Goal: Task Accomplishment & Management: Complete application form

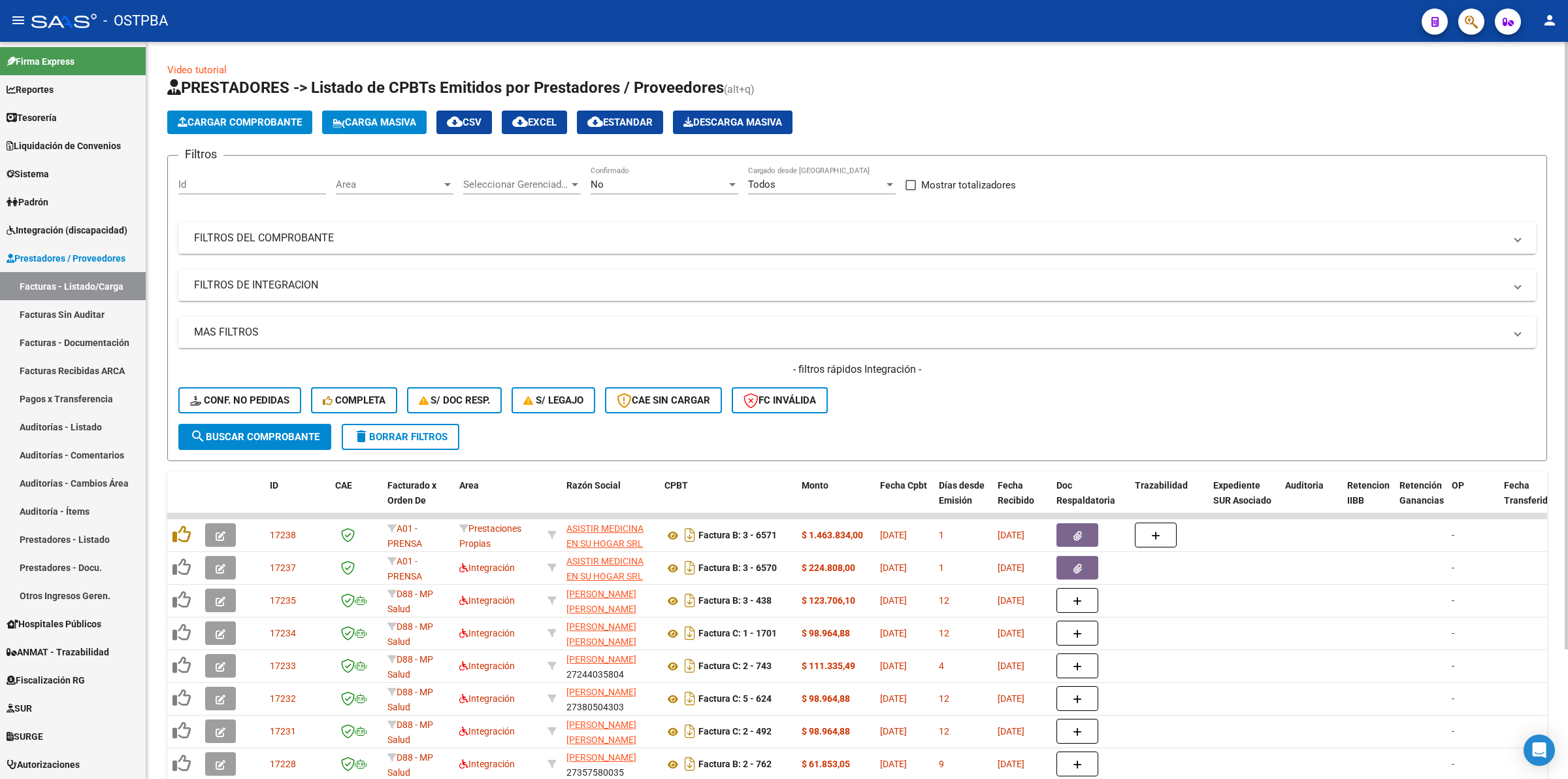
click at [642, 181] on div "No" at bounding box center [658, 185] width 136 height 12
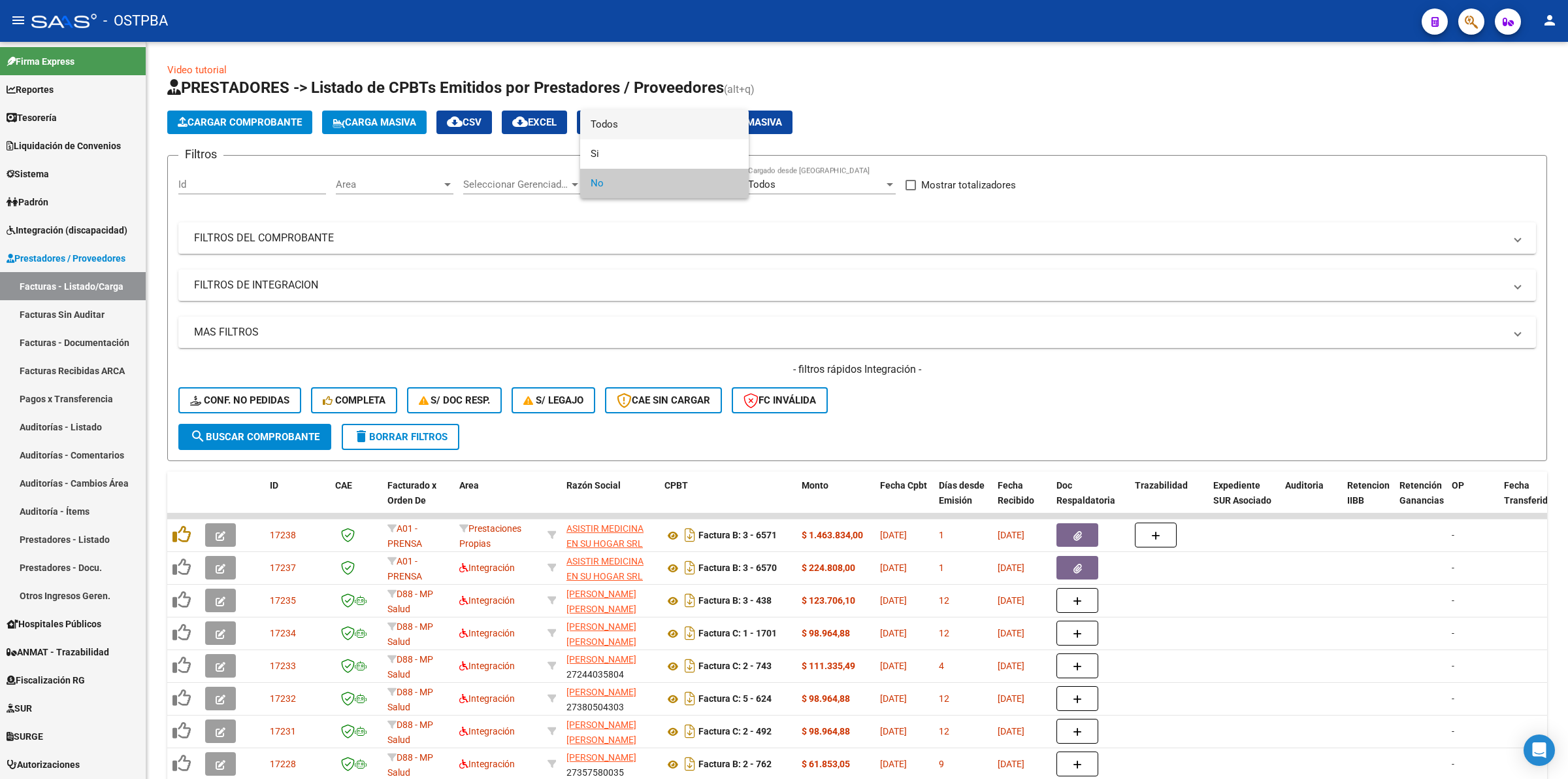
click at [636, 130] on span "Todos" at bounding box center [664, 125] width 148 height 29
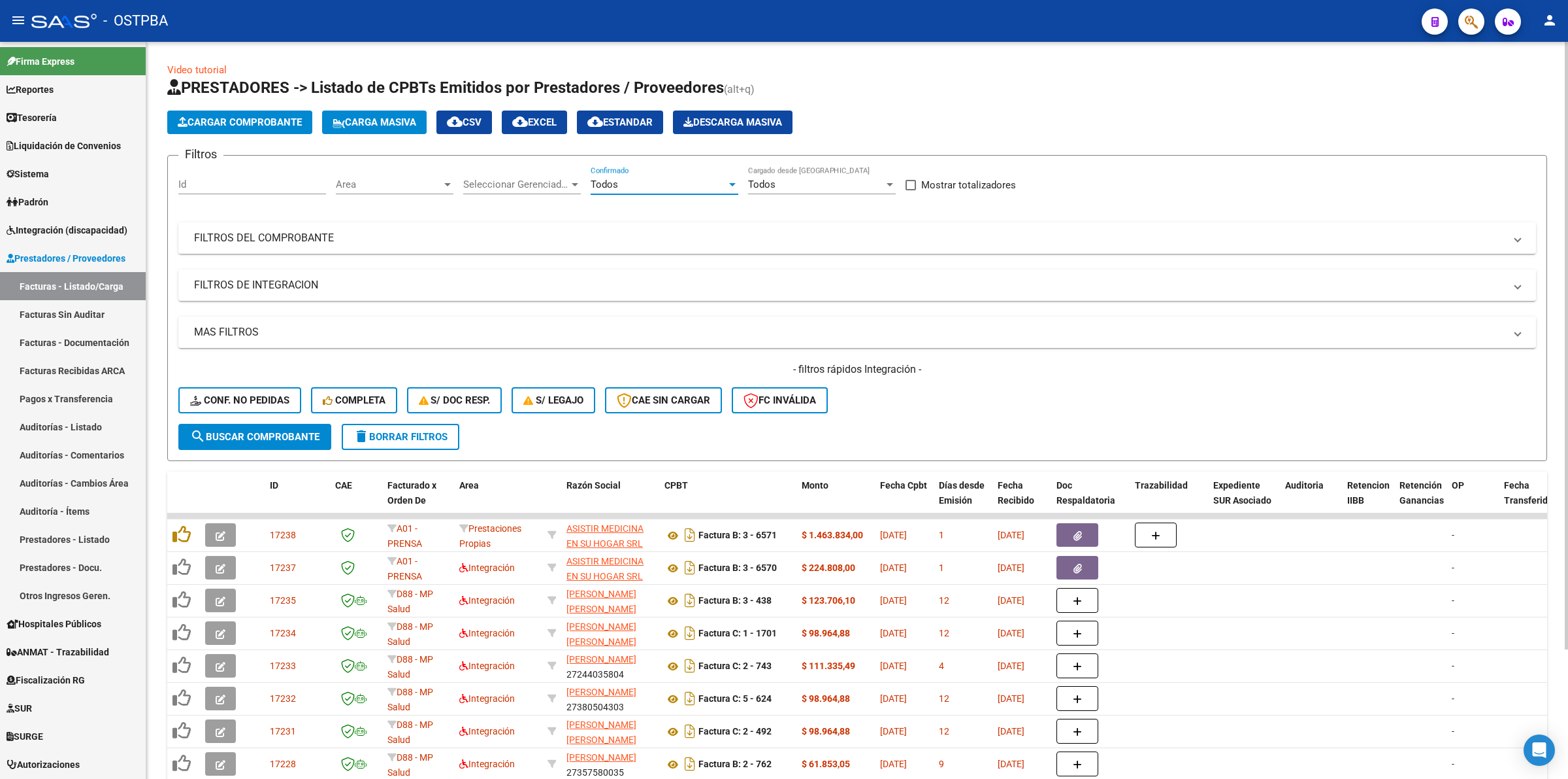
click at [371, 179] on span "Area" at bounding box center [389, 185] width 106 height 12
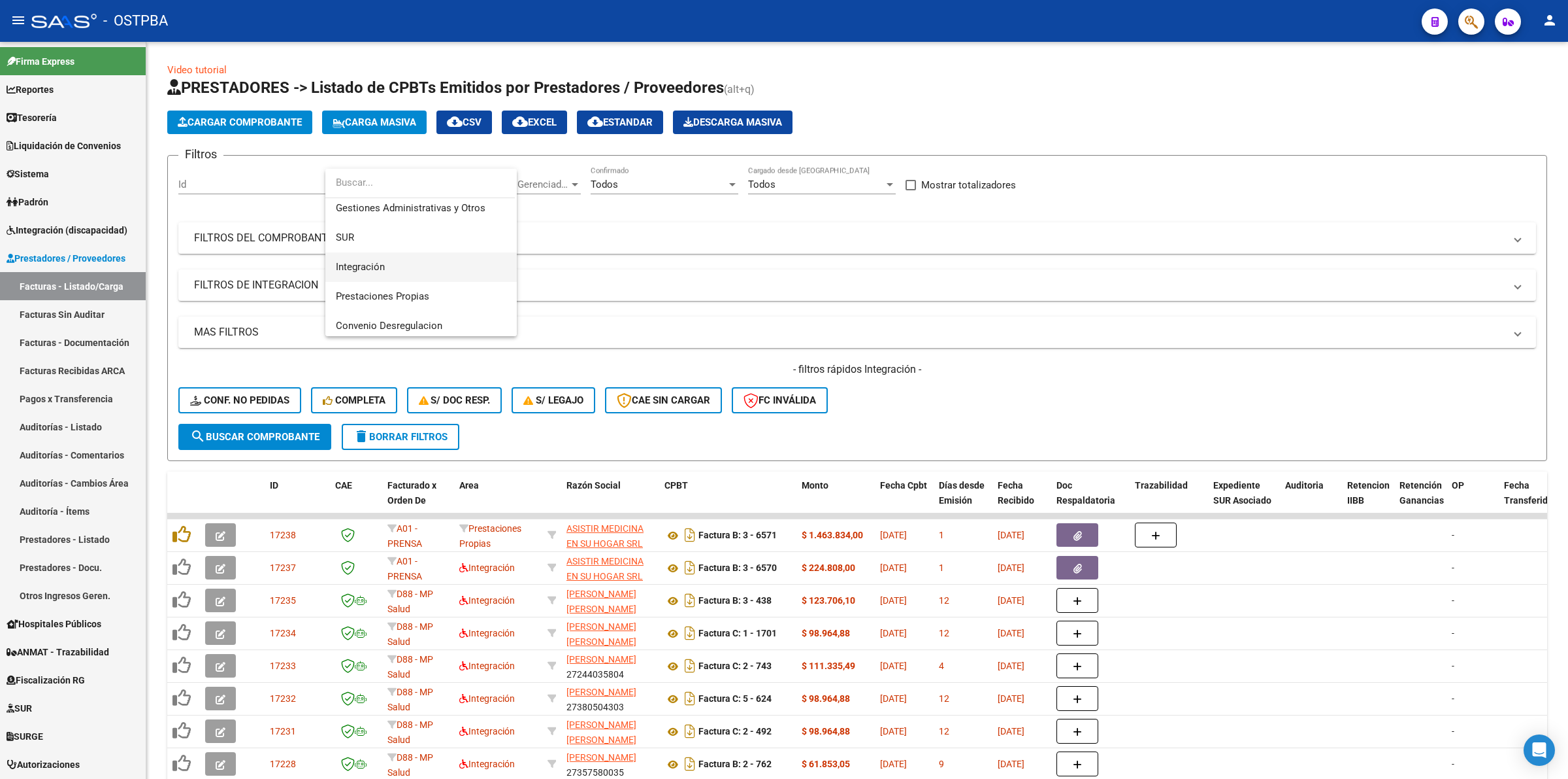
click at [442, 259] on span "Integración" at bounding box center [421, 267] width 171 height 29
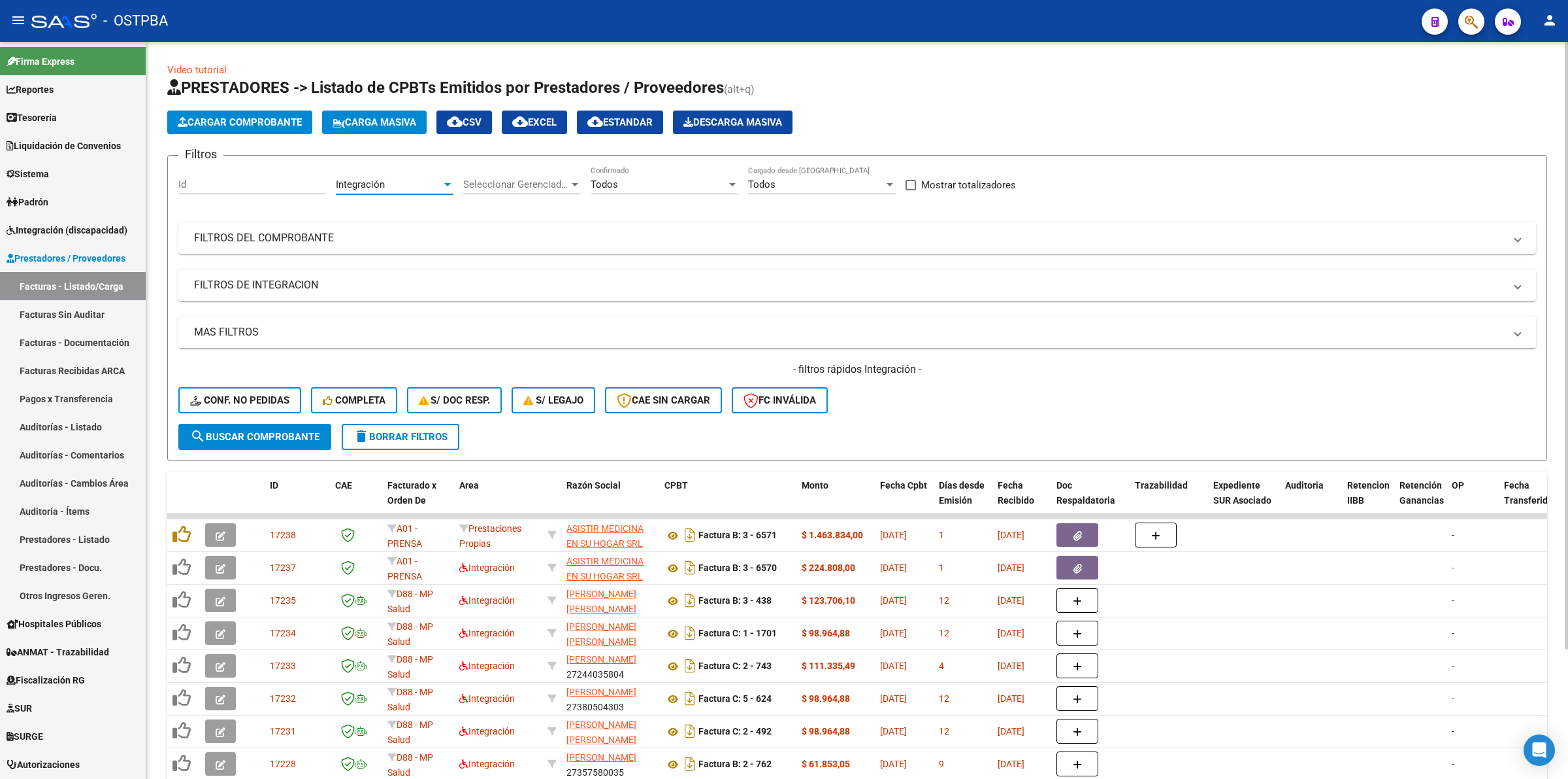
click at [651, 185] on div "Todos" at bounding box center [658, 185] width 136 height 12
click at [649, 184] on span "Todos" at bounding box center [664, 184] width 148 height 29
click at [296, 431] on span "search Buscar Comprobante" at bounding box center [255, 437] width 129 height 12
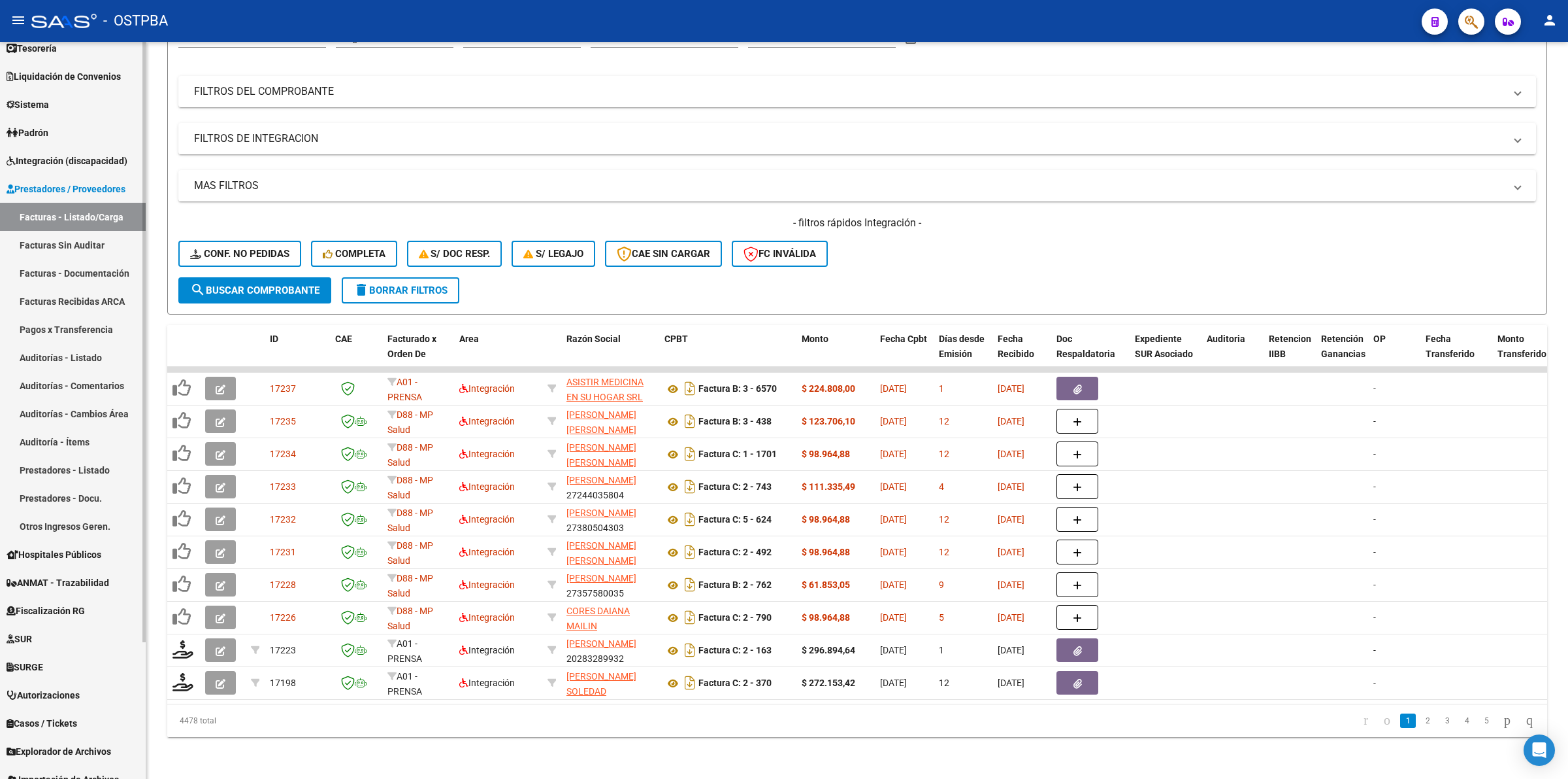
scroll to position [167, 0]
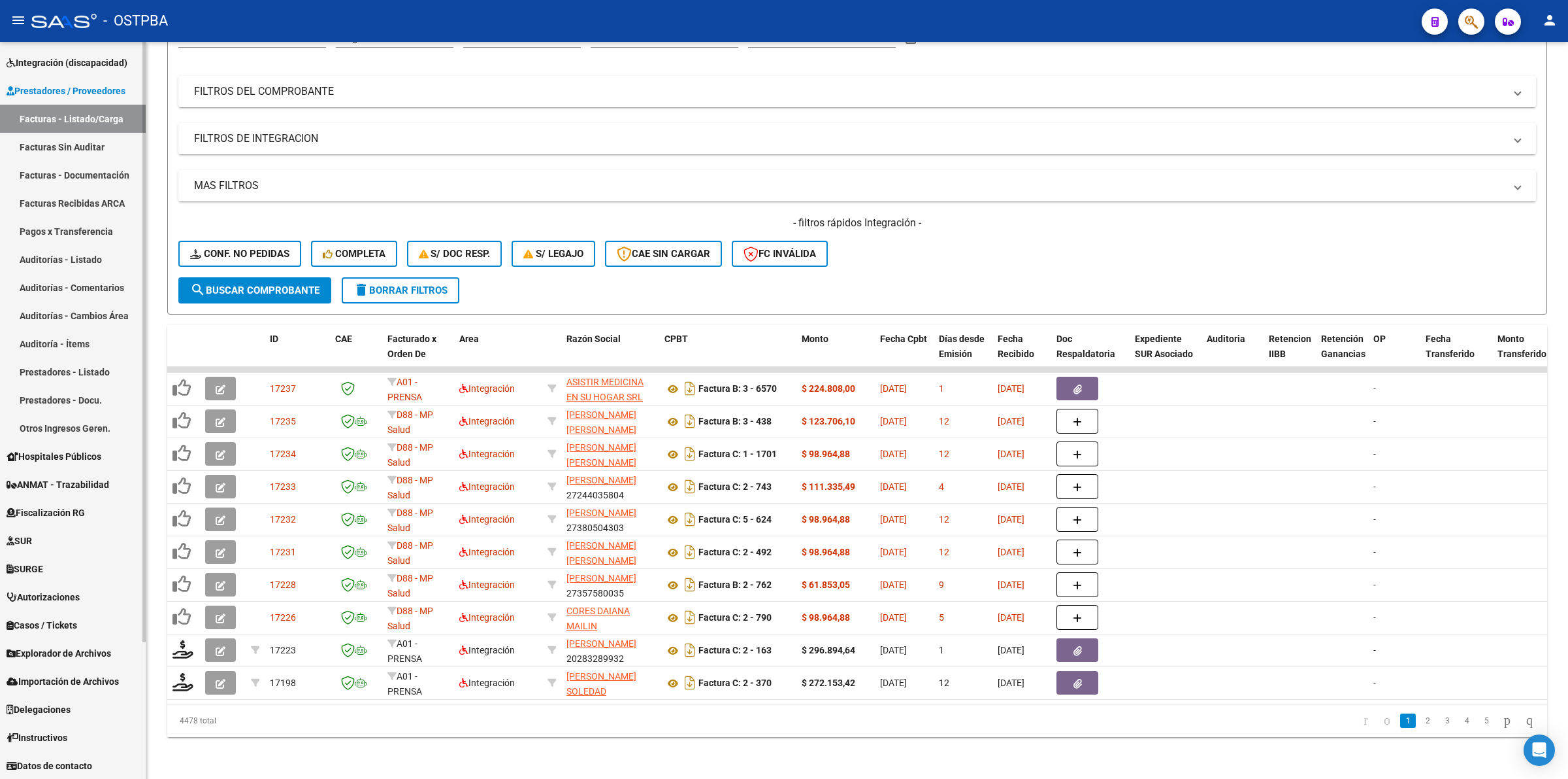
click at [43, 566] on span "SURGE" at bounding box center [25, 568] width 37 height 14
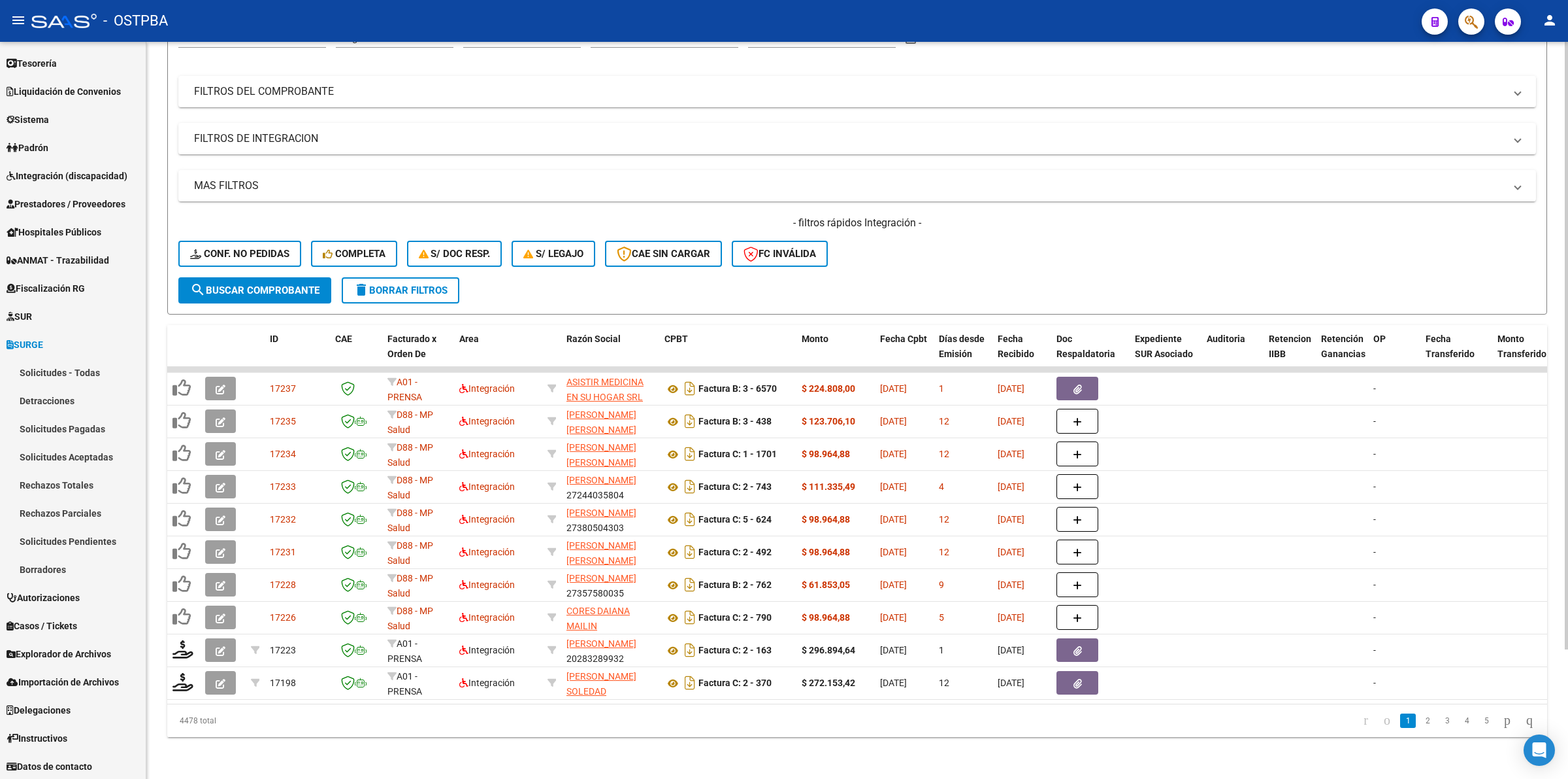
scroll to position [0, 0]
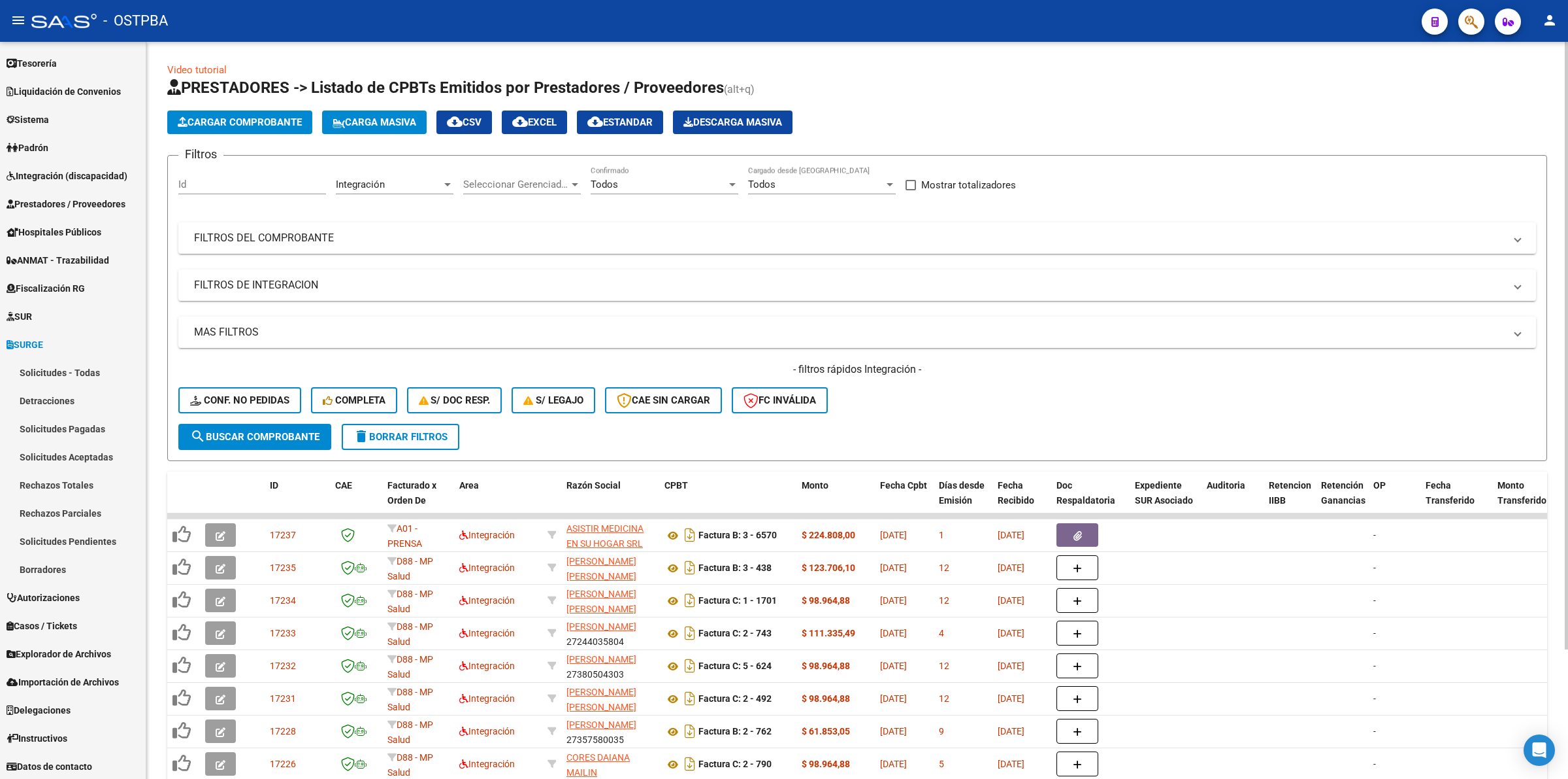
click at [870, 455] on form "Filtros Id Integración Area Seleccionar Gerenciador Seleccionar Gerenciador Tod…" at bounding box center [857, 307] width 1381 height 306
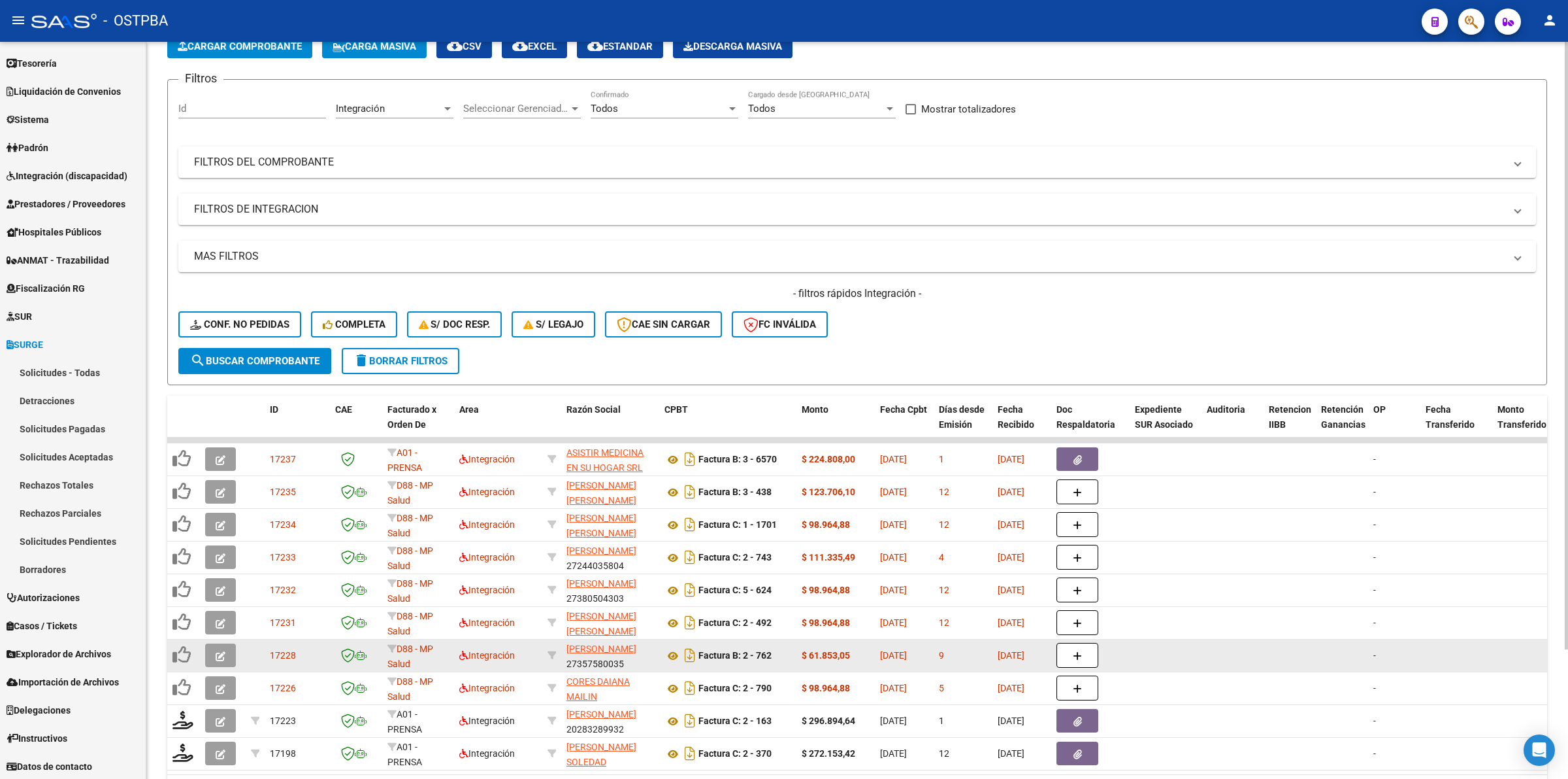
scroll to position [157, 0]
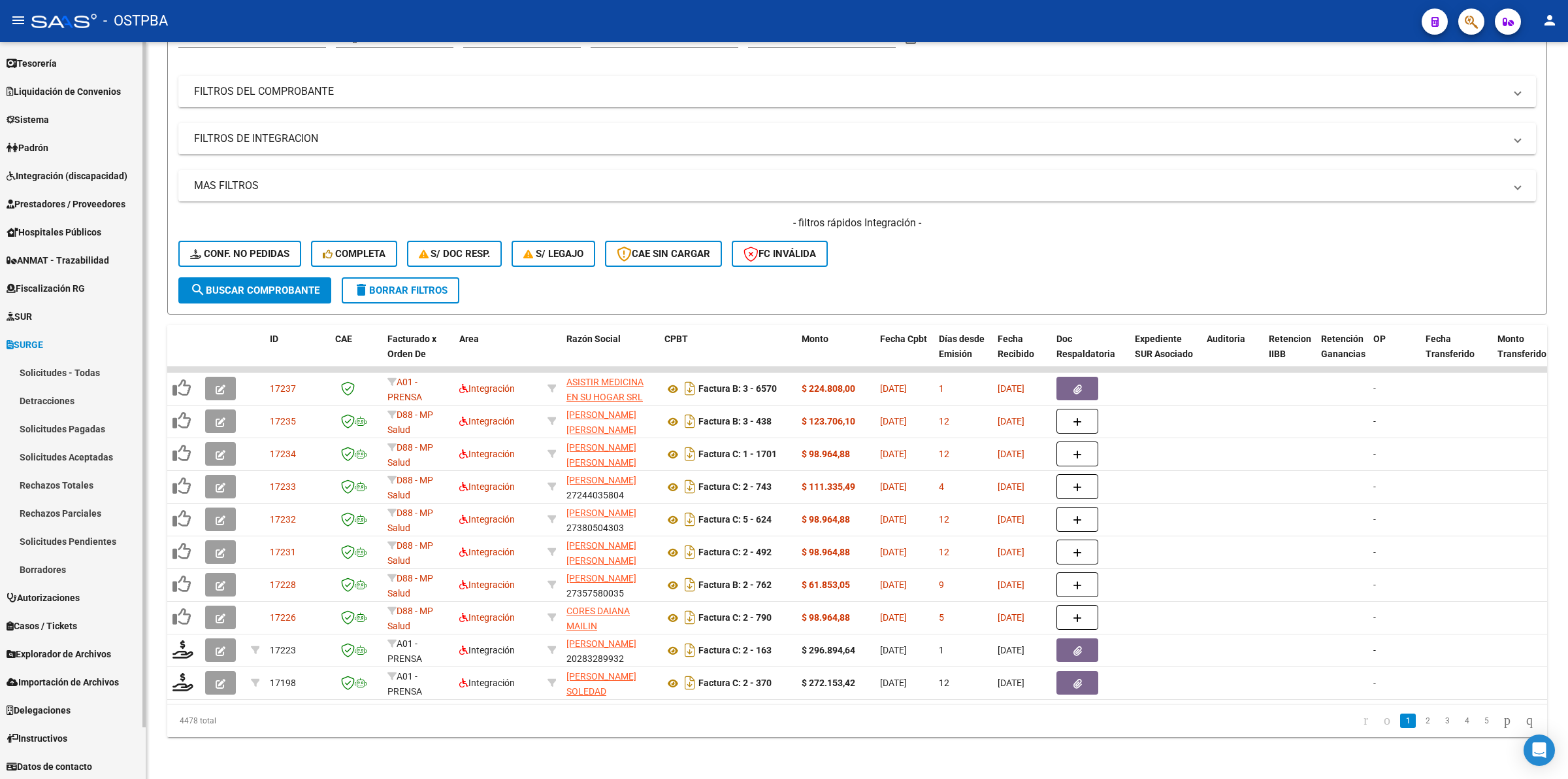
click at [66, 369] on link "Solicitudes - Todas" at bounding box center [72, 372] width 146 height 28
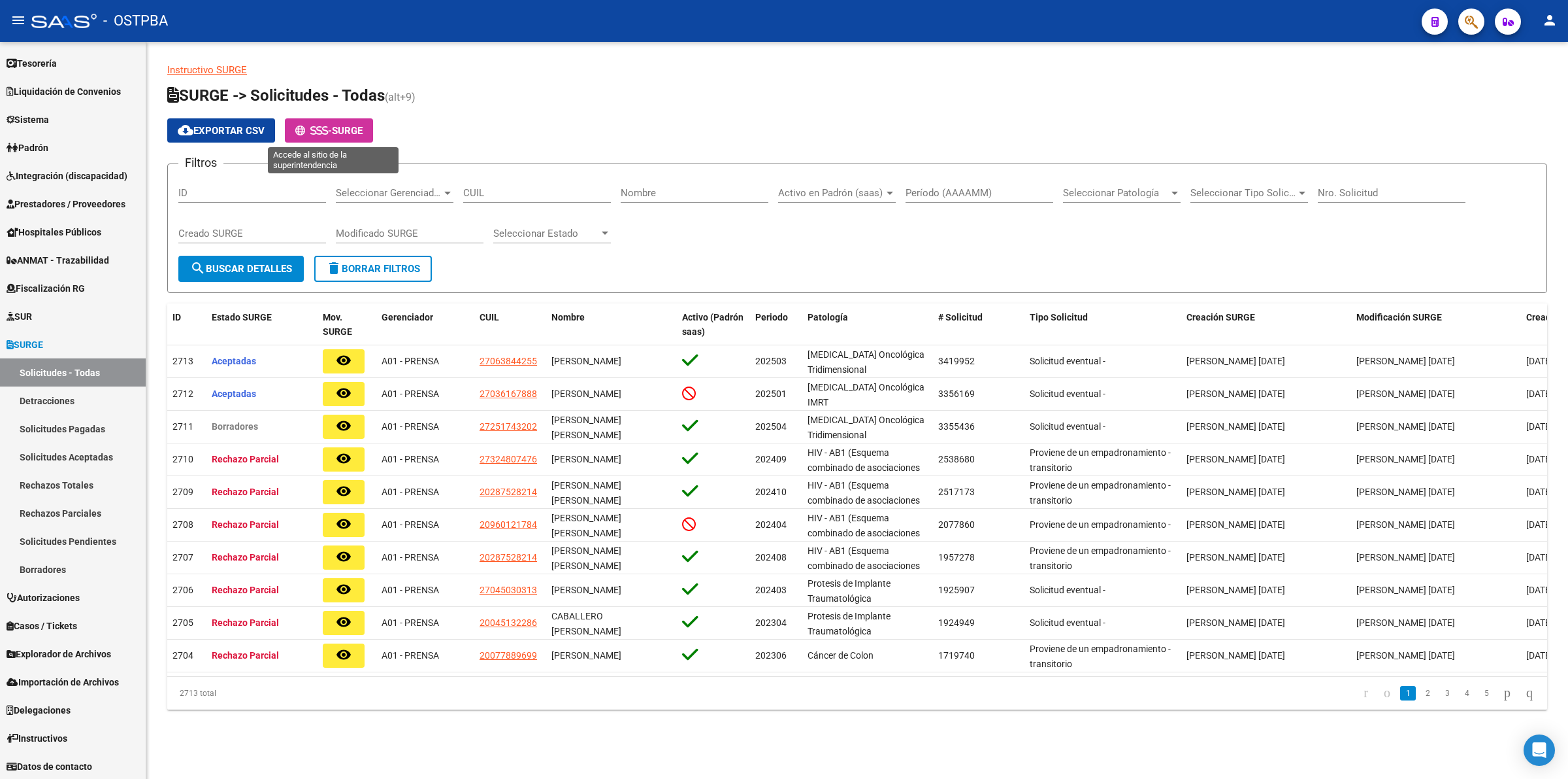
click at [344, 134] on span "SURGE" at bounding box center [348, 130] width 31 height 12
click at [80, 201] on span "Prestadores / Proveedores" at bounding box center [66, 204] width 119 height 14
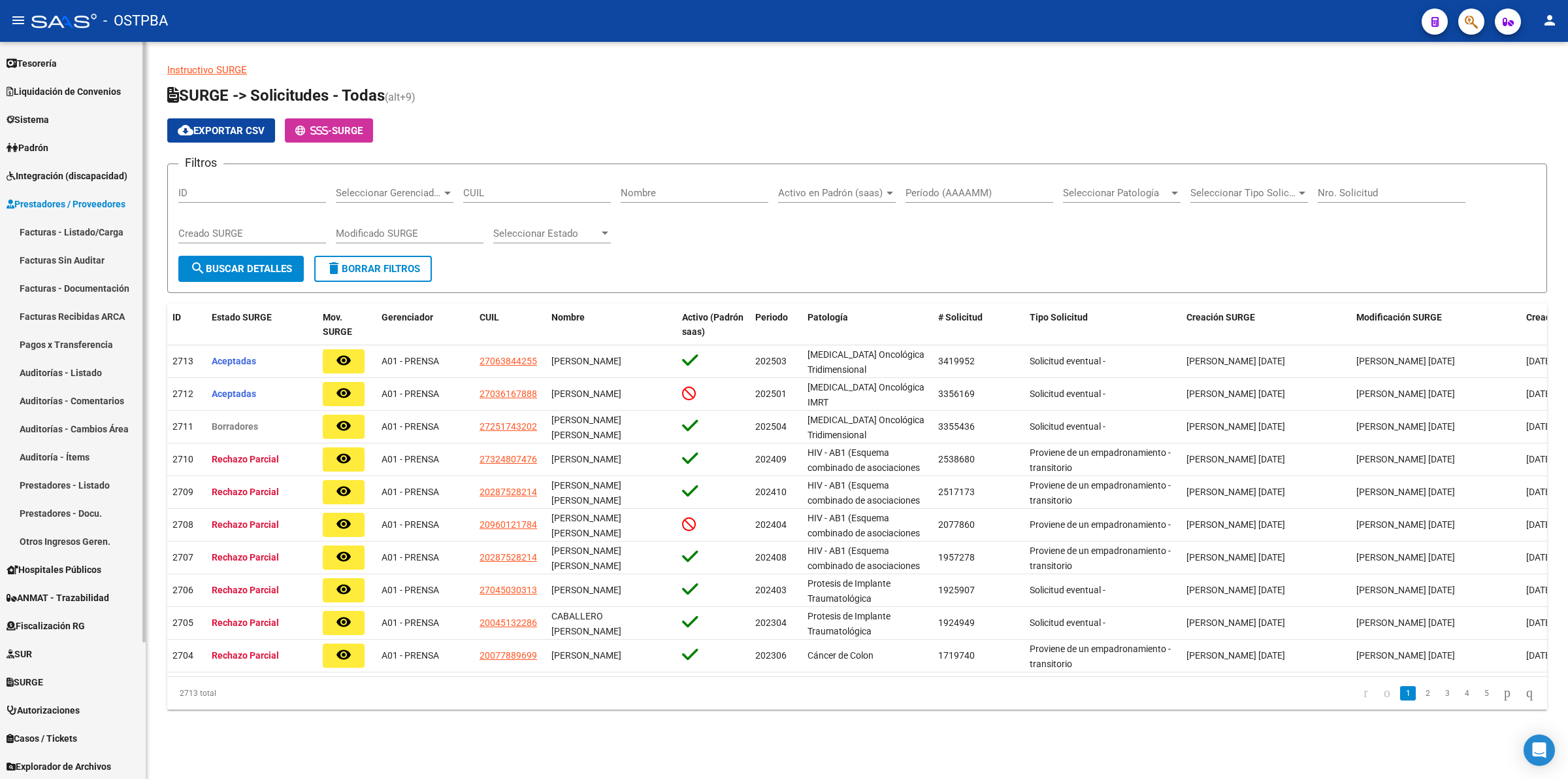
click at [89, 233] on link "Facturas - Listado/Carga" at bounding box center [72, 231] width 146 height 28
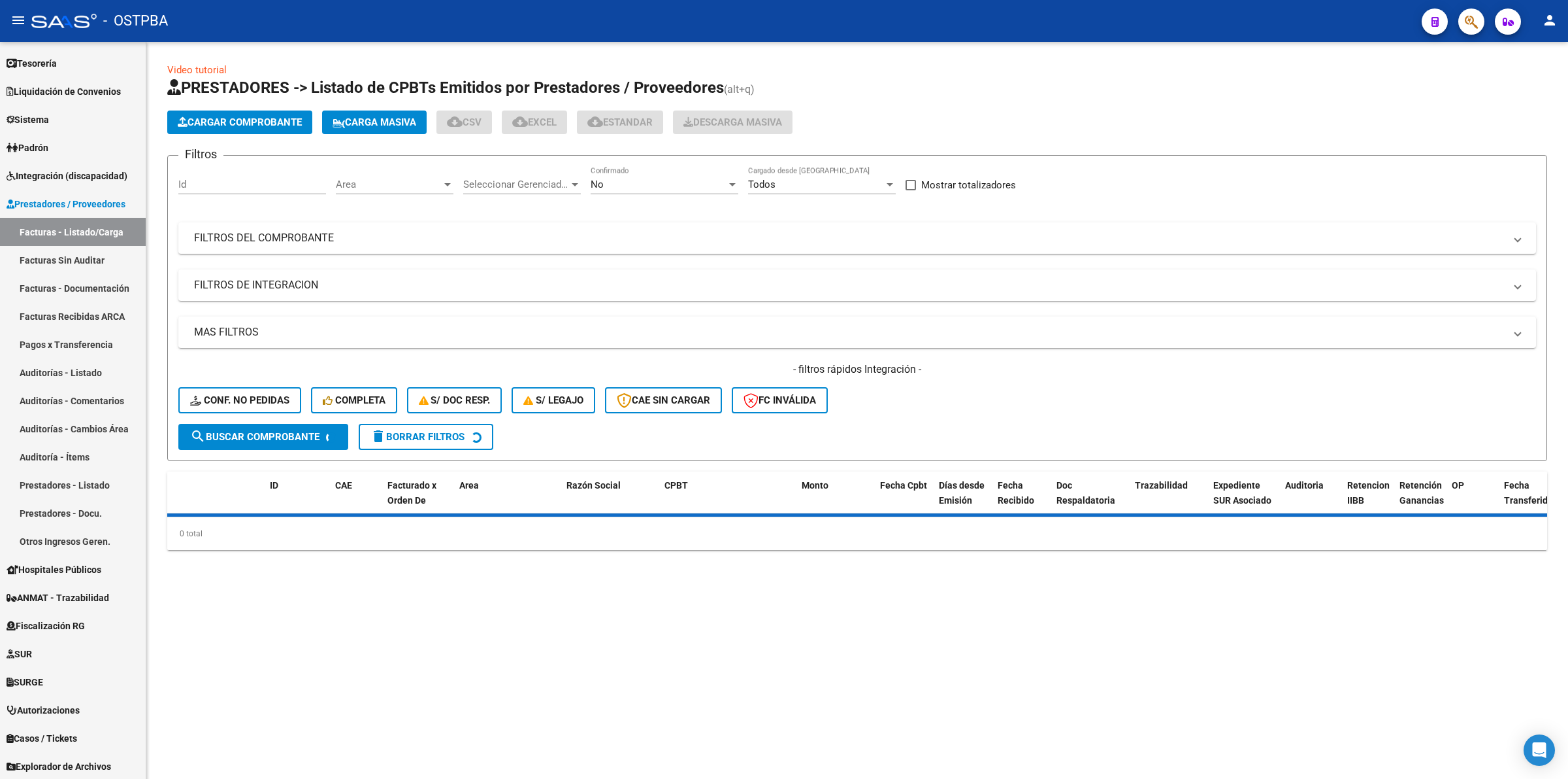
click at [644, 187] on div "No" at bounding box center [658, 185] width 136 height 12
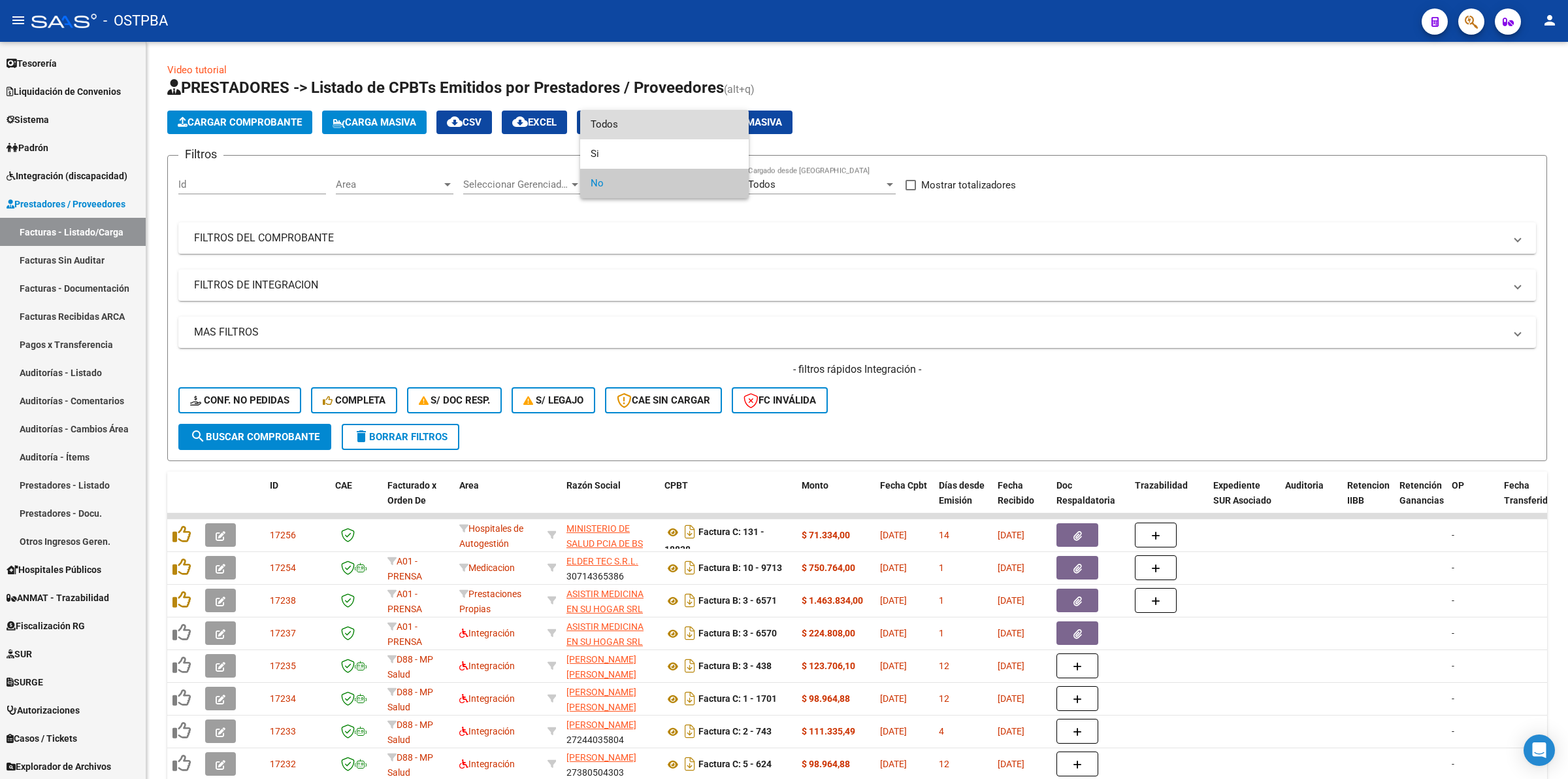
click at [659, 118] on span "Todos" at bounding box center [664, 125] width 148 height 29
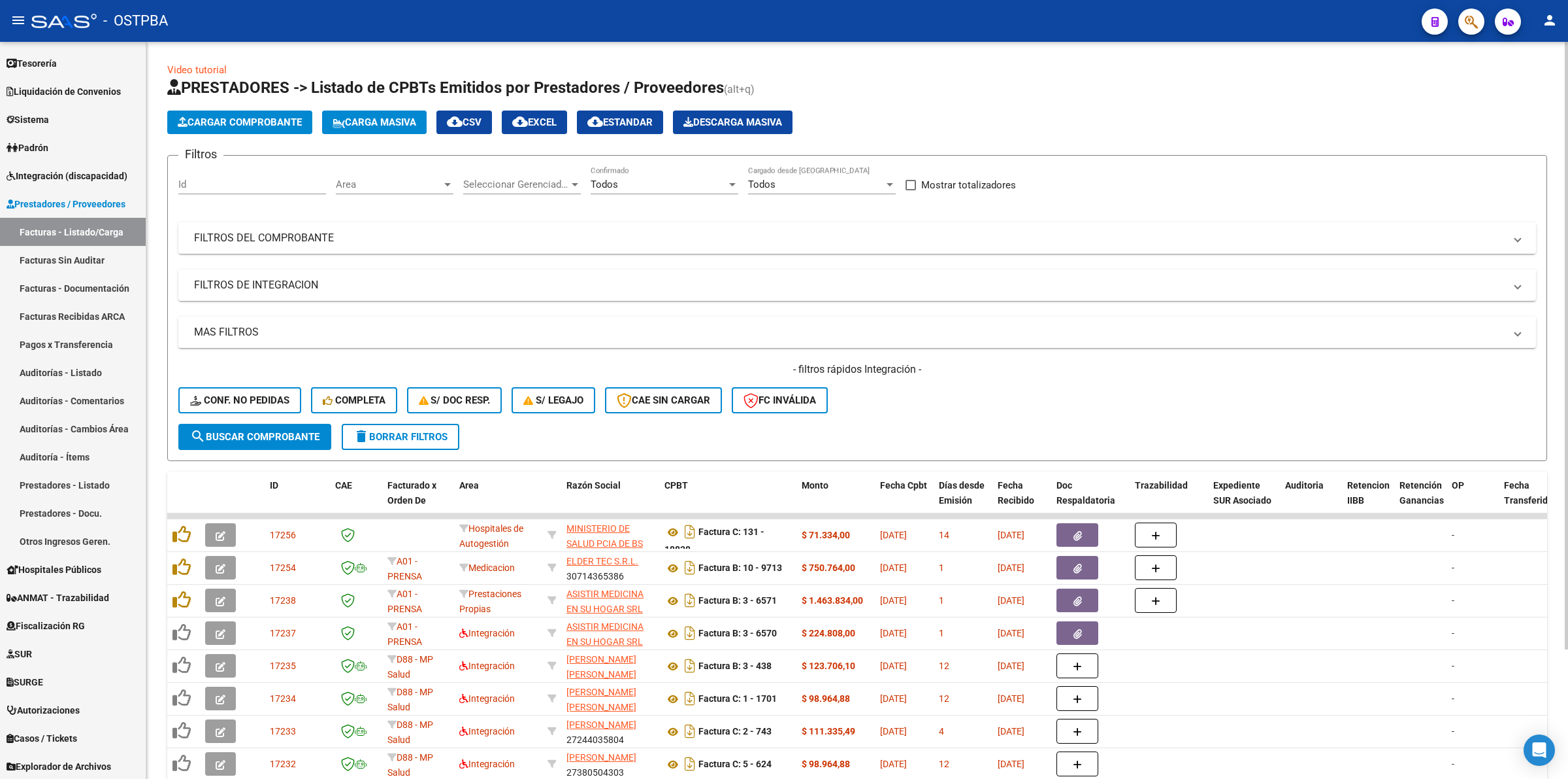
click at [429, 243] on mat-panel-title "FILTROS DEL COMPROBANTE" at bounding box center [849, 238] width 1311 height 14
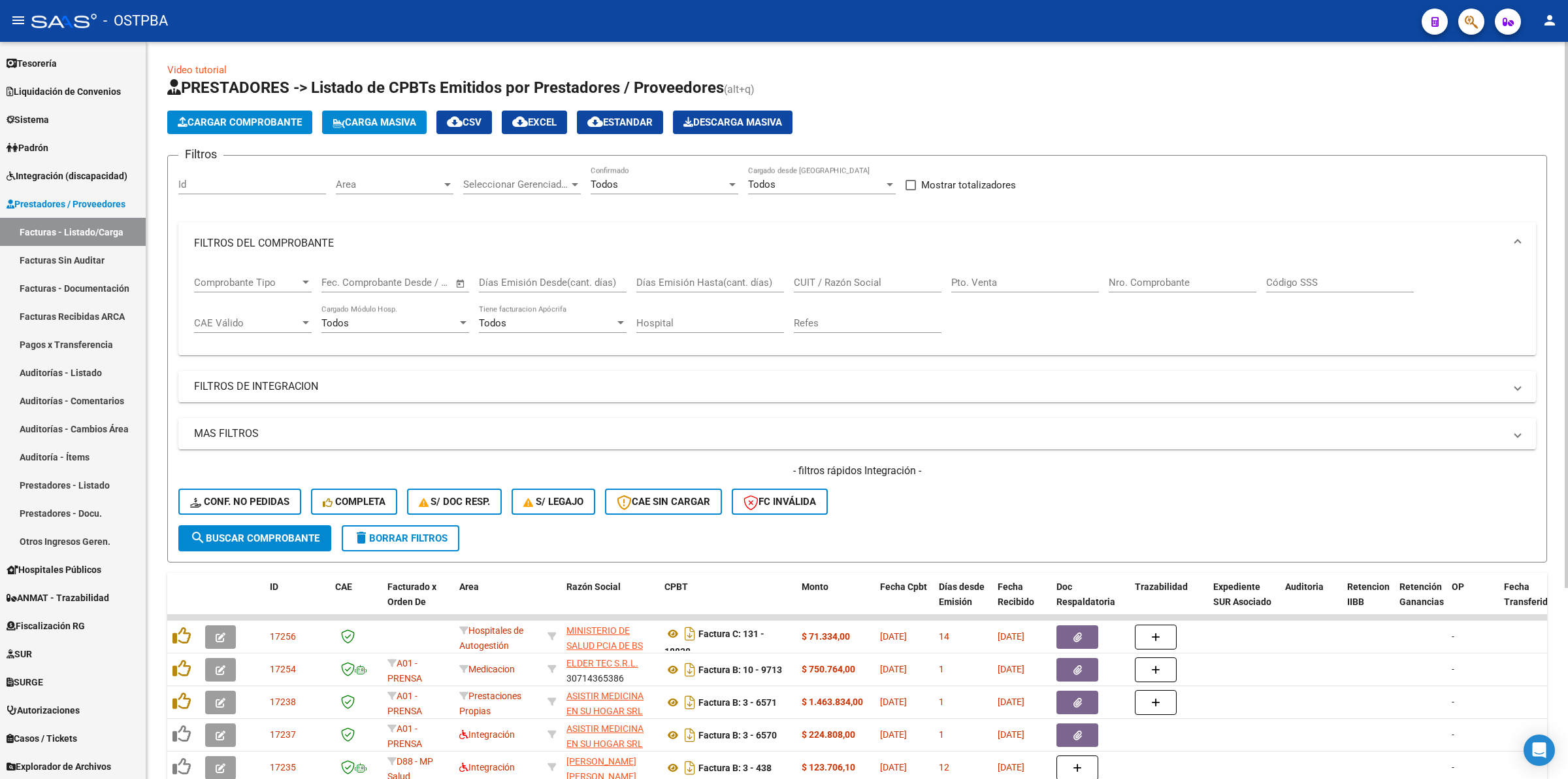
click at [925, 285] on input "CUIT / Razón Social" at bounding box center [868, 282] width 148 height 12
type input "g"
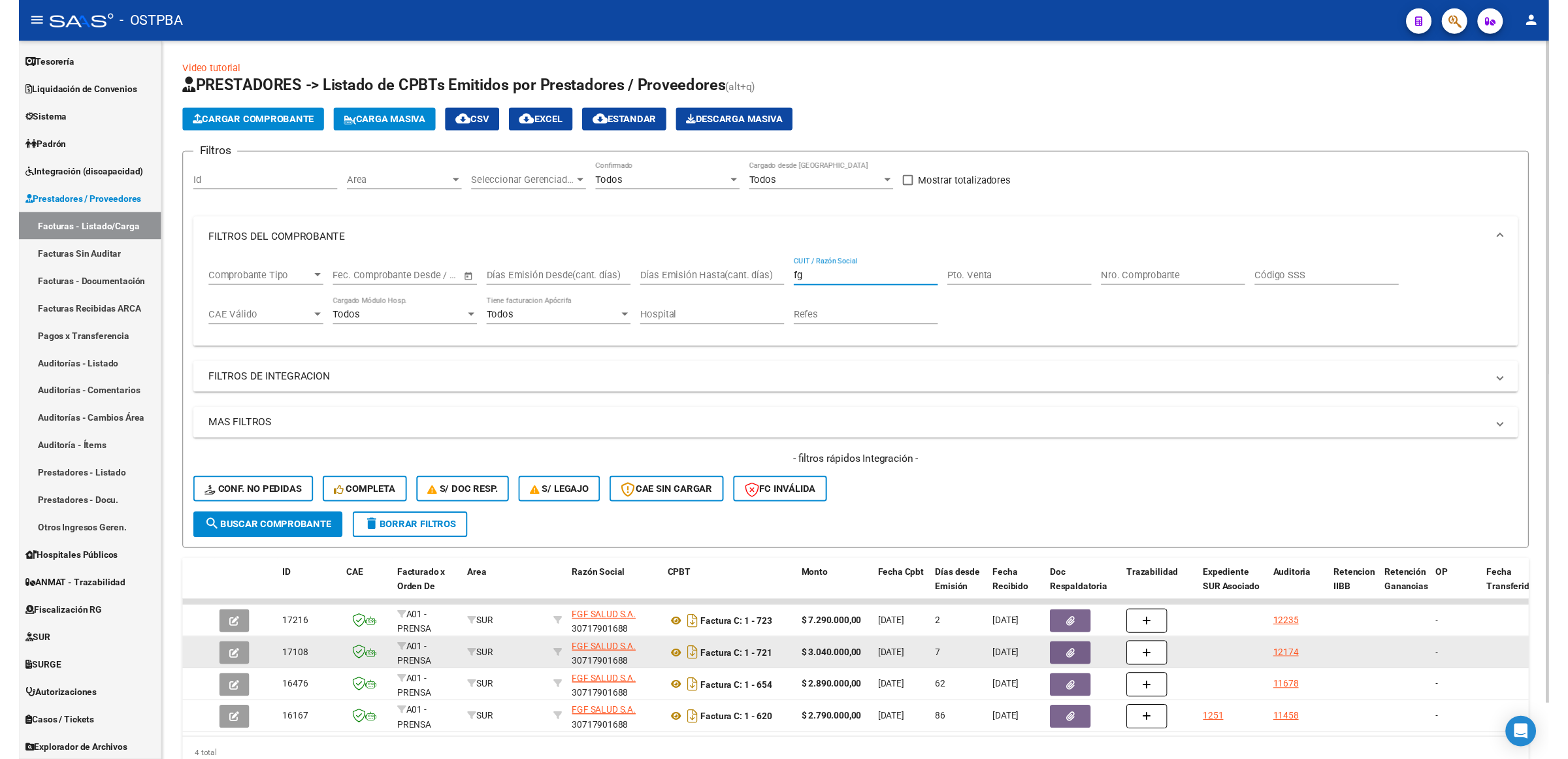
scroll to position [61, 0]
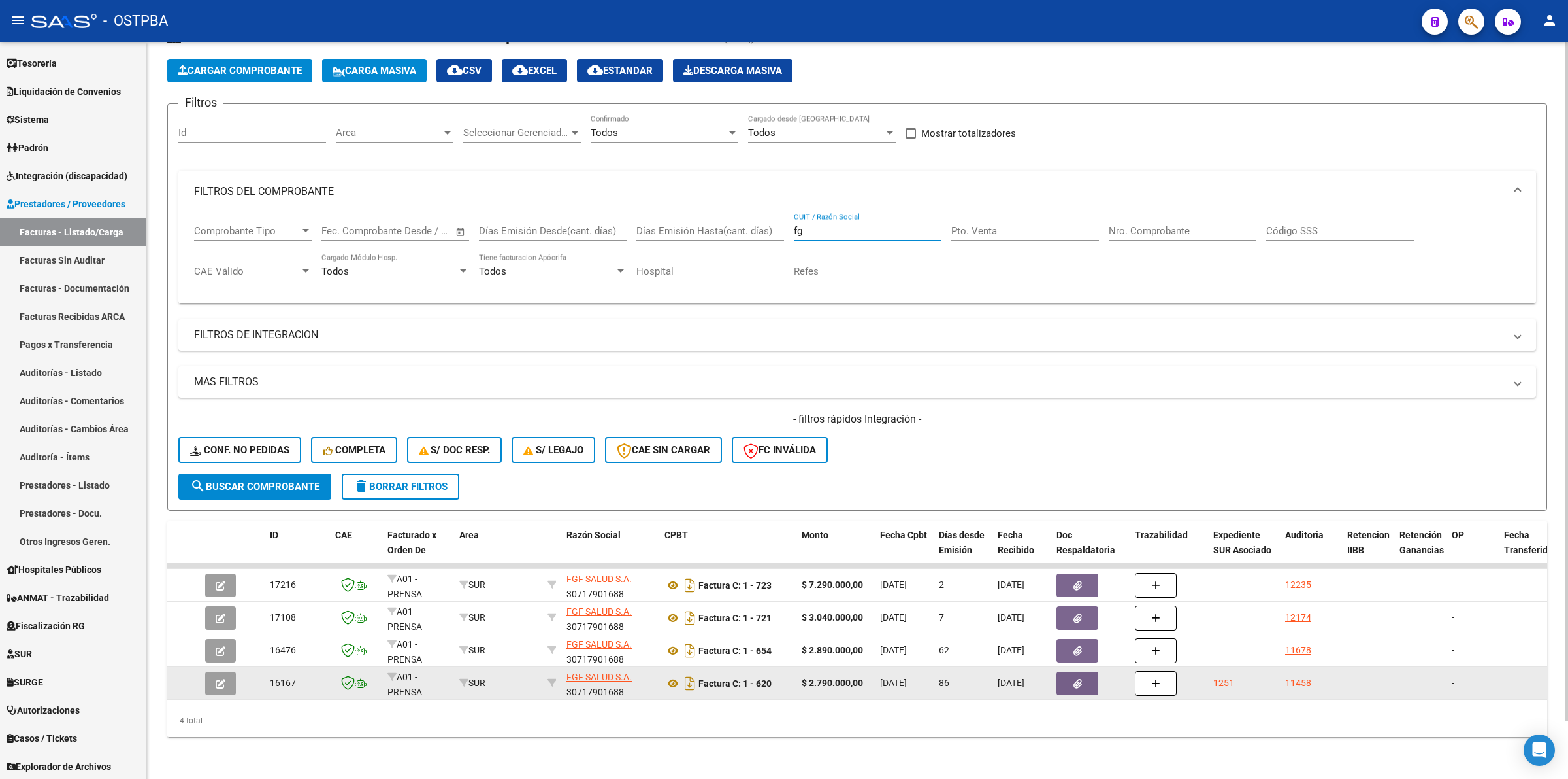
type input "fg"
click at [1082, 672] on button "button" at bounding box center [1077, 683] width 42 height 23
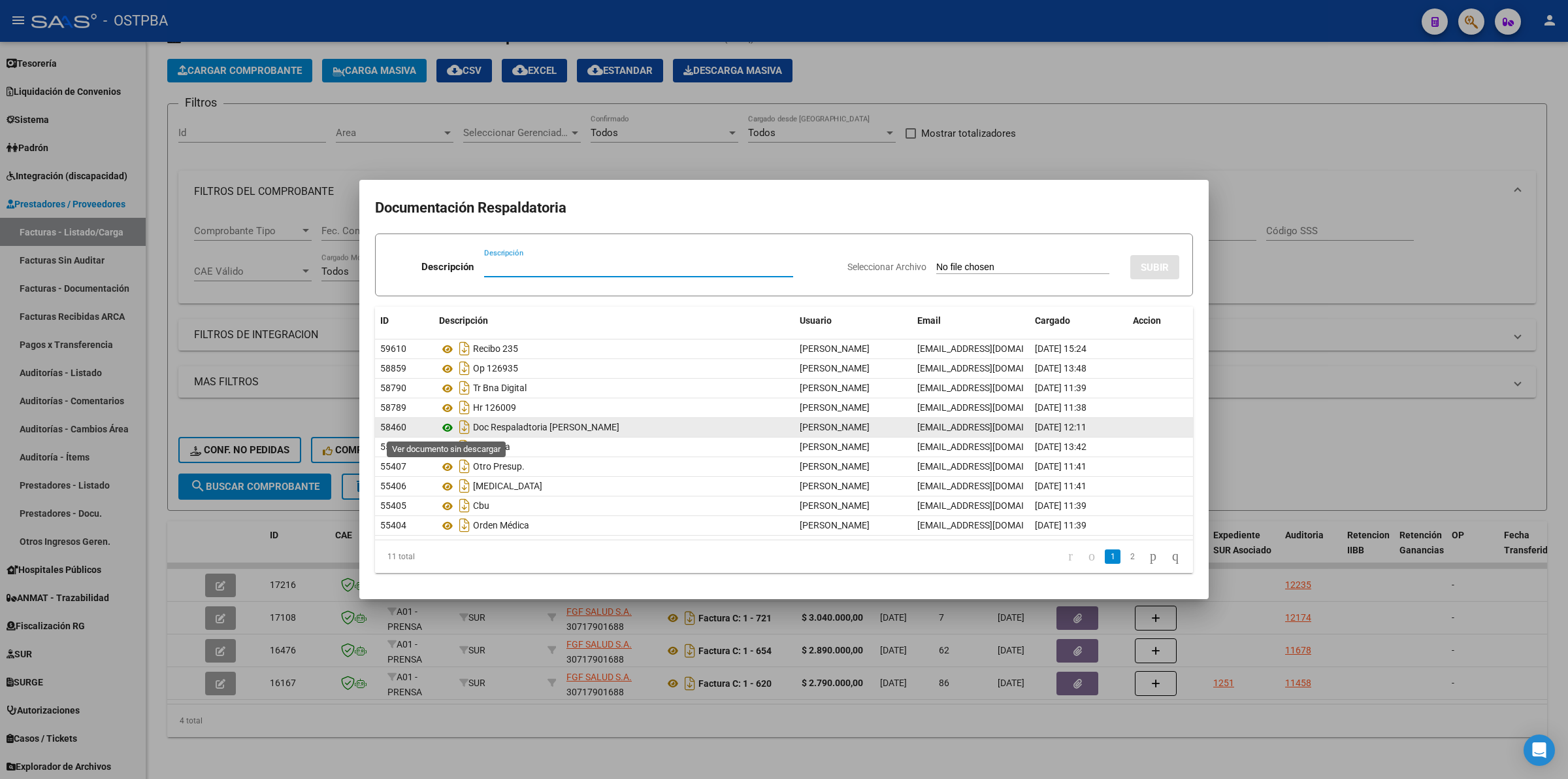
click at [447, 423] on icon at bounding box center [448, 427] width 17 height 15
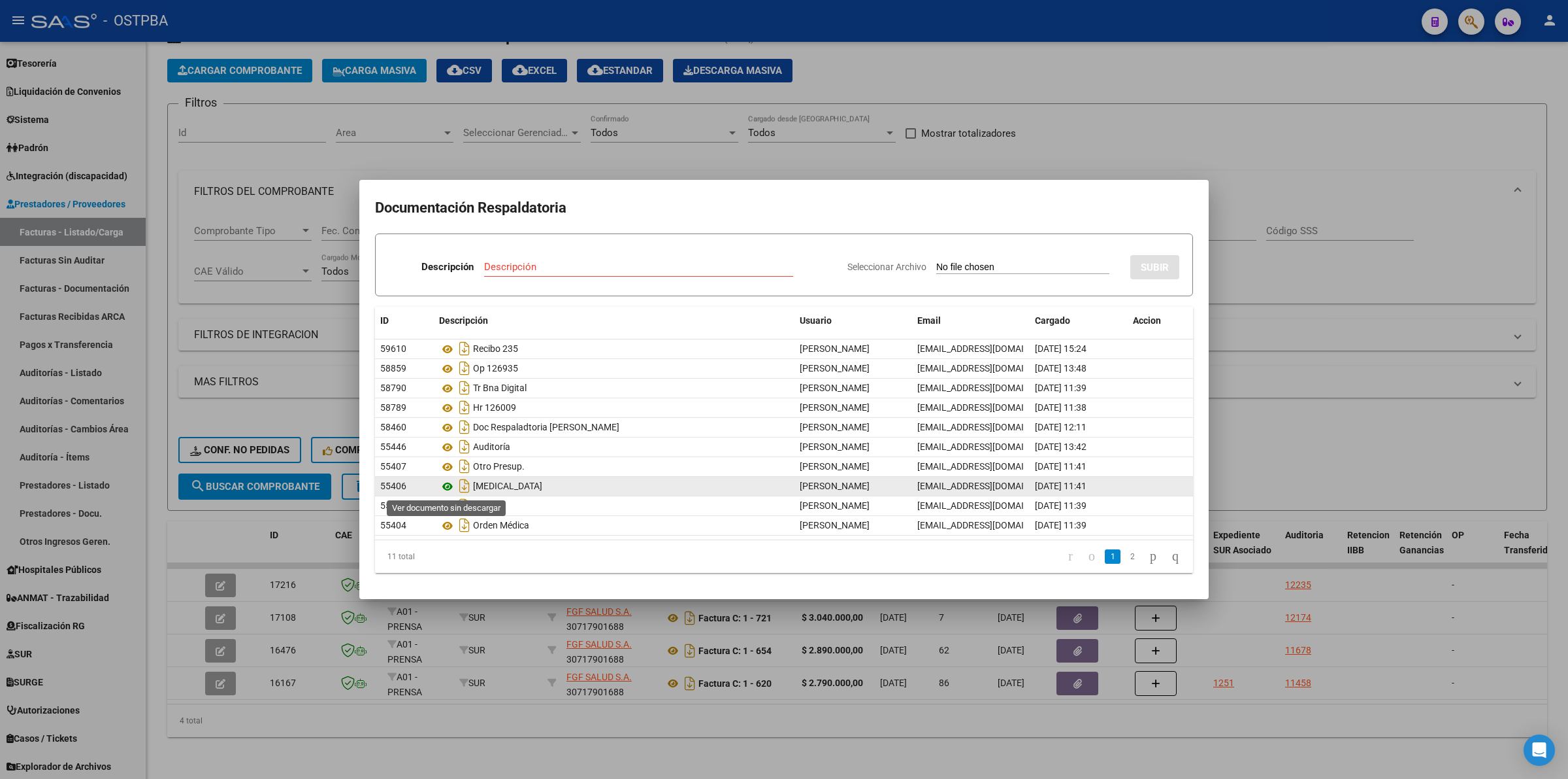
click at [446, 484] on icon at bounding box center [448, 486] width 17 height 15
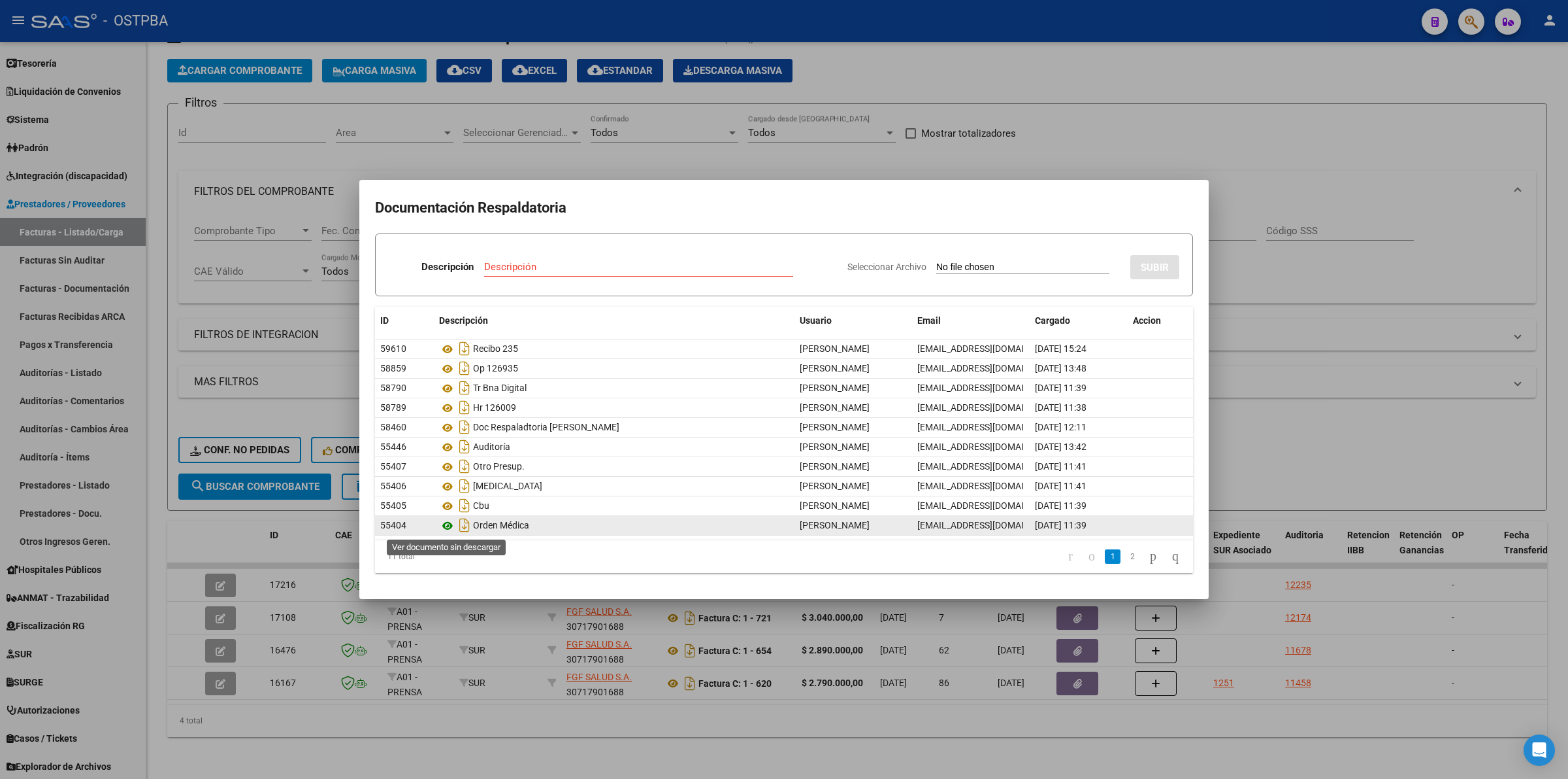
click at [447, 528] on icon at bounding box center [448, 526] width 17 height 15
click at [1433, 433] on div at bounding box center [784, 390] width 1568 height 779
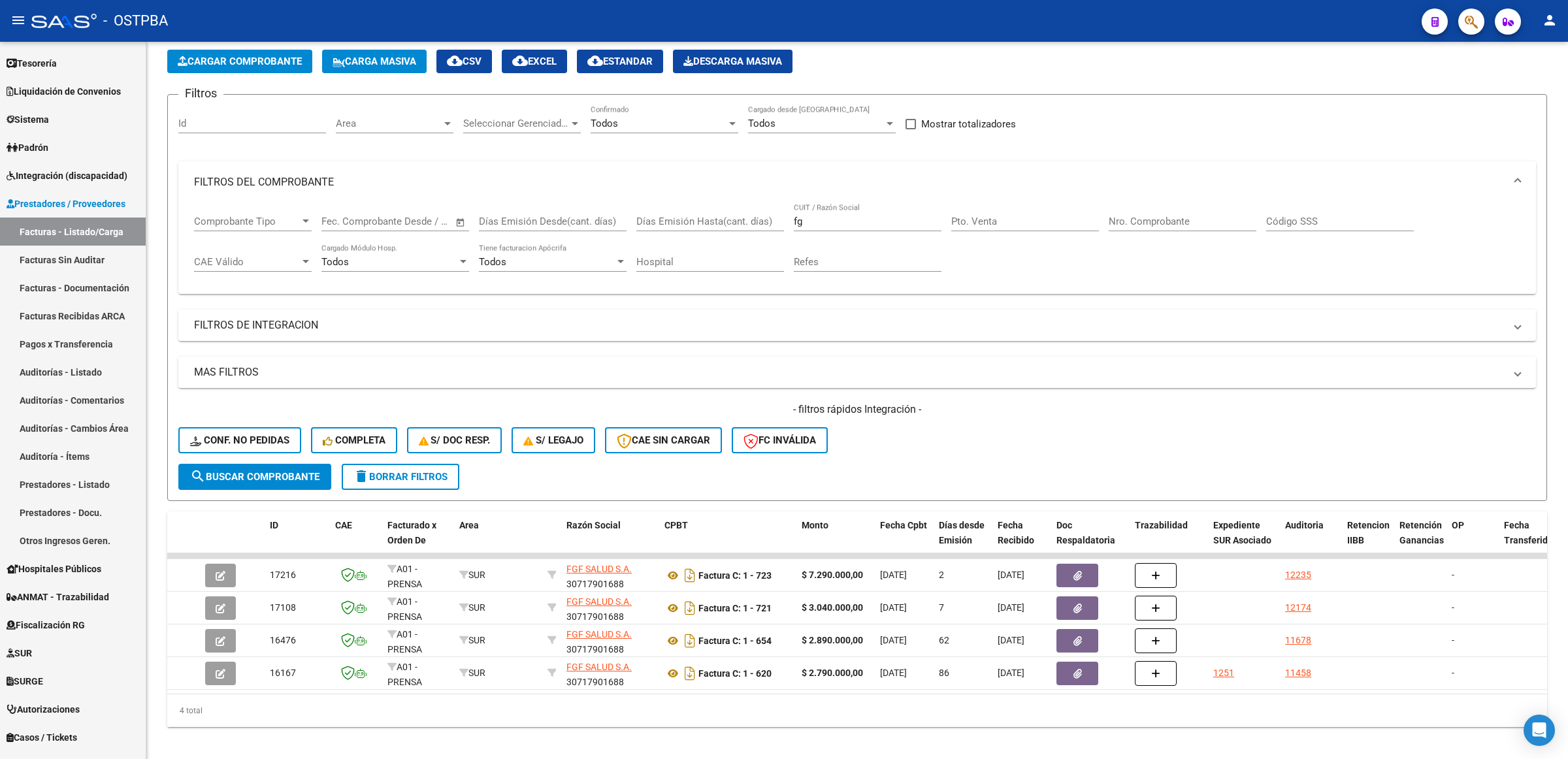
click at [1471, 21] on icon "button" at bounding box center [1471, 22] width 14 height 15
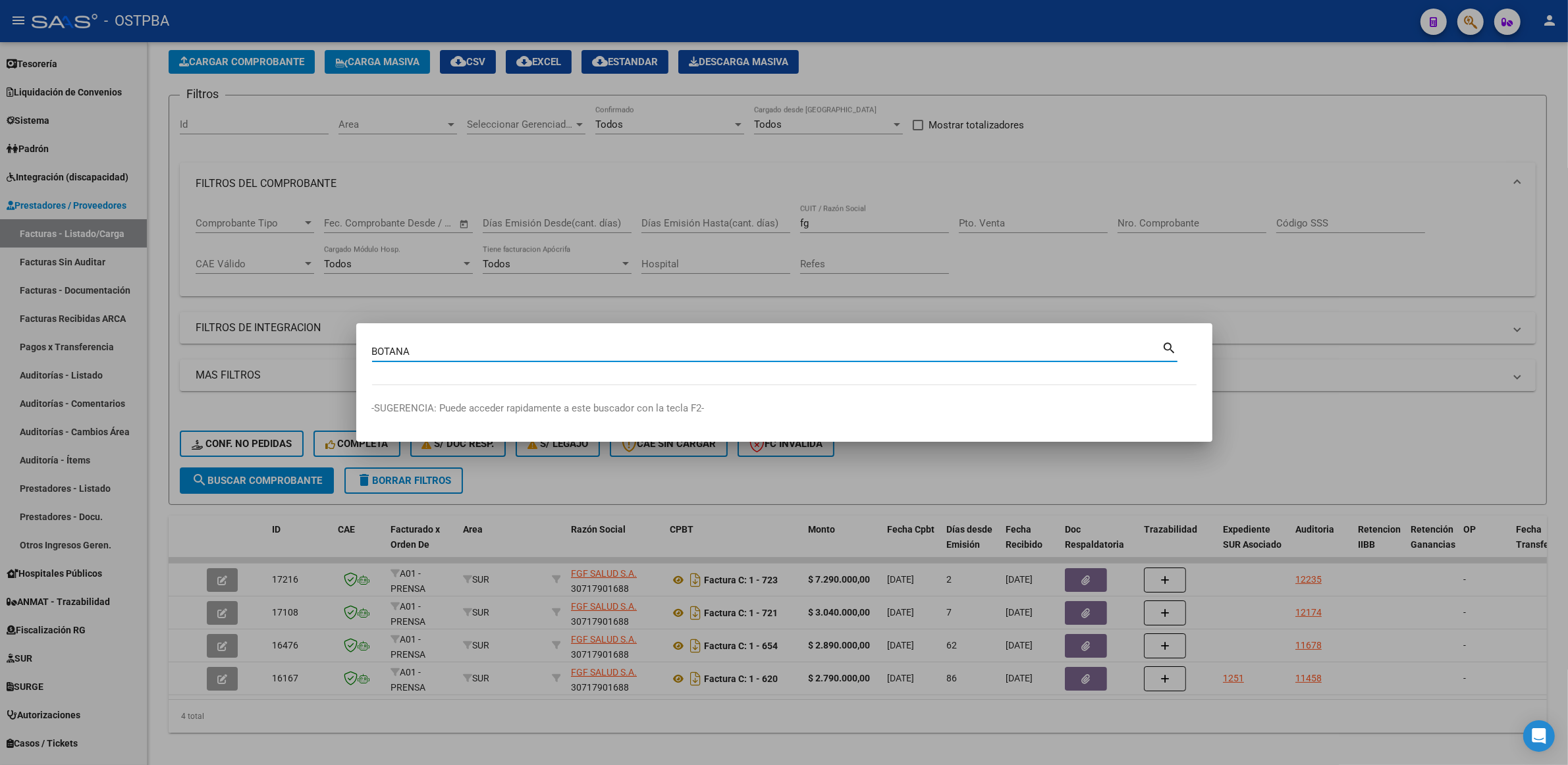
type input "BOTANA"
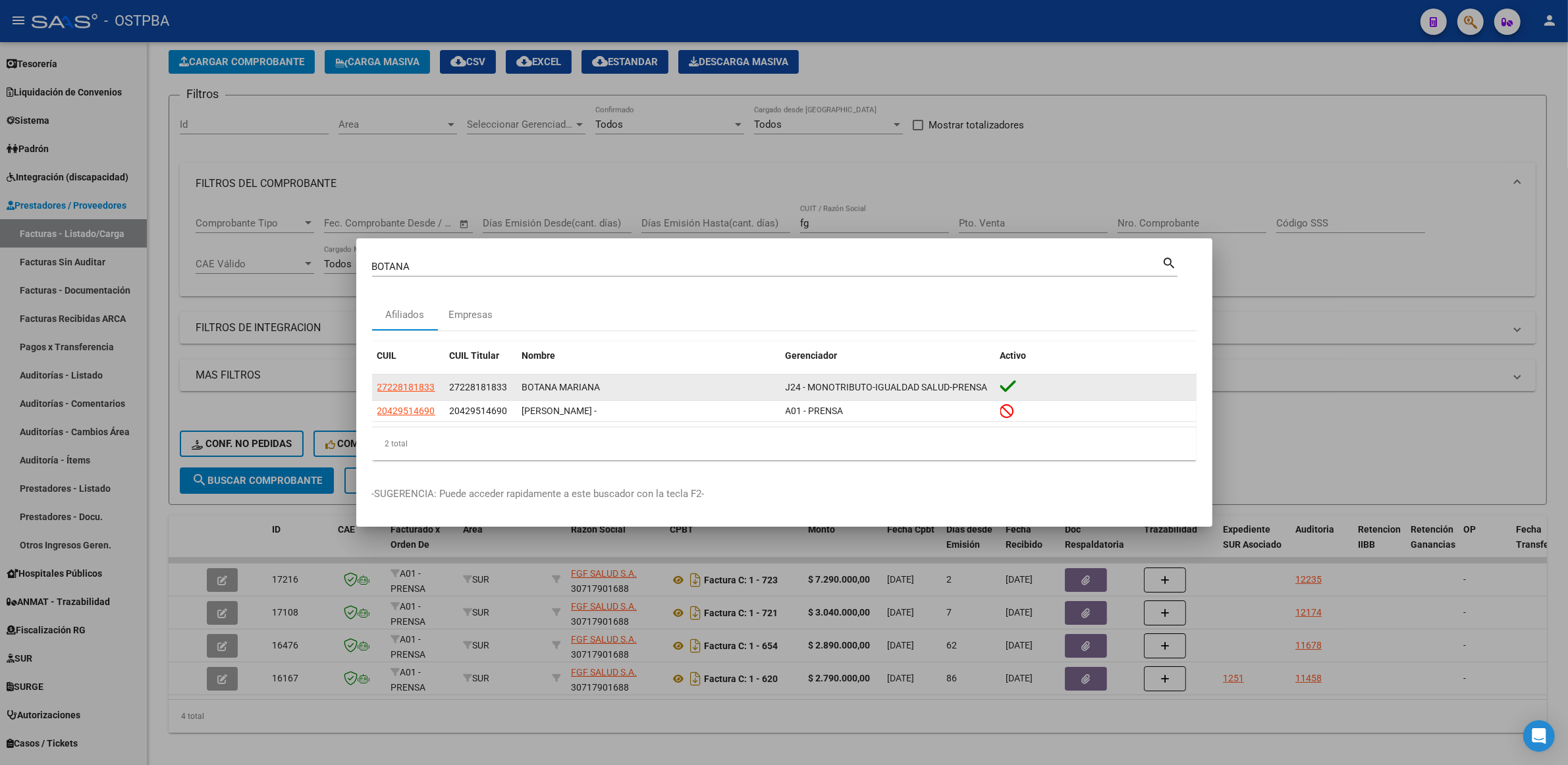
drag, startPoint x: 435, startPoint y: 391, endPoint x: 374, endPoint y: 390, distance: 61.0
click at [374, 390] on datatable-body-cell "27228181833" at bounding box center [408, 387] width 72 height 25
copy span "27228181833"
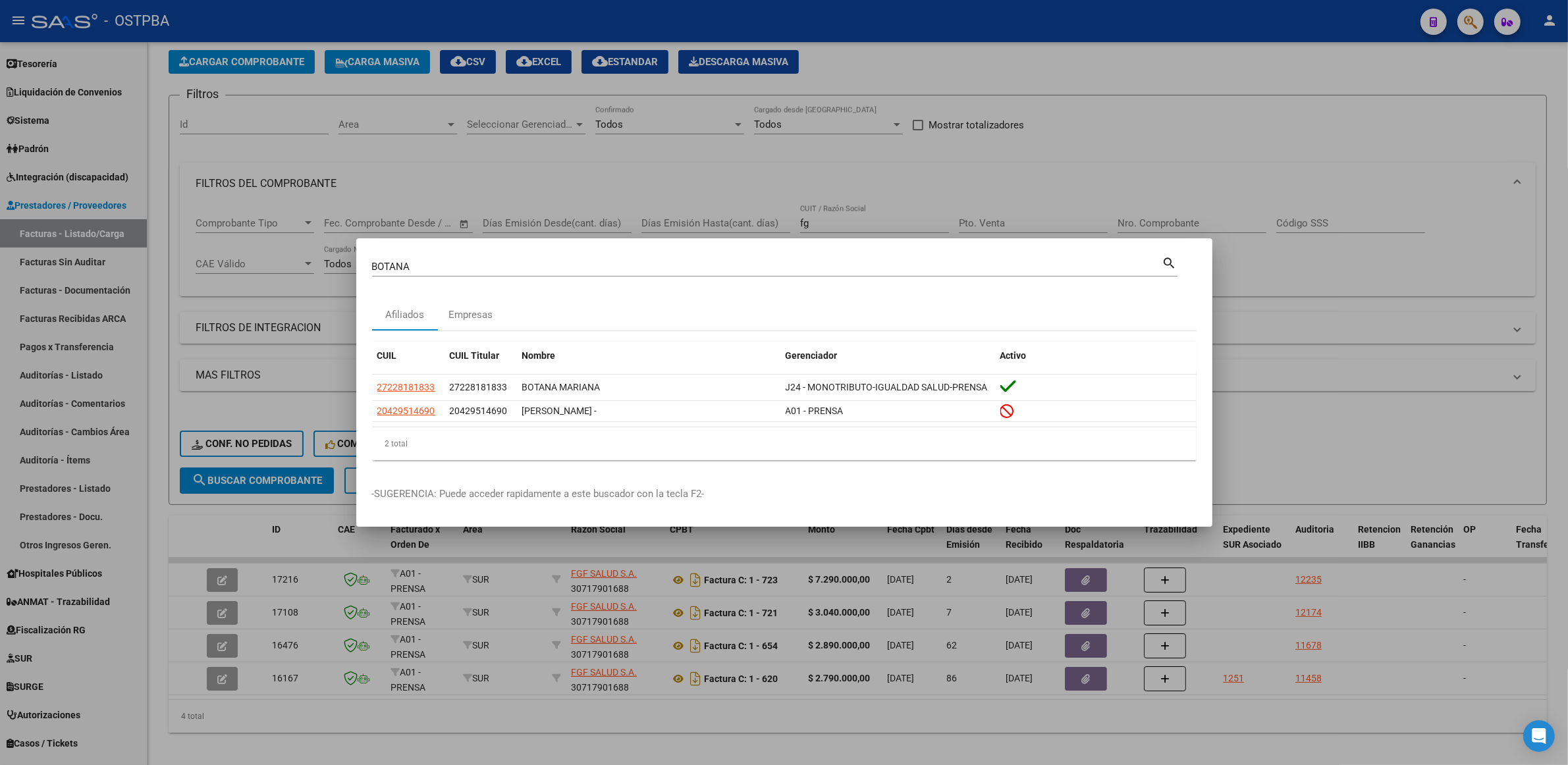
click at [1354, 455] on div at bounding box center [784, 382] width 1568 height 765
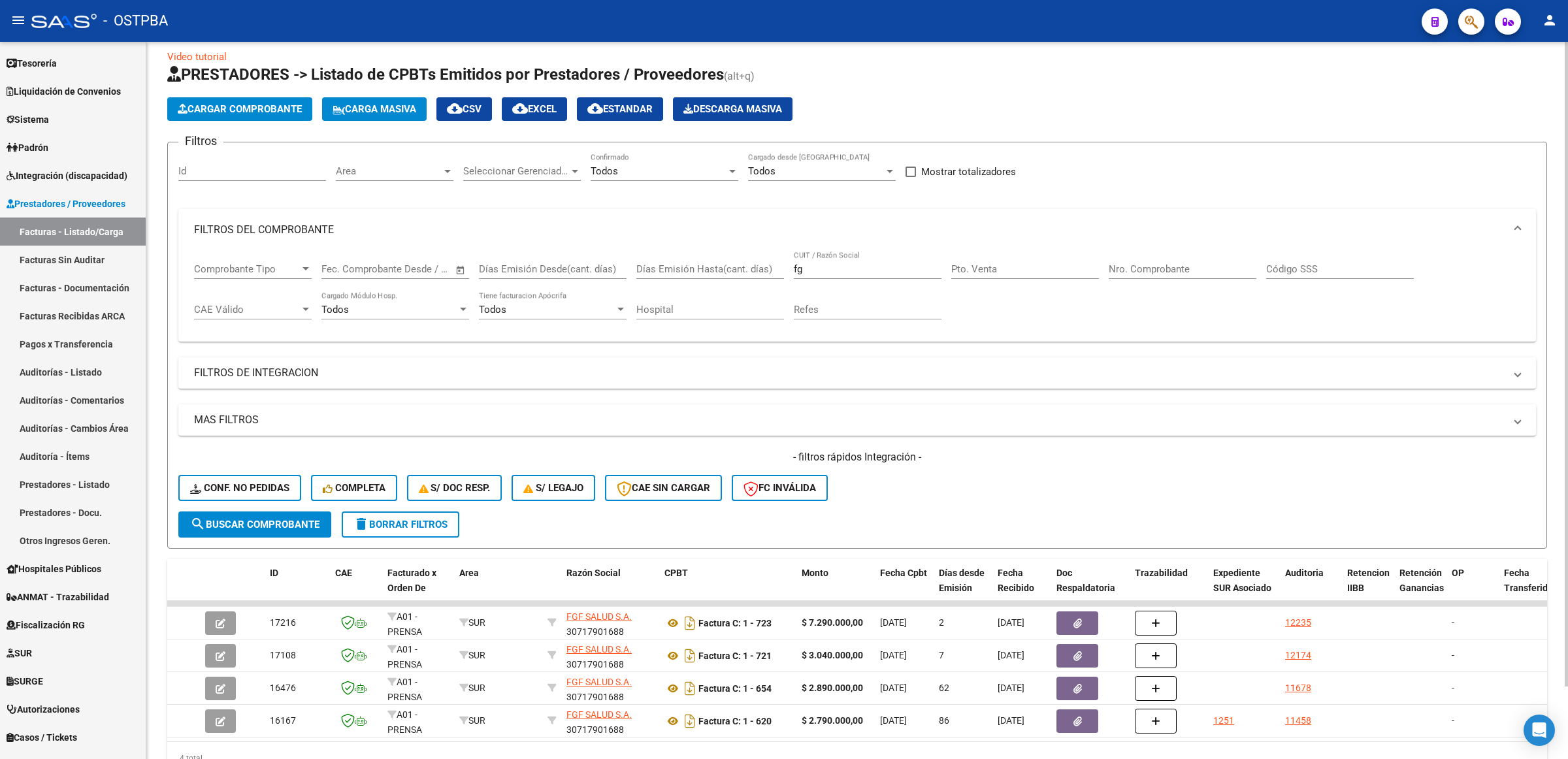
scroll to position [0, 0]
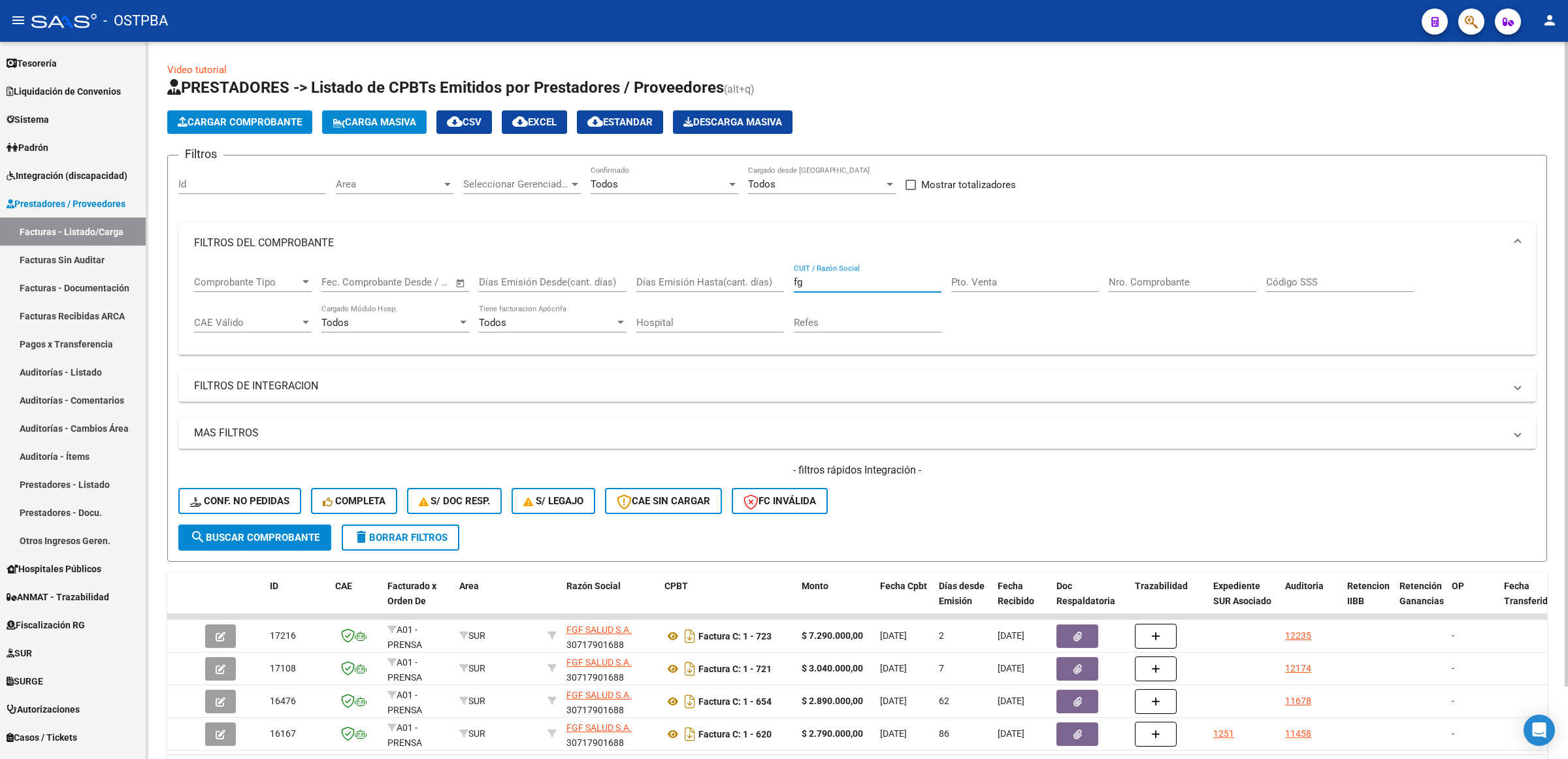
drag, startPoint x: 809, startPoint y: 278, endPoint x: 668, endPoint y: 276, distance: 141.0
click at [668, 276] on div "Comprobante Tipo Comprobante Tipo Start date – End date Fec. Comprobante Desde …" at bounding box center [857, 304] width 1326 height 81
click at [422, 179] on span "Area" at bounding box center [389, 184] width 106 height 12
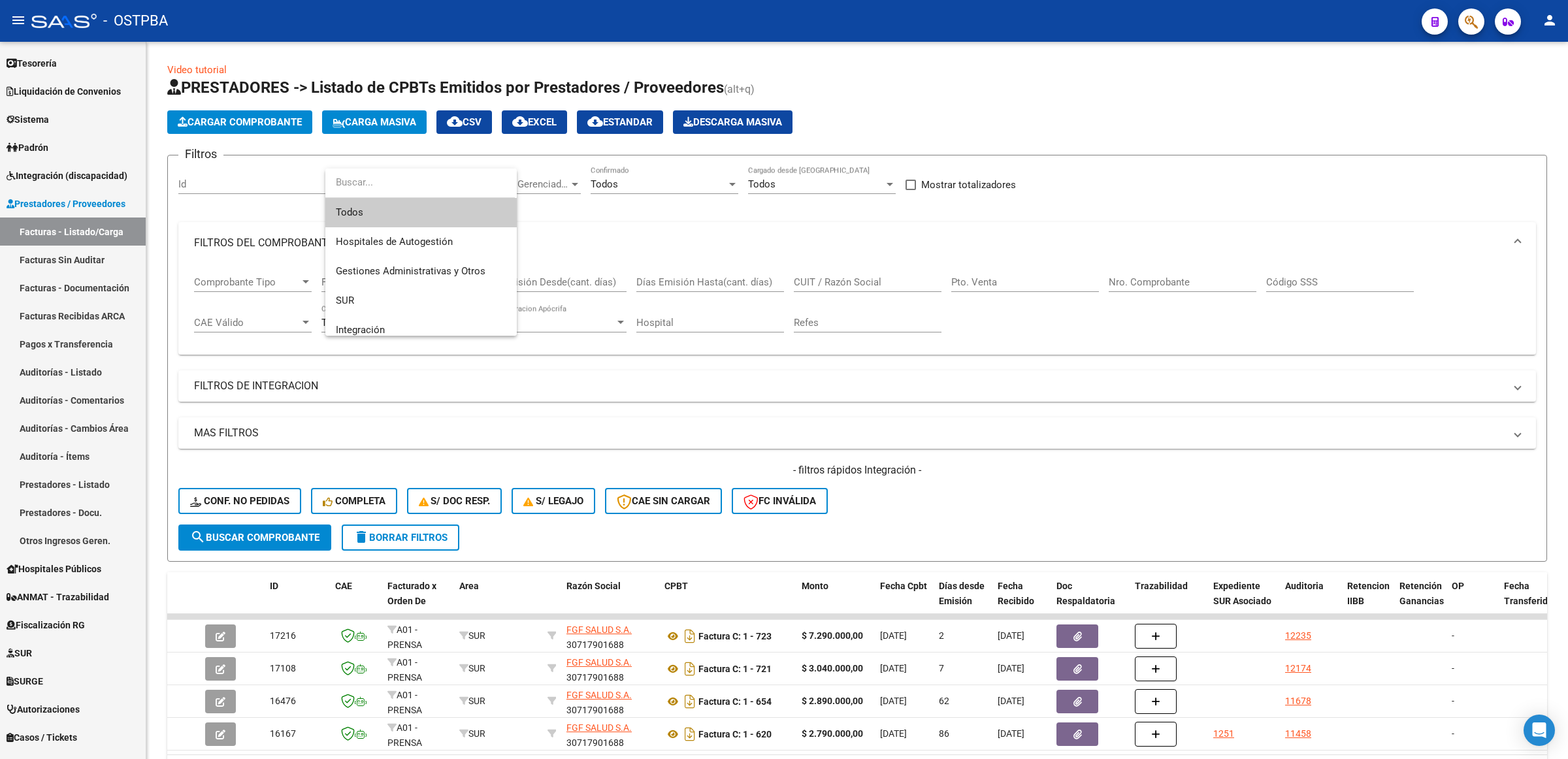
scroll to position [64, 0]
click at [455, 267] on span "Integración" at bounding box center [421, 267] width 171 height 29
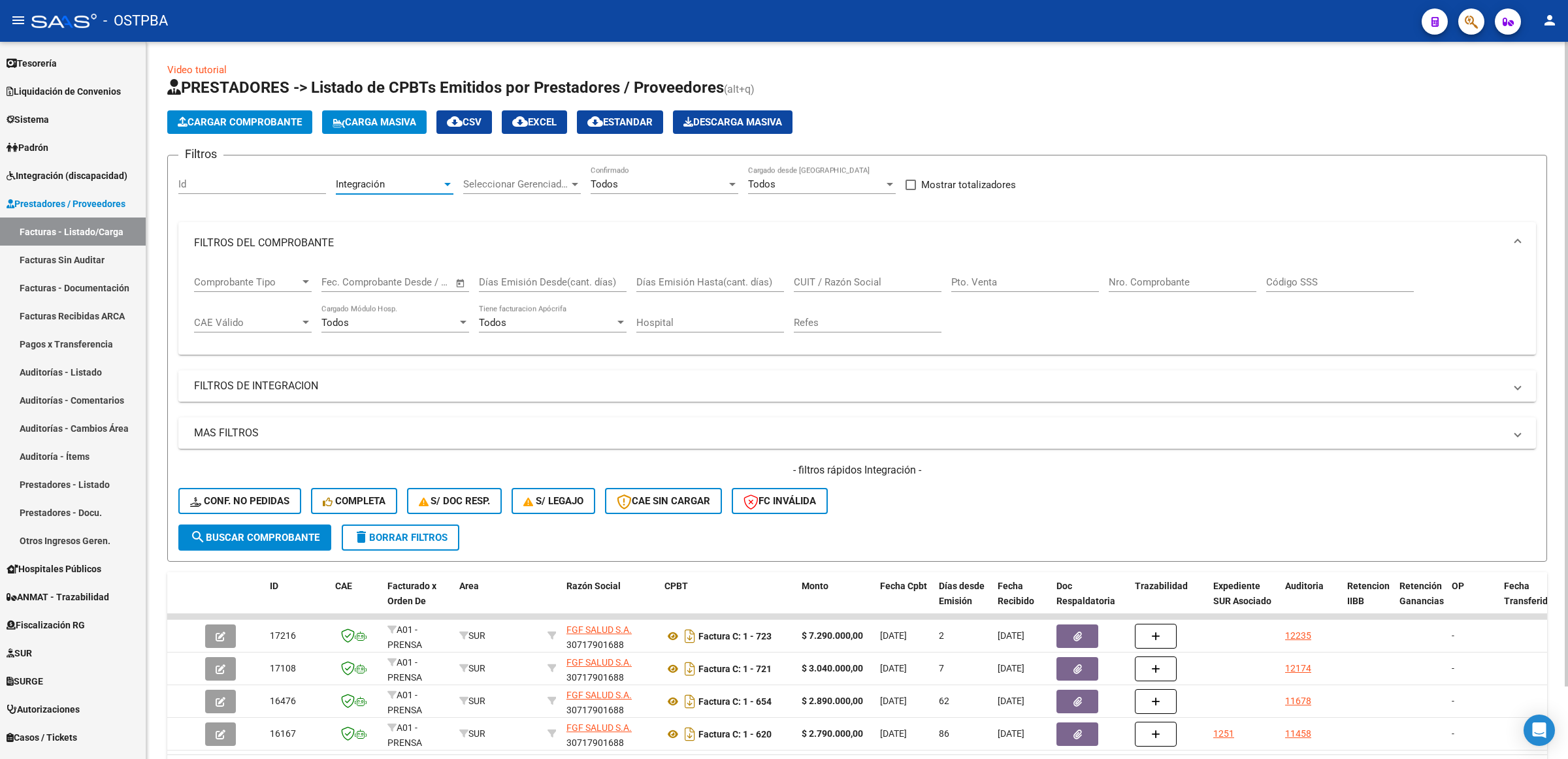
click at [307, 376] on mat-expansion-panel-header "FILTROS DE INTEGRACION" at bounding box center [858, 386] width 1358 height 31
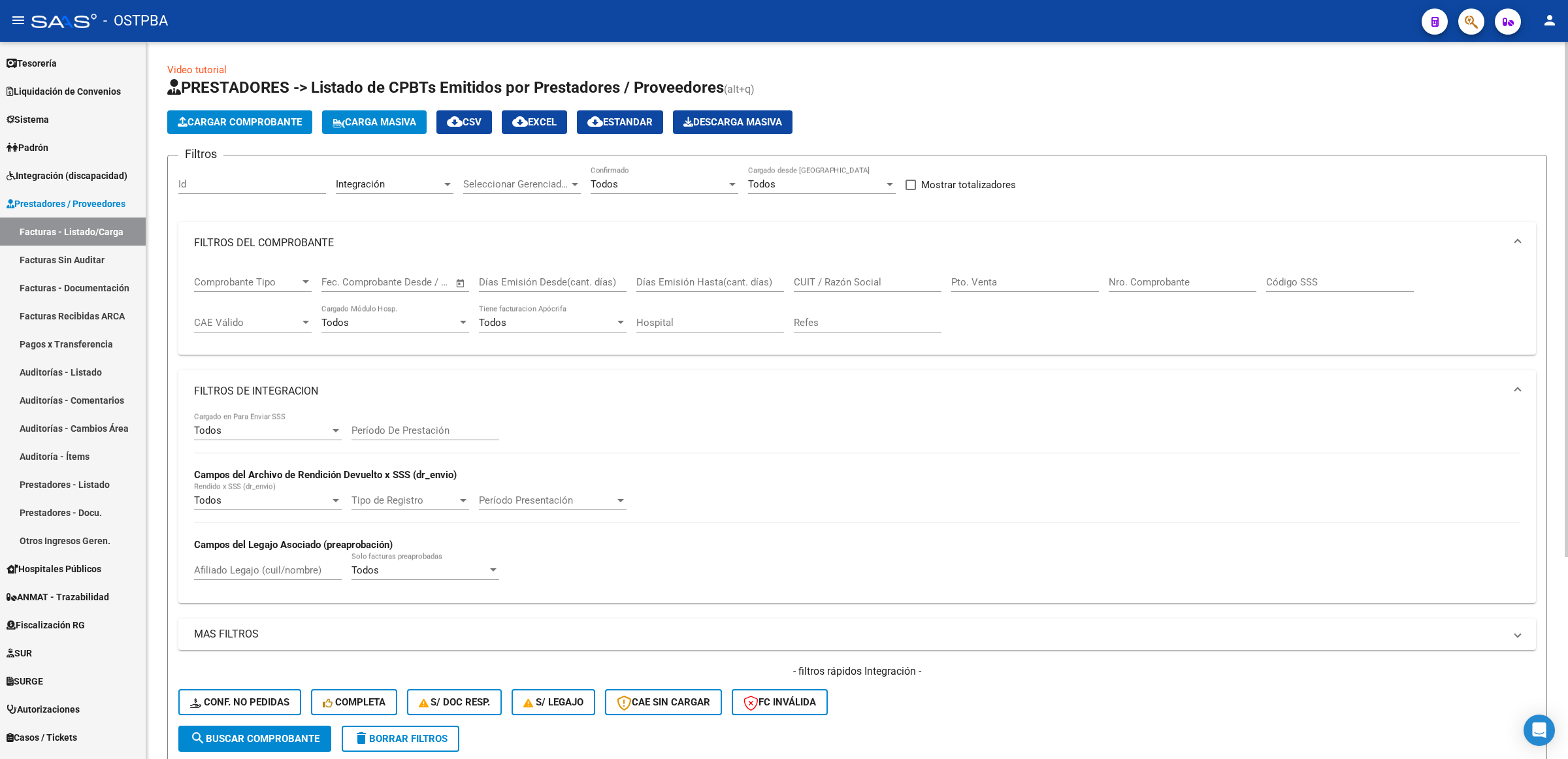
click at [322, 418] on div "Todos Cargado en Para Enviar SSS" at bounding box center [268, 426] width 148 height 28
click at [305, 485] on span "No" at bounding box center [268, 488] width 148 height 29
click at [256, 747] on form "Filtros Id Integración Area Seleccionar Gerenciador Seleccionar Gerenciador Tod…" at bounding box center [857, 459] width 1381 height 608
click at [260, 739] on span "search Buscar Comprobante" at bounding box center [255, 739] width 129 height 12
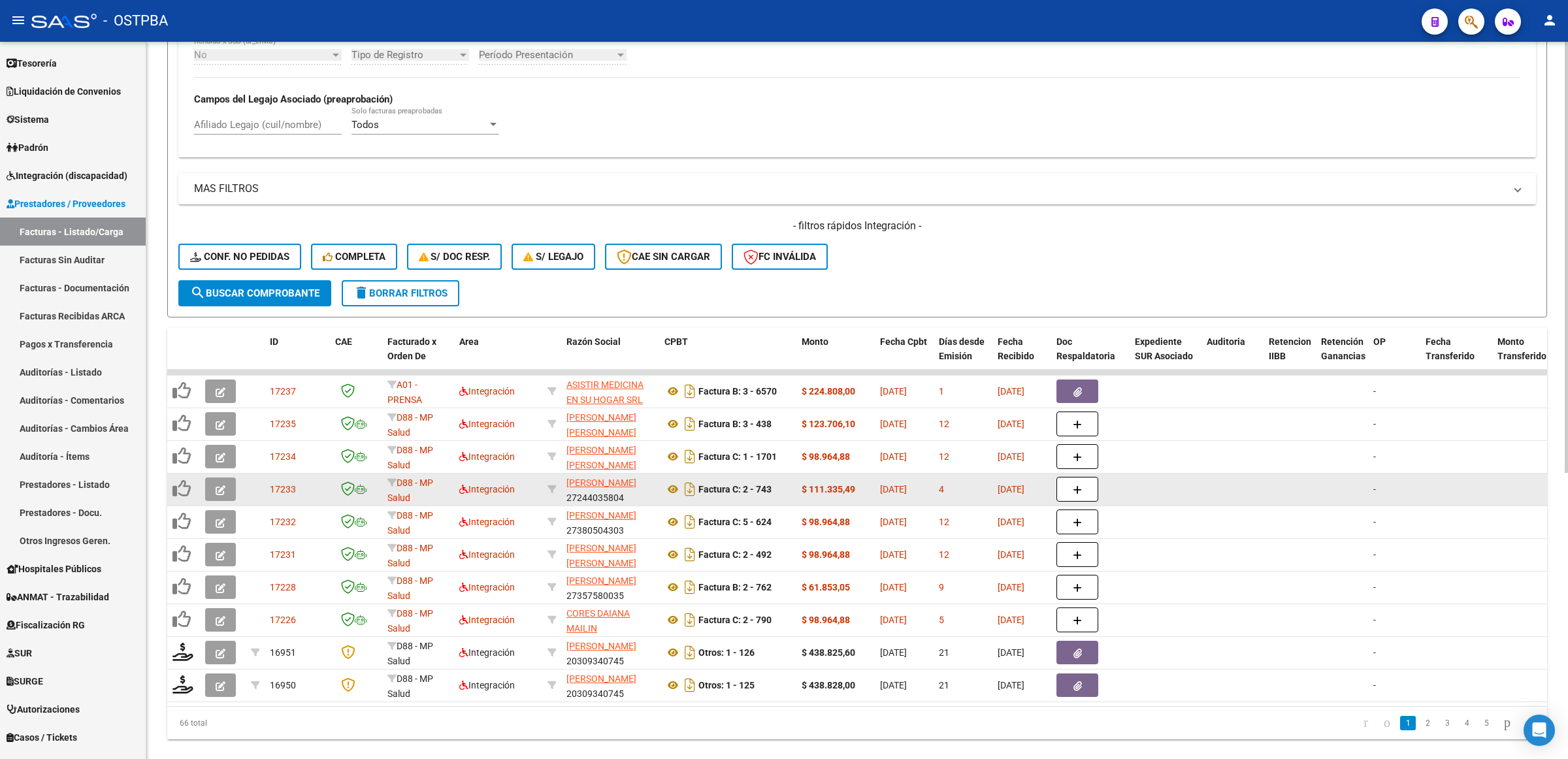
scroll to position [475, 0]
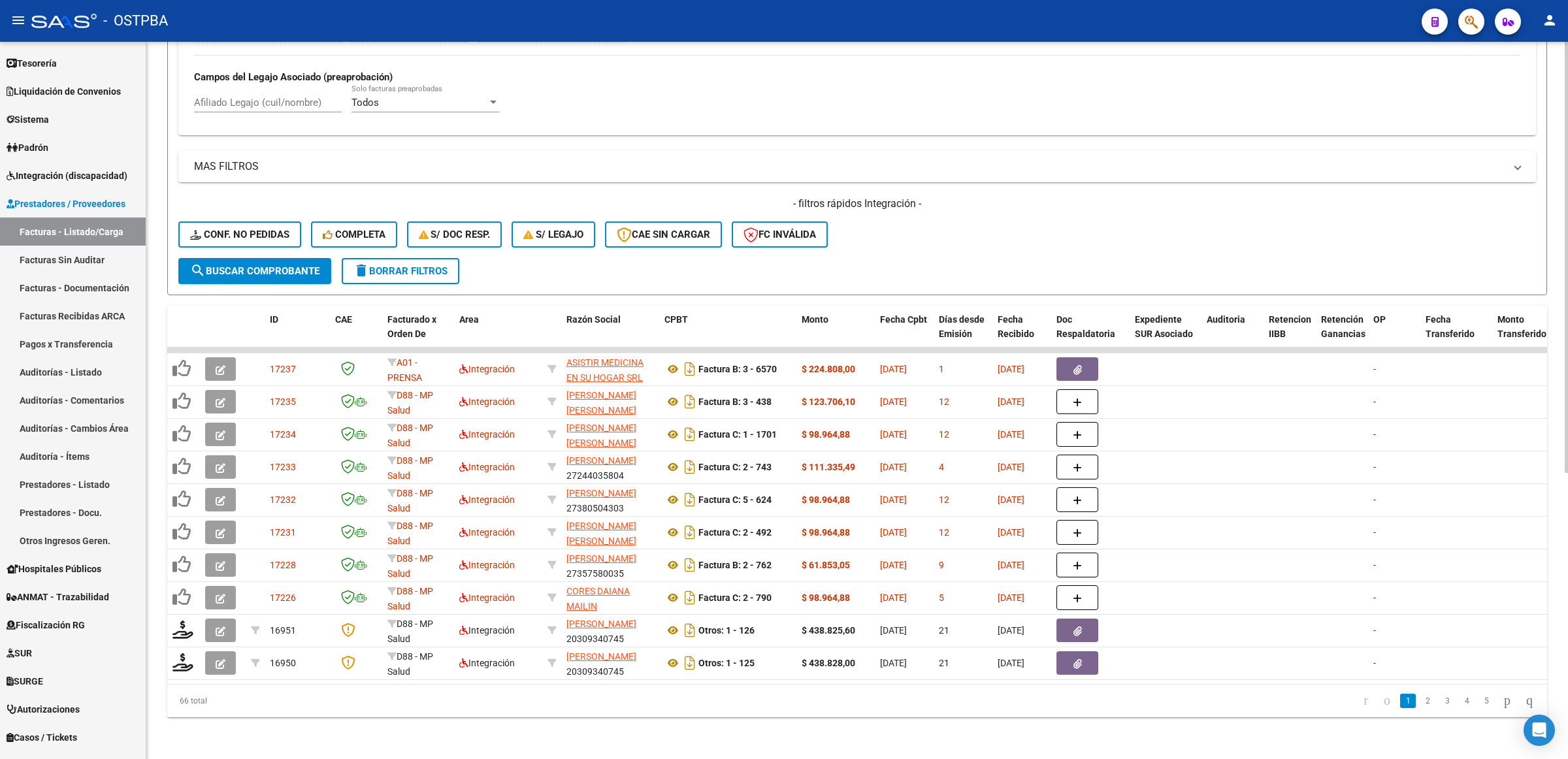
click at [217, 159] on mat-panel-title "MAS FILTROS" at bounding box center [849, 166] width 1311 height 14
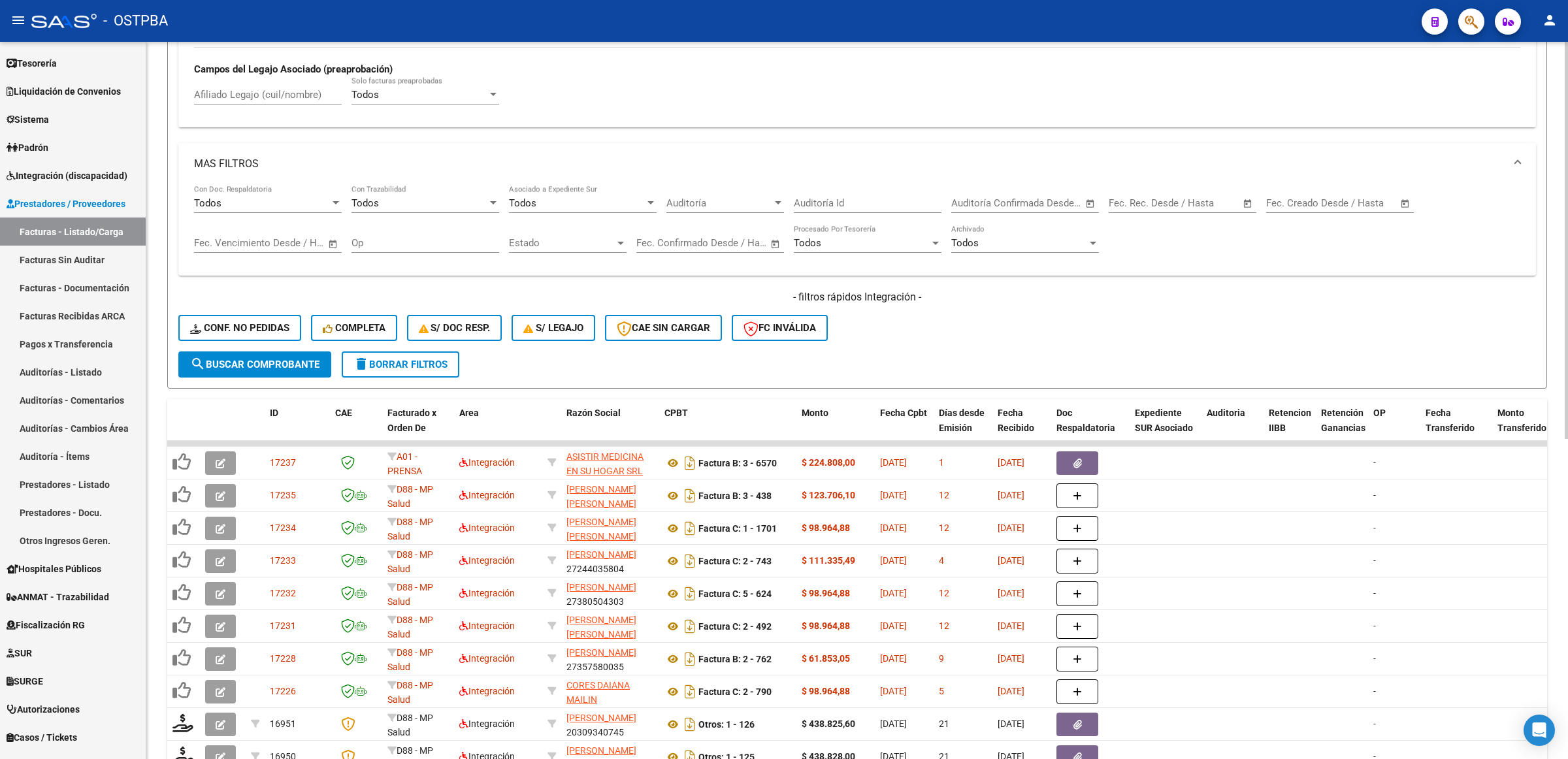
click at [1245, 200] on span "Open calendar" at bounding box center [1248, 204] width 31 height 31
click at [1239, 289] on span "1" at bounding box center [1232, 295] width 23 height 23
type input "[DATE]"
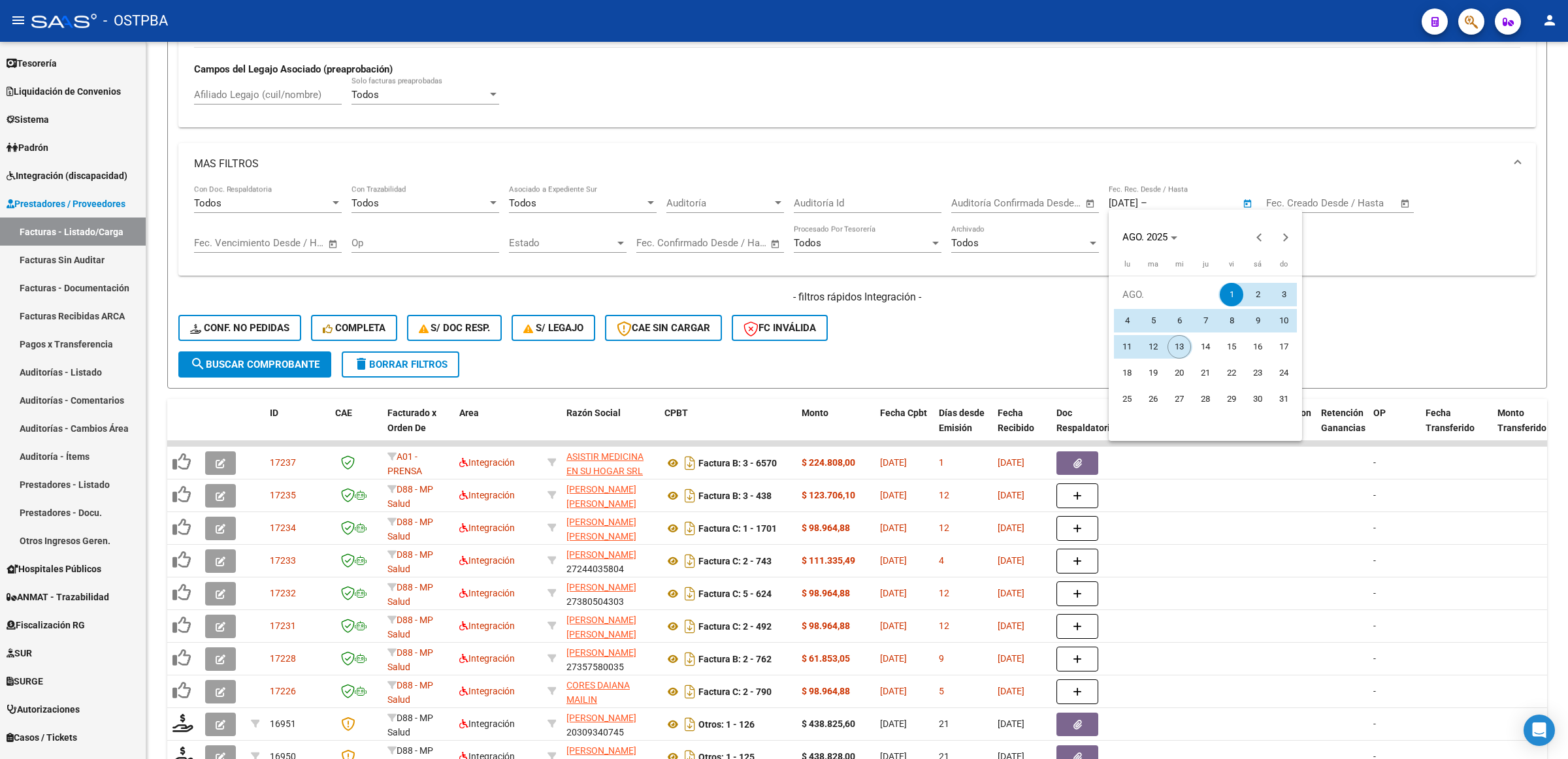
click at [1183, 344] on span "13" at bounding box center [1180, 347] width 23 height 23
type input "[DATE]"
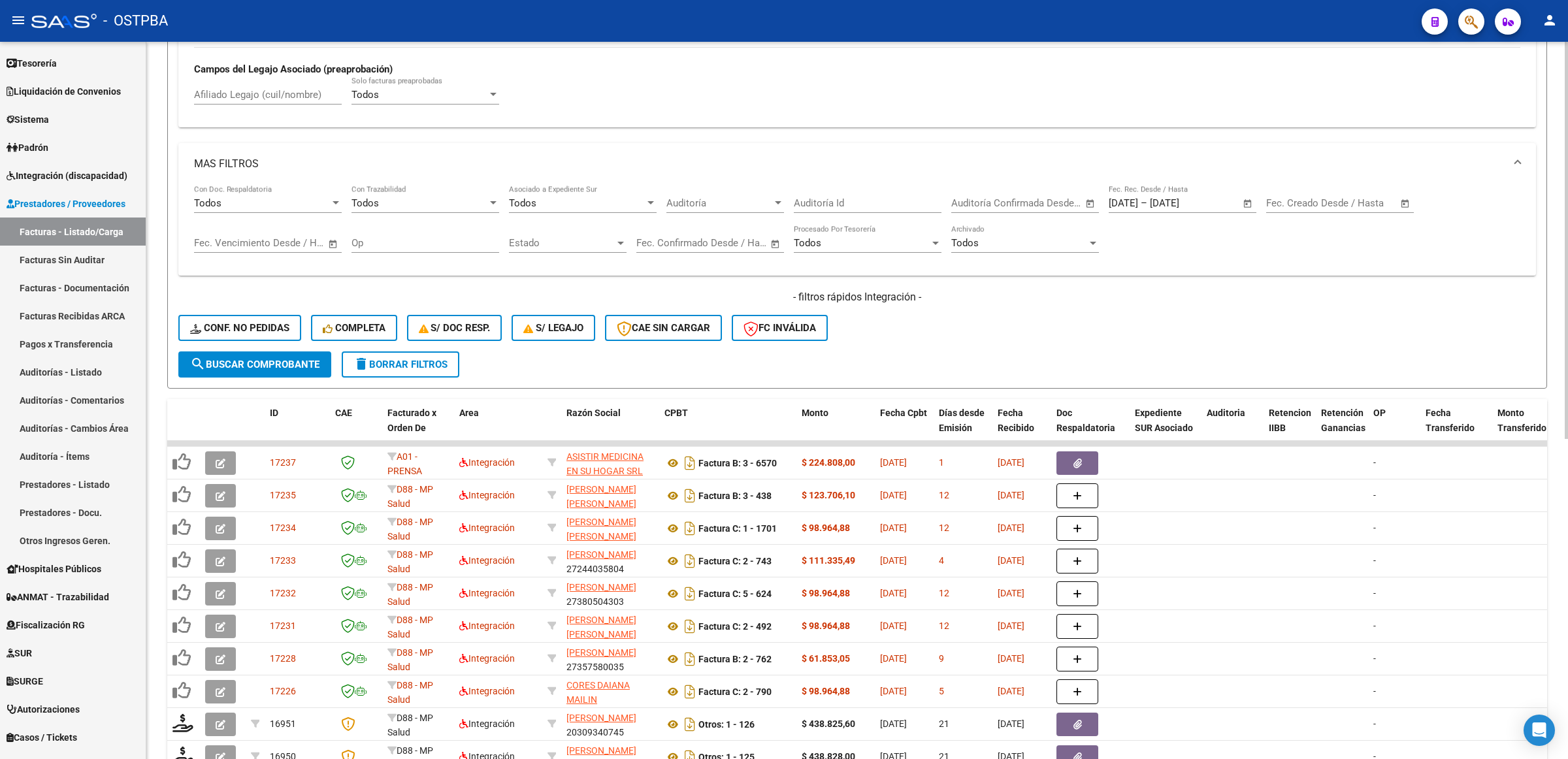
click at [233, 358] on span "search Buscar Comprobante" at bounding box center [255, 364] width 129 height 12
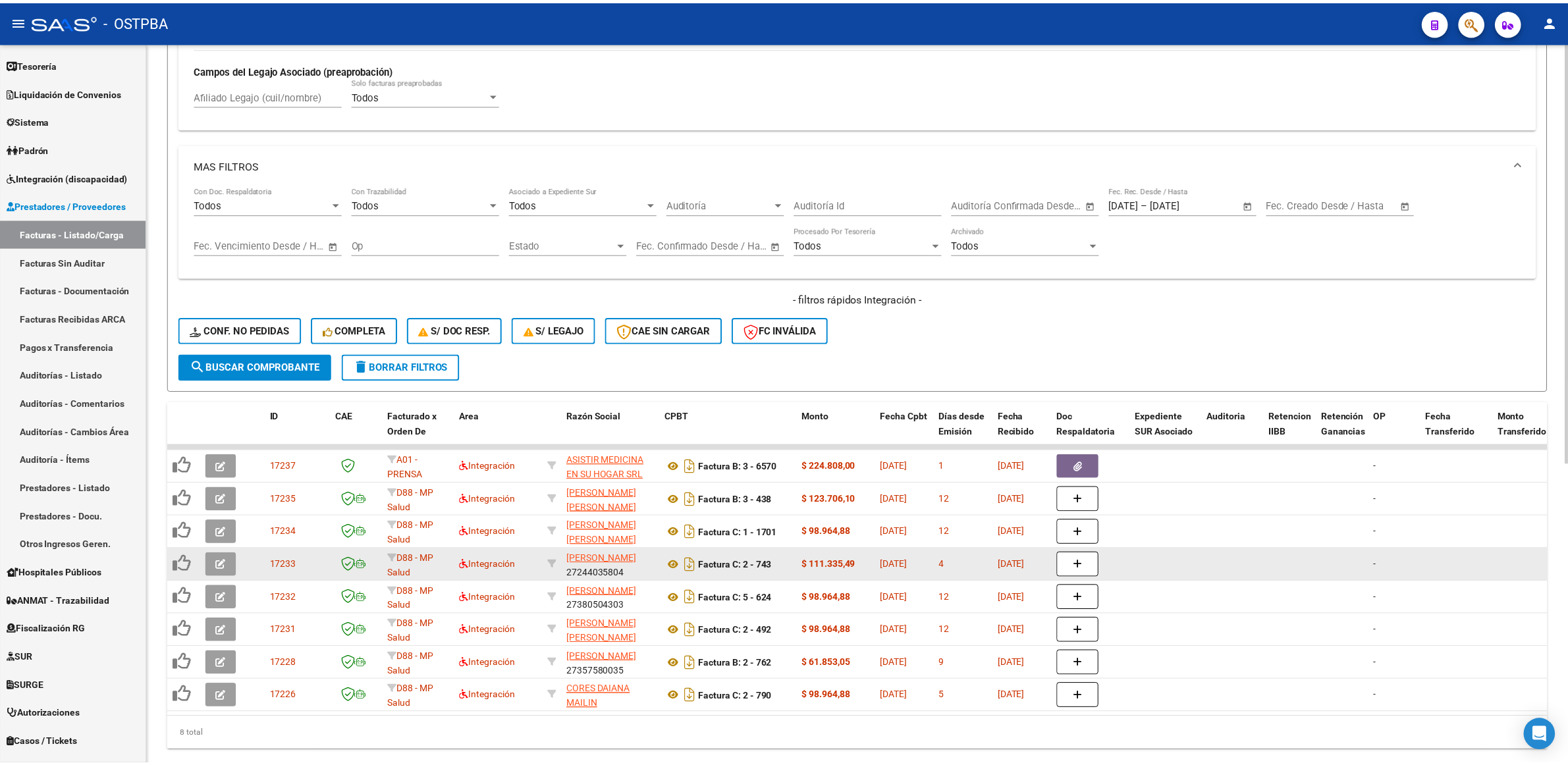
scroll to position [516, 0]
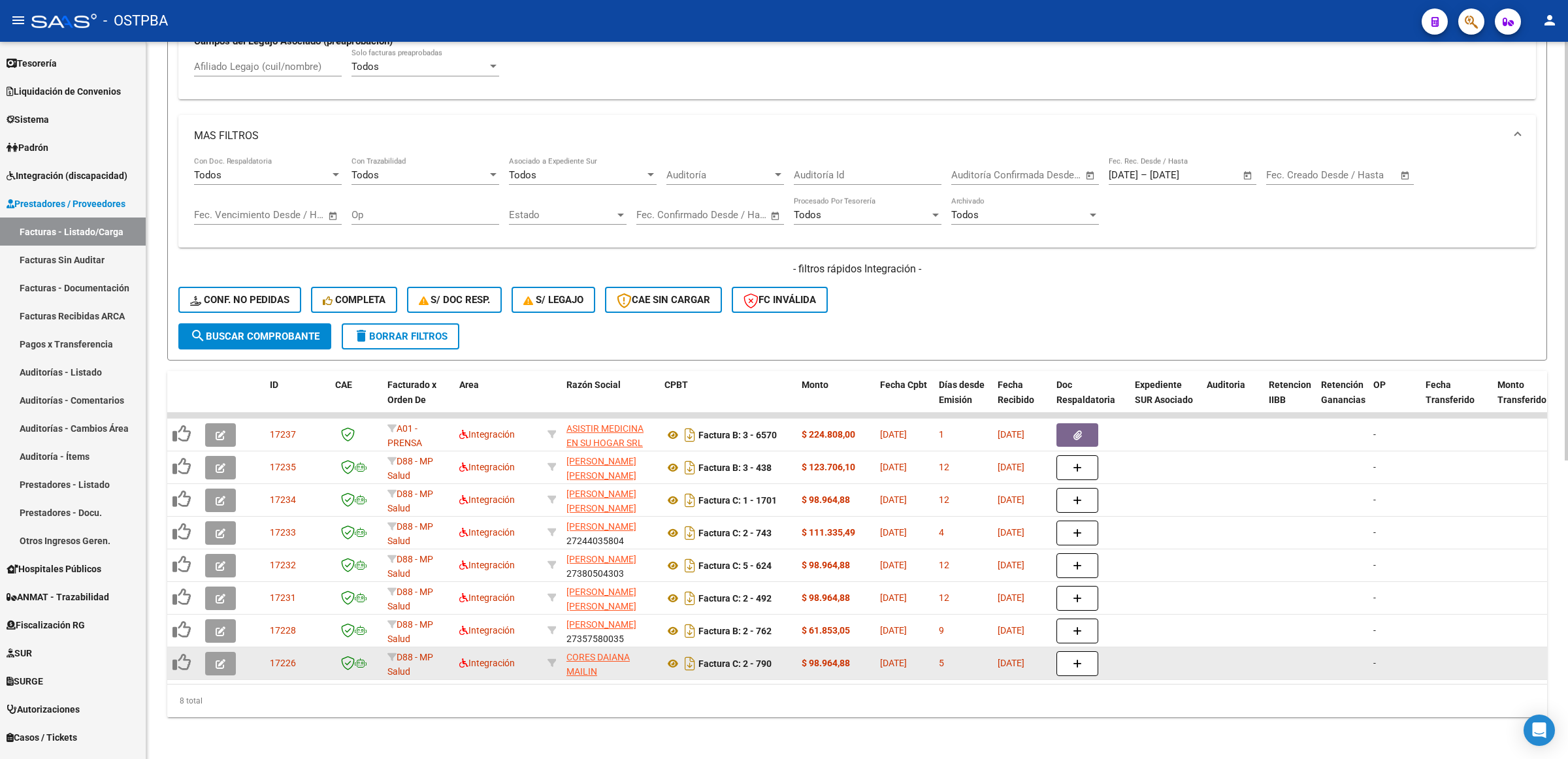
click at [225, 652] on button "button" at bounding box center [220, 663] width 31 height 23
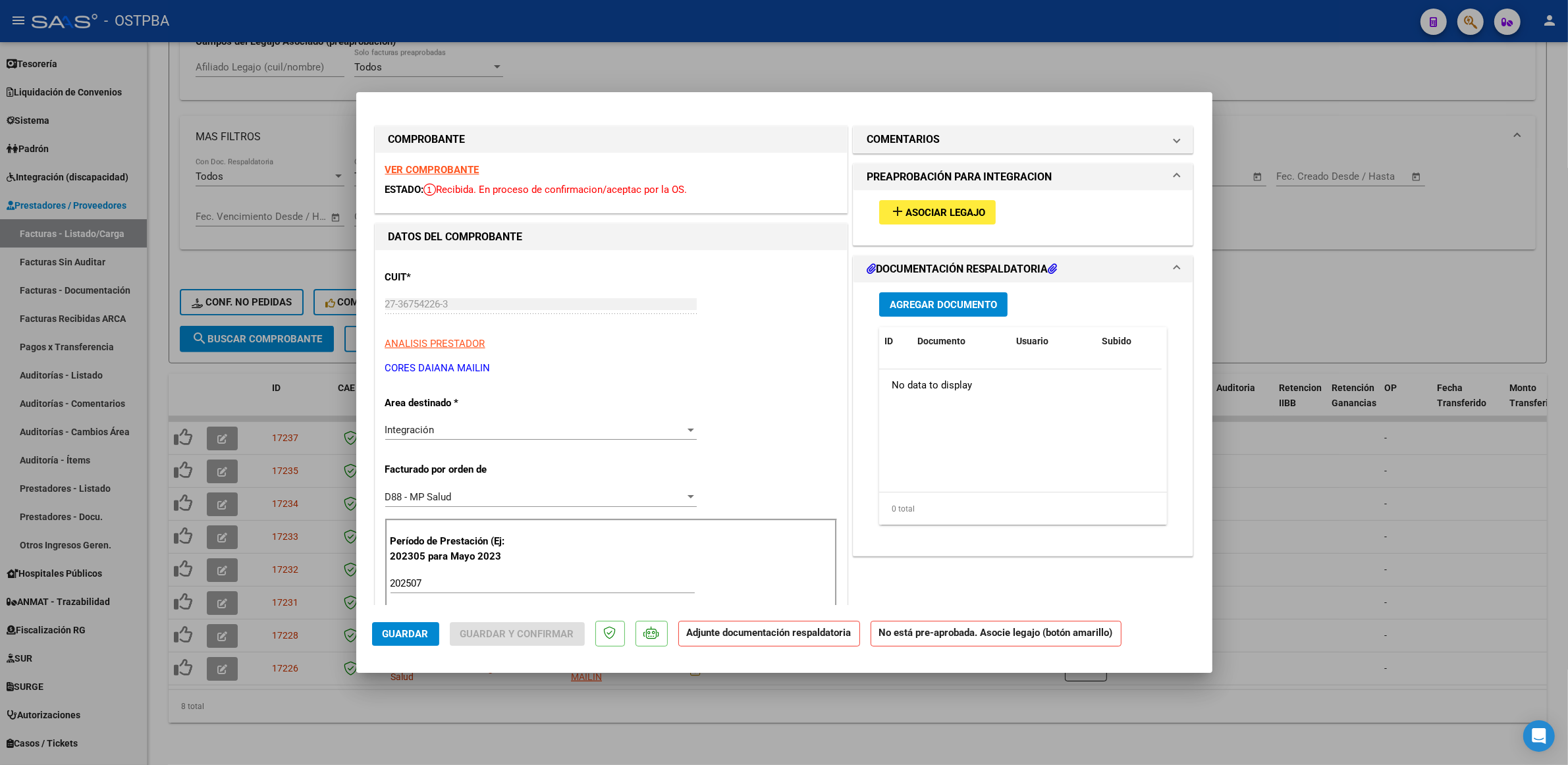
click at [463, 172] on strong "VER COMPROBANTE" at bounding box center [432, 169] width 94 height 12
click at [895, 215] on mat-icon "add" at bounding box center [898, 211] width 16 height 16
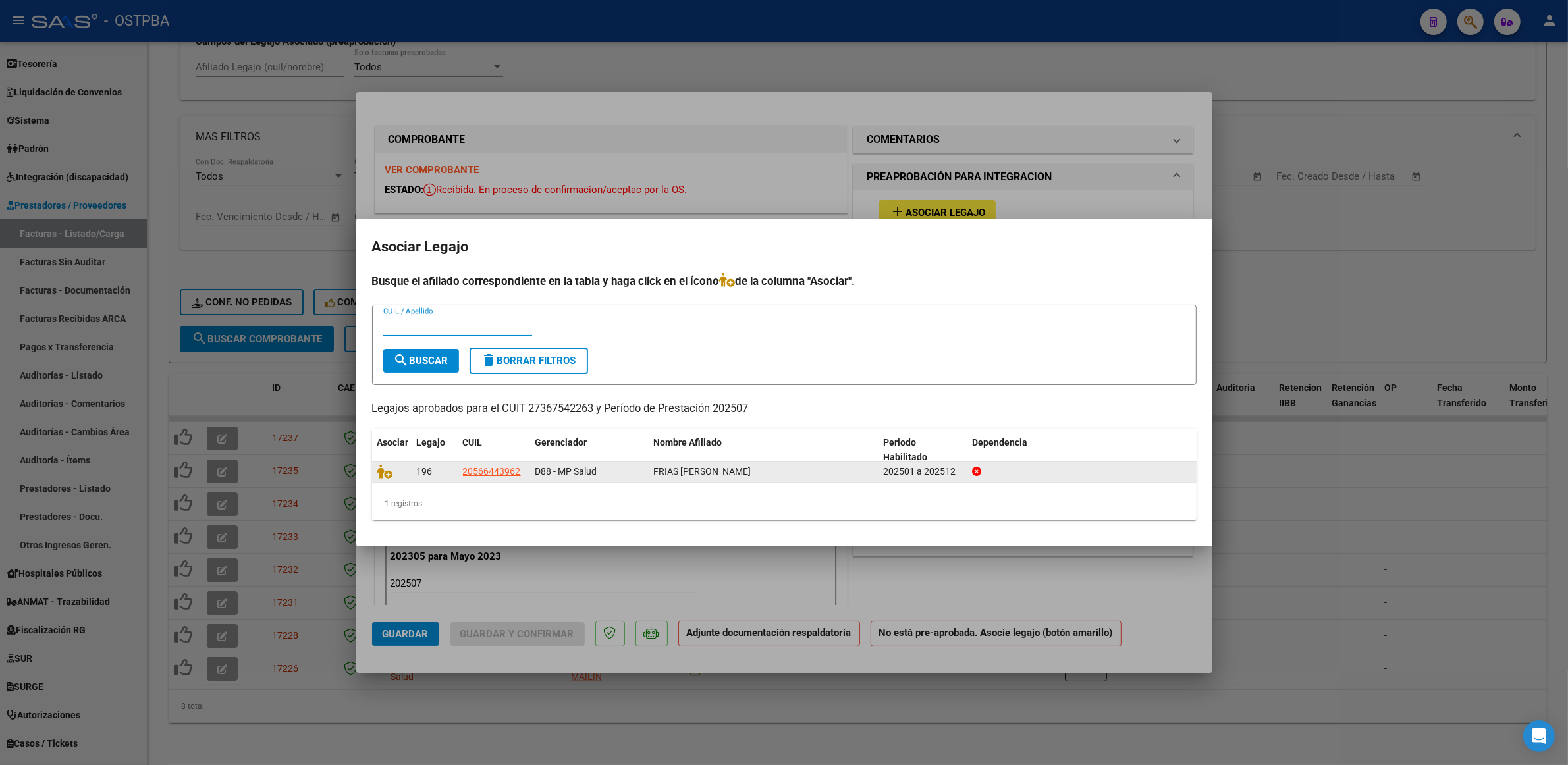
click at [376, 469] on datatable-body-cell at bounding box center [392, 471] width 40 height 20
click at [384, 471] on icon at bounding box center [386, 471] width 16 height 15
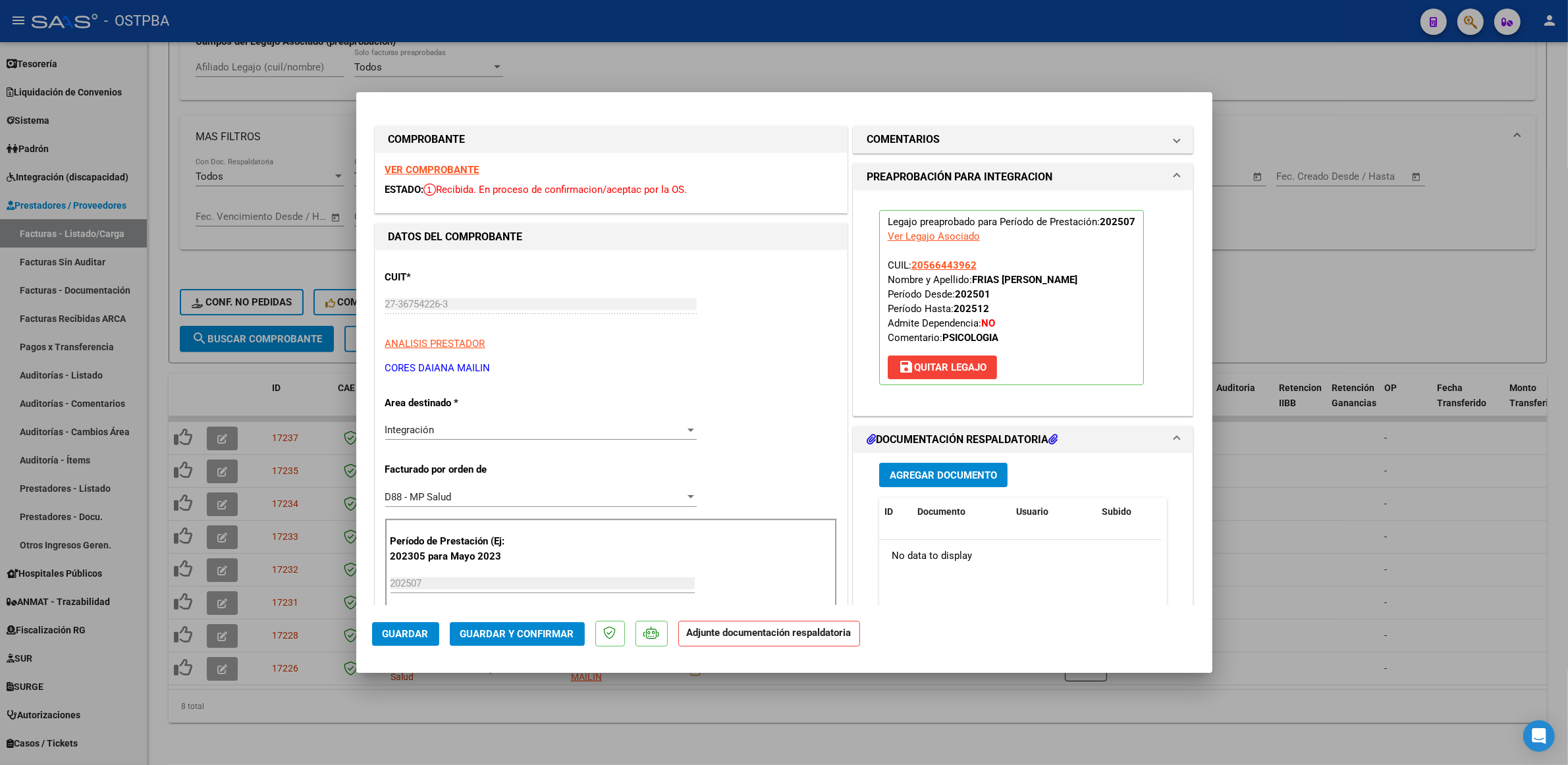
click at [1371, 508] on div at bounding box center [784, 382] width 1568 height 765
type input "$ 0,00"
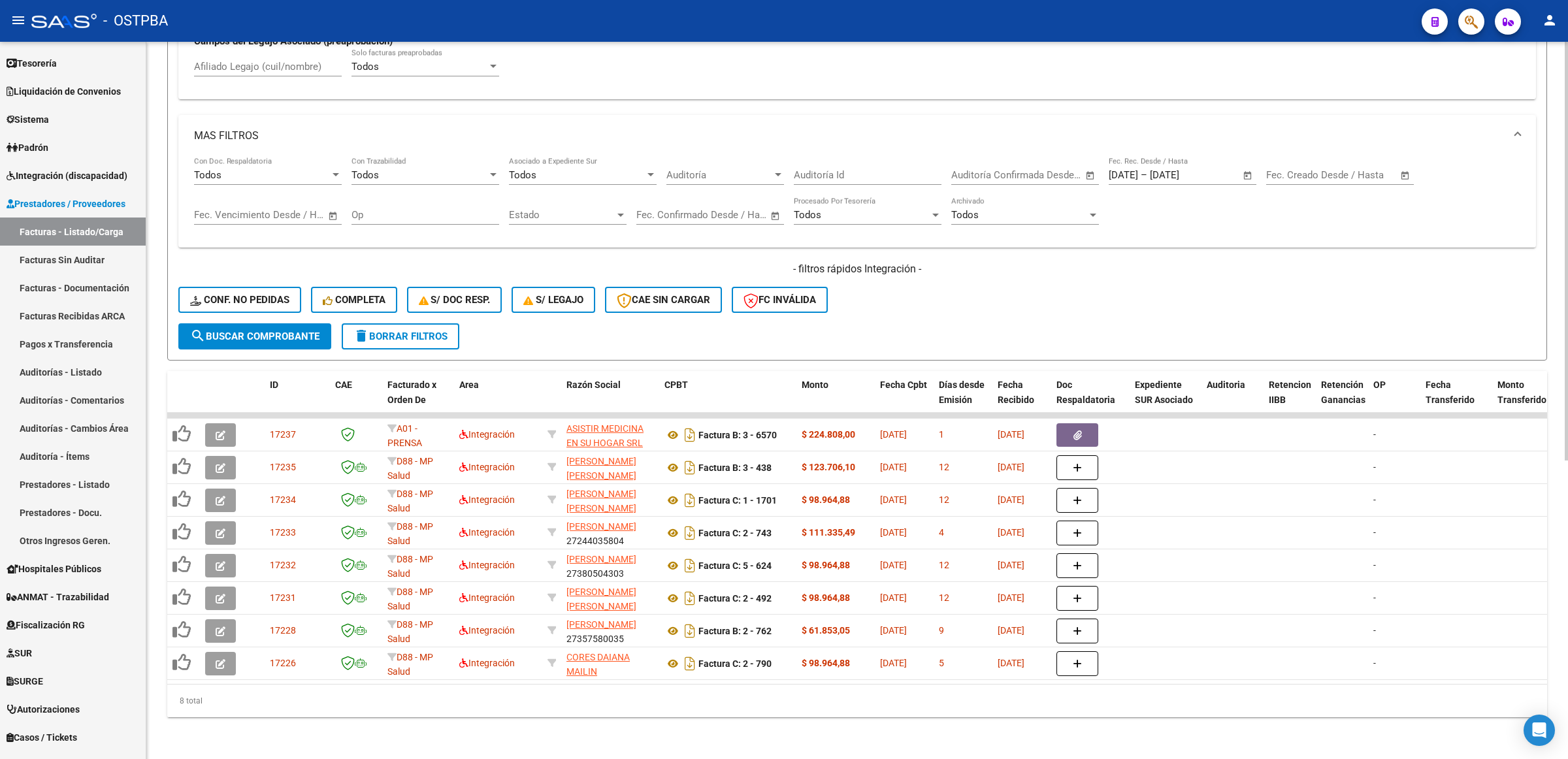
click at [279, 330] on span "search Buscar Comprobante" at bounding box center [255, 336] width 129 height 12
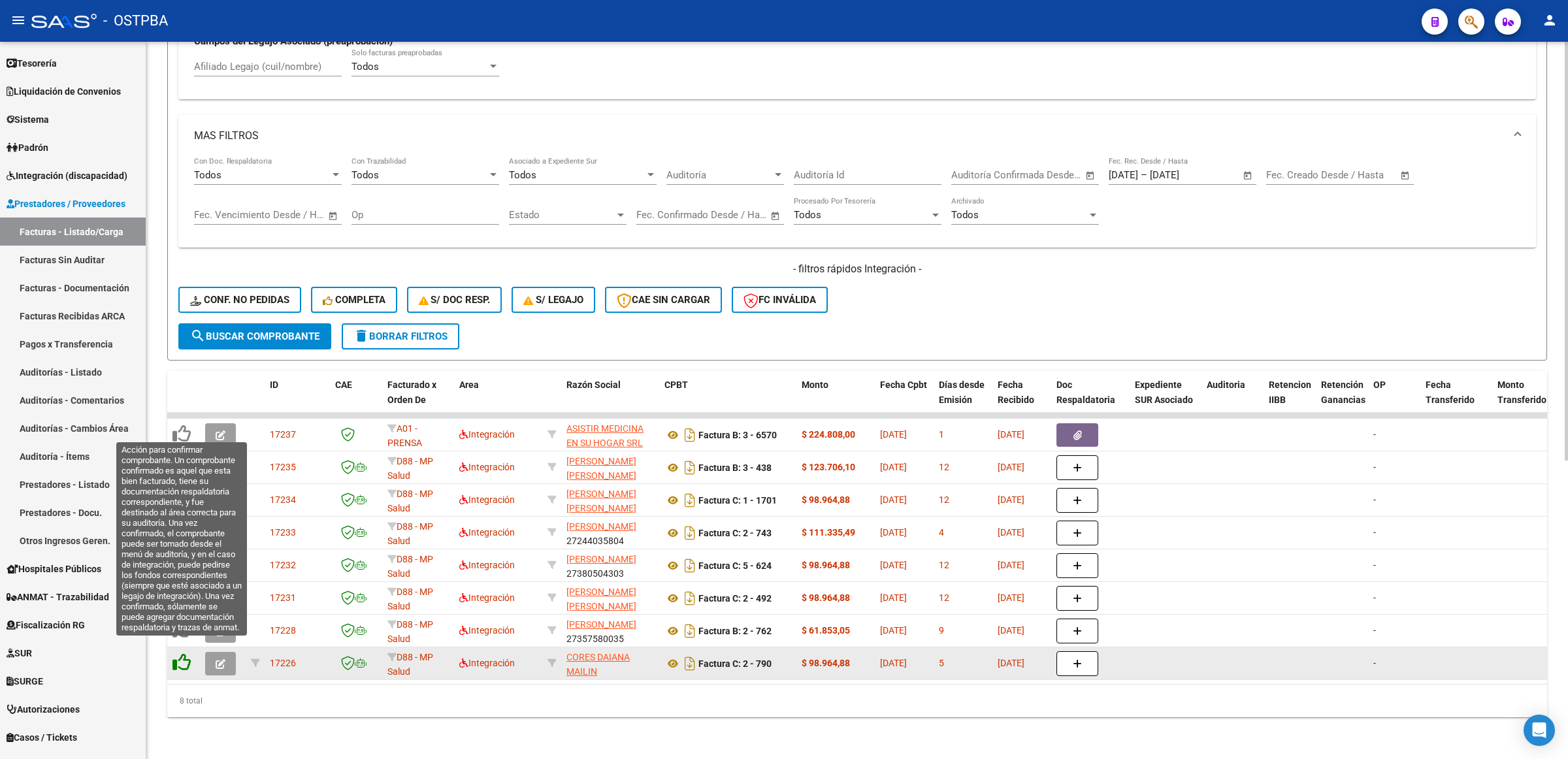
click at [181, 653] on icon at bounding box center [182, 661] width 18 height 18
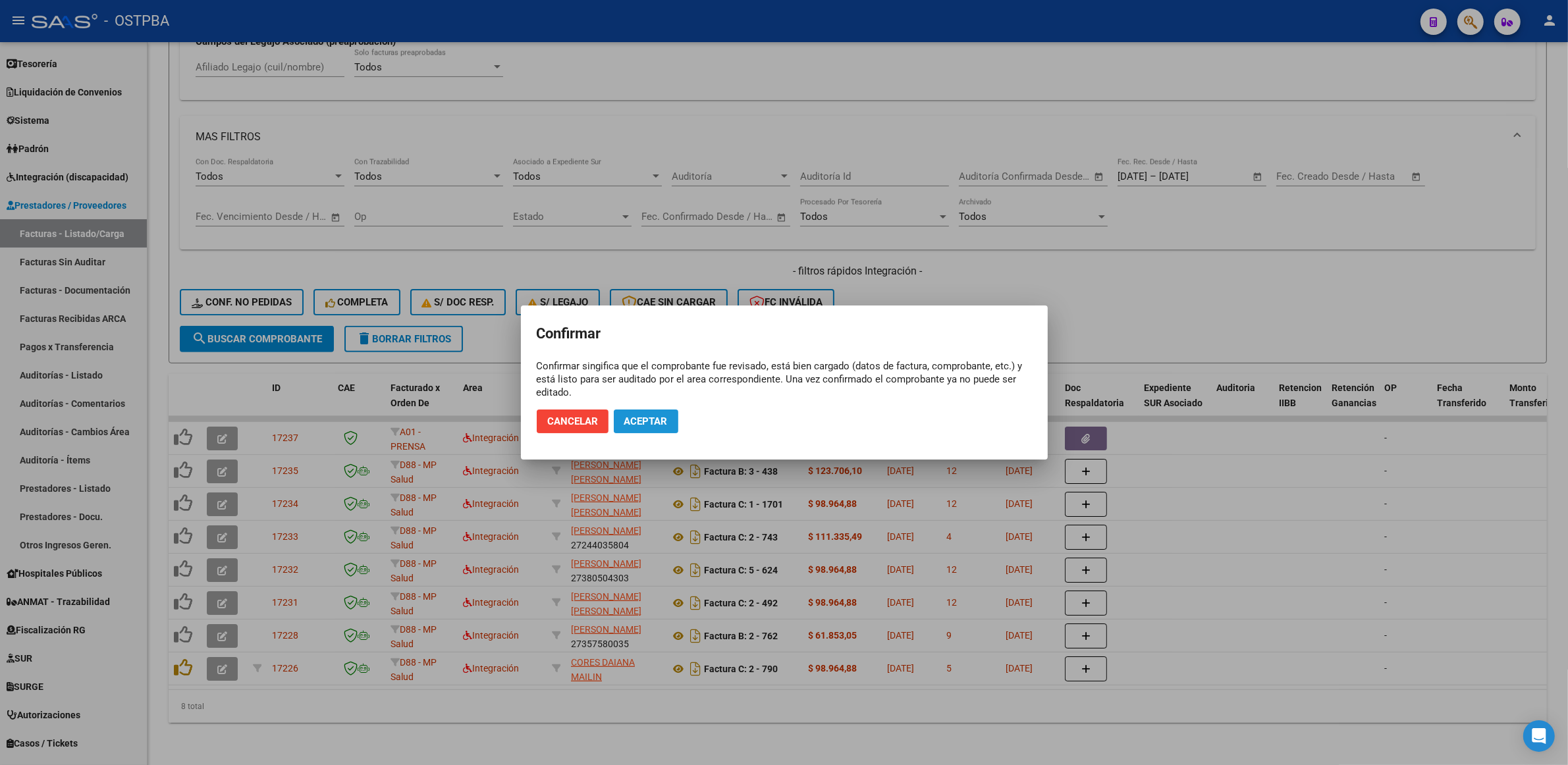
click at [651, 419] on span "Aceptar" at bounding box center [646, 421] width 44 height 12
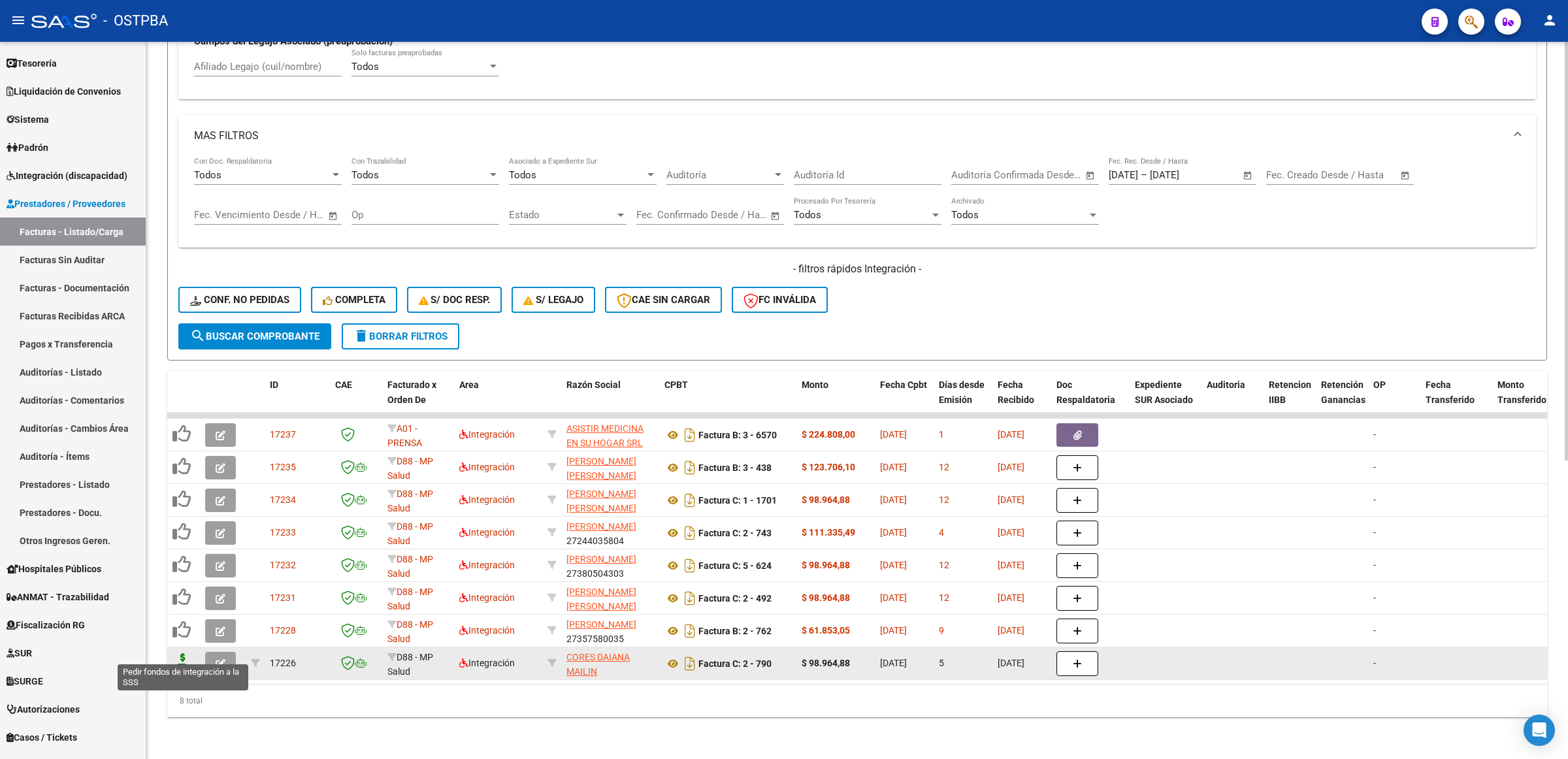
click at [178, 653] on icon at bounding box center [184, 661] width 21 height 18
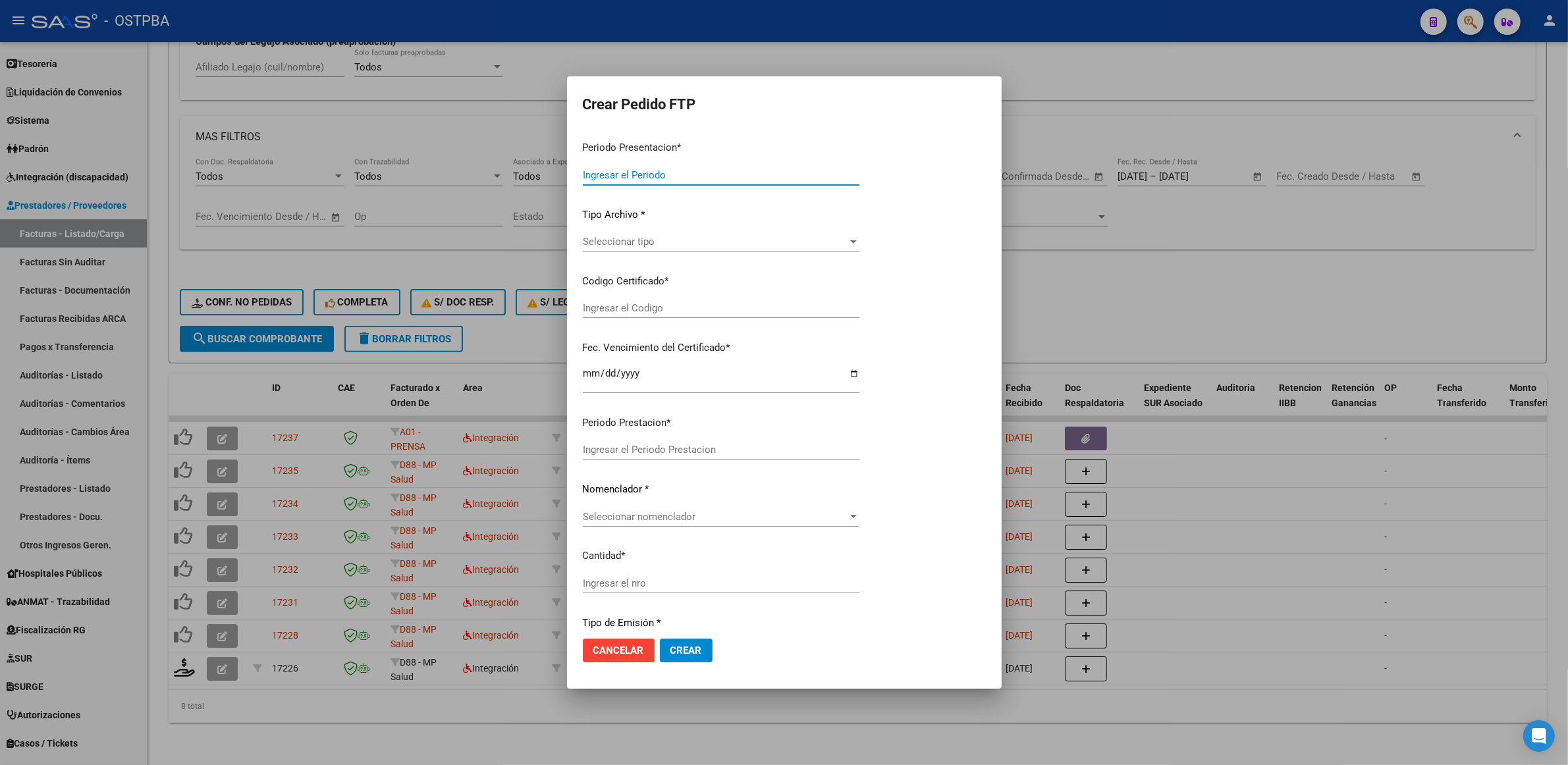
type input "202507"
type input "$ 98.964,88"
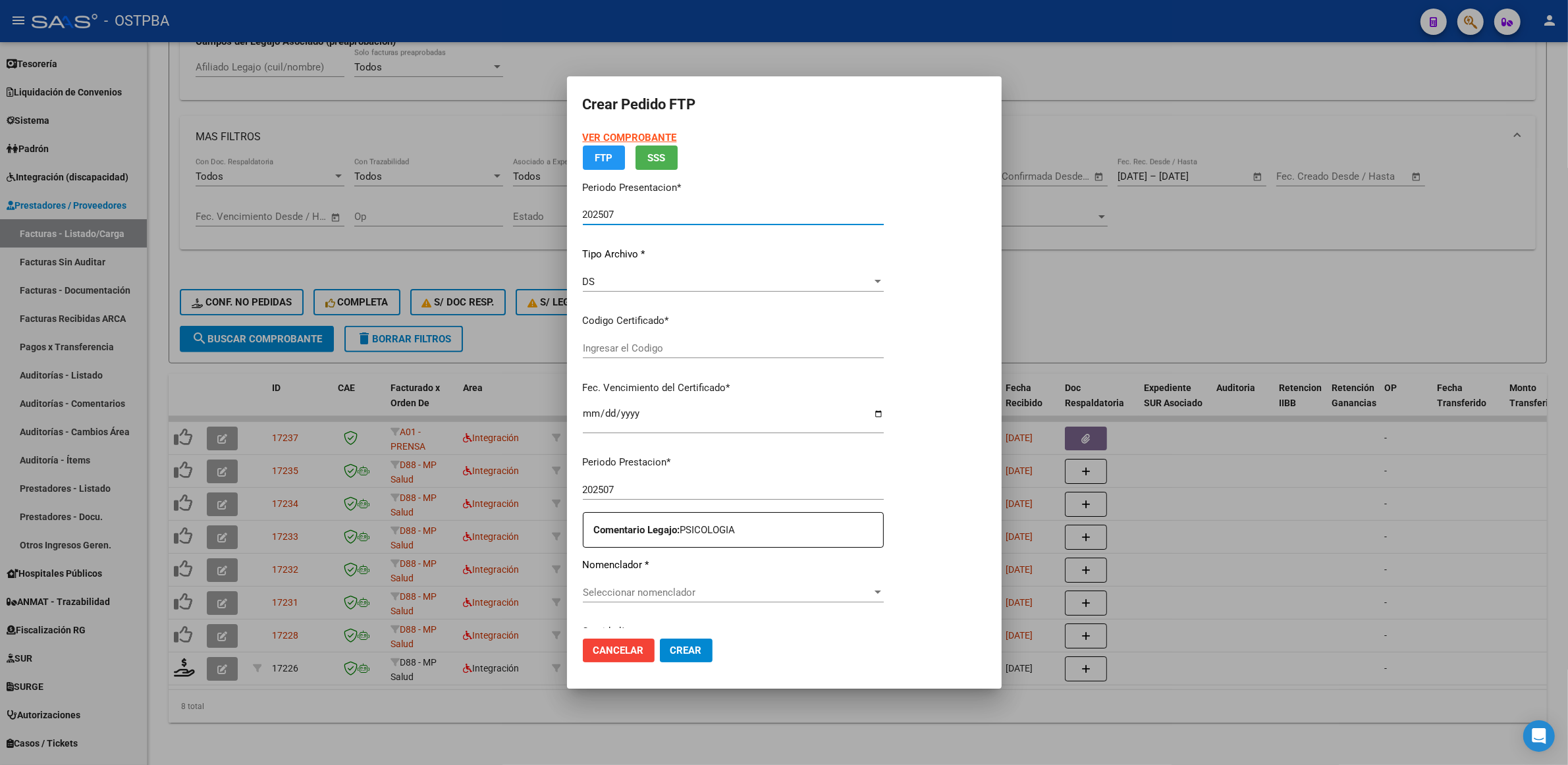
type input "000000000000000000000"
type input "[DATE]"
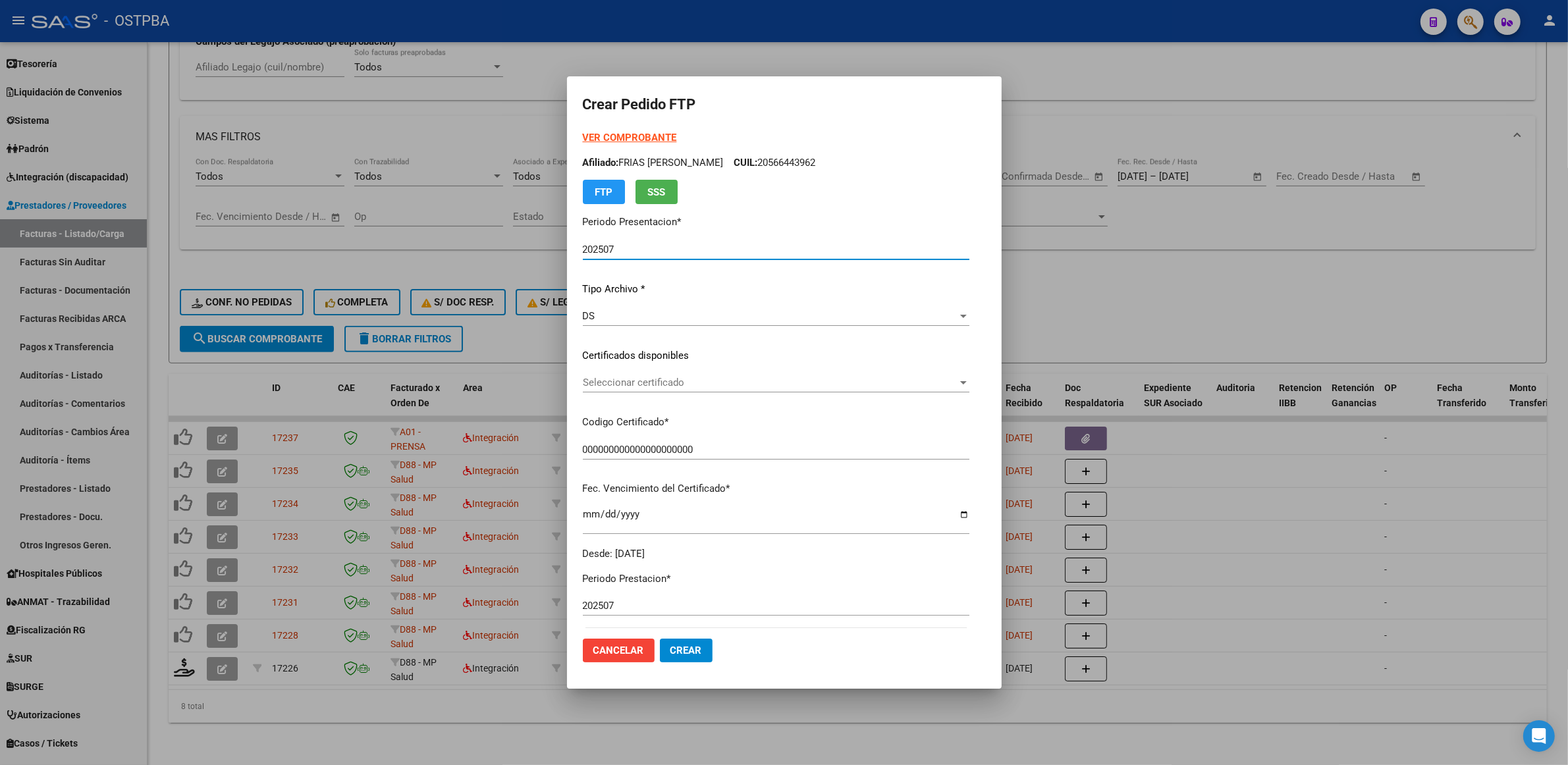
click at [957, 385] on span "Seleccionar certificado" at bounding box center [770, 382] width 375 height 12
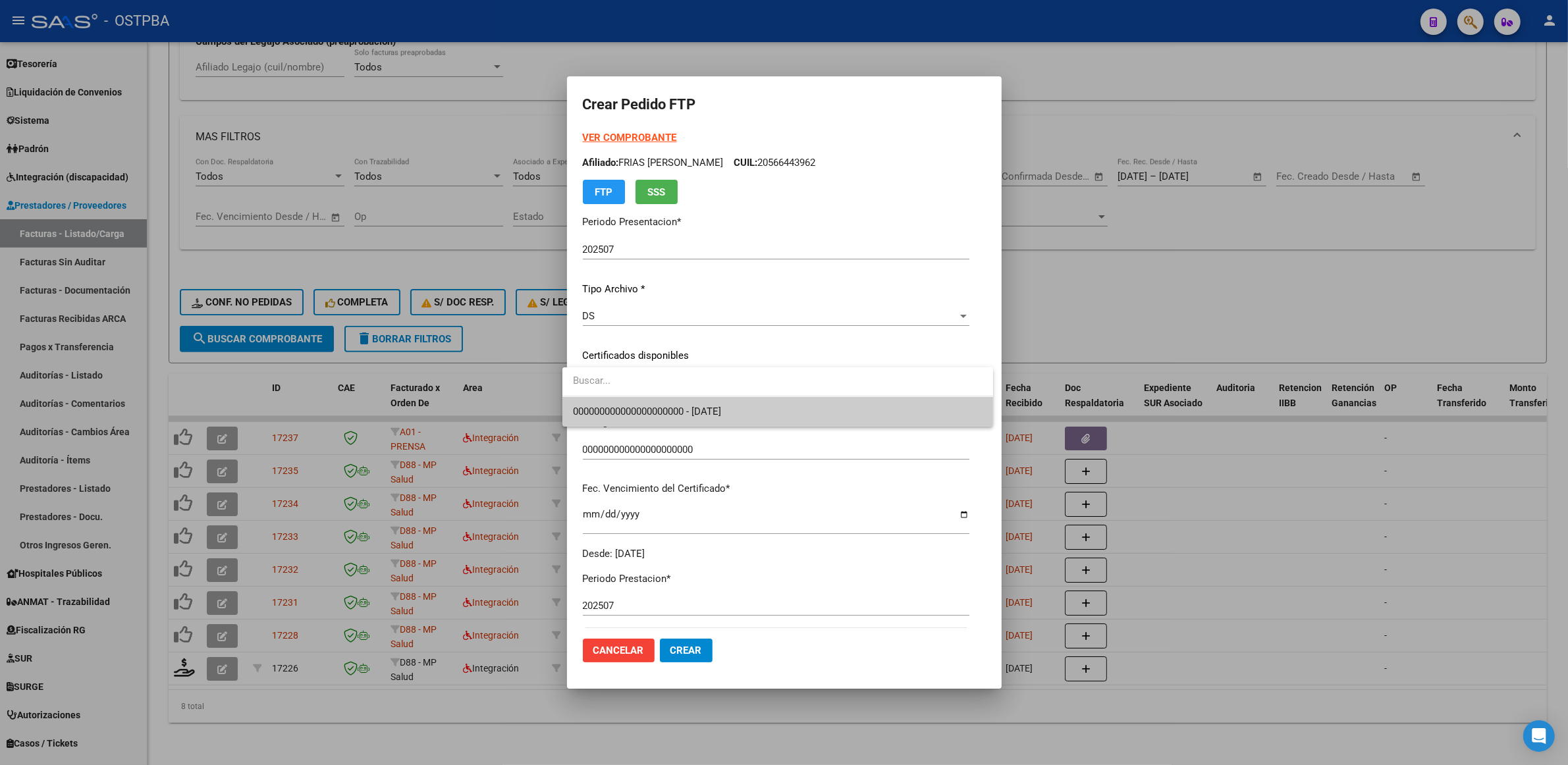
click at [917, 414] on span "000000000000000000000 - [DATE]" at bounding box center [777, 412] width 410 height 29
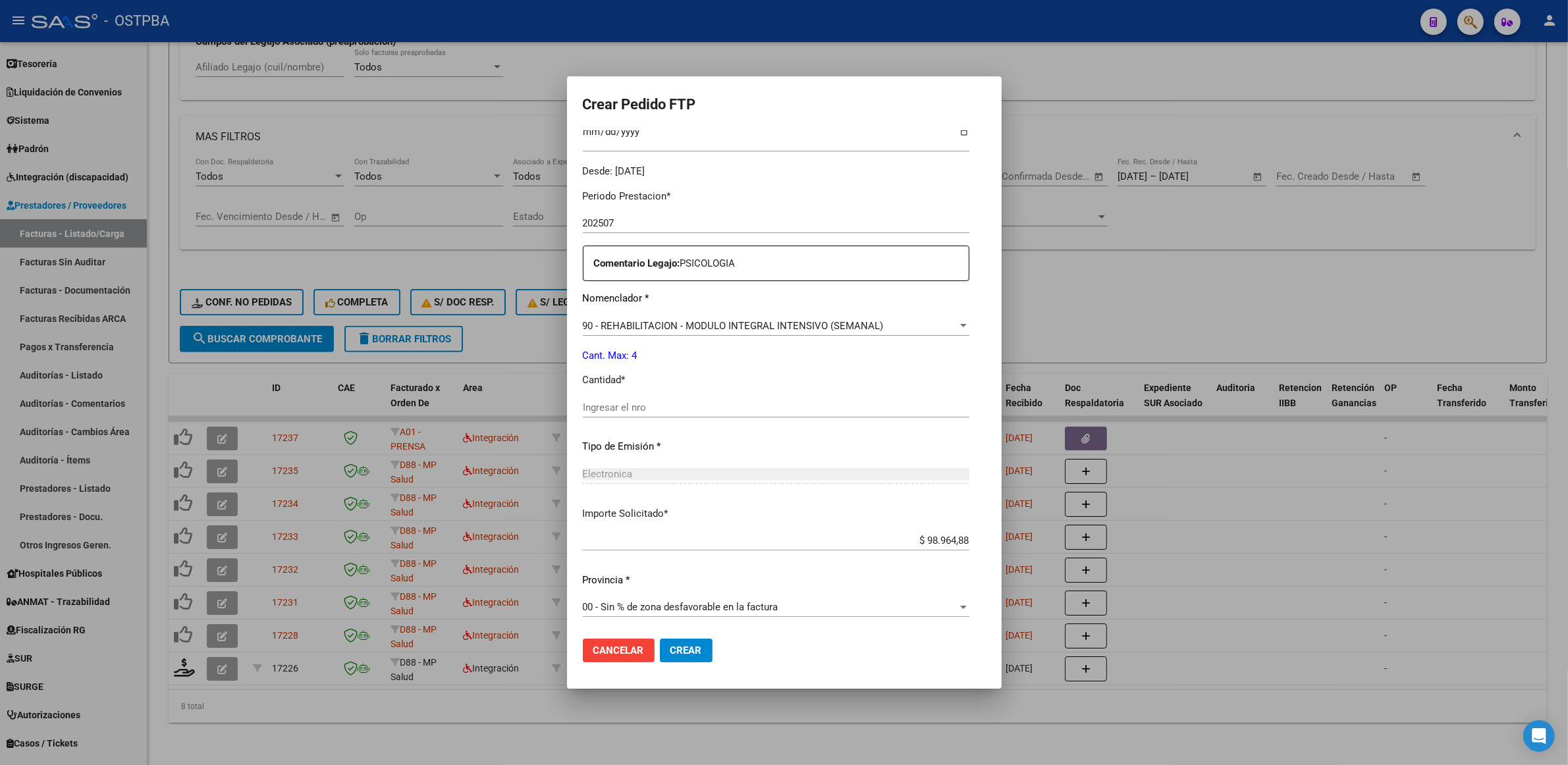
scroll to position [383, 0]
click at [715, 410] on input "Ingresar el nro" at bounding box center [776, 407] width 387 height 12
type input "4"
click at [681, 652] on span "Crear" at bounding box center [687, 650] width 31 height 12
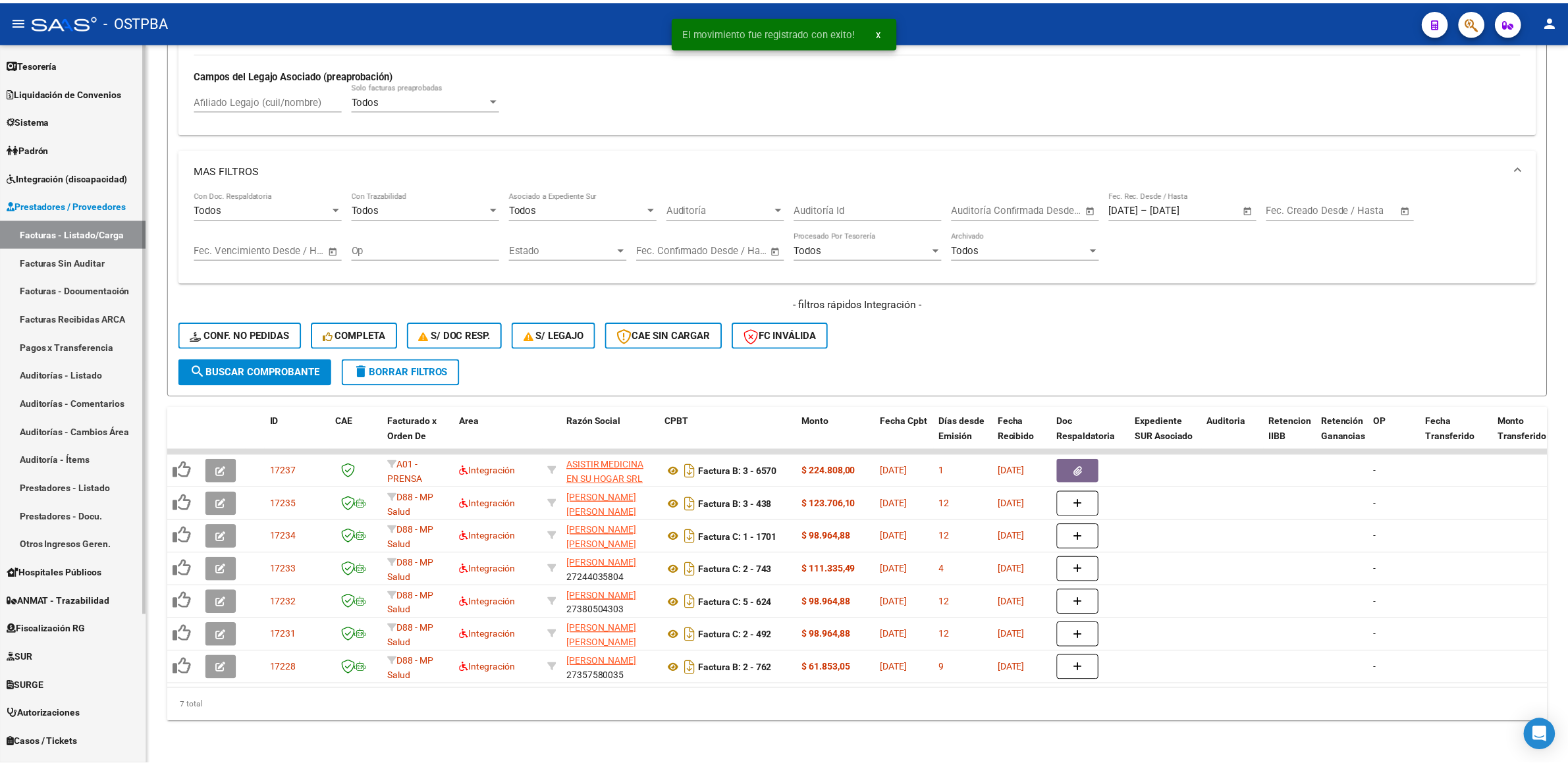
scroll to position [483, 0]
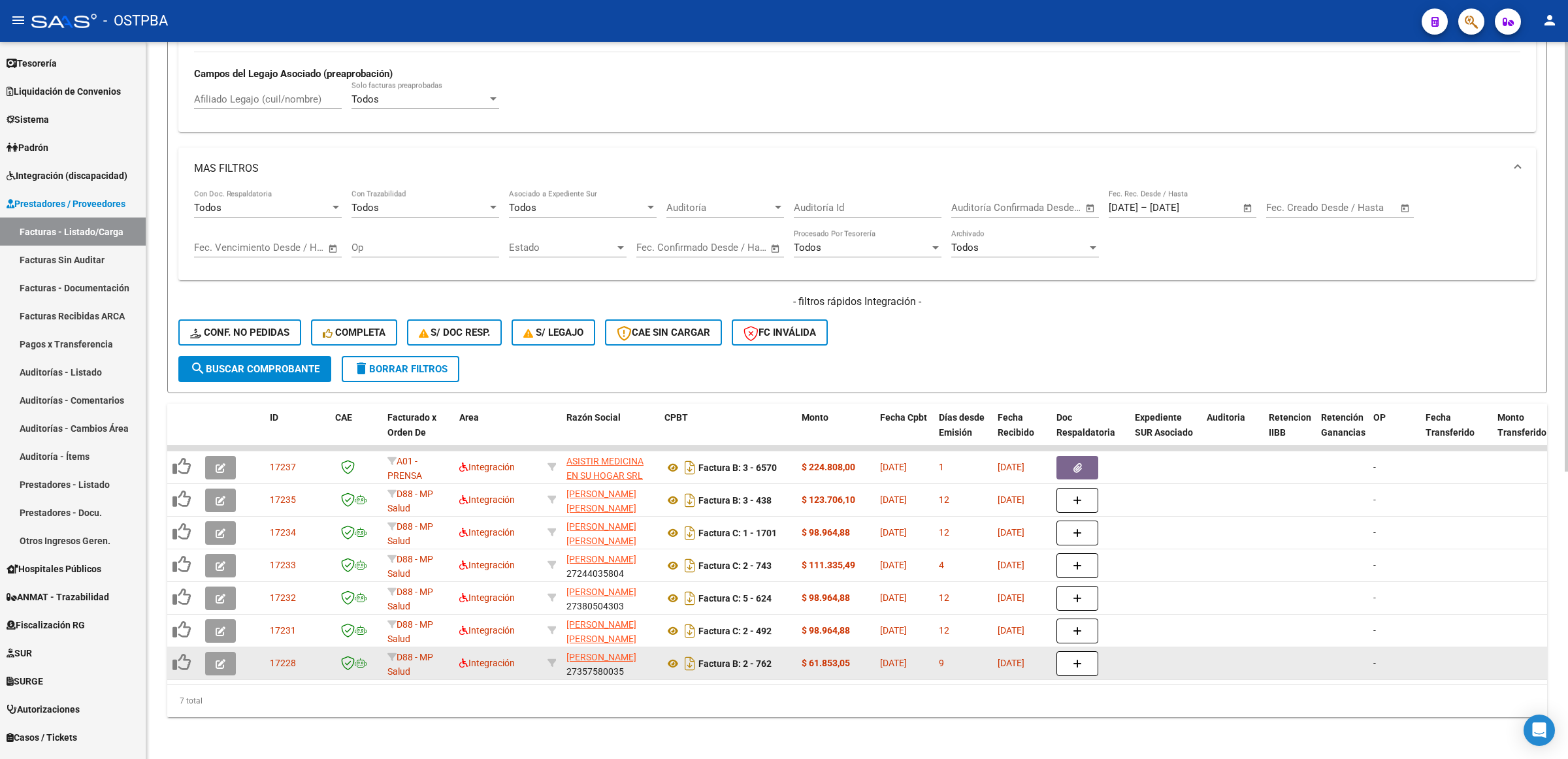
click at [217, 659] on icon "button" at bounding box center [220, 663] width 10 height 10
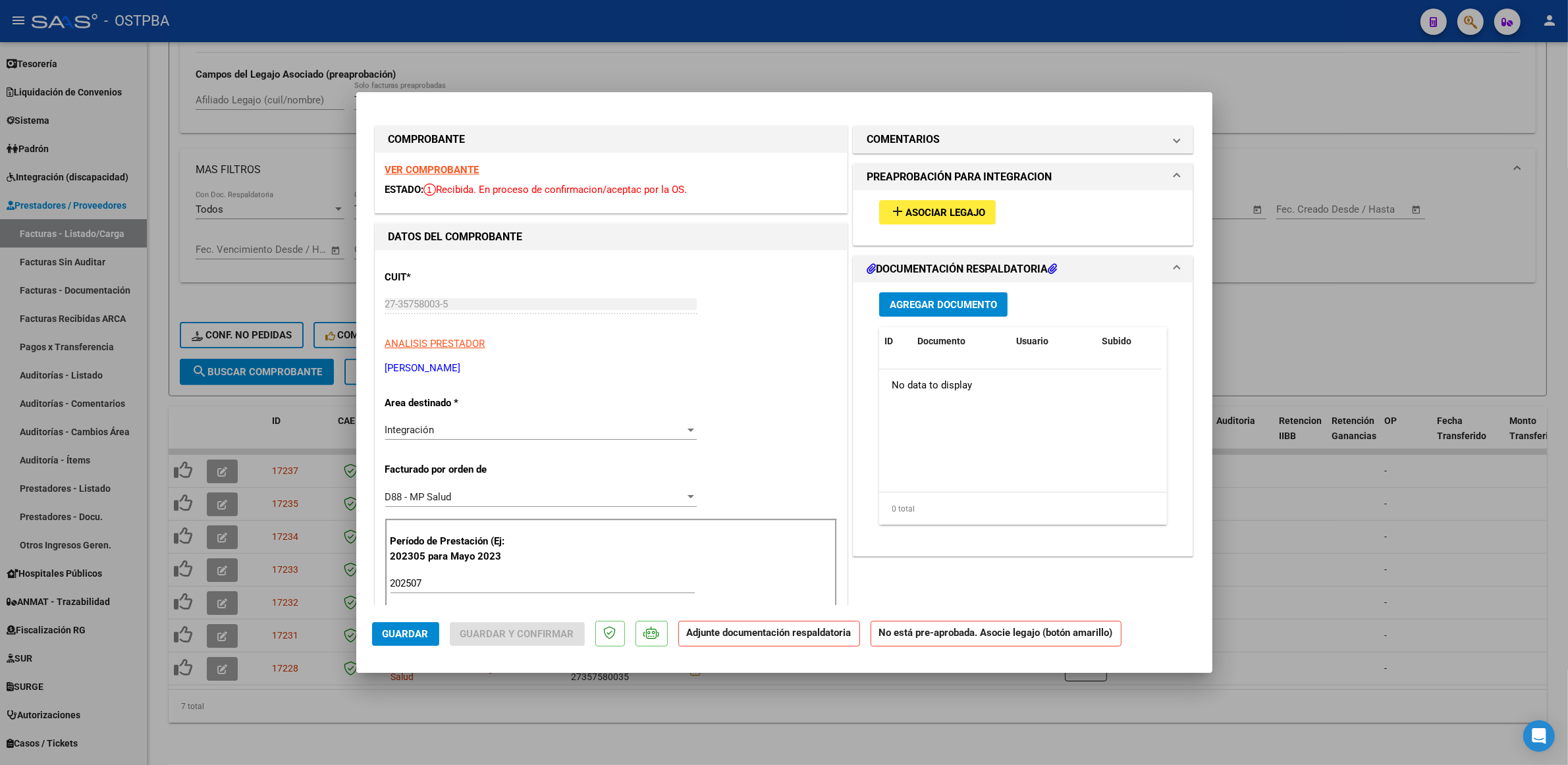
click at [452, 166] on strong "VER COMPROBANTE" at bounding box center [432, 169] width 94 height 12
click at [944, 211] on span "Asociar Legajo" at bounding box center [946, 212] width 80 height 12
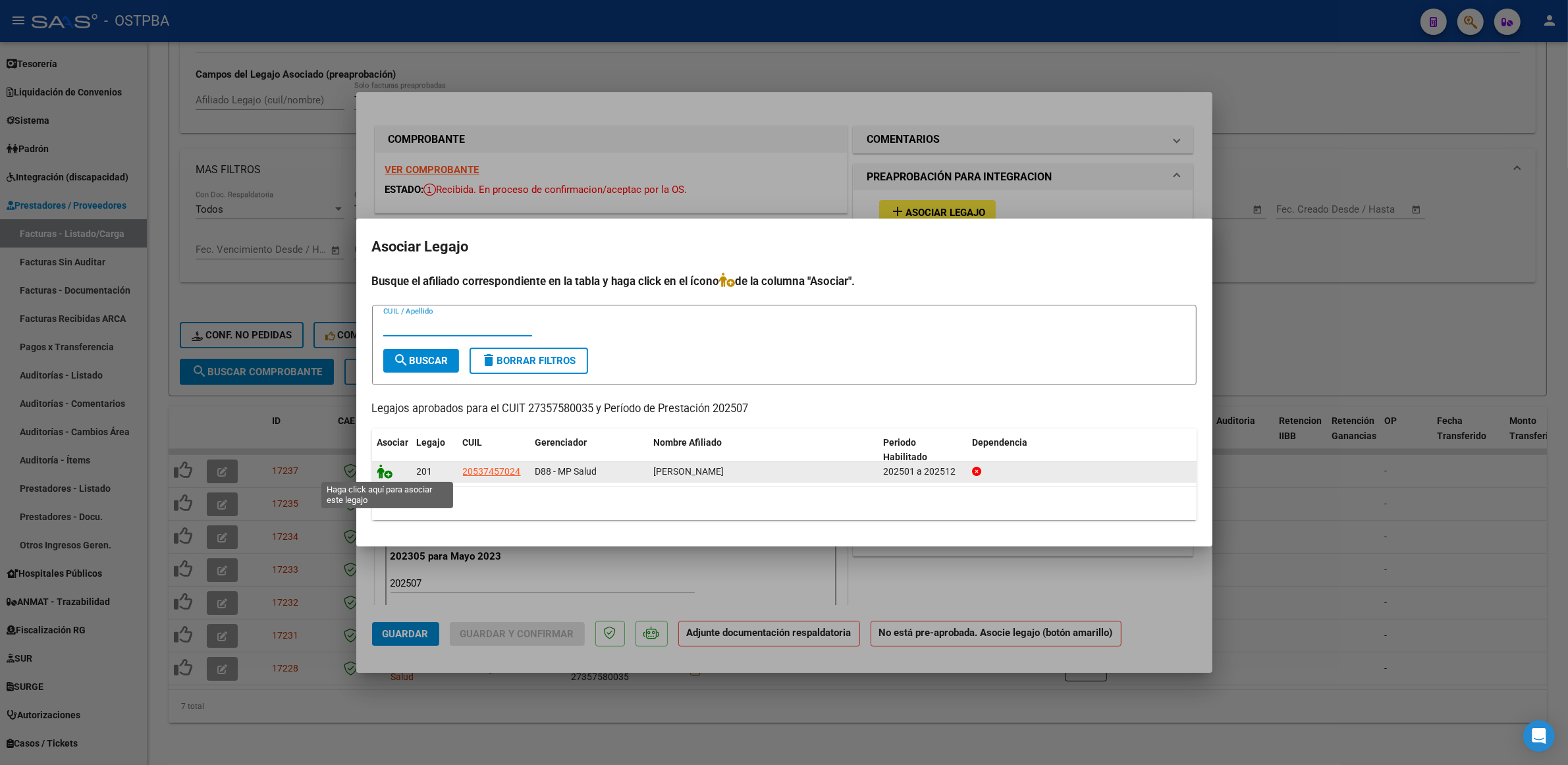
click at [380, 466] on icon at bounding box center [386, 471] width 16 height 15
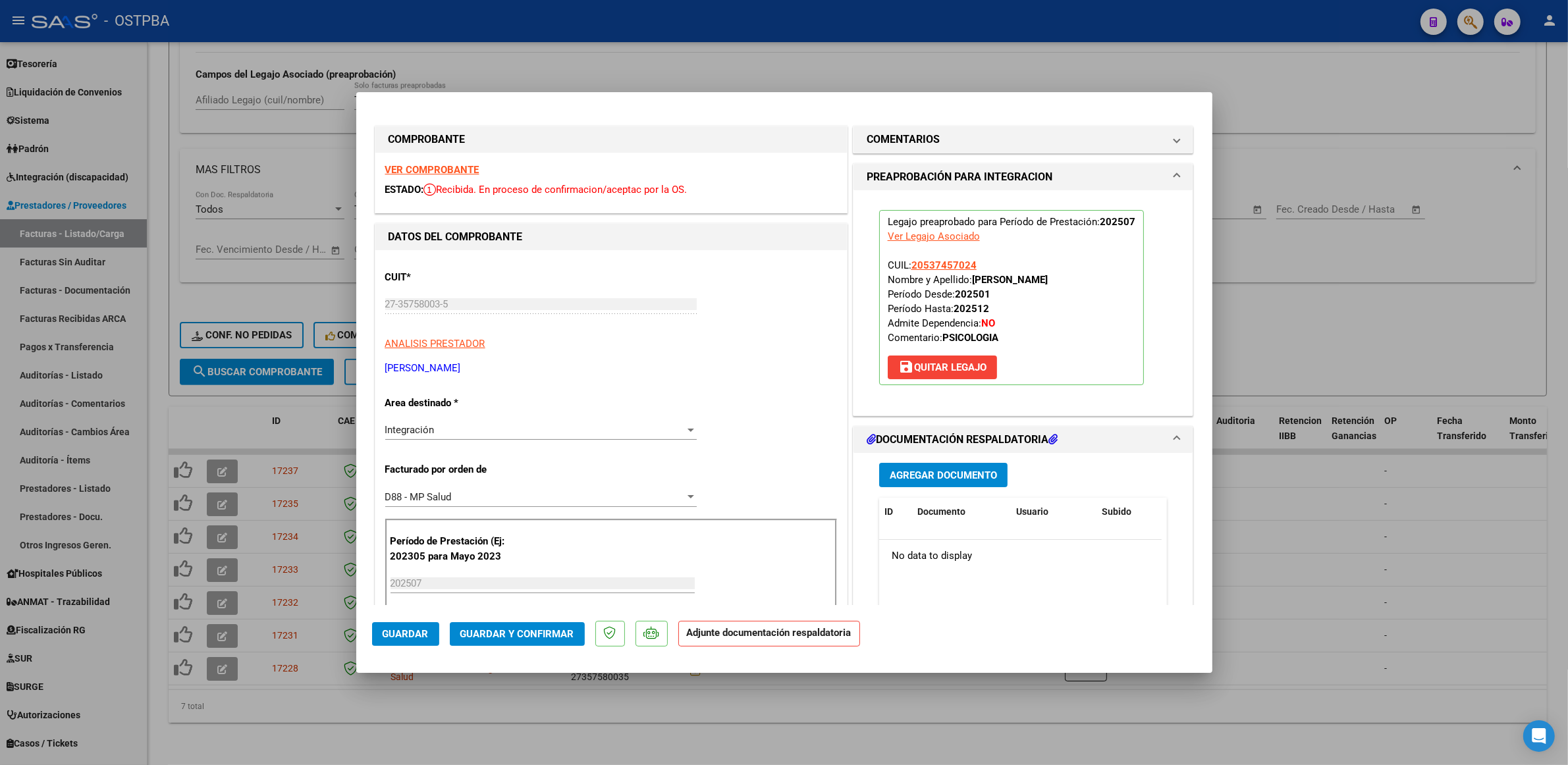
click at [1364, 566] on div at bounding box center [784, 382] width 1568 height 765
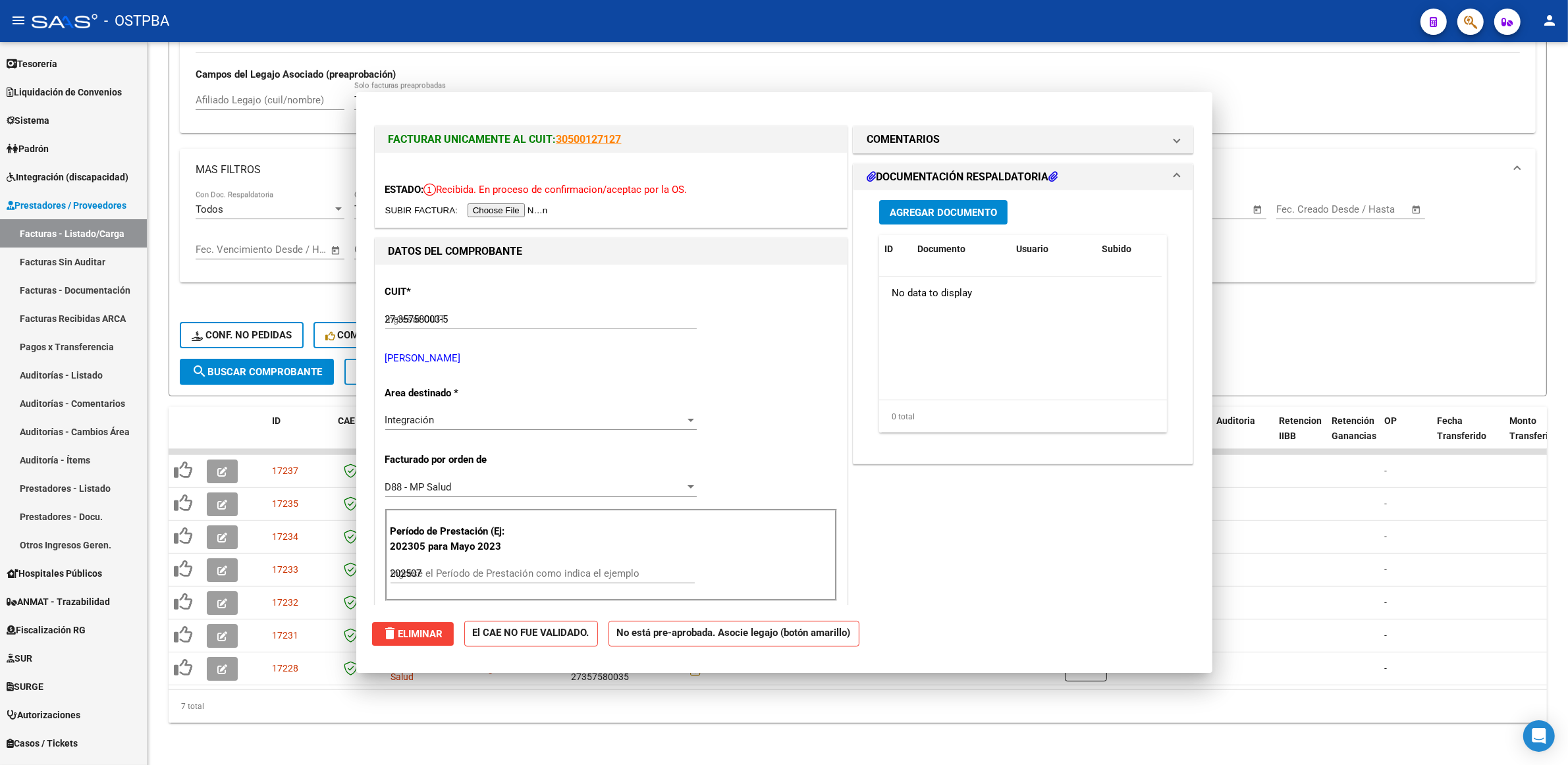
type input "$ 0,00"
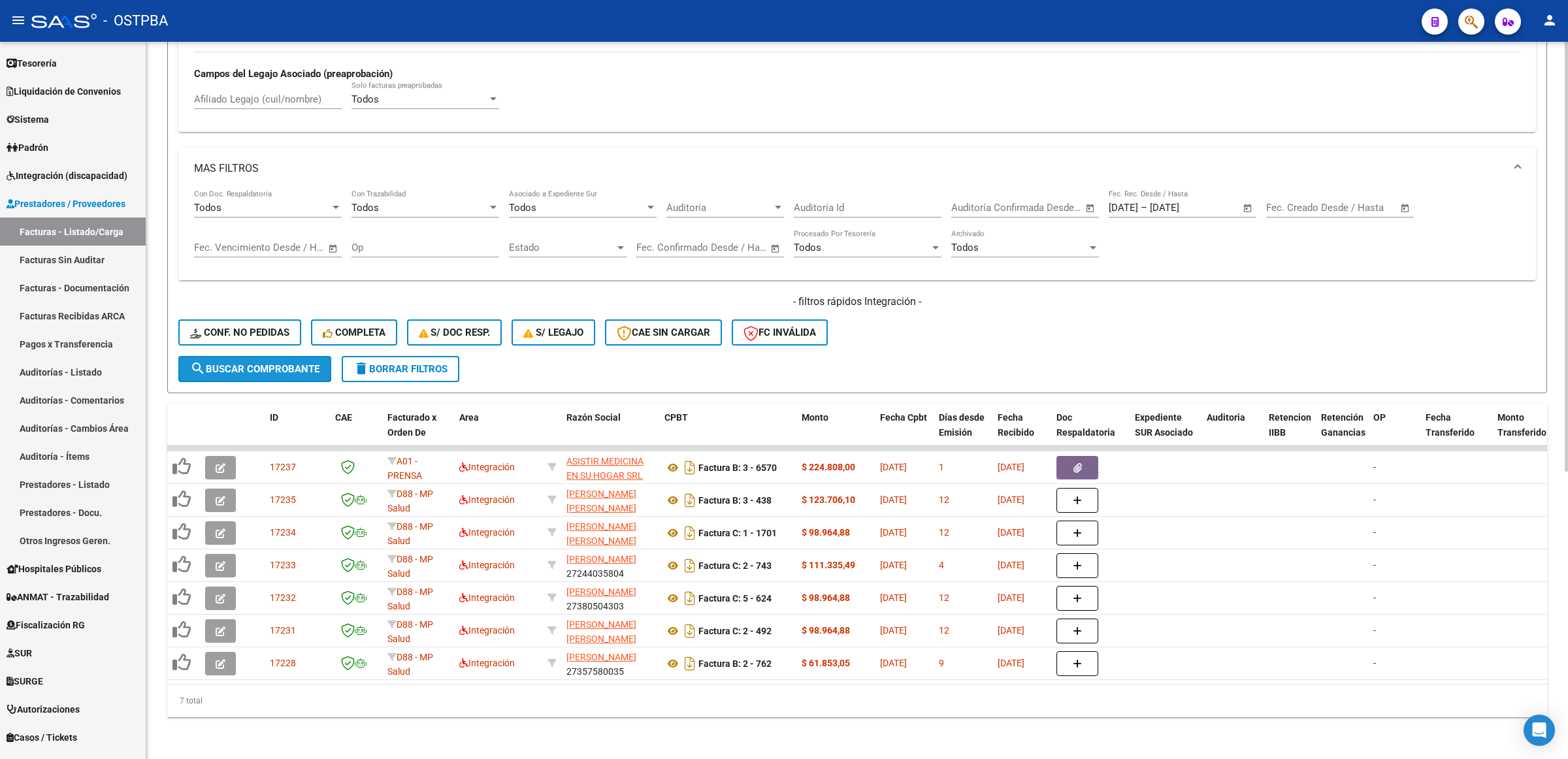
click at [253, 363] on span "search Buscar Comprobante" at bounding box center [255, 369] width 129 height 12
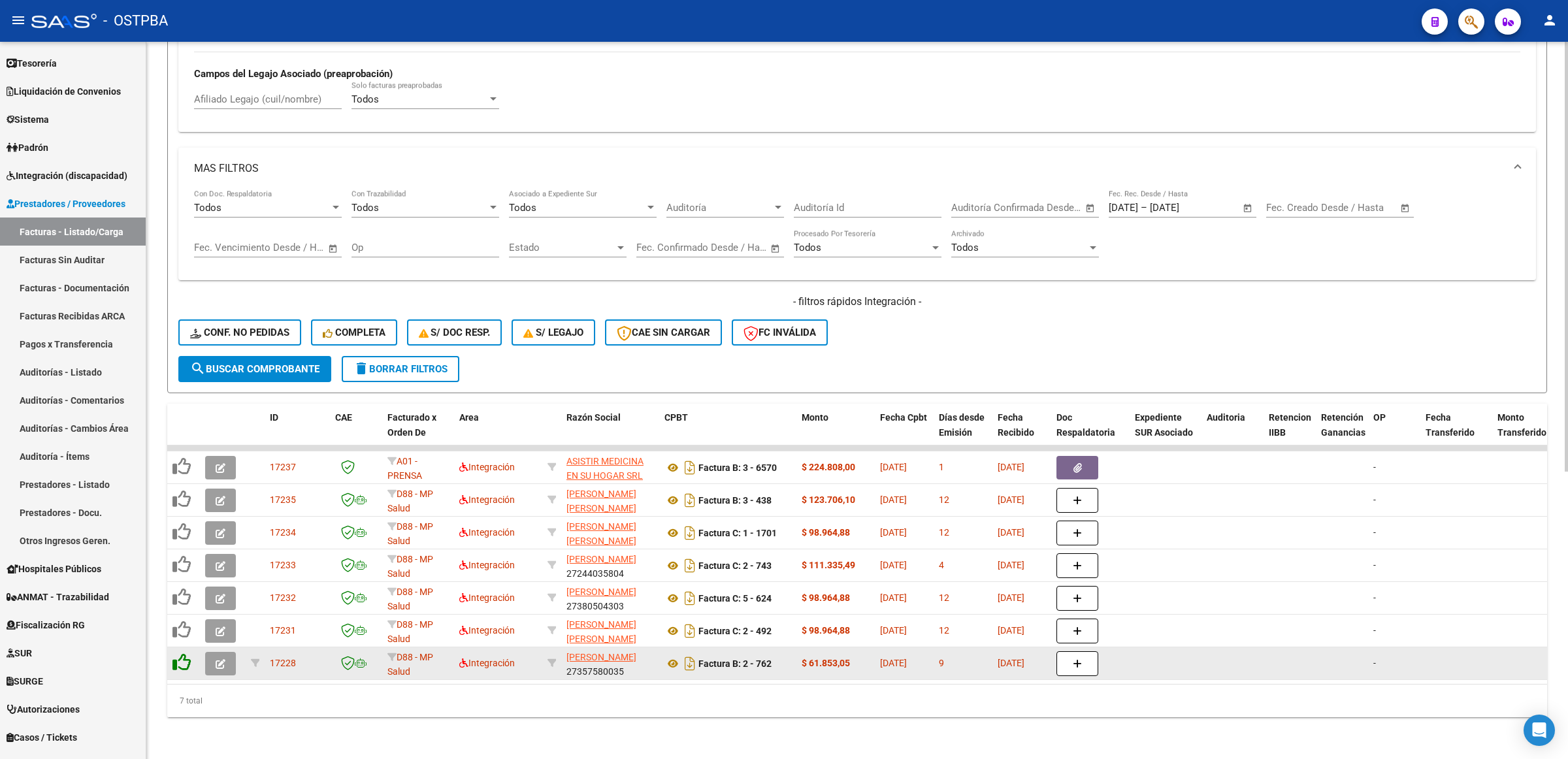
click at [185, 653] on icon at bounding box center [182, 661] width 18 height 18
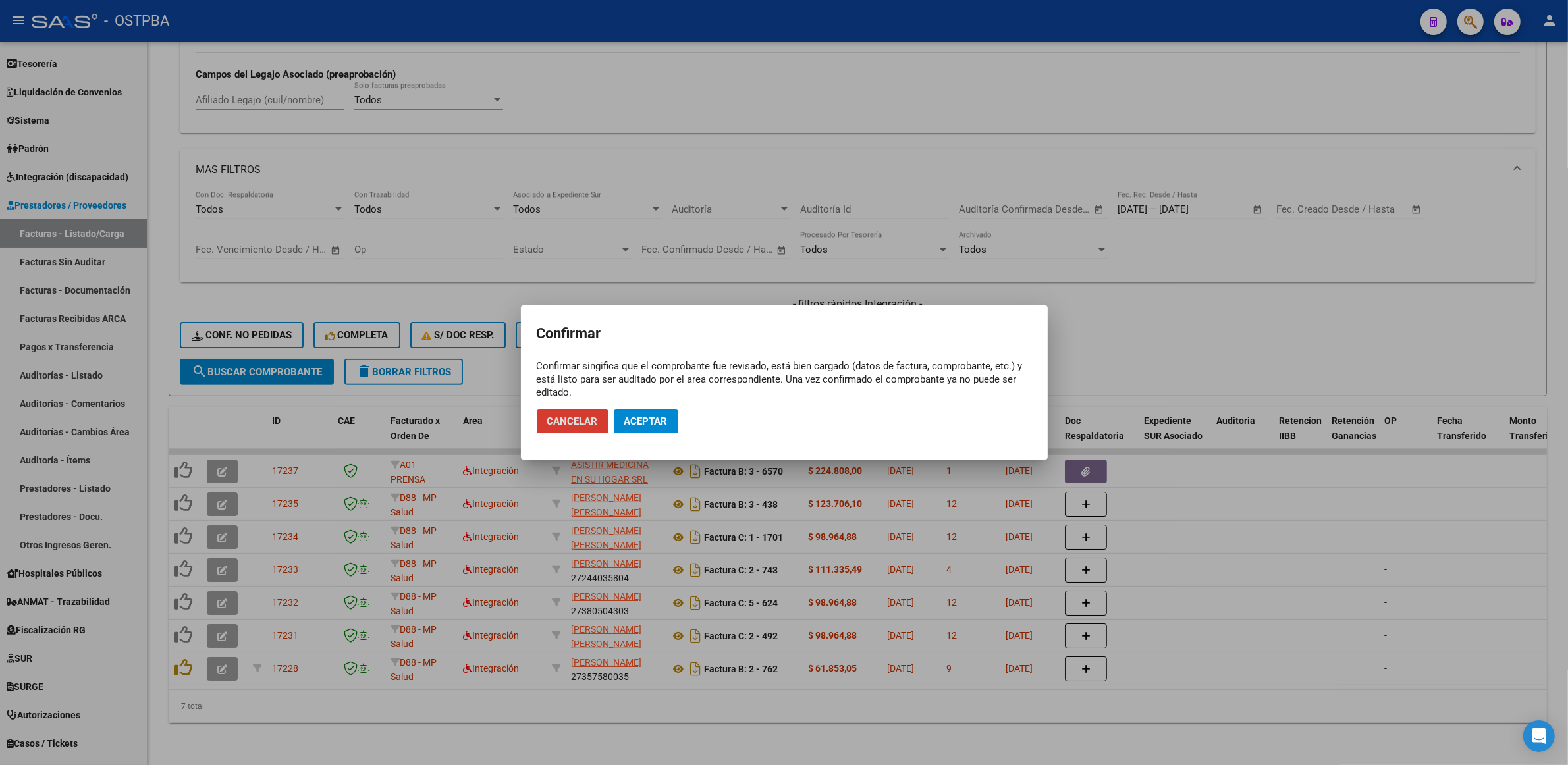
click at [653, 424] on span "Aceptar" at bounding box center [646, 421] width 44 height 12
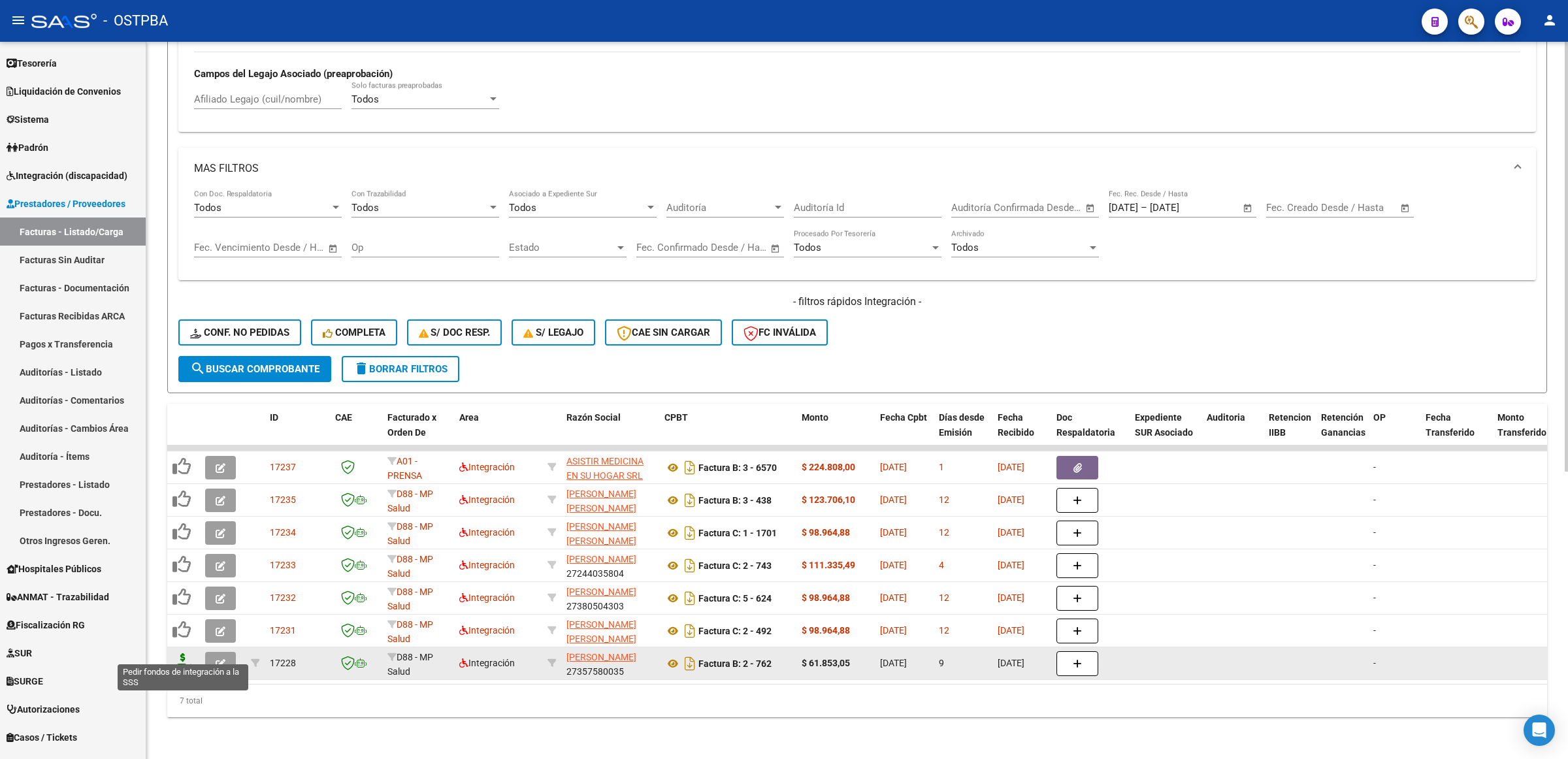
click at [181, 653] on icon at bounding box center [184, 661] width 21 height 18
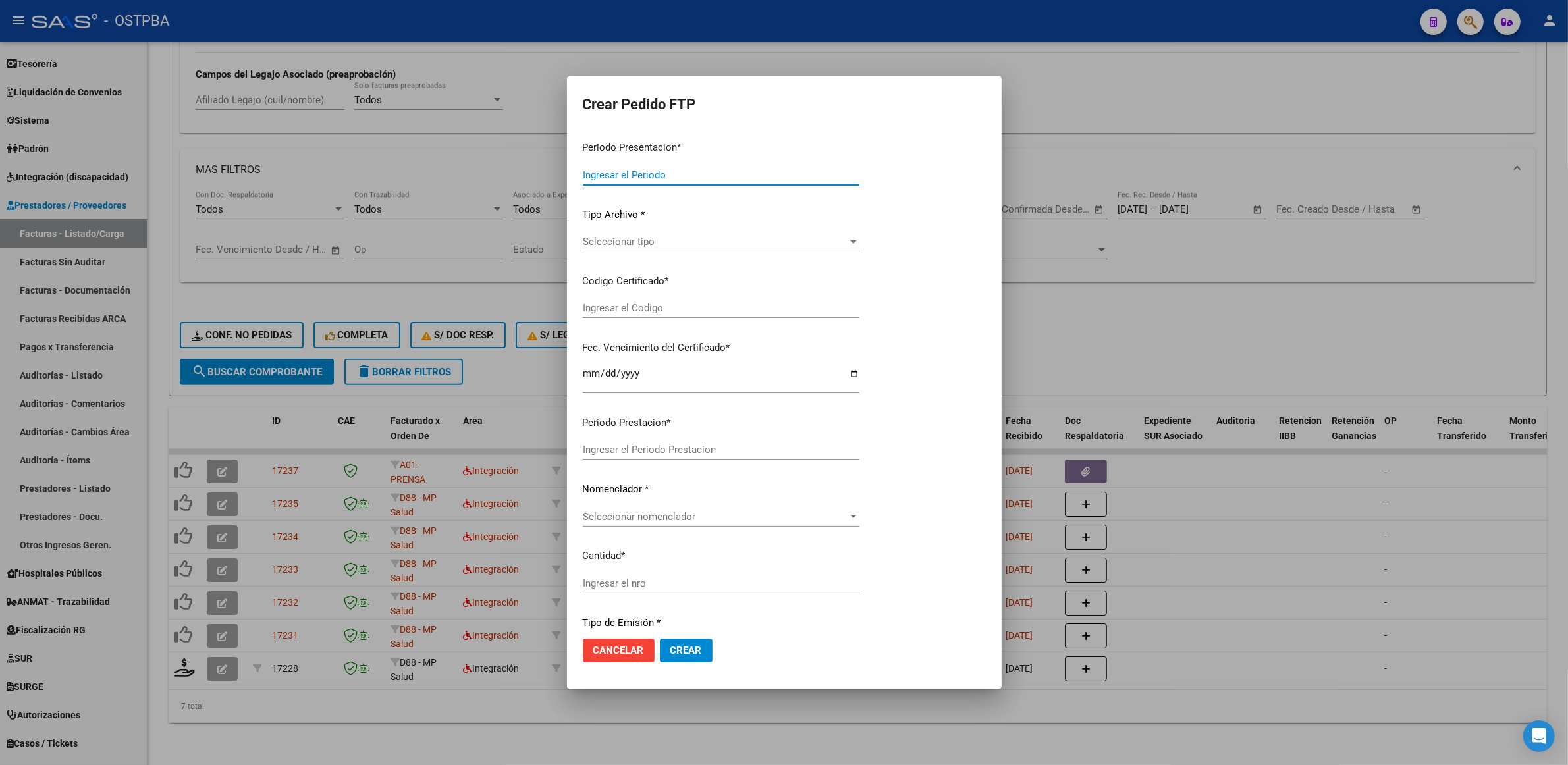
type input "202507"
type input "$ 61.853,05"
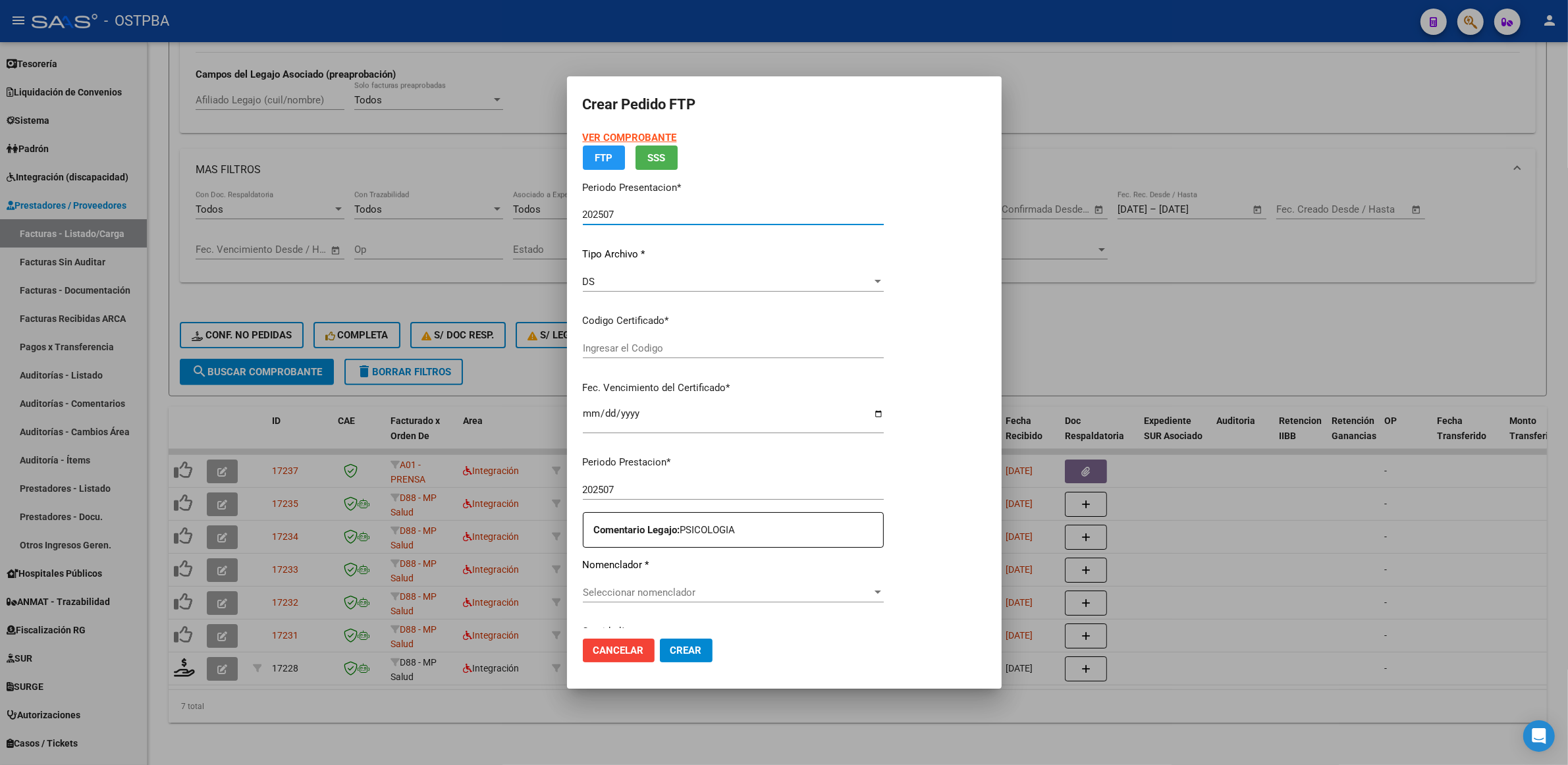
type input "0000000000000000000000"
type input "[DATE]"
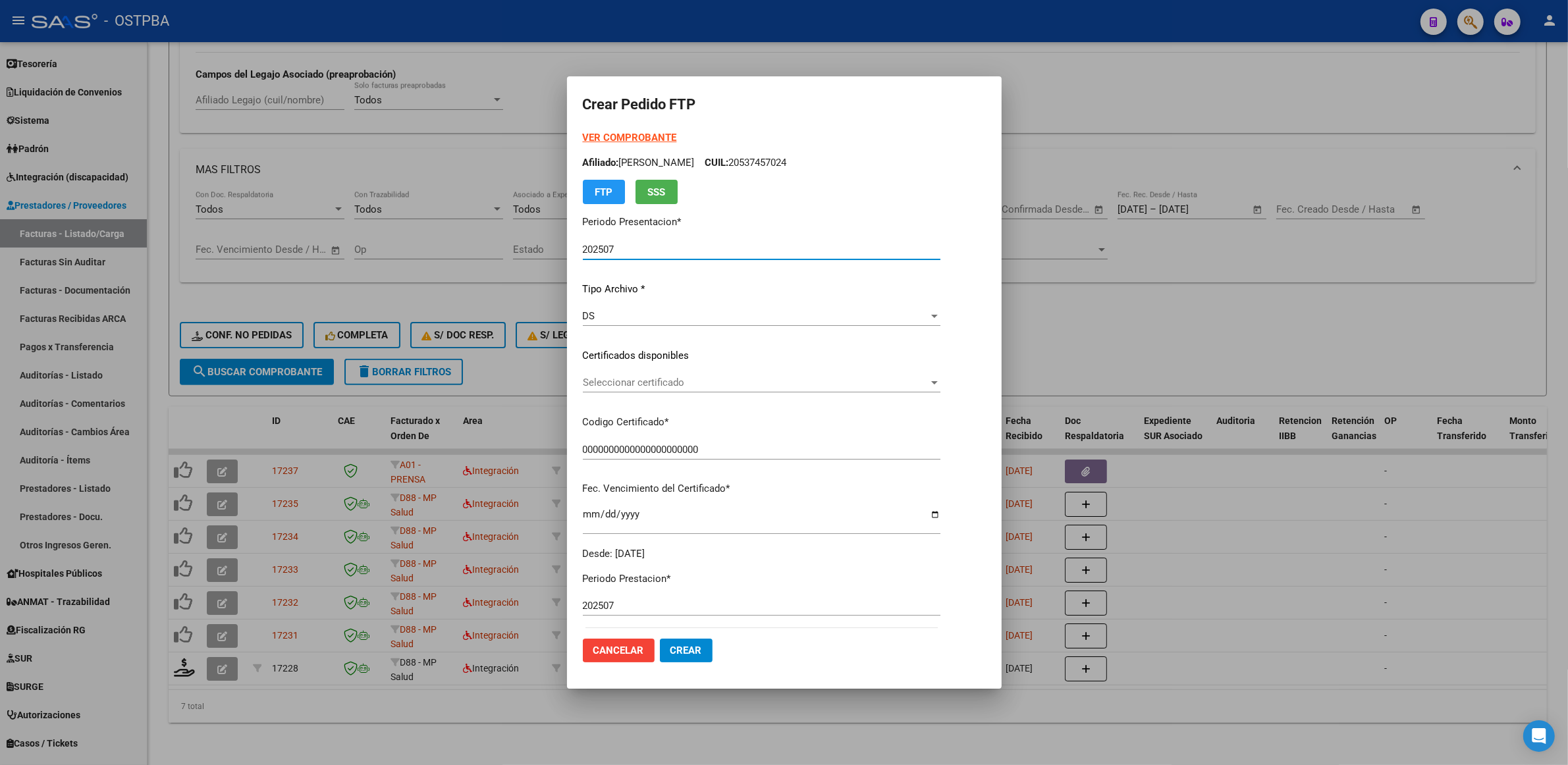
click at [811, 381] on span "Seleccionar certificado" at bounding box center [756, 382] width 346 height 12
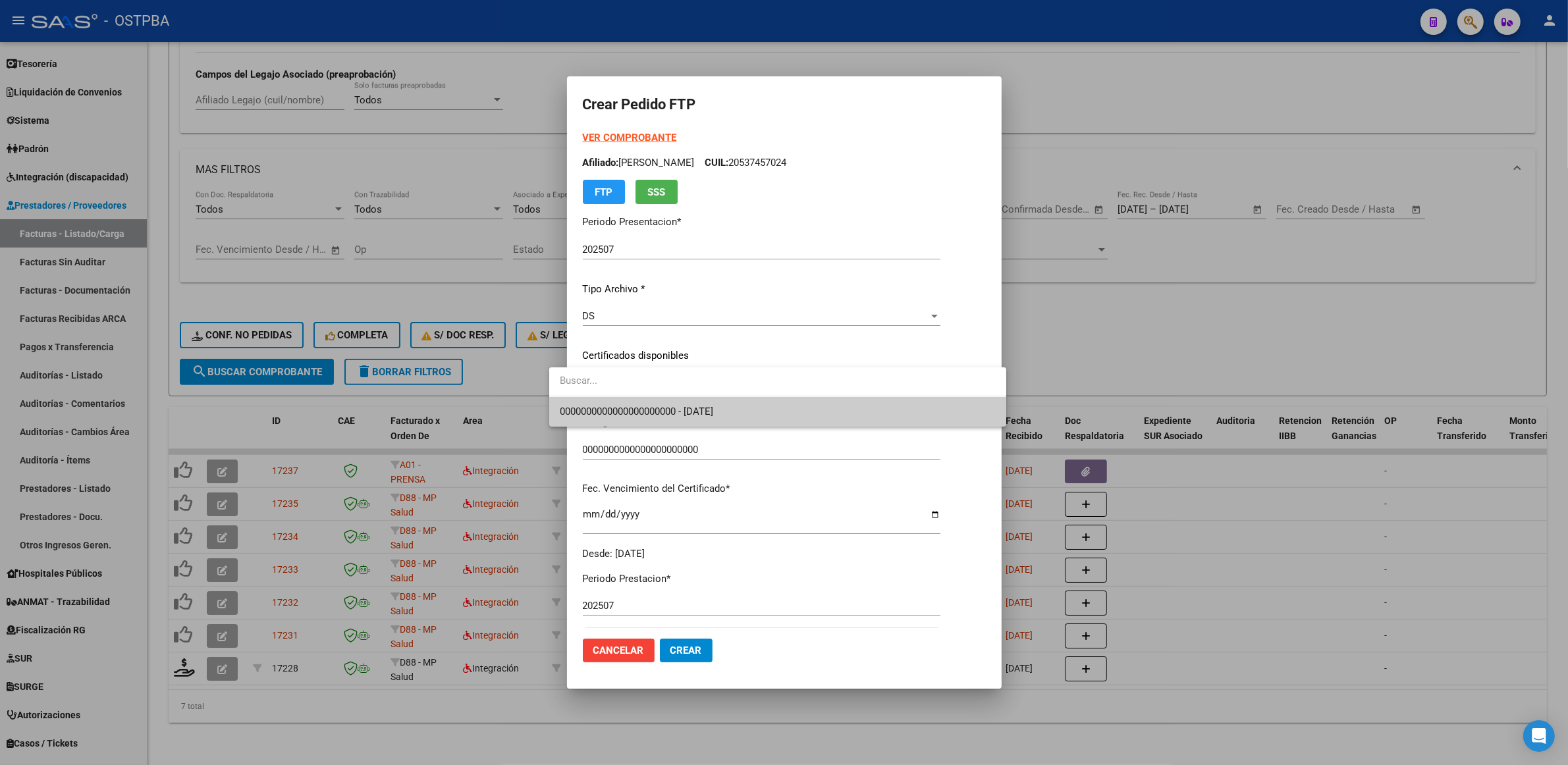
click at [768, 415] on span "0000000000000000000000 - [DATE]" at bounding box center [778, 412] width 436 height 29
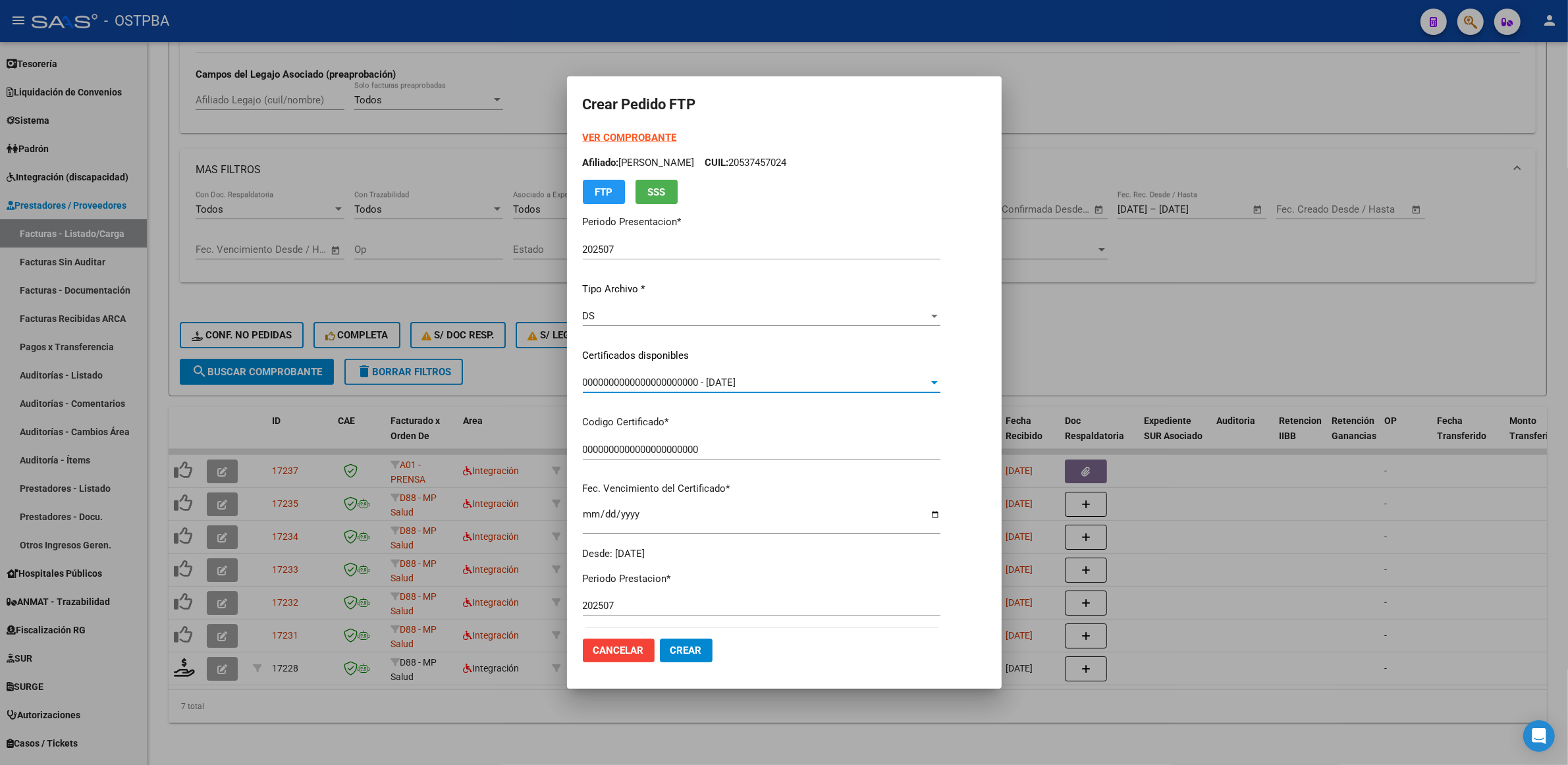
scroll to position [247, 0]
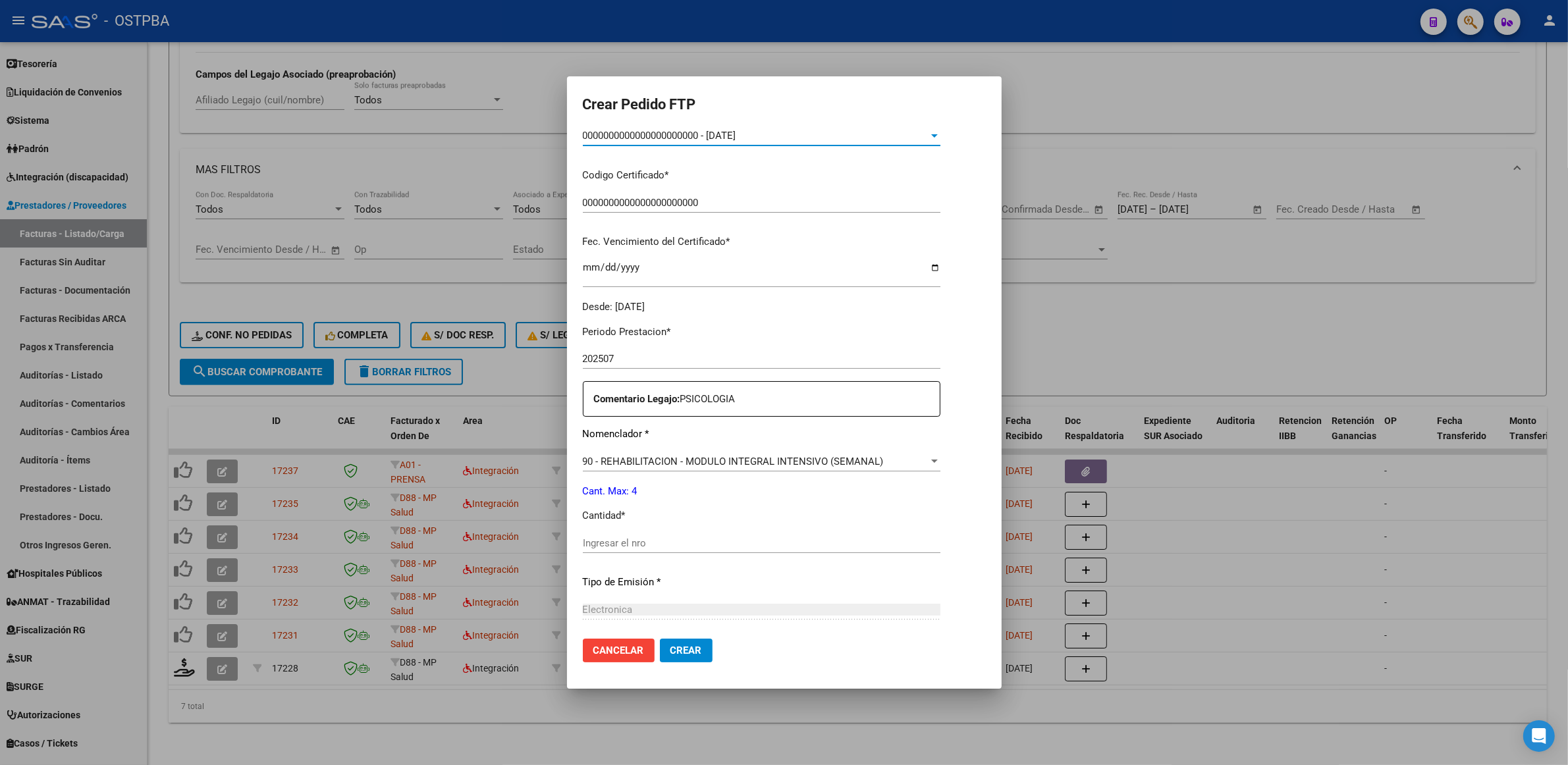
click at [691, 534] on div "Ingresar el nro" at bounding box center [762, 543] width 357 height 19
type input "4"
click at [660, 658] on button "Crear" at bounding box center [687, 650] width 53 height 23
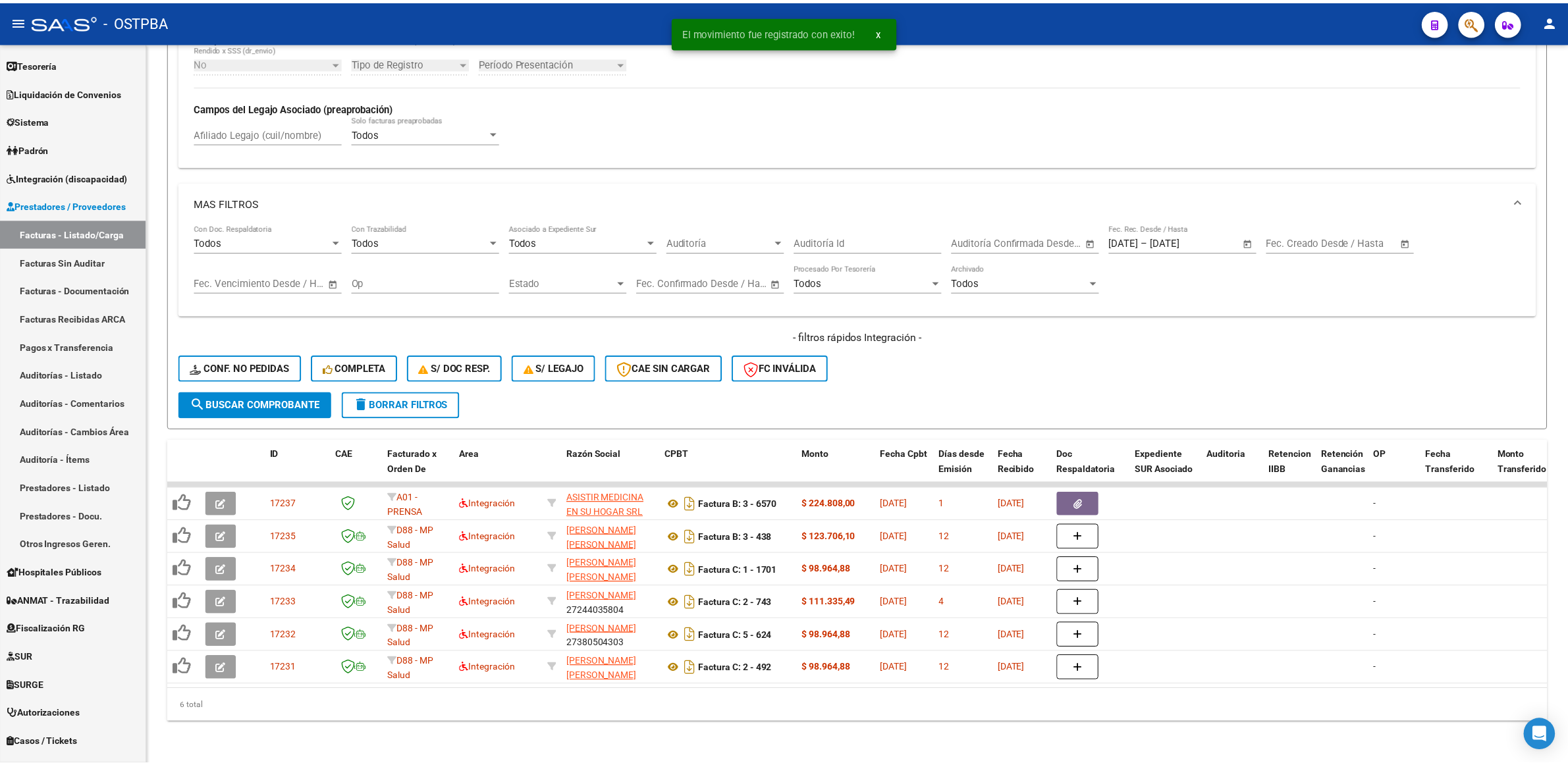
scroll to position [450, 0]
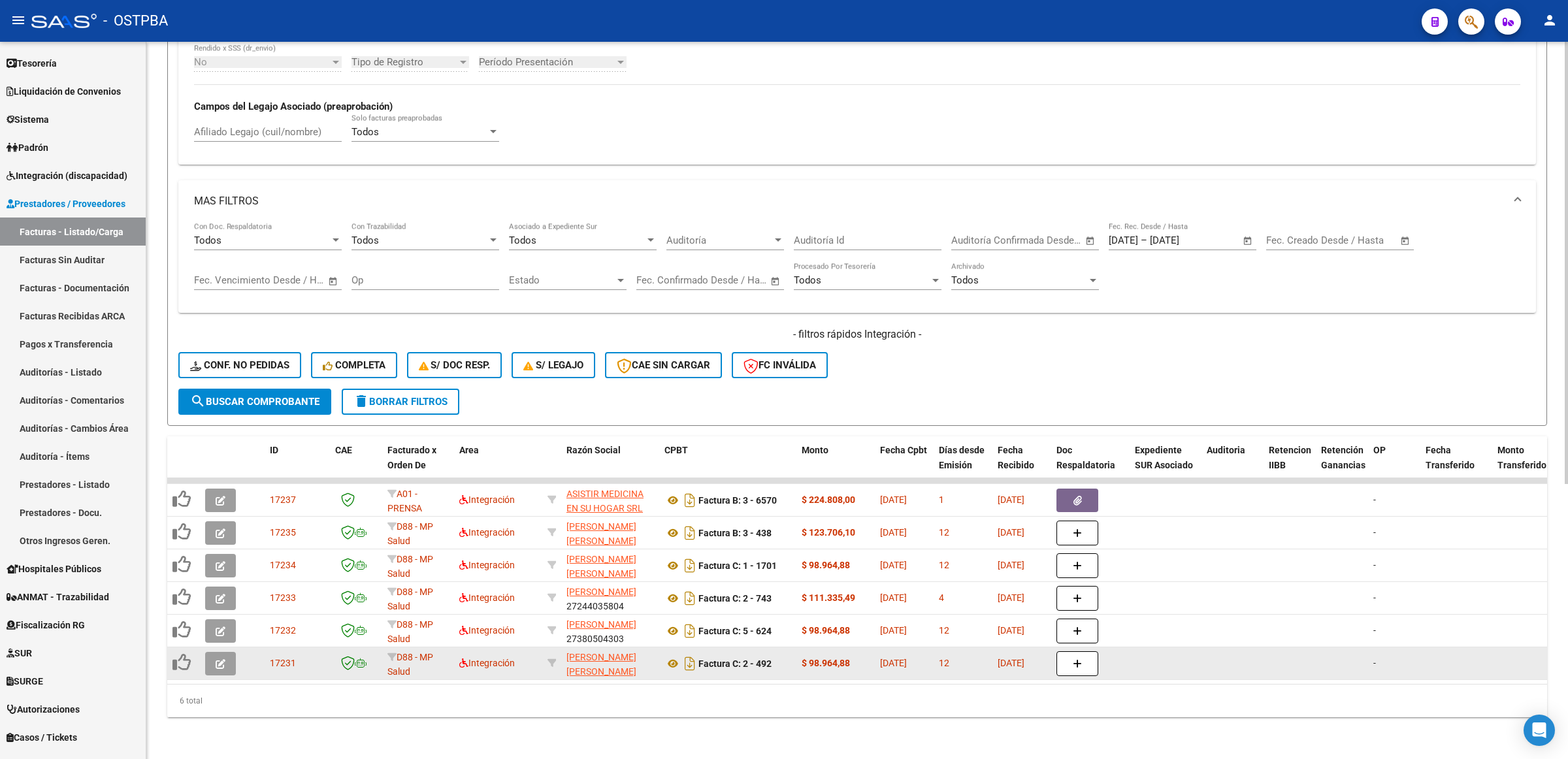
click at [219, 659] on icon "button" at bounding box center [220, 663] width 10 height 10
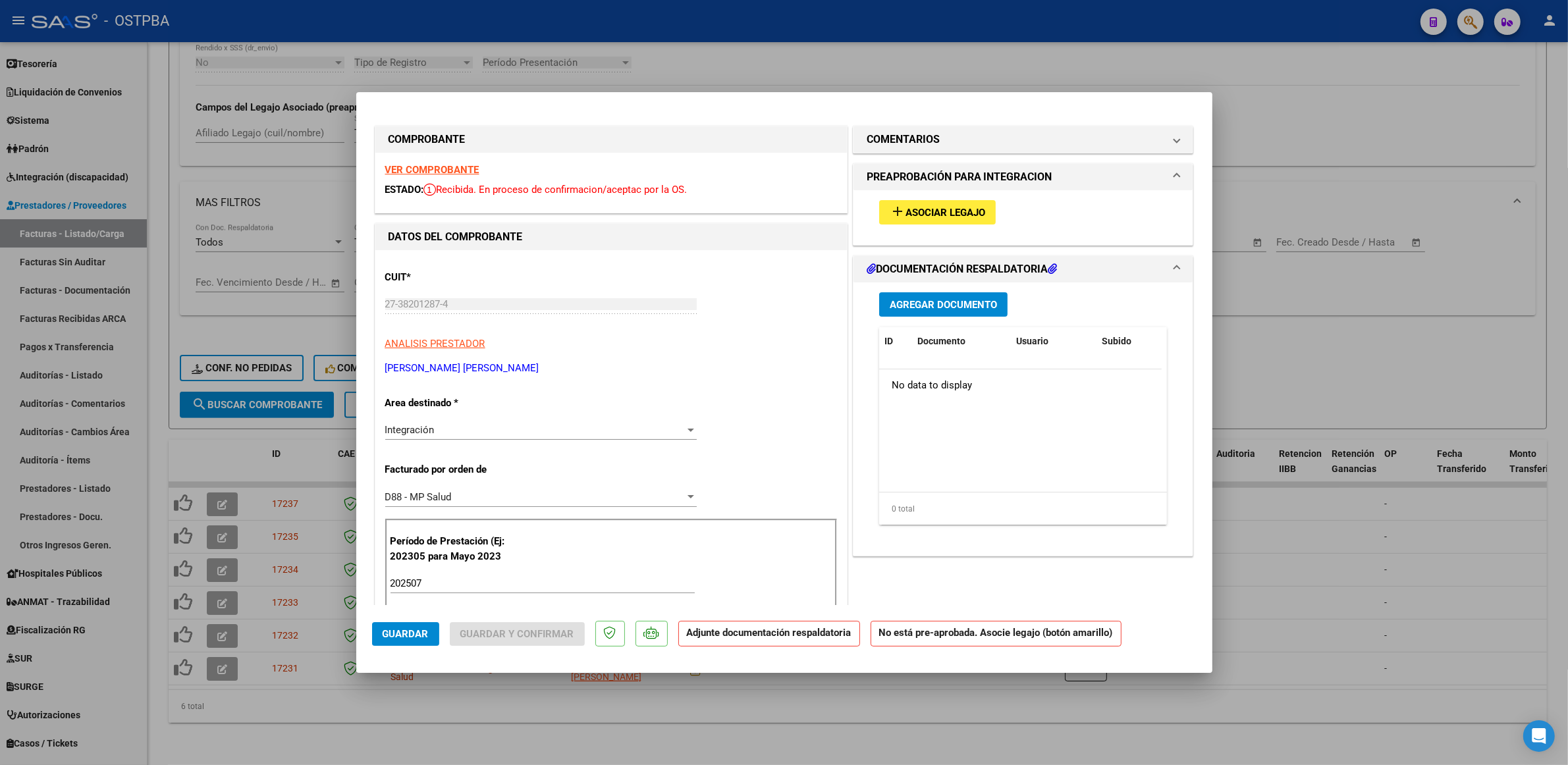
click at [448, 170] on strong "VER COMPROBANTE" at bounding box center [432, 169] width 94 height 12
click at [923, 216] on span "Asociar Legajo" at bounding box center [946, 212] width 80 height 12
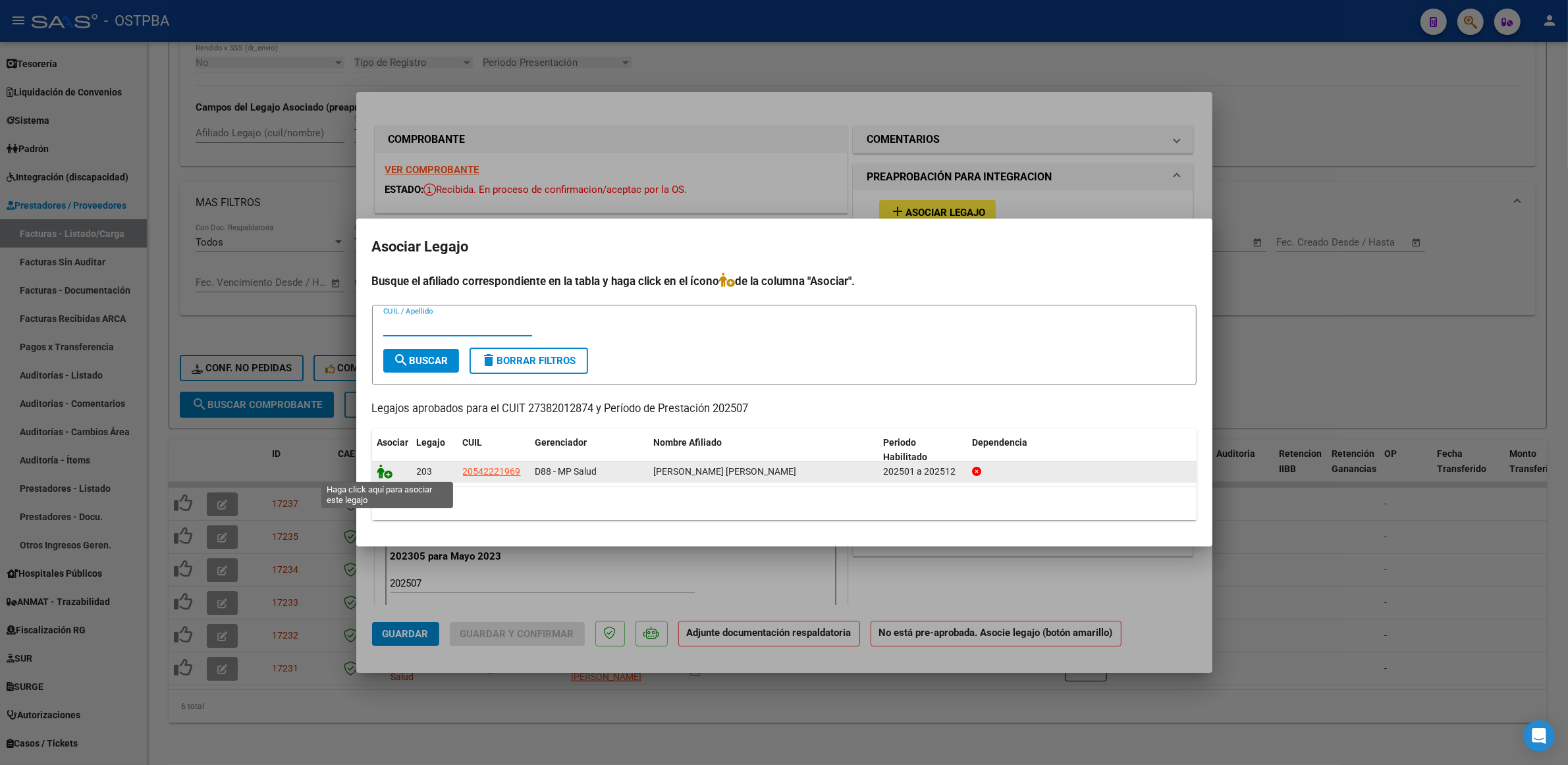
click at [383, 471] on icon at bounding box center [386, 471] width 16 height 15
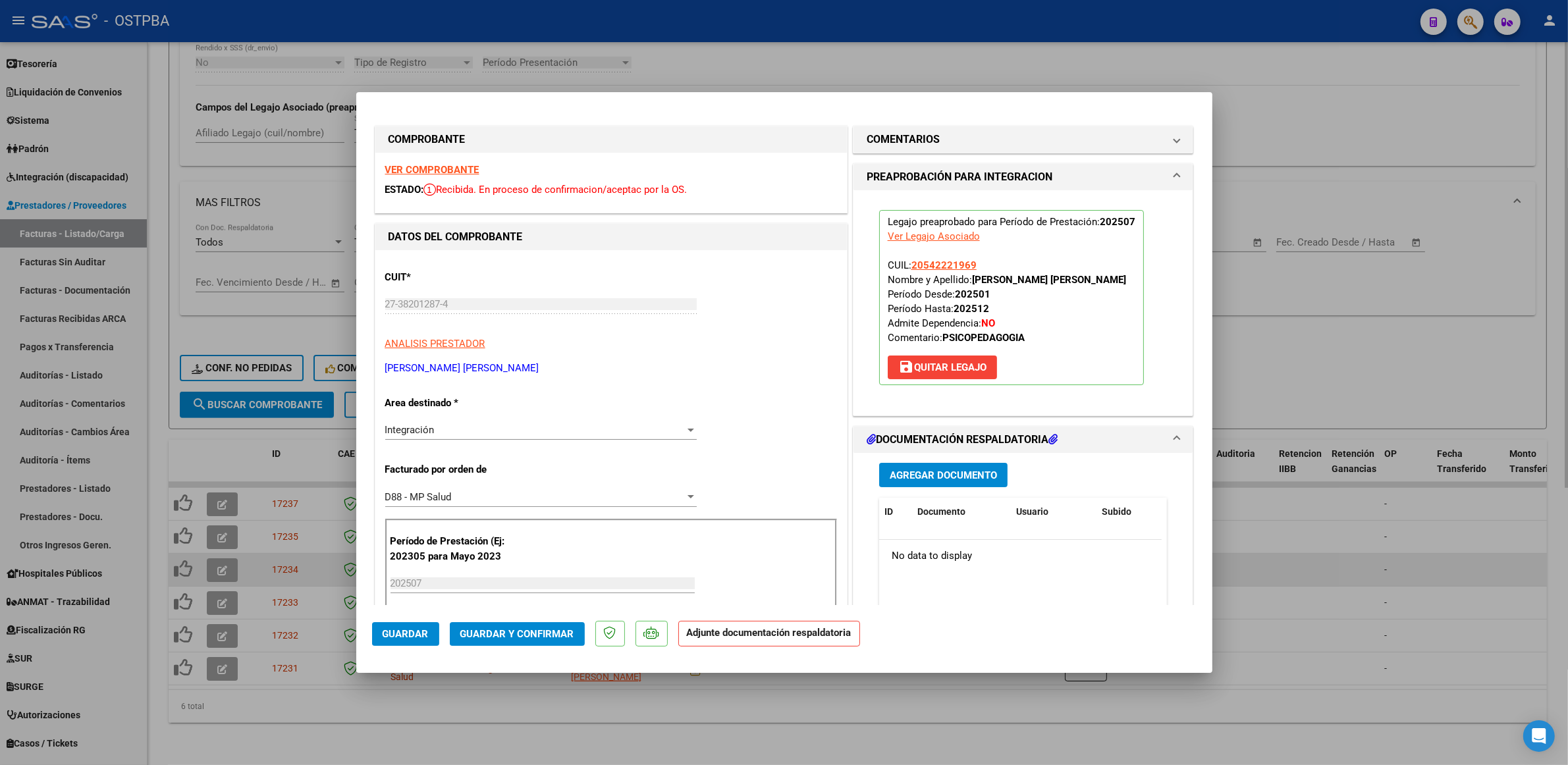
drag, startPoint x: 1392, startPoint y: 569, endPoint x: 1179, endPoint y: 570, distance: 213.0
click at [1394, 569] on div at bounding box center [784, 382] width 1568 height 765
type input "$ 0,00"
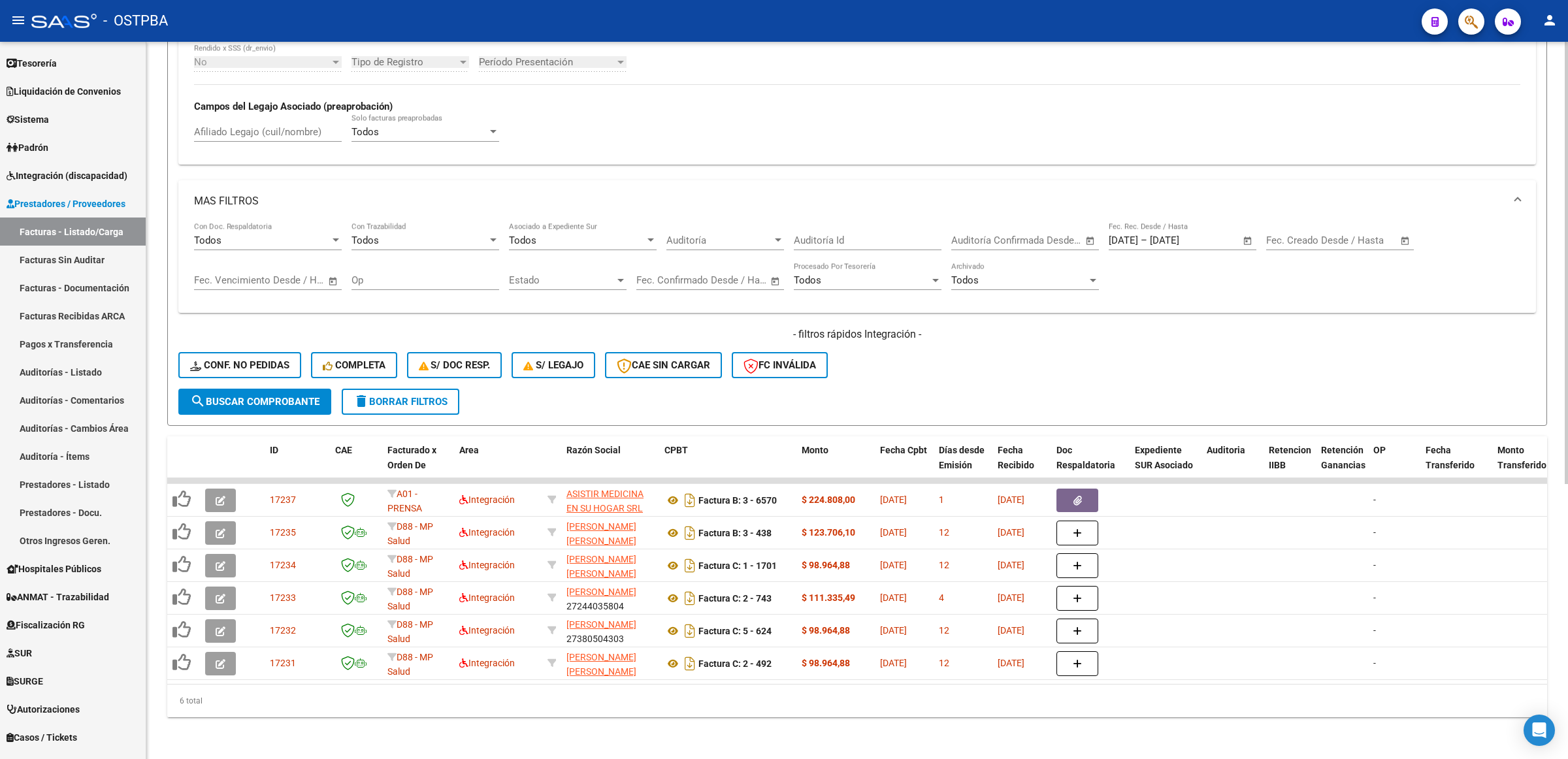
click at [265, 396] on span "search Buscar Comprobante" at bounding box center [255, 402] width 129 height 12
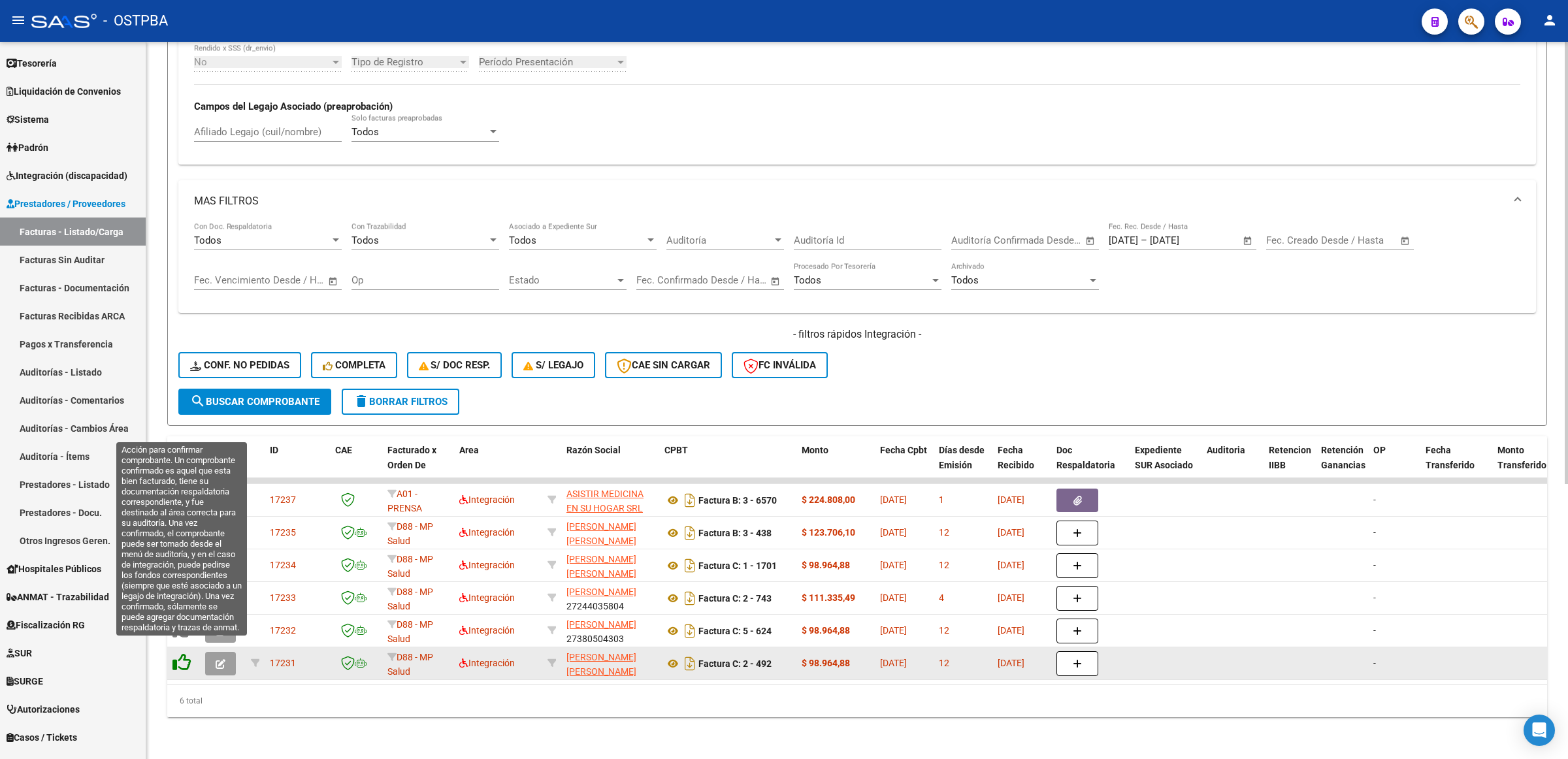
click at [175, 653] on icon at bounding box center [182, 661] width 18 height 18
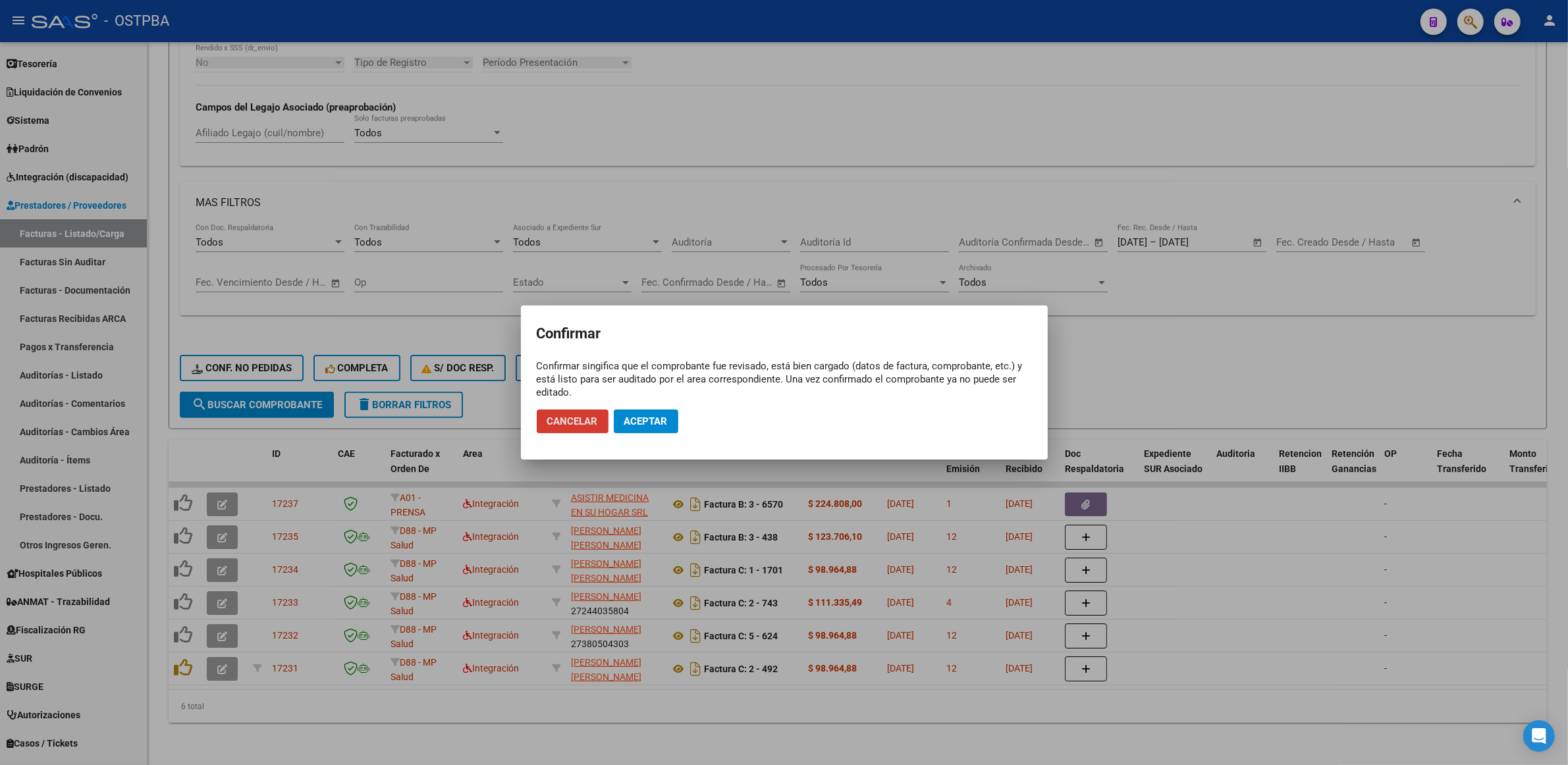
click at [662, 421] on span "Aceptar" at bounding box center [646, 421] width 44 height 12
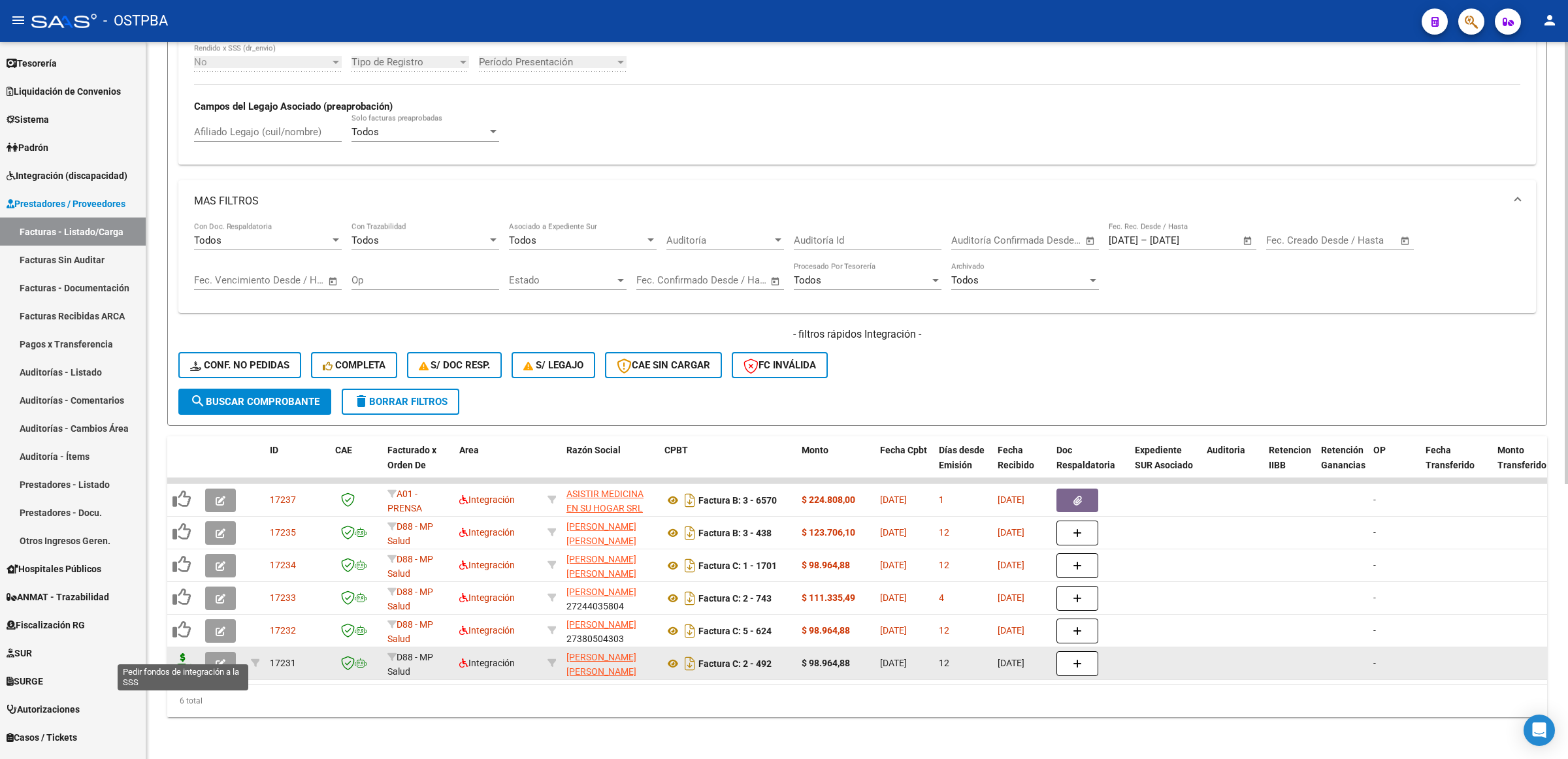
click at [184, 653] on icon at bounding box center [184, 661] width 21 height 18
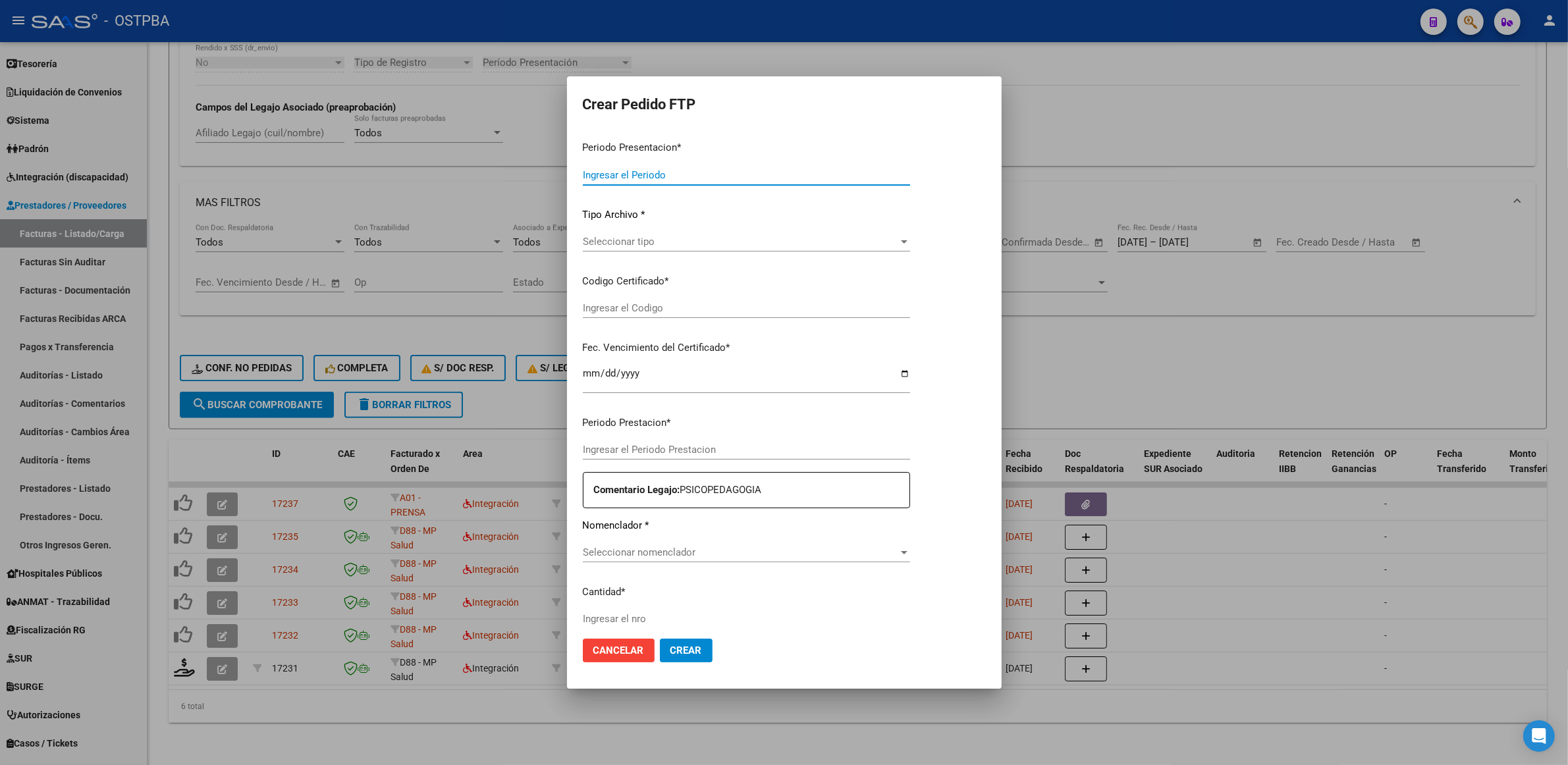
type input "202507"
type input "$ 98.964,88"
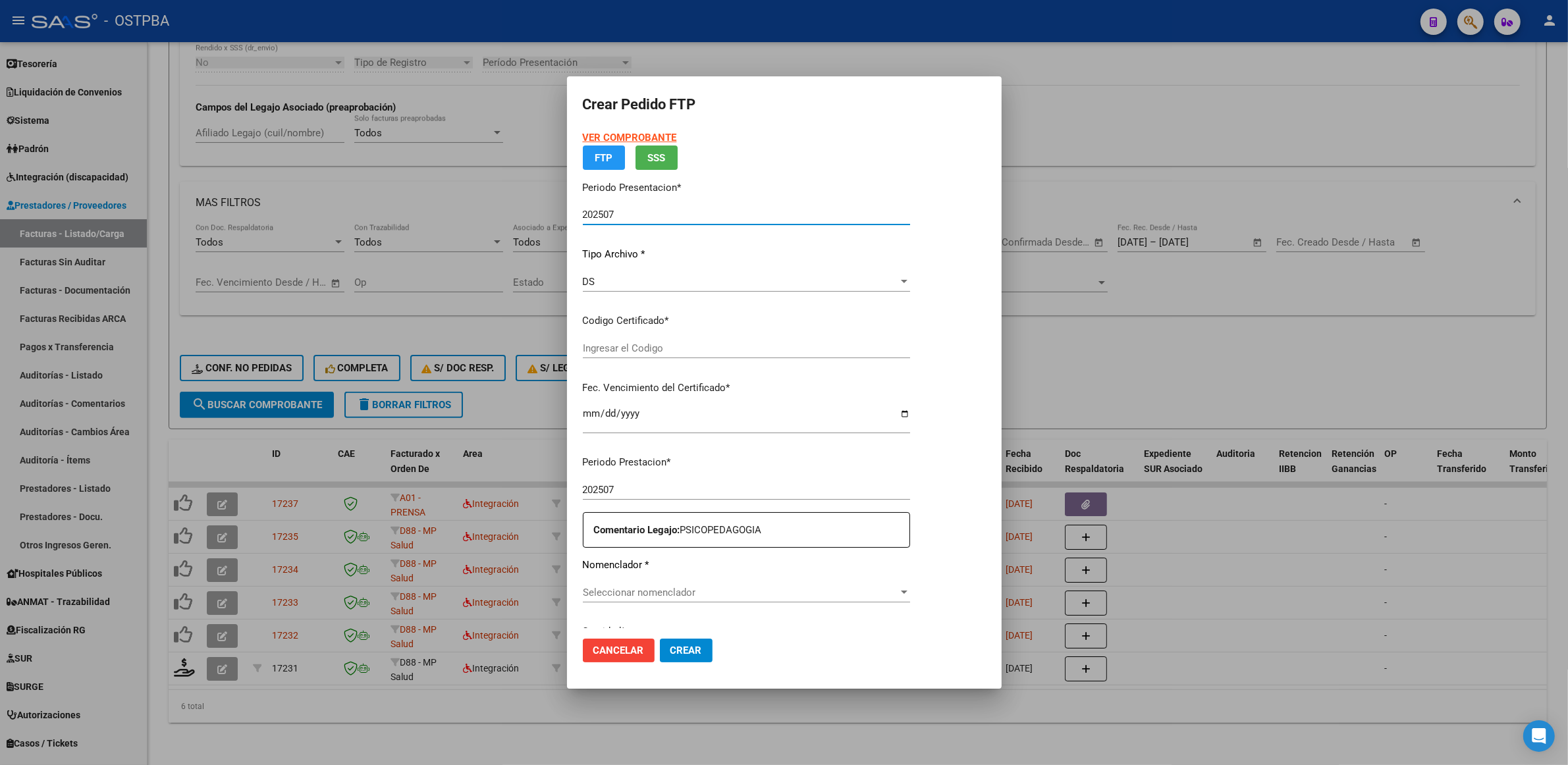
type input "000000000000000000000"
type input "[DATE]"
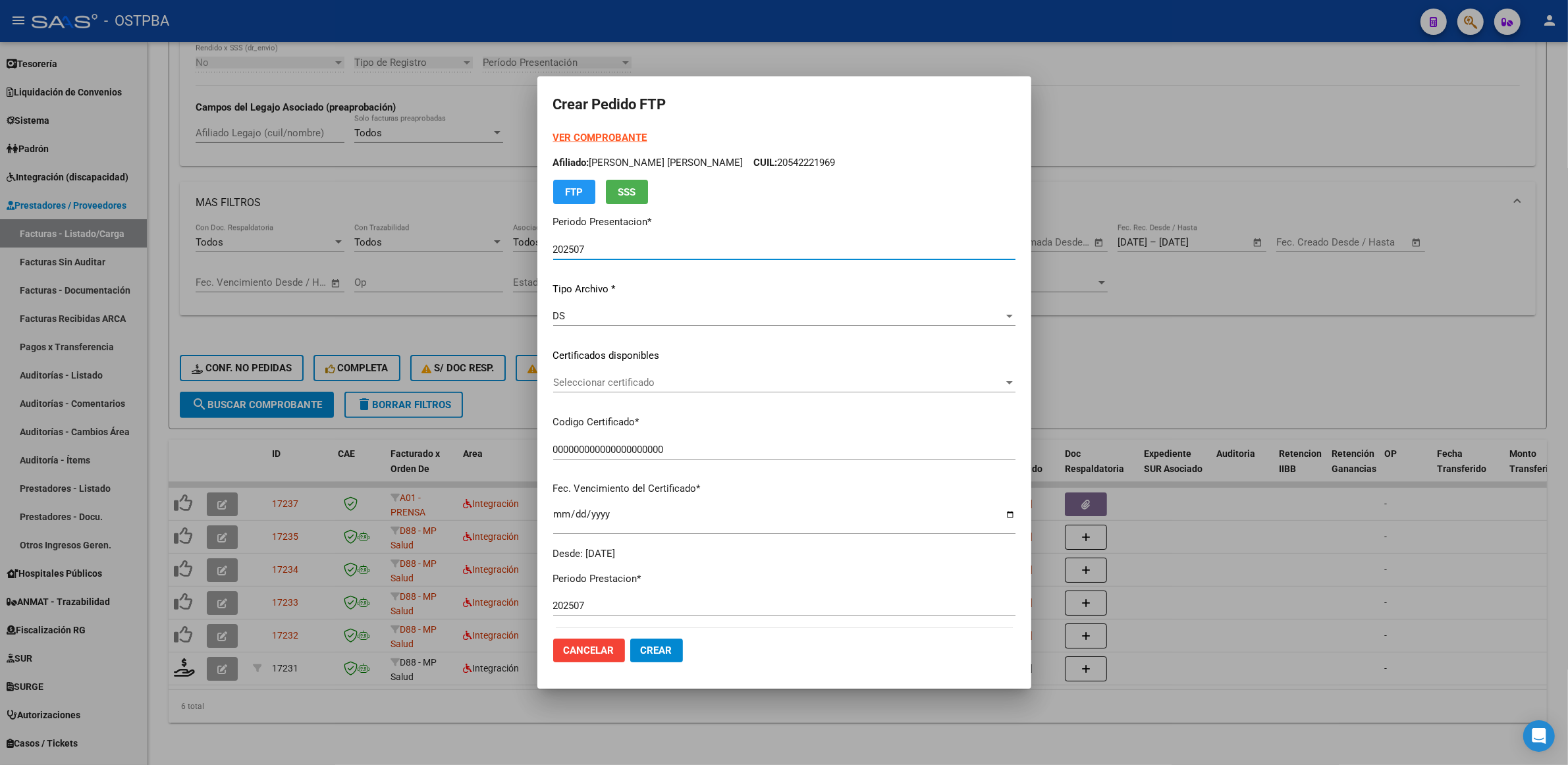
click at [877, 385] on span "Seleccionar certificado" at bounding box center [778, 382] width 451 height 12
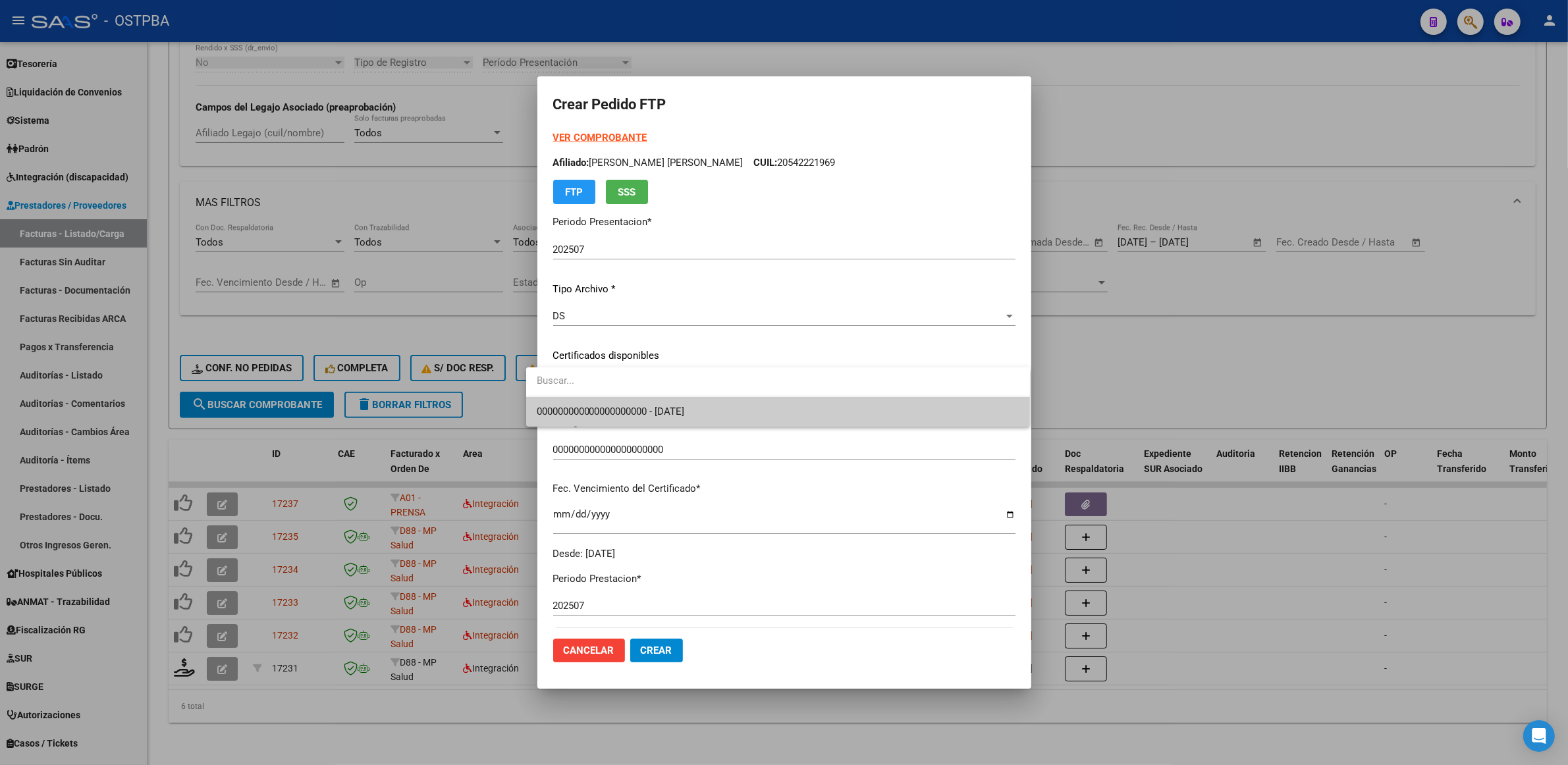
click at [832, 421] on span "000000000000000000000 - [DATE]" at bounding box center [778, 412] width 483 height 29
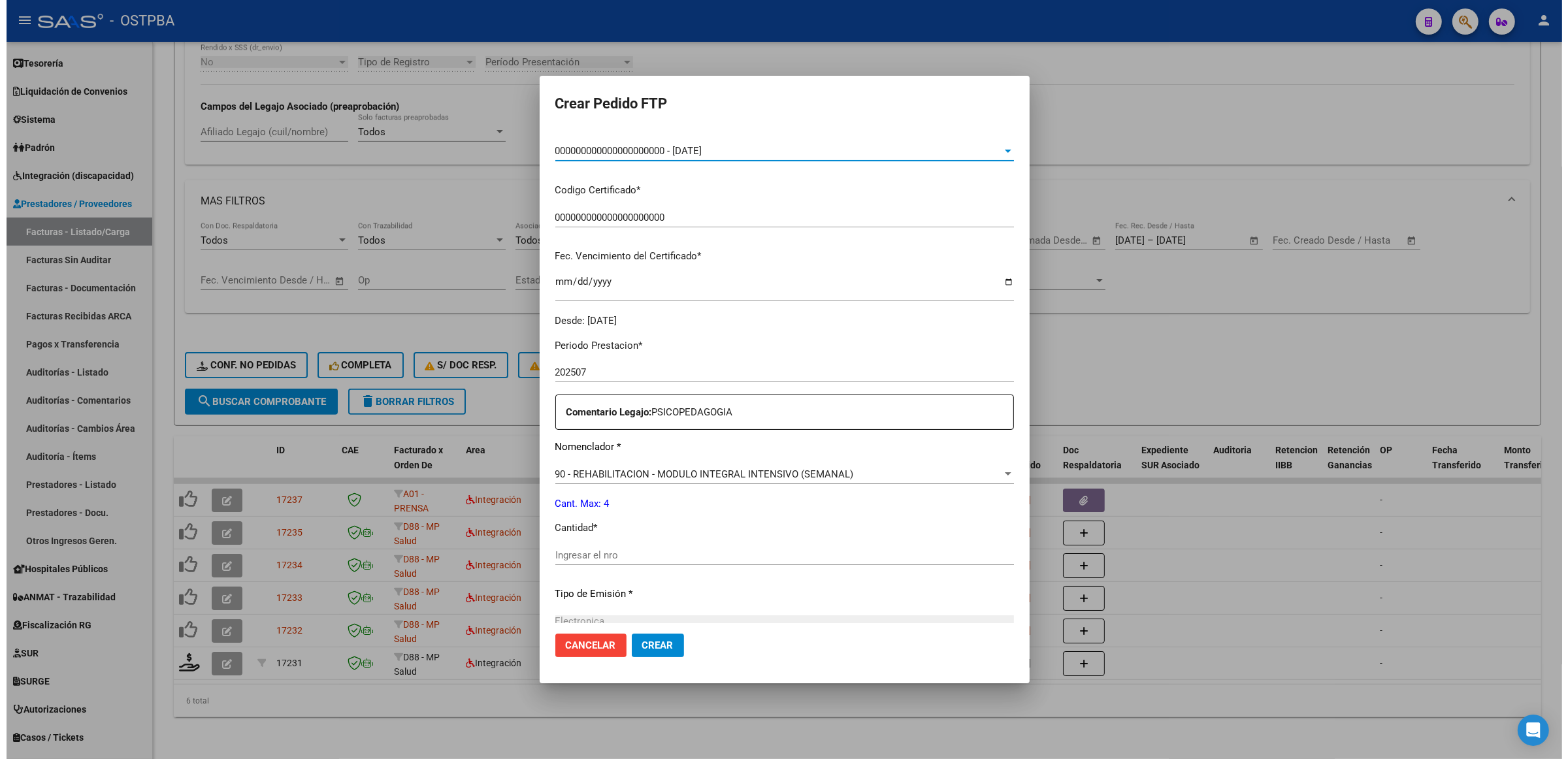
scroll to position [245, 0]
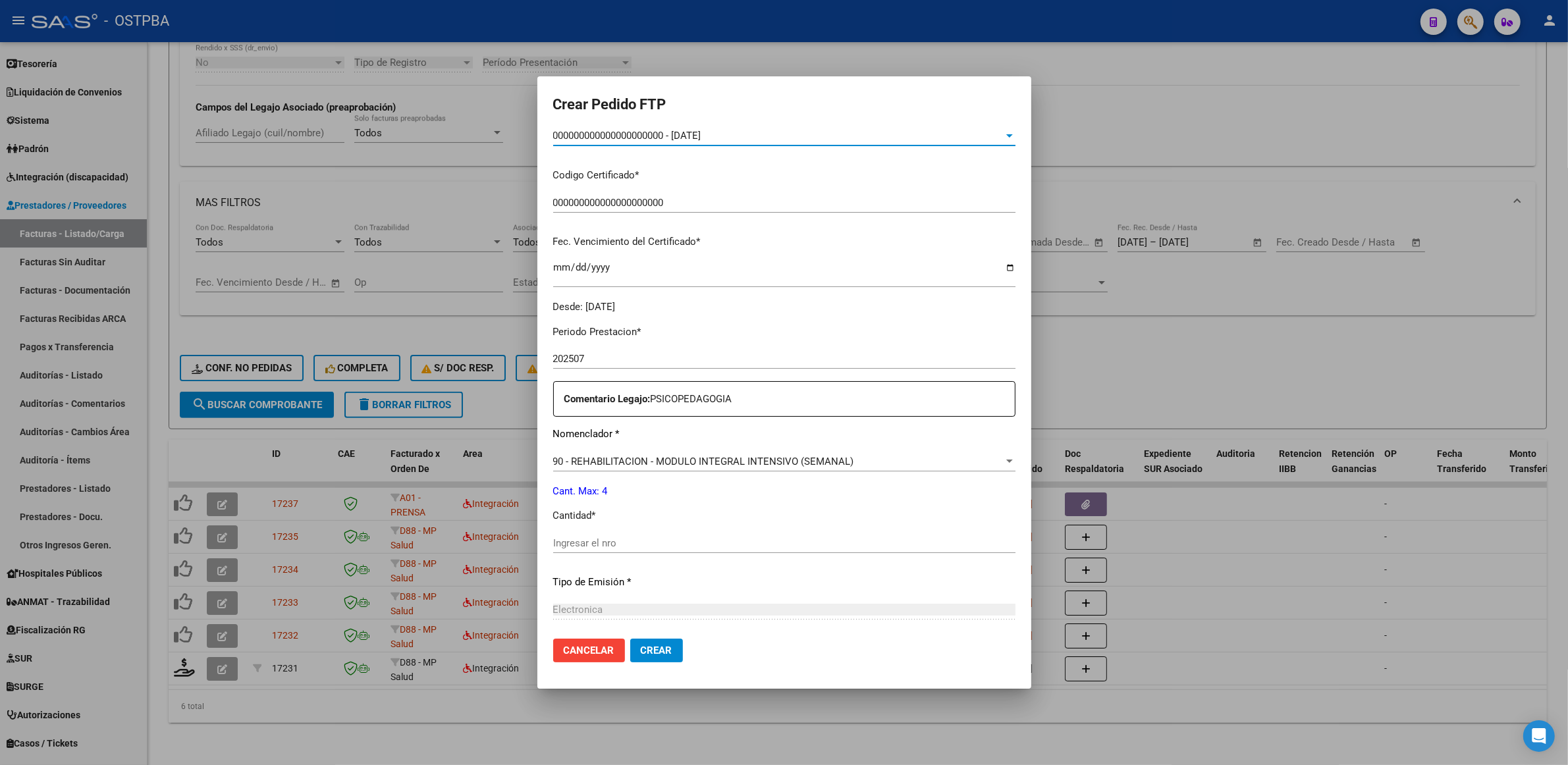
click at [703, 550] on div "Ingresar el nro" at bounding box center [784, 543] width 463 height 19
type input "4"
click at [641, 654] on span "Crear" at bounding box center [656, 650] width 31 height 12
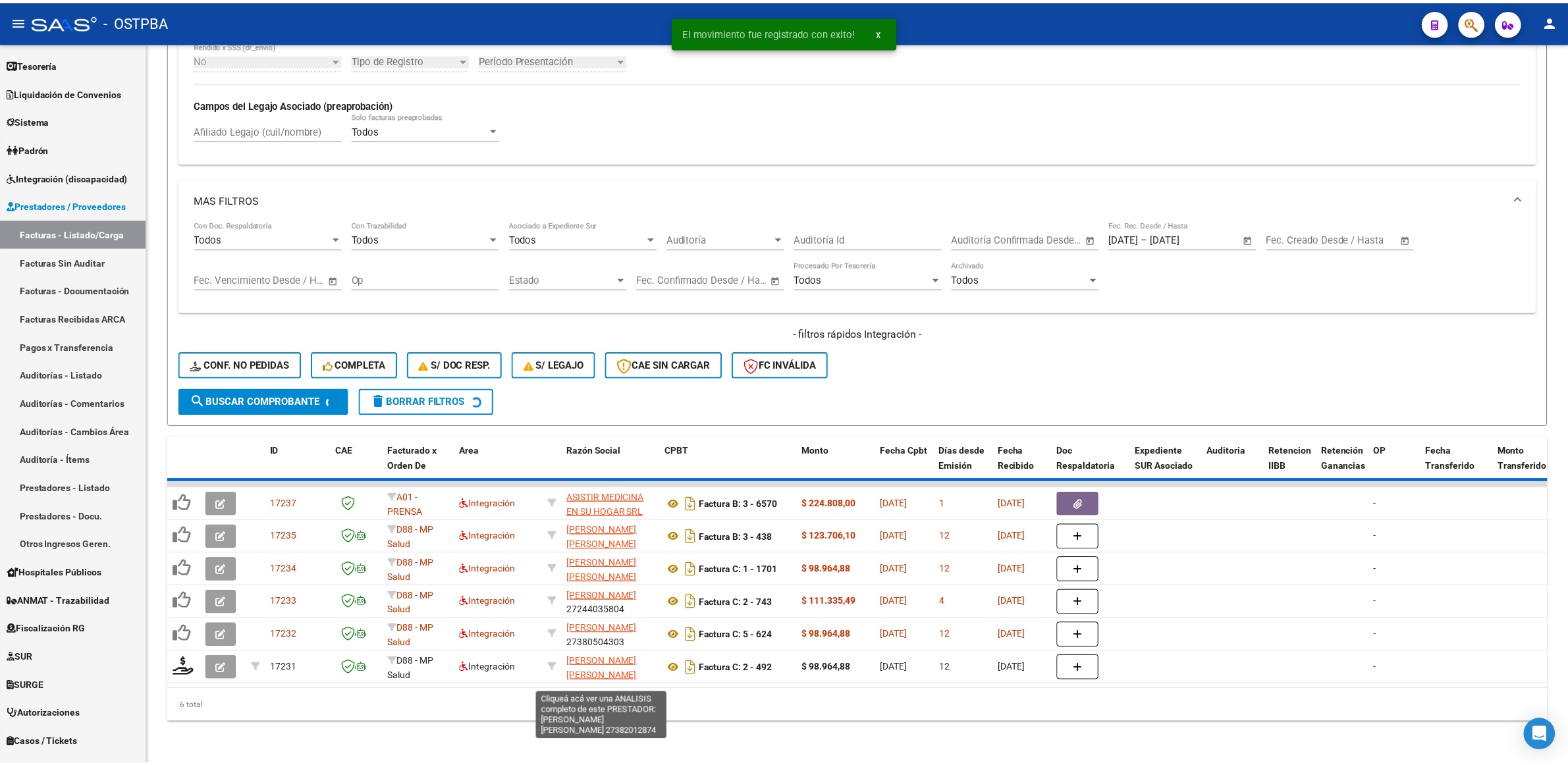
scroll to position [417, 0]
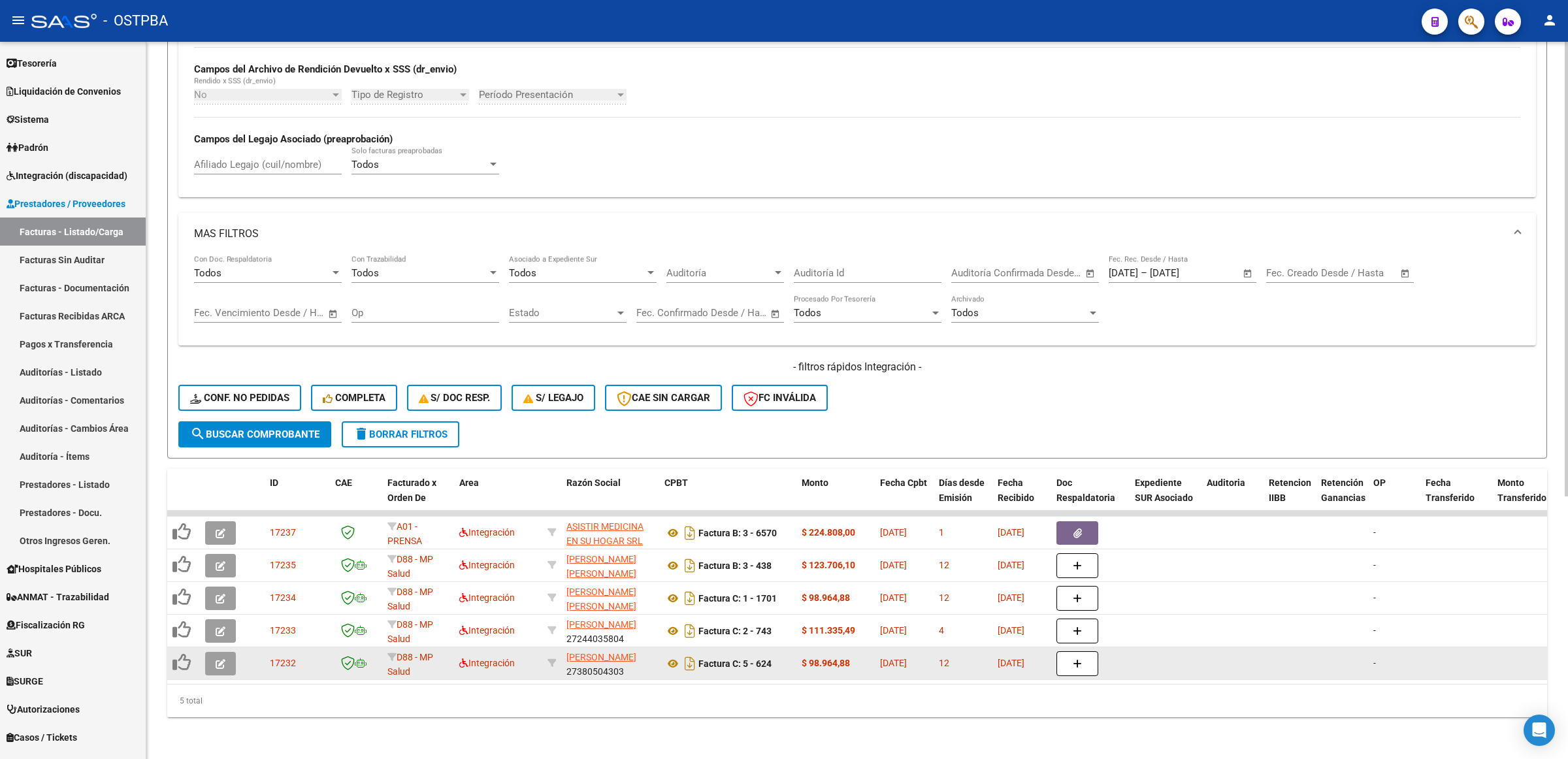
click at [223, 659] on icon "button" at bounding box center [220, 663] width 10 height 10
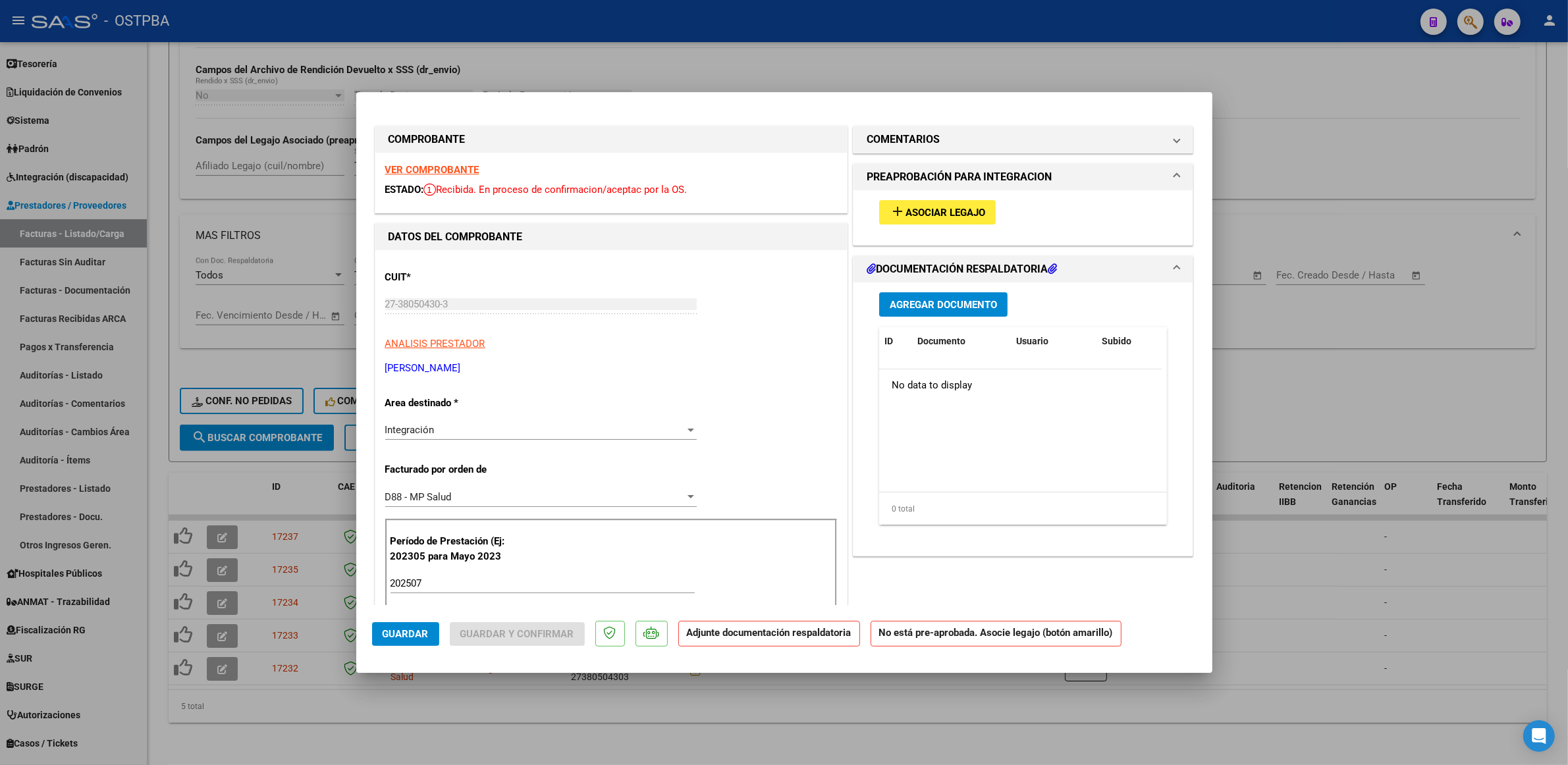
click at [410, 165] on strong "VER COMPROBANTE" at bounding box center [432, 169] width 94 height 12
click at [923, 217] on span "Asociar Legajo" at bounding box center [946, 212] width 80 height 12
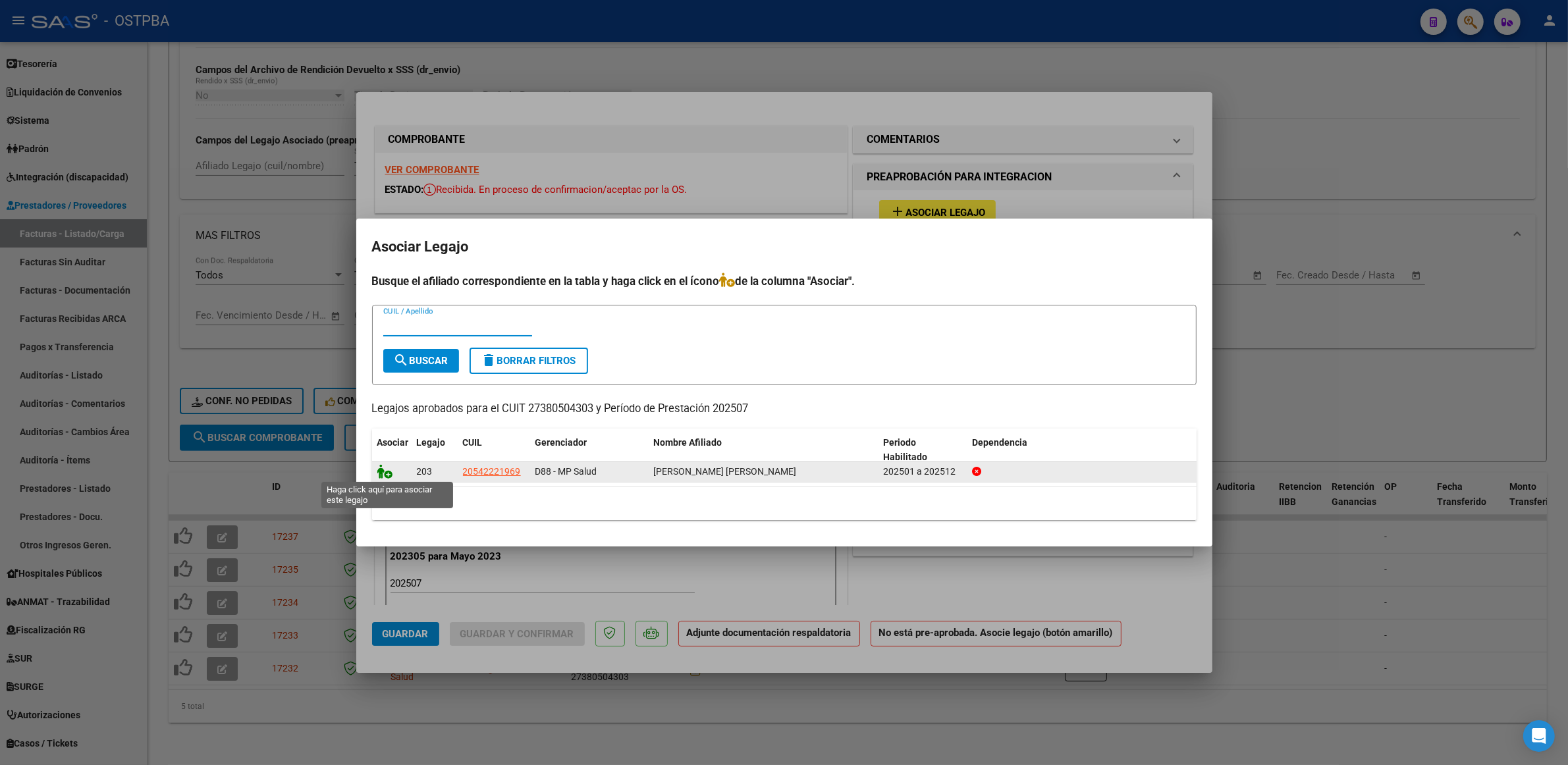
click at [380, 467] on icon at bounding box center [386, 471] width 16 height 15
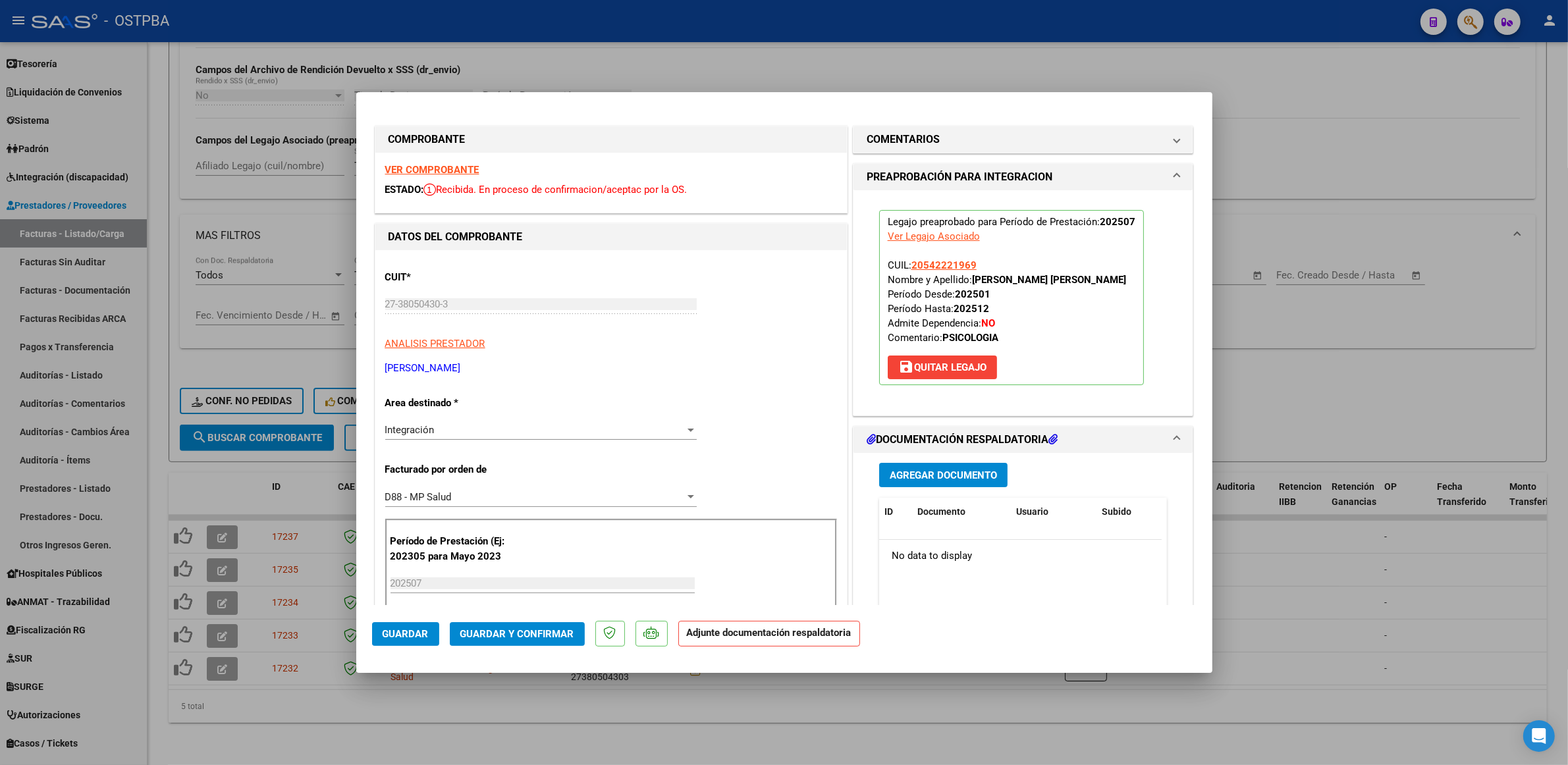
click at [1433, 642] on div at bounding box center [784, 382] width 1568 height 765
type input "$ 0,00"
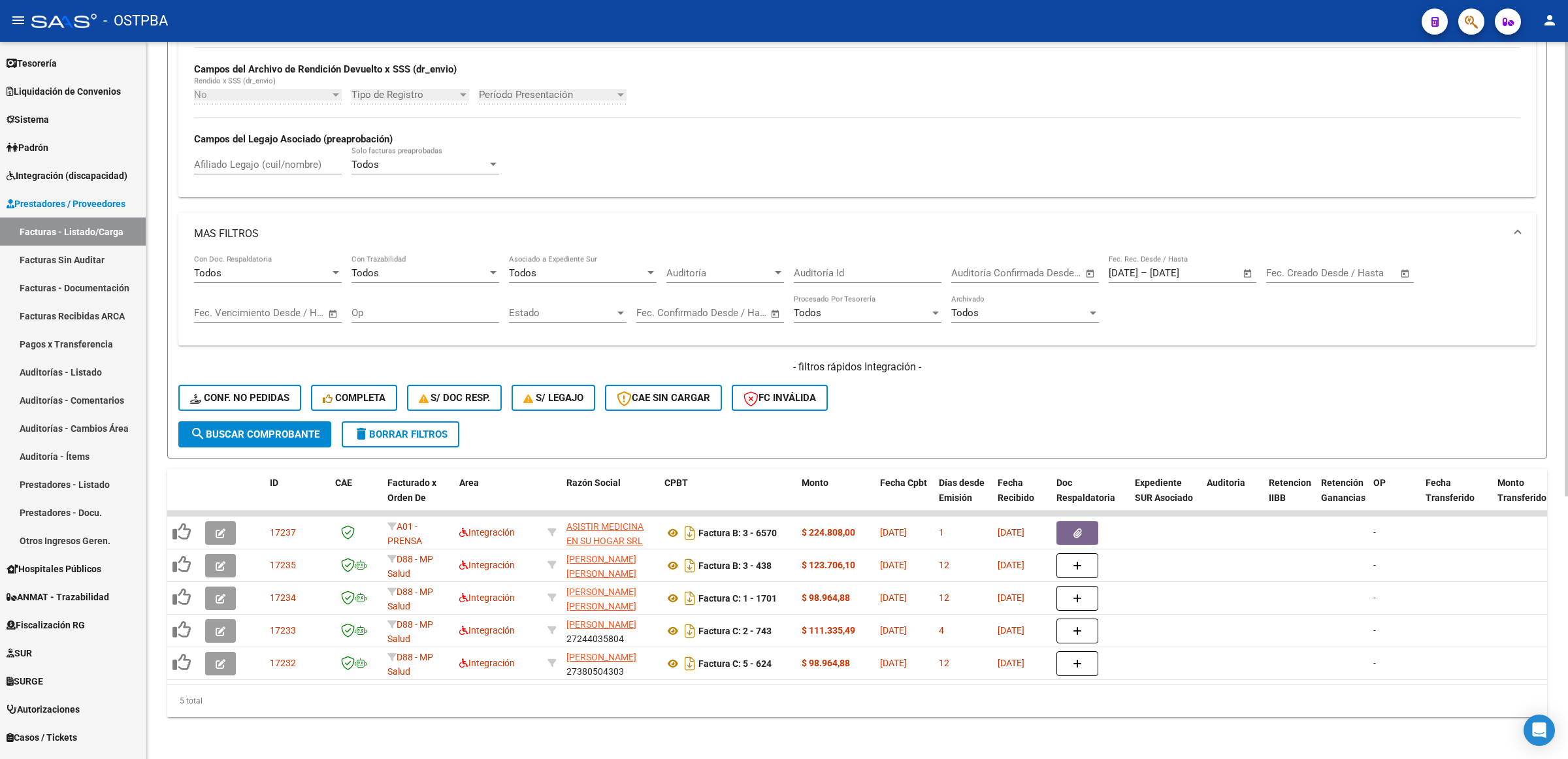
click at [223, 429] on span "search Buscar Comprobante" at bounding box center [255, 435] width 129 height 12
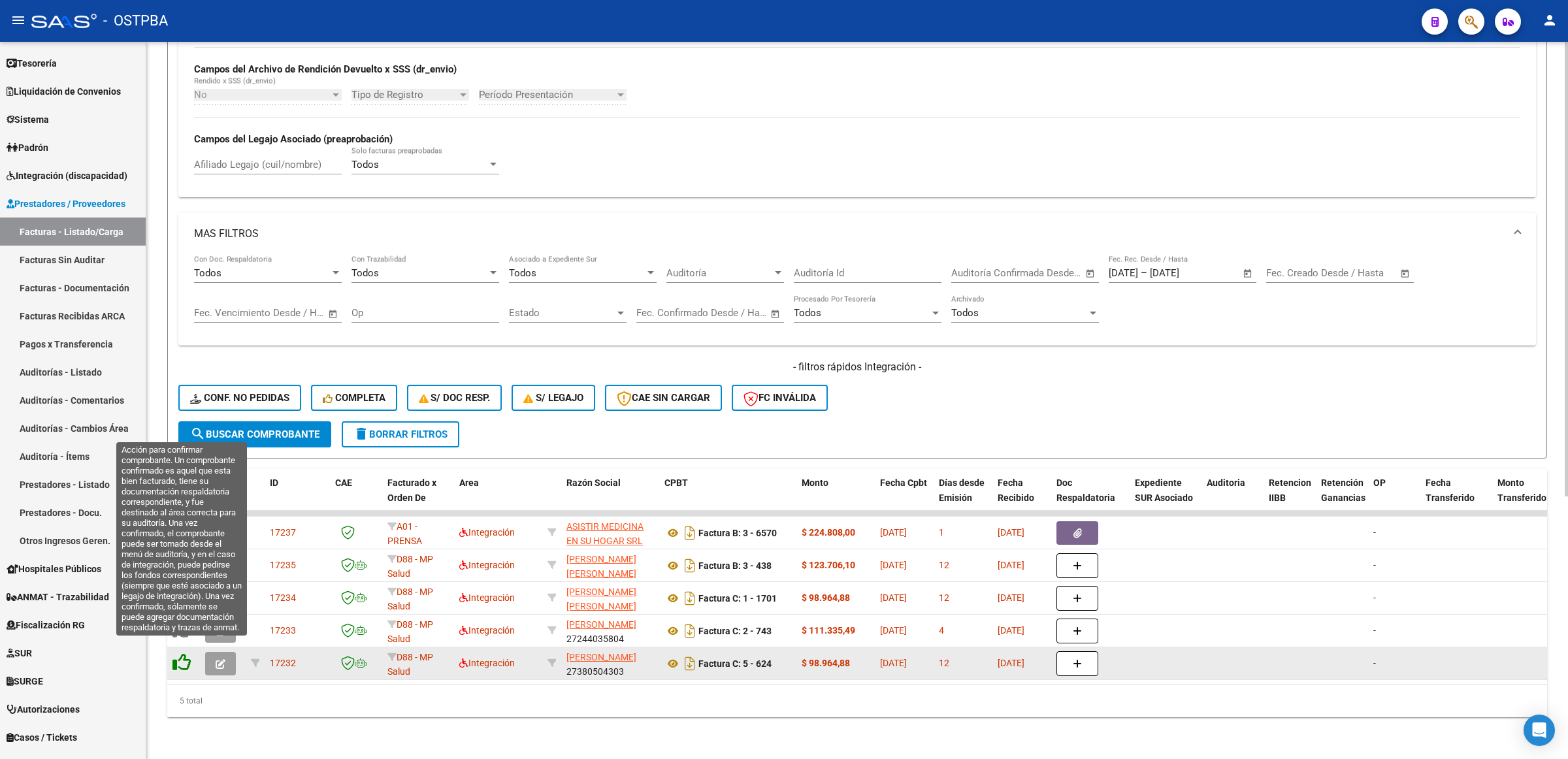
click at [185, 653] on icon at bounding box center [182, 661] width 18 height 18
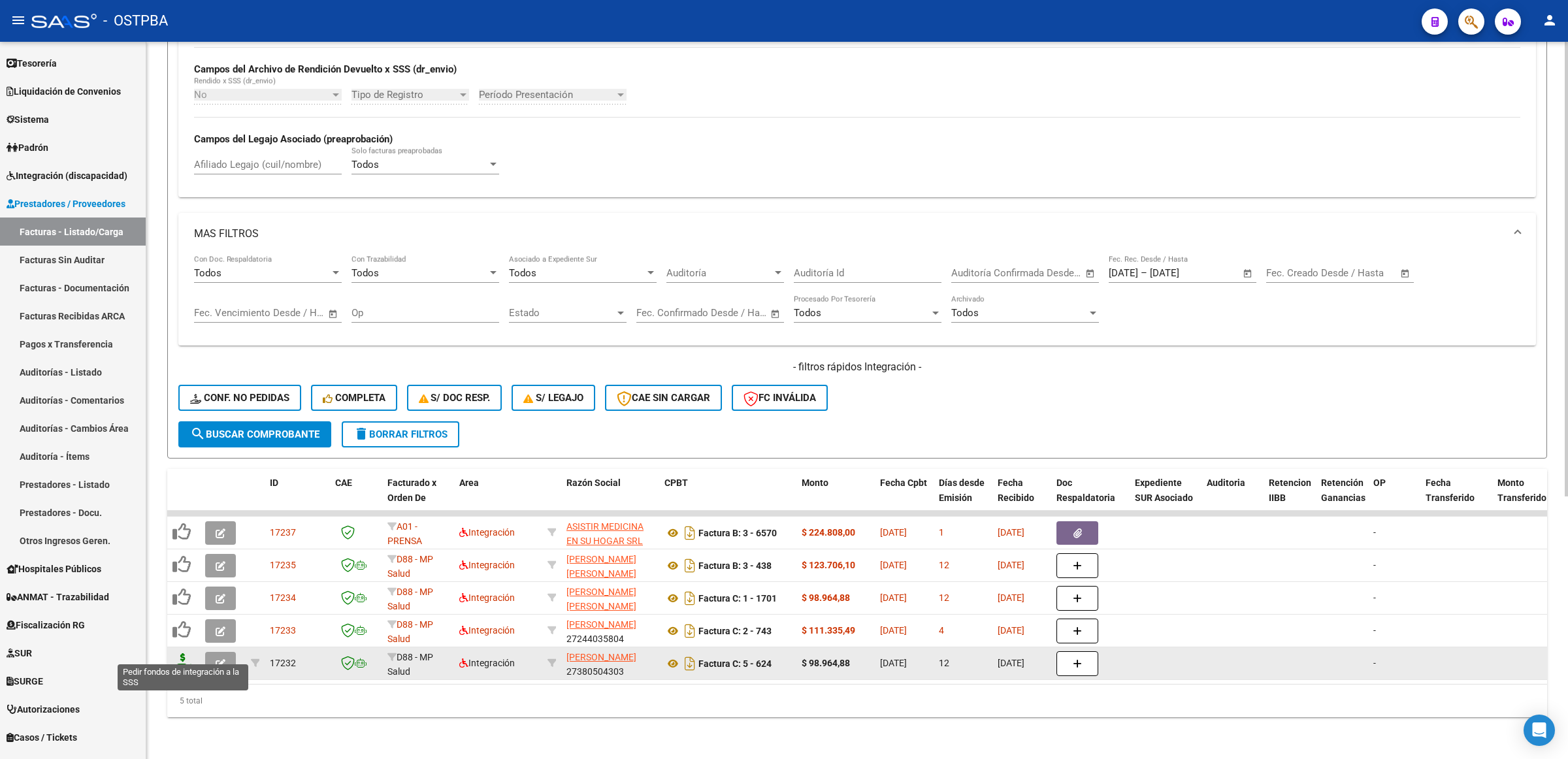
click at [188, 653] on icon at bounding box center [184, 661] width 21 height 18
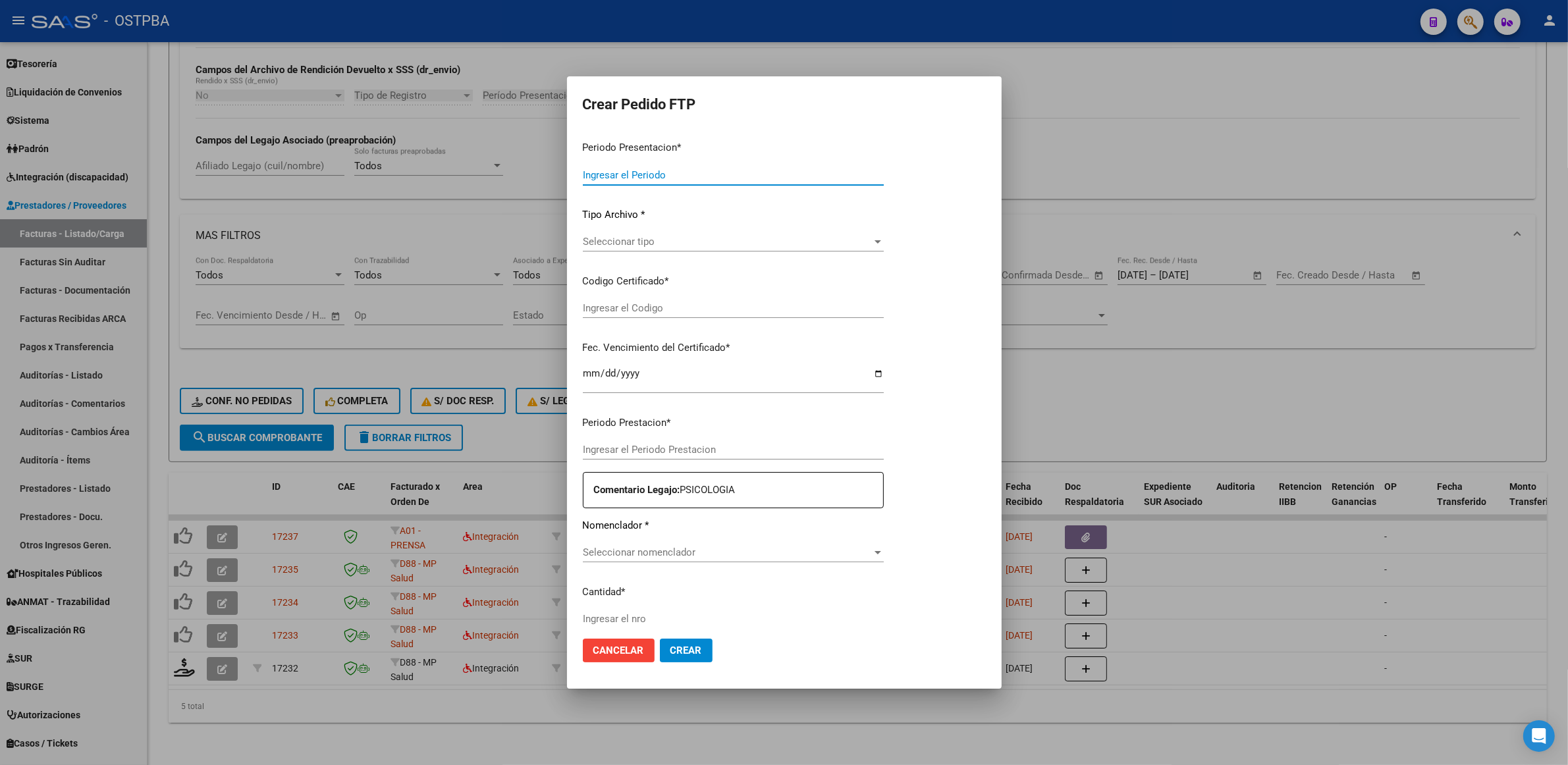
type input "202507"
type input "$ 98.964,88"
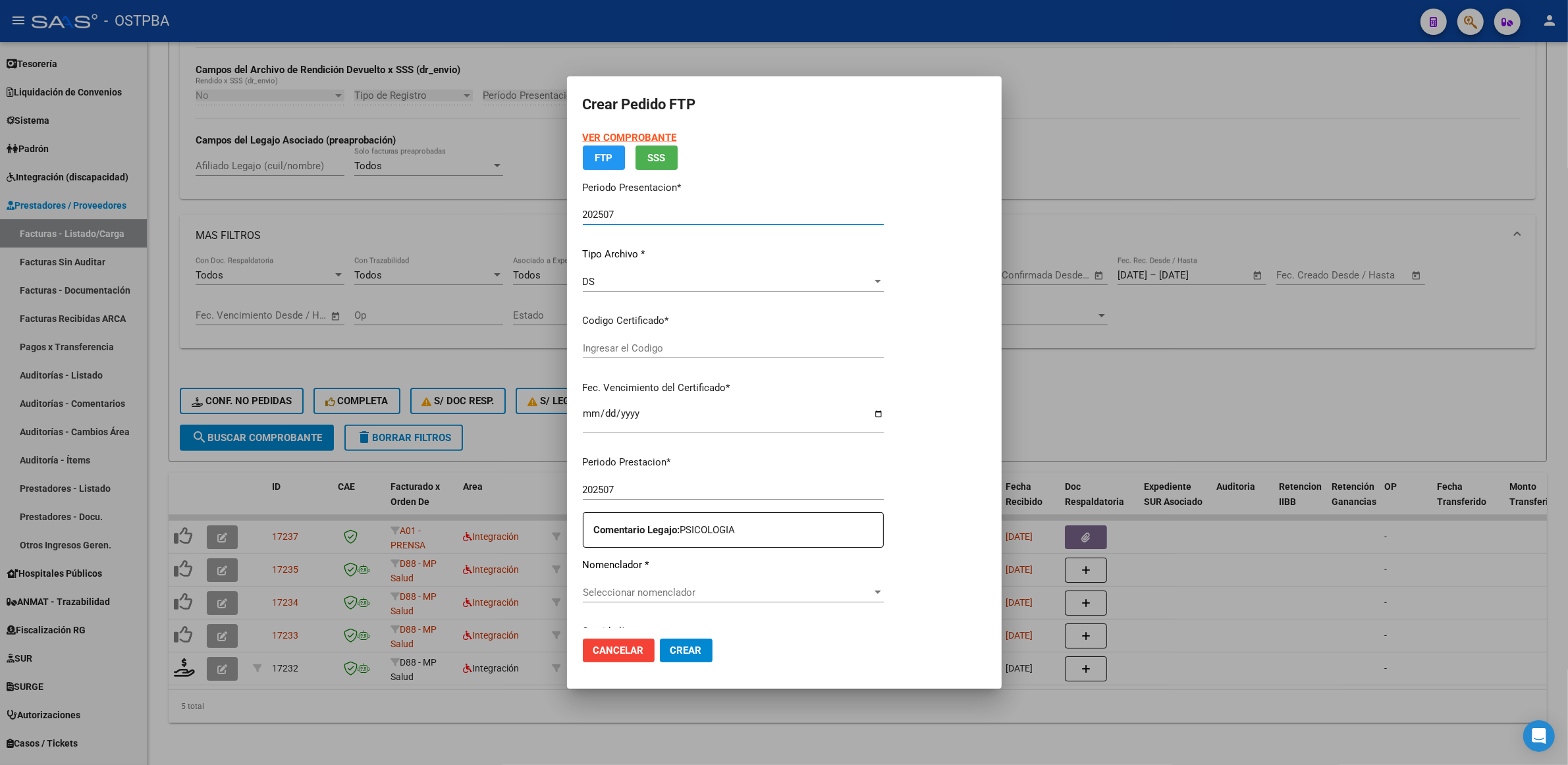
type input "000000000000000000000"
type input "[DATE]"
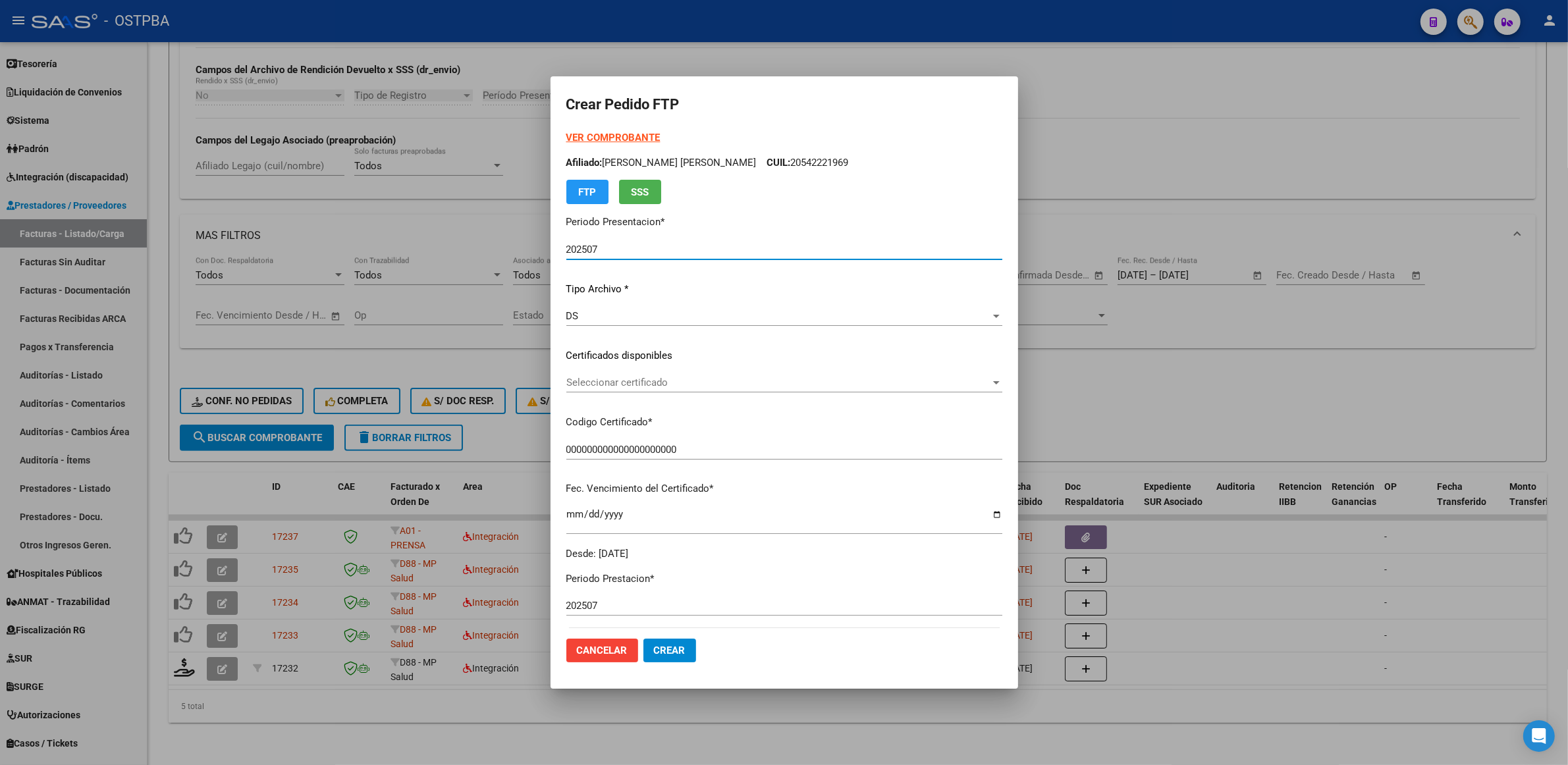
click at [960, 383] on span "Seleccionar certificado" at bounding box center [779, 382] width 425 height 12
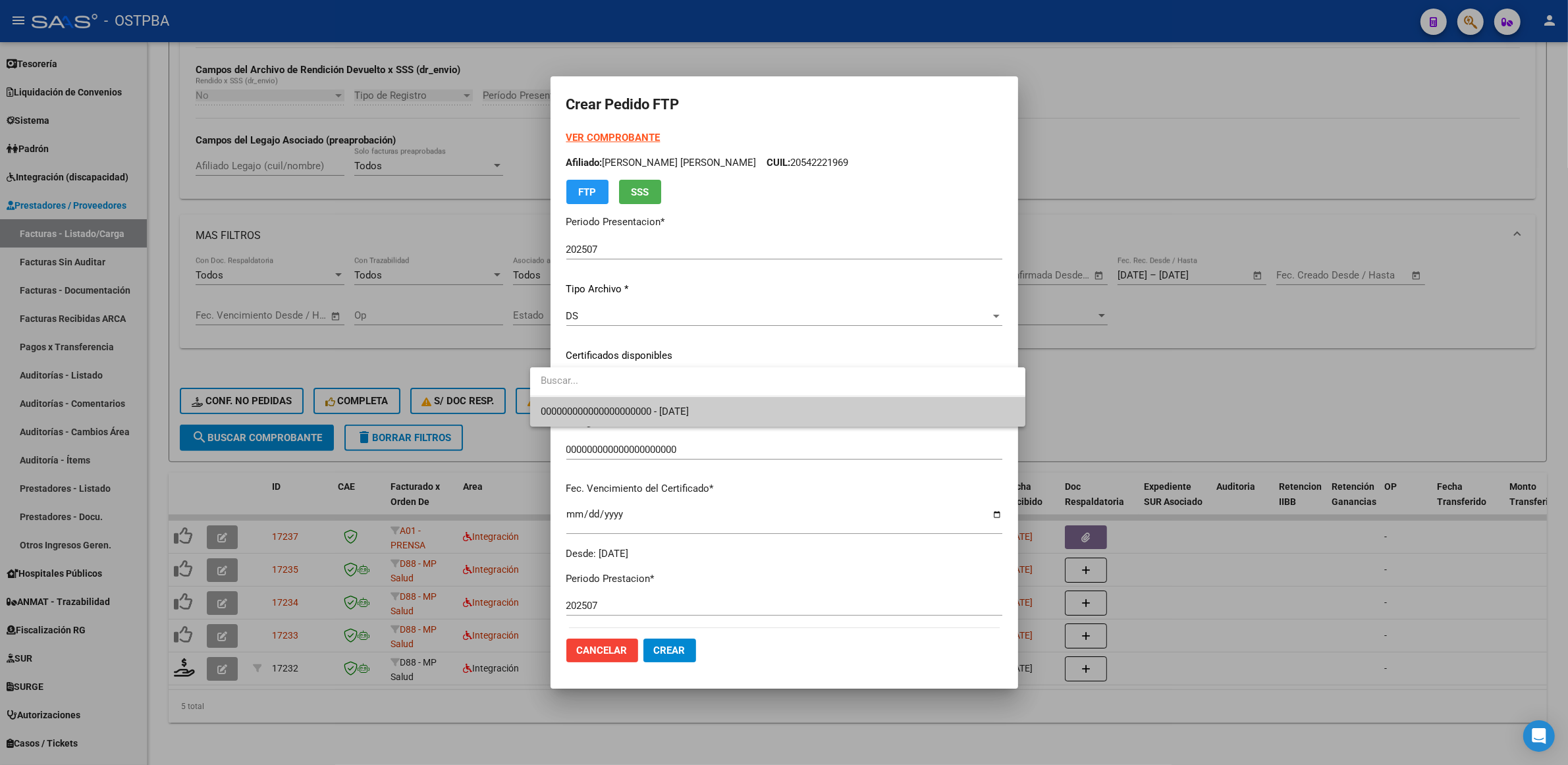
click at [862, 413] on span "000000000000000000000 - [DATE]" at bounding box center [777, 412] width 474 height 29
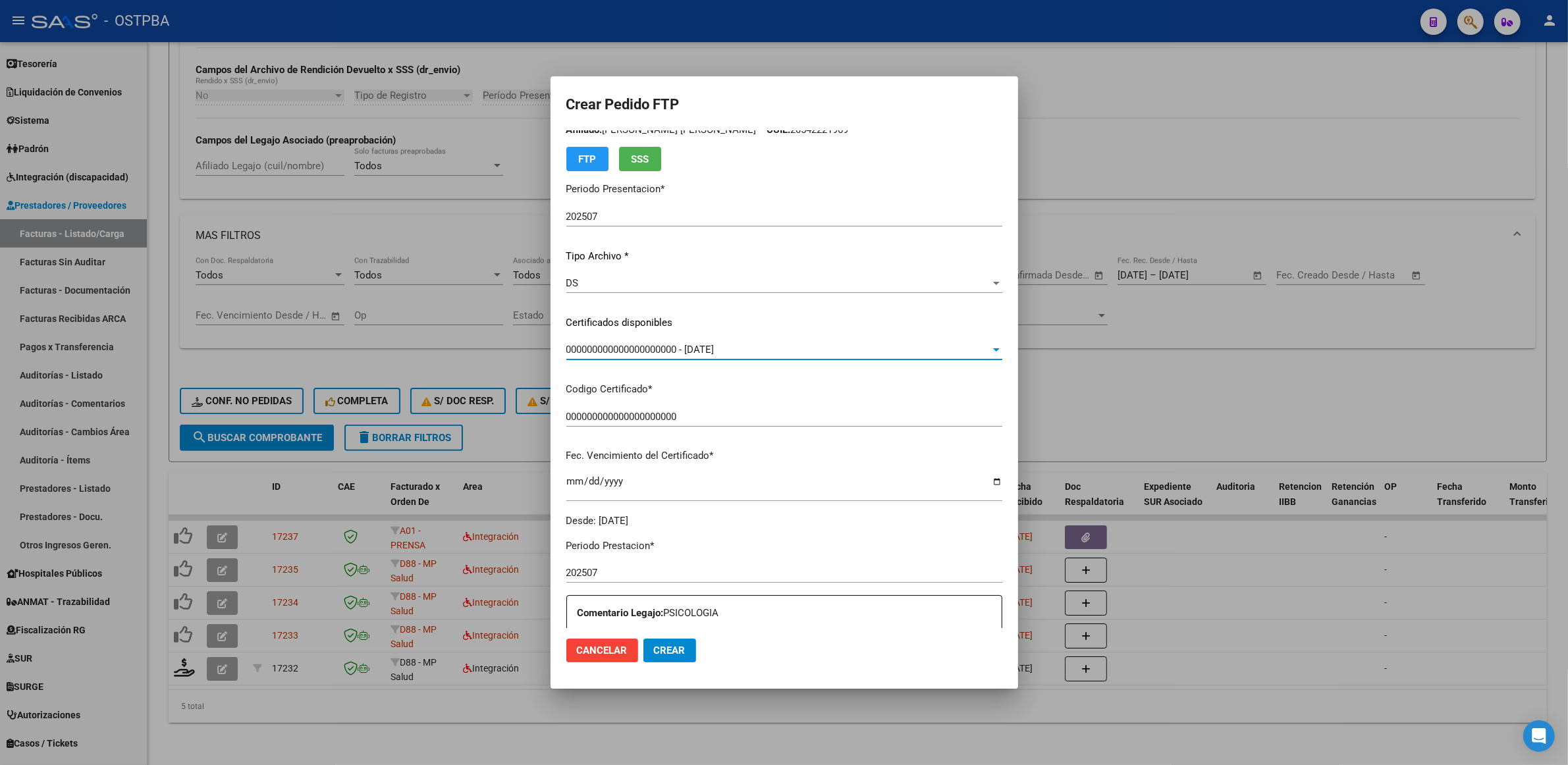
scroll to position [329, 0]
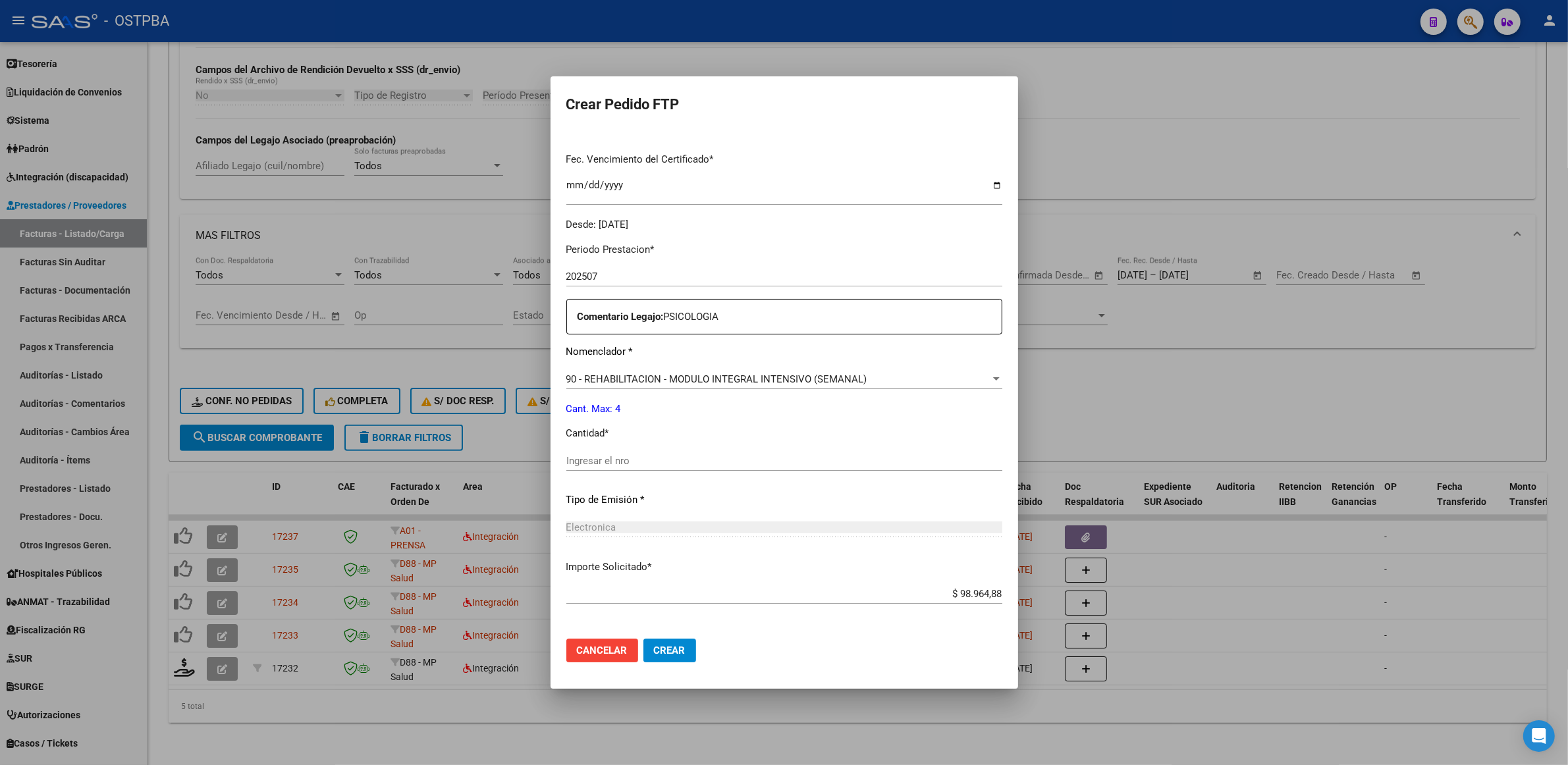
click at [641, 461] on input "Ingresar el nro" at bounding box center [785, 460] width 436 height 12
type input "4"
click at [654, 647] on span "Crear" at bounding box center [670, 650] width 31 height 12
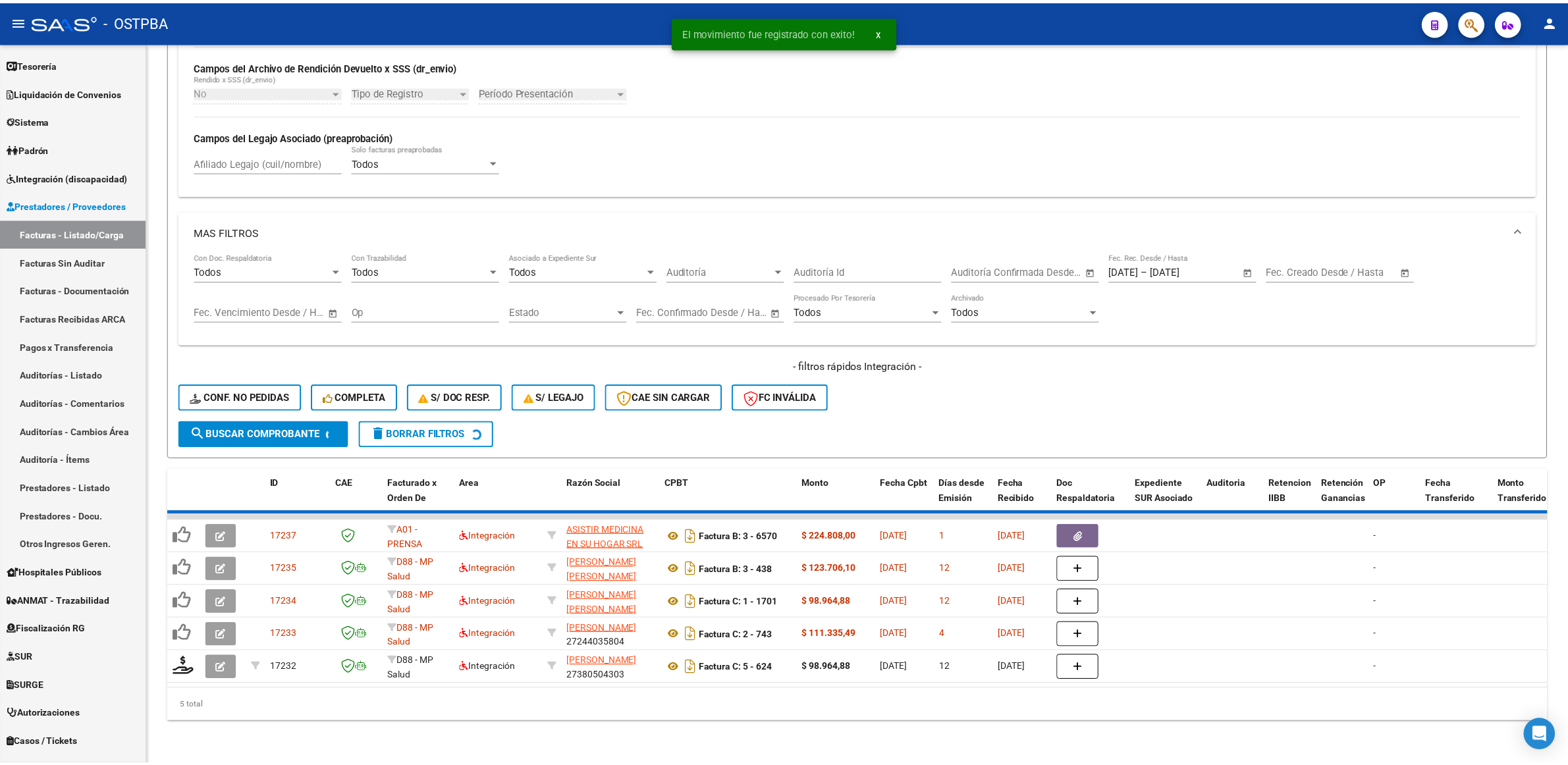
scroll to position [383, 0]
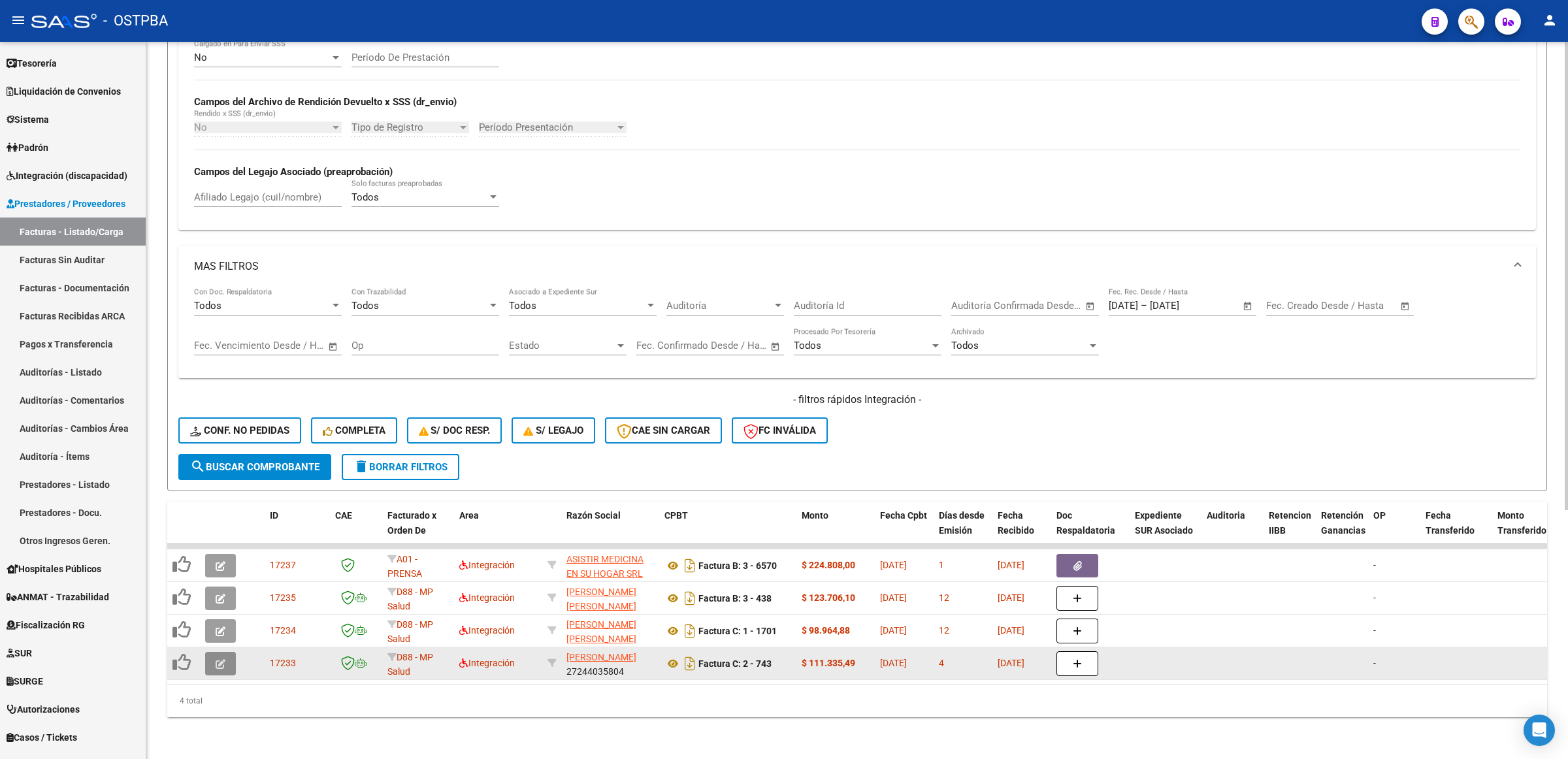
click at [219, 659] on icon "button" at bounding box center [220, 663] width 10 height 10
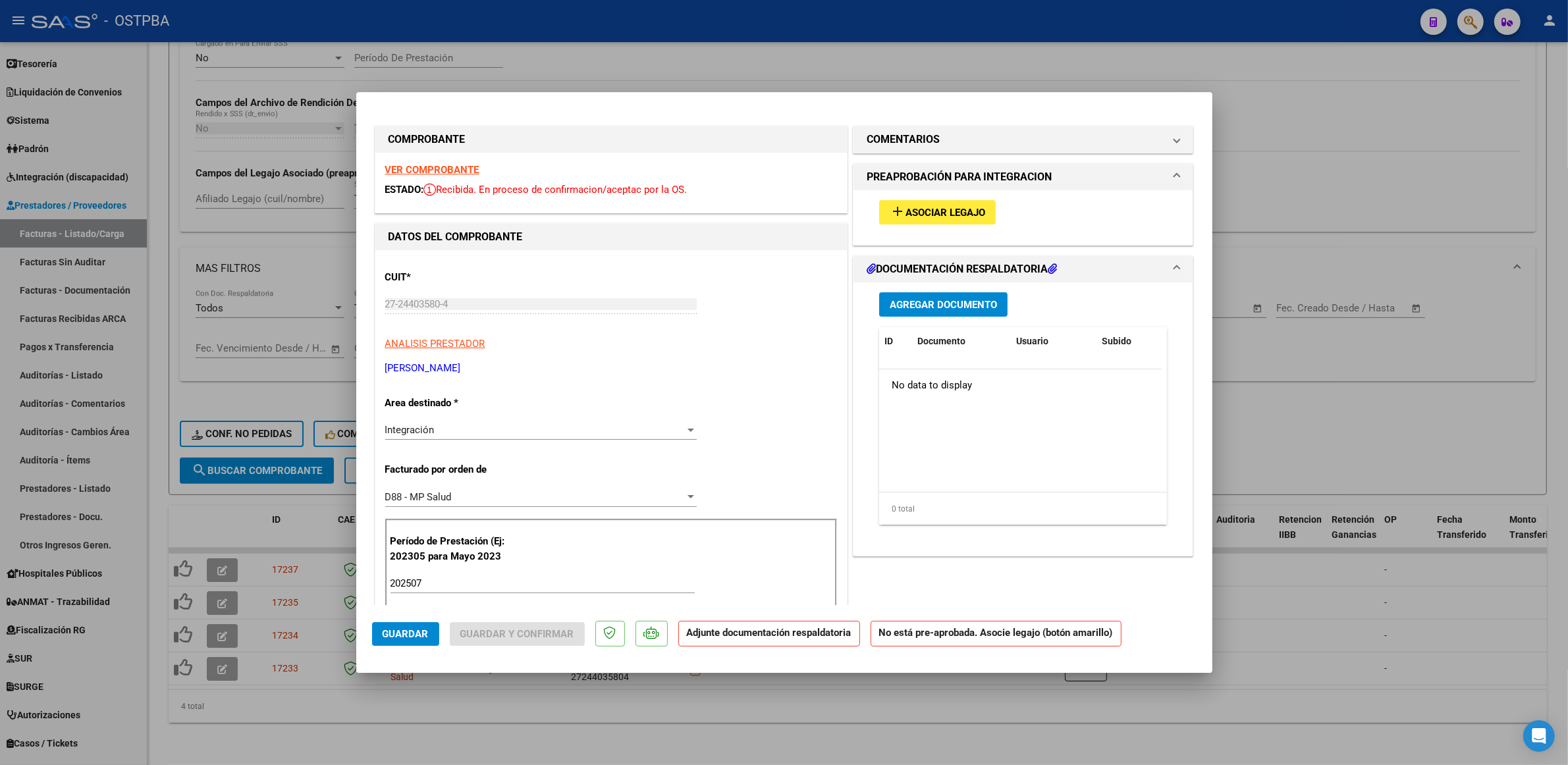
click at [426, 169] on strong "VER COMPROBANTE" at bounding box center [432, 169] width 94 height 12
click at [950, 201] on button "add Asociar Legajo" at bounding box center [938, 212] width 117 height 24
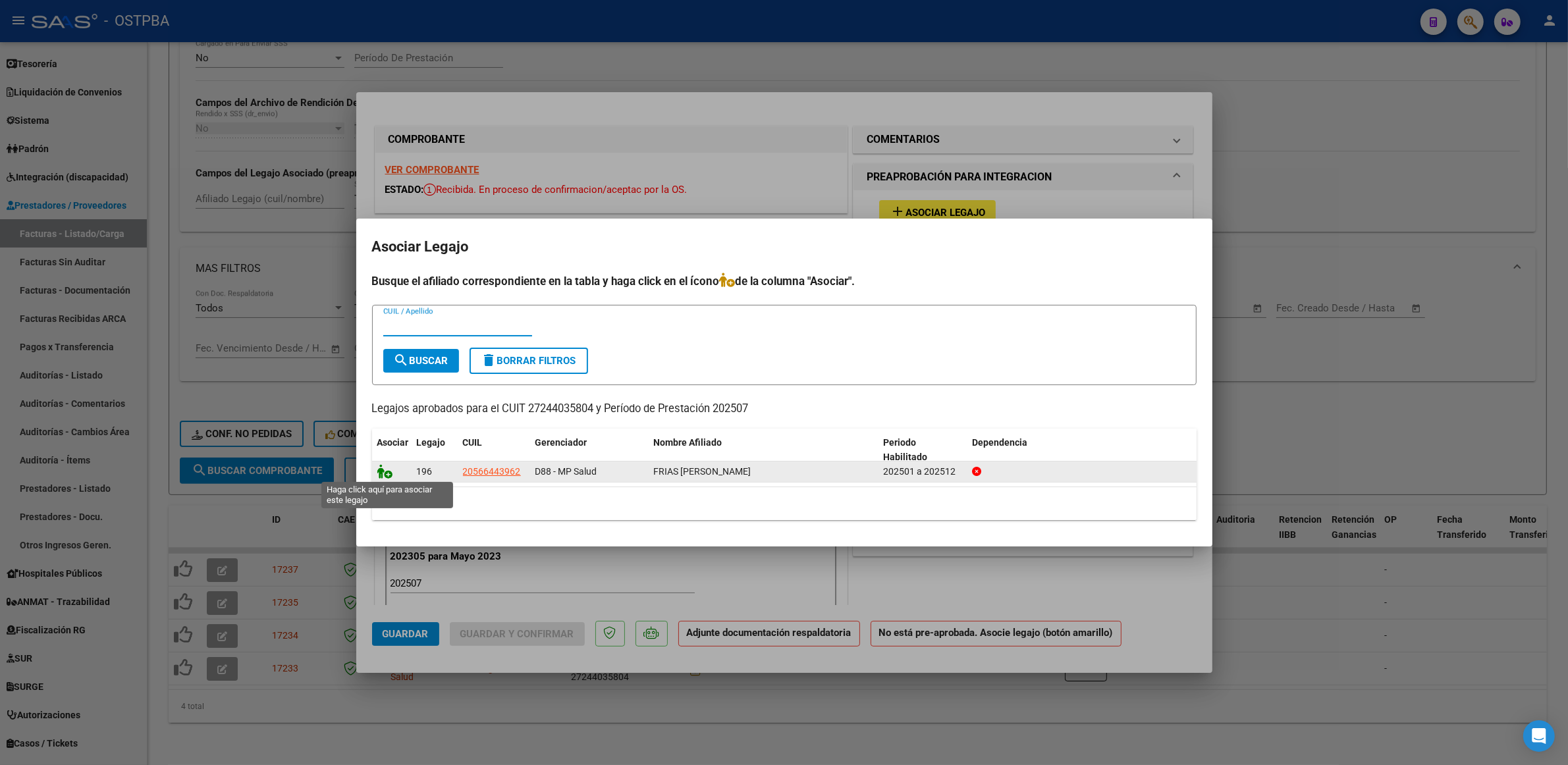
click at [381, 465] on icon at bounding box center [386, 471] width 16 height 15
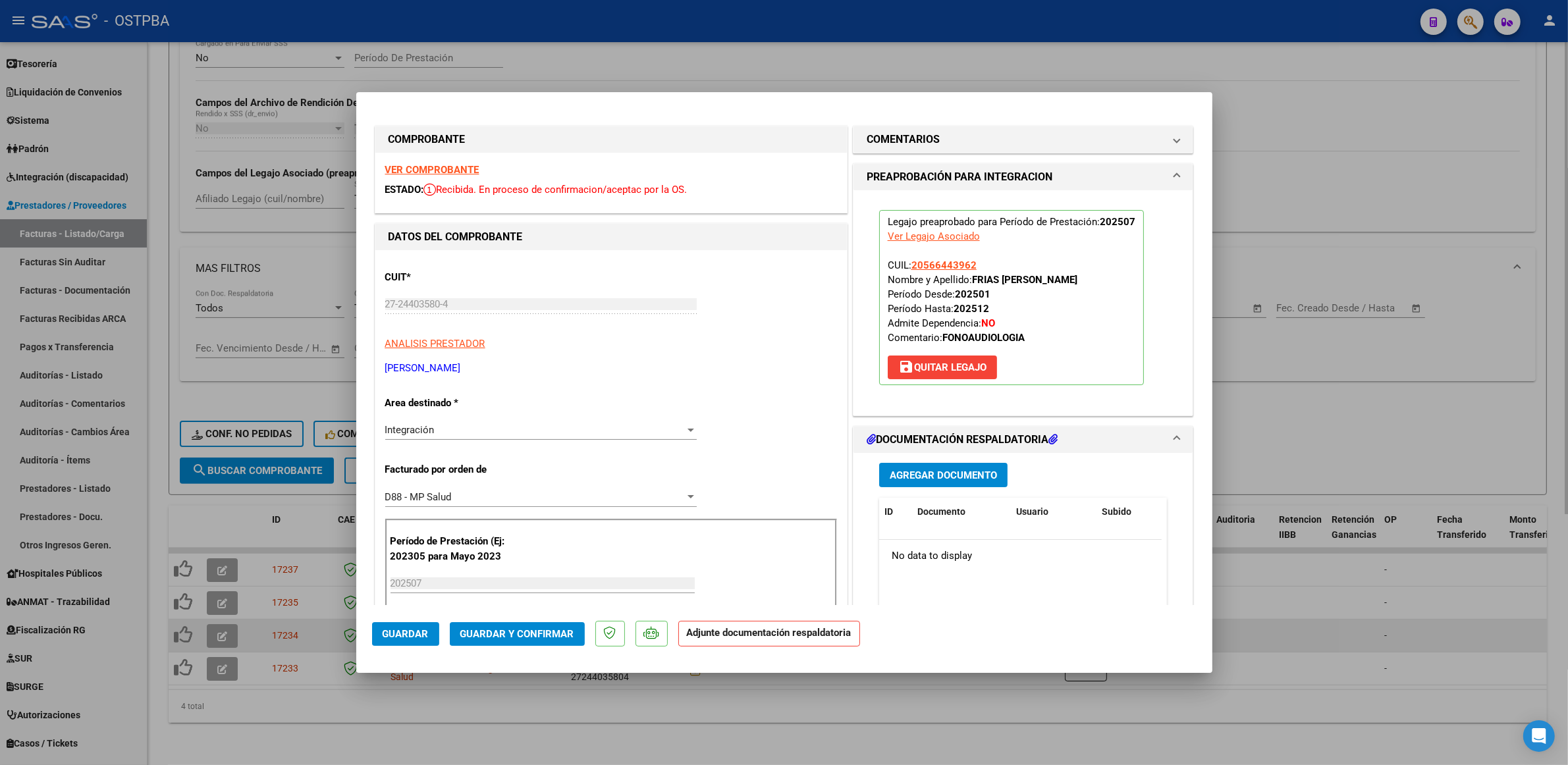
click at [1322, 634] on div at bounding box center [784, 382] width 1568 height 765
type input "$ 0,00"
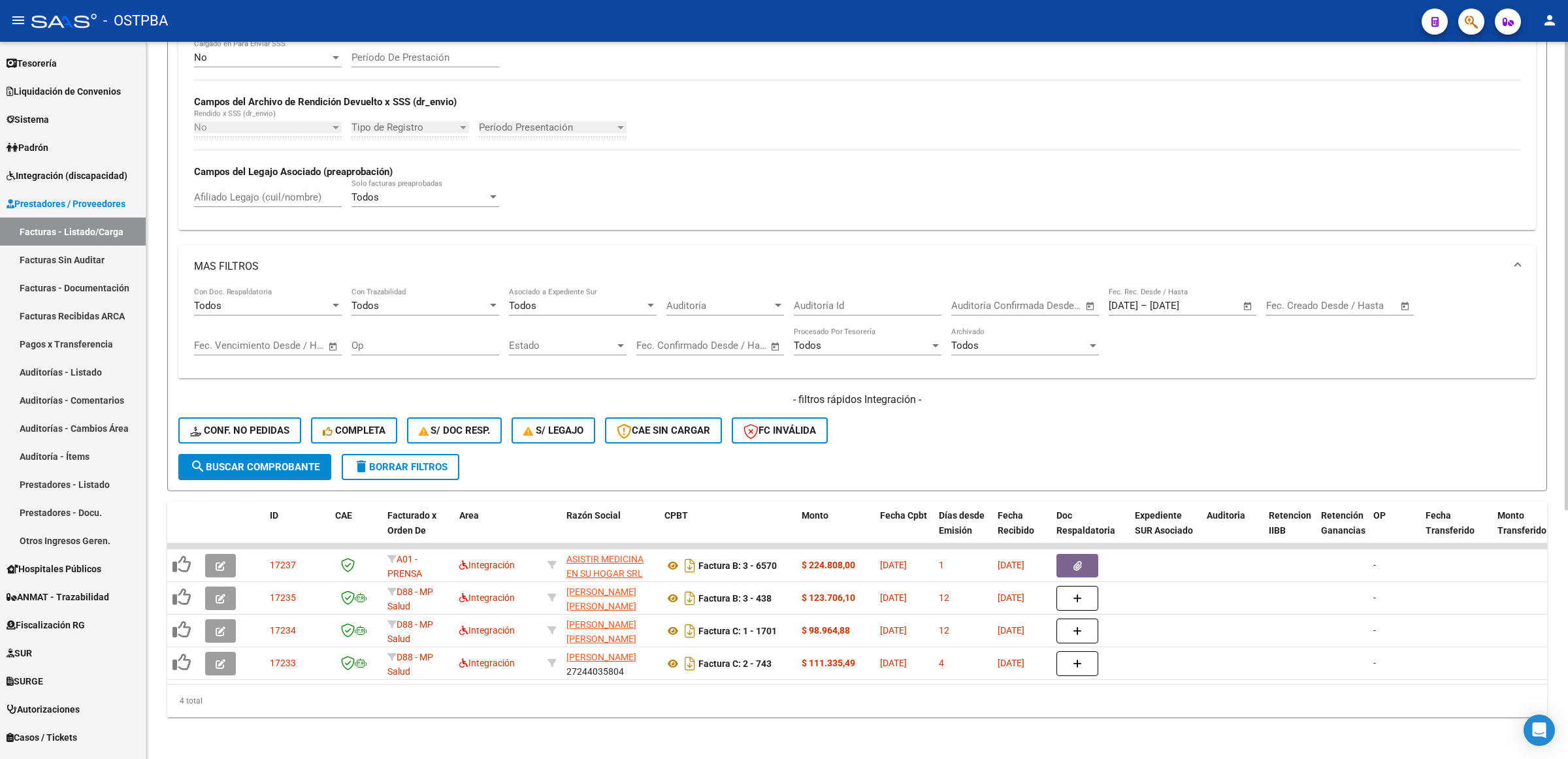
click at [258, 465] on button "search Buscar Comprobante" at bounding box center [255, 466] width 153 height 26
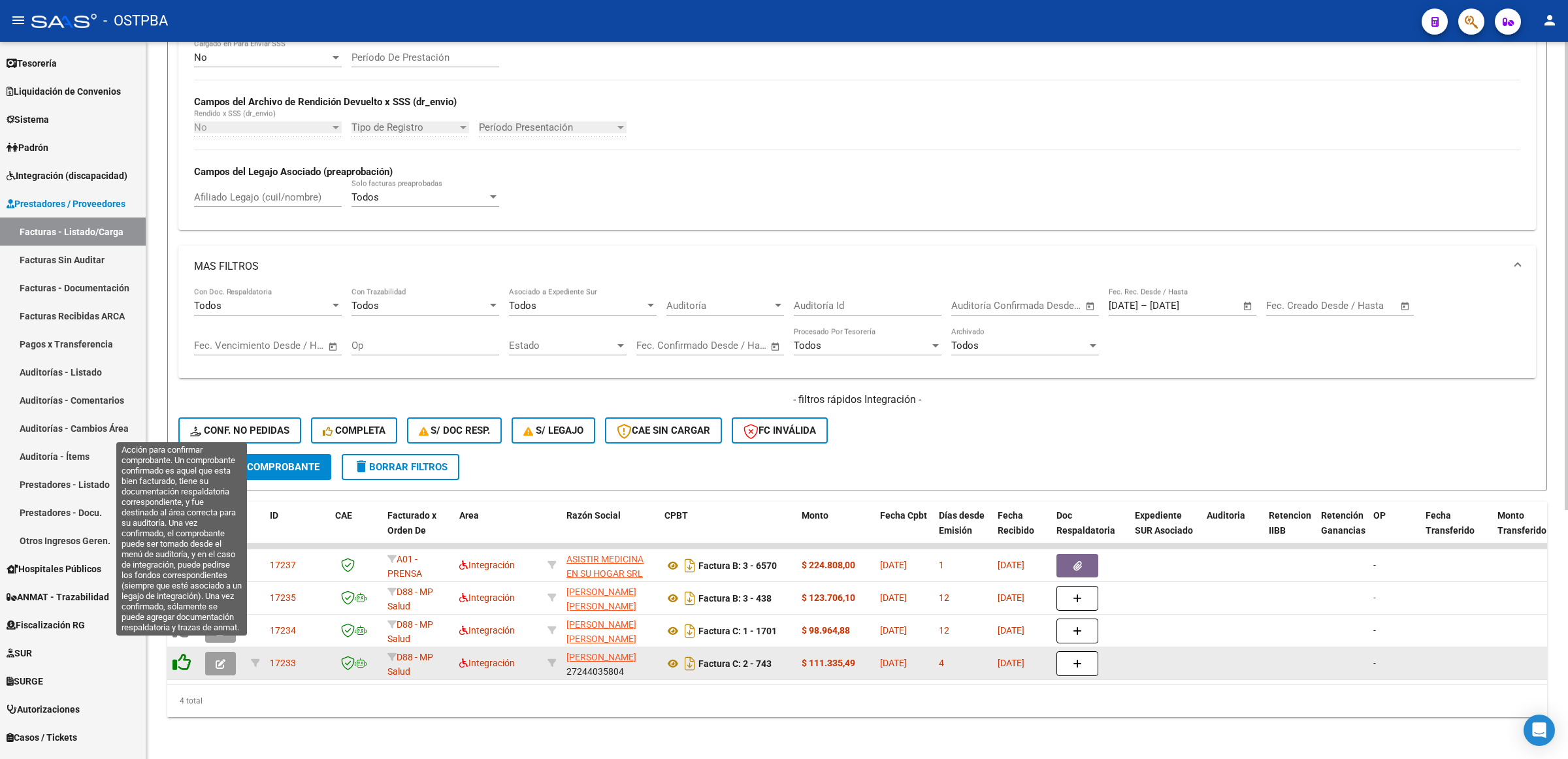
click at [181, 653] on icon at bounding box center [182, 661] width 18 height 18
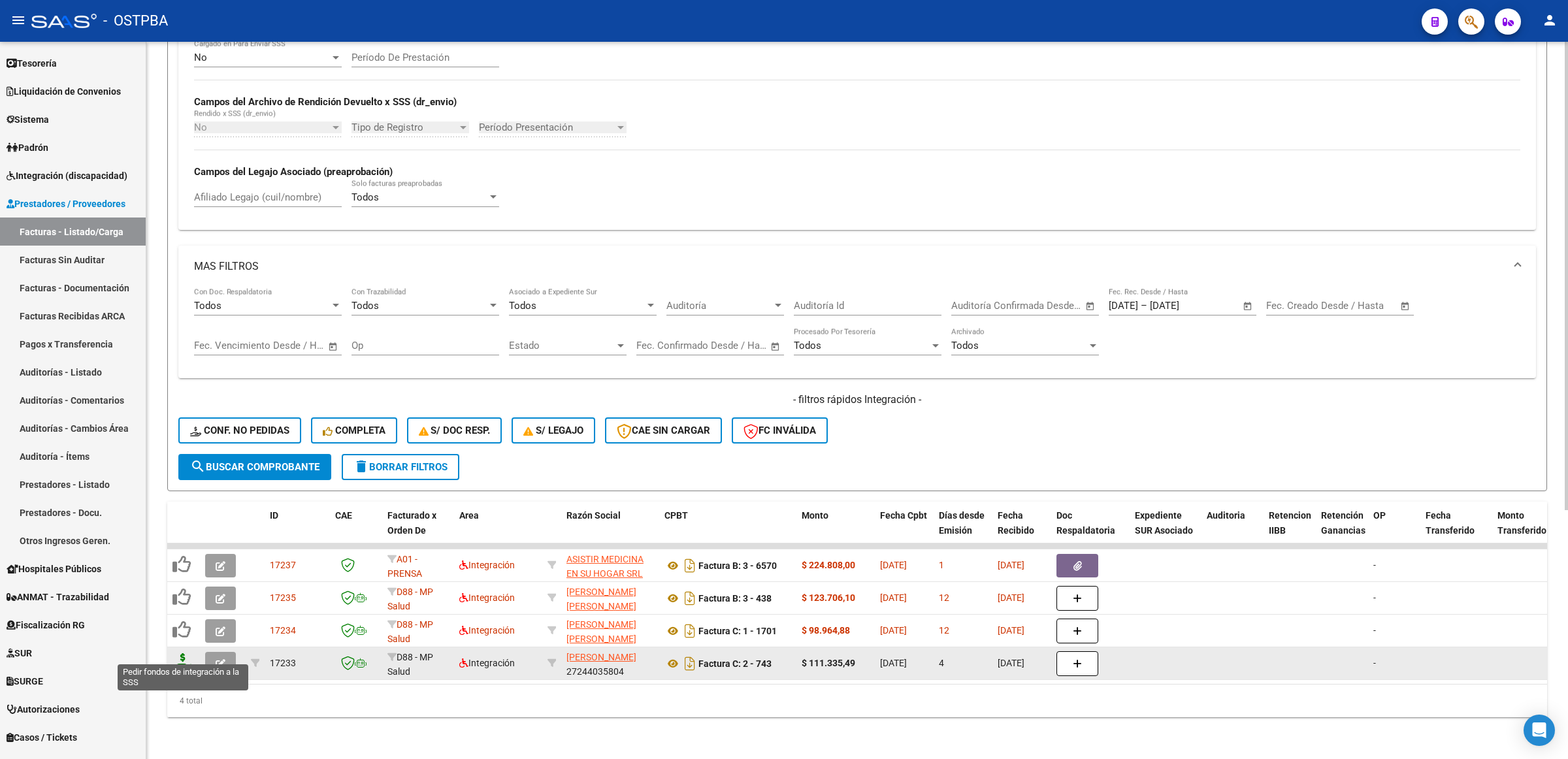
click at [187, 655] on icon at bounding box center [184, 661] width 21 height 18
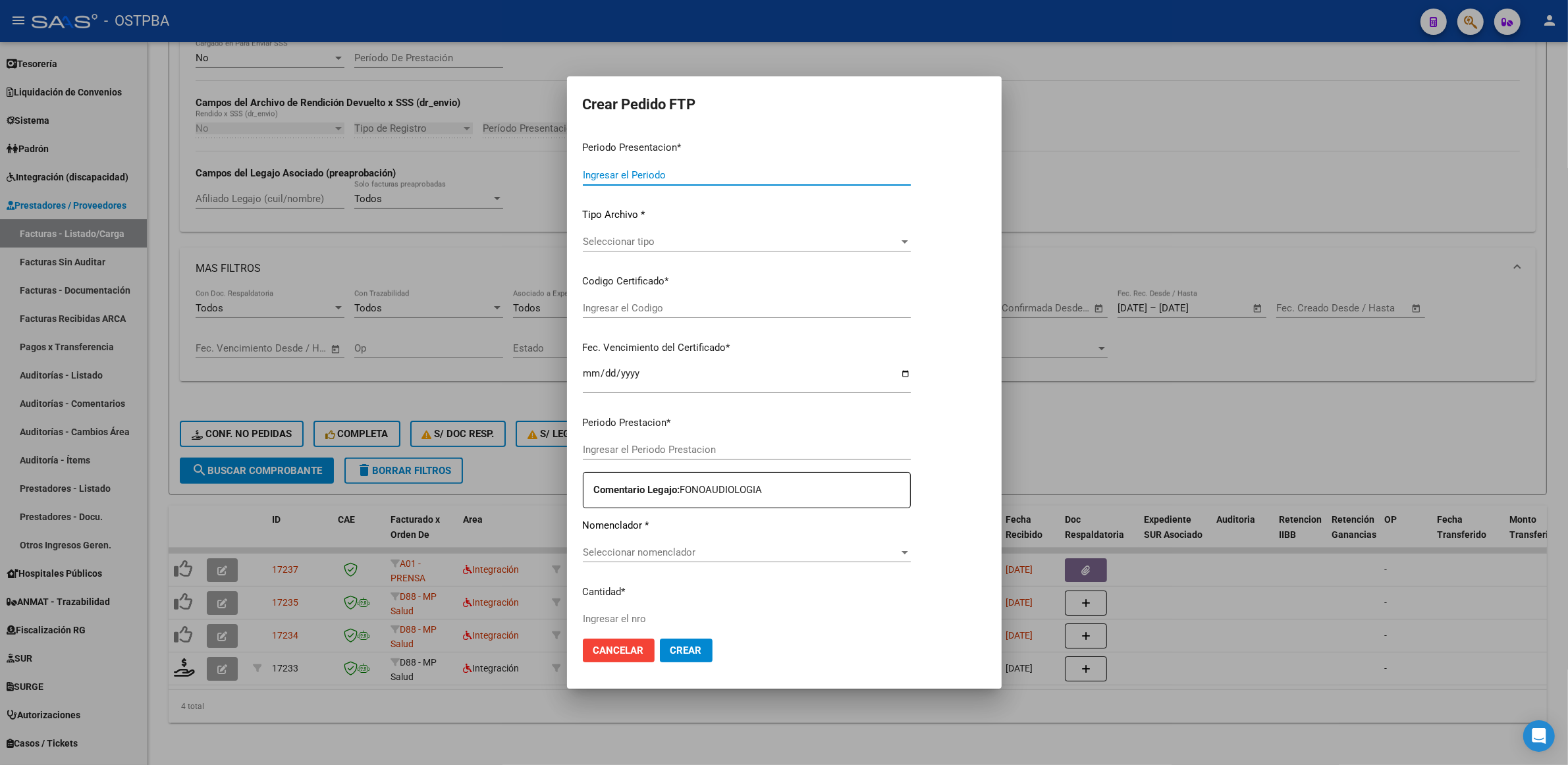
type input "202507"
type input "$ 111.335,49"
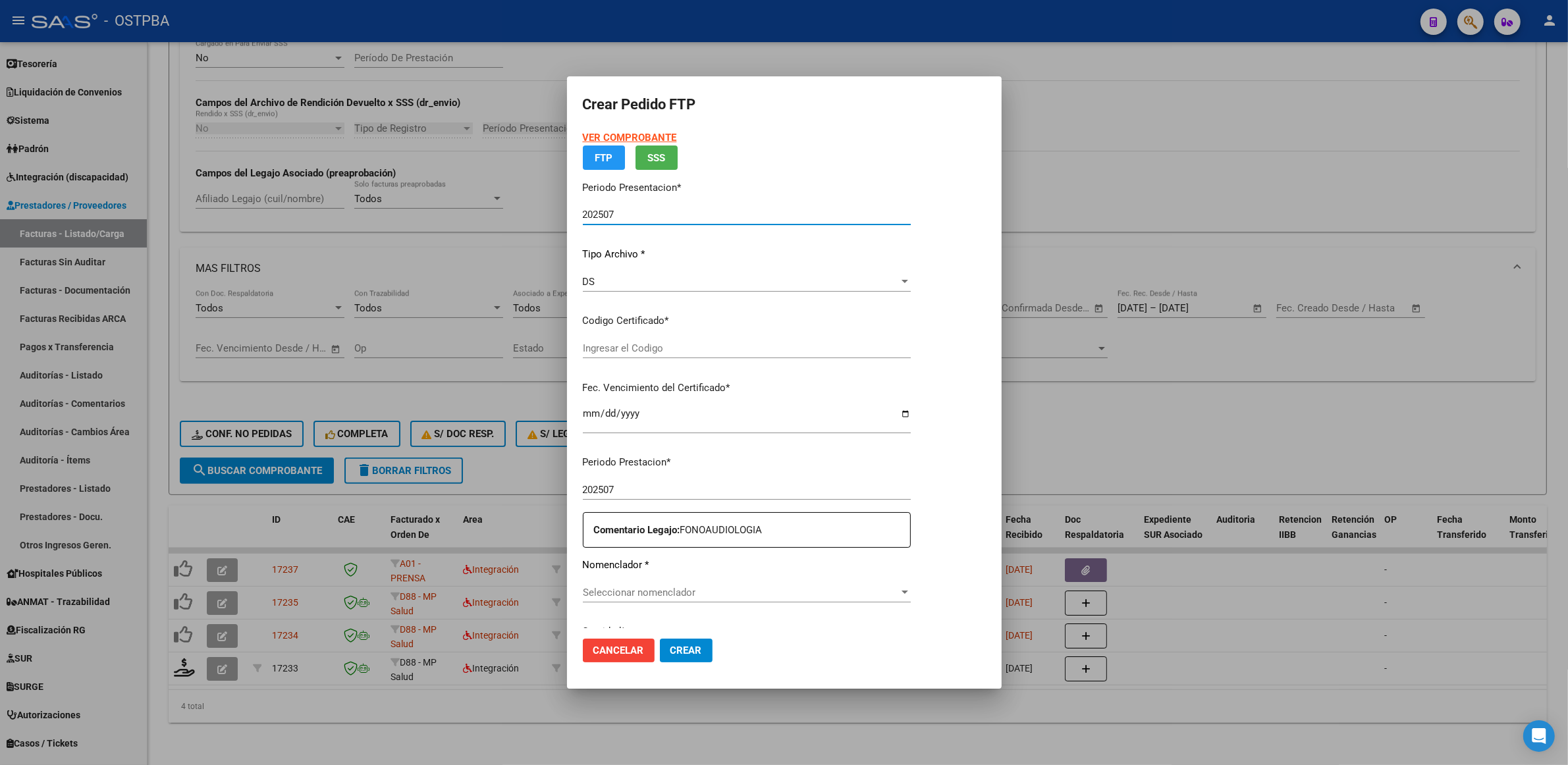
type input "000000000000000000000"
type input "[DATE]"
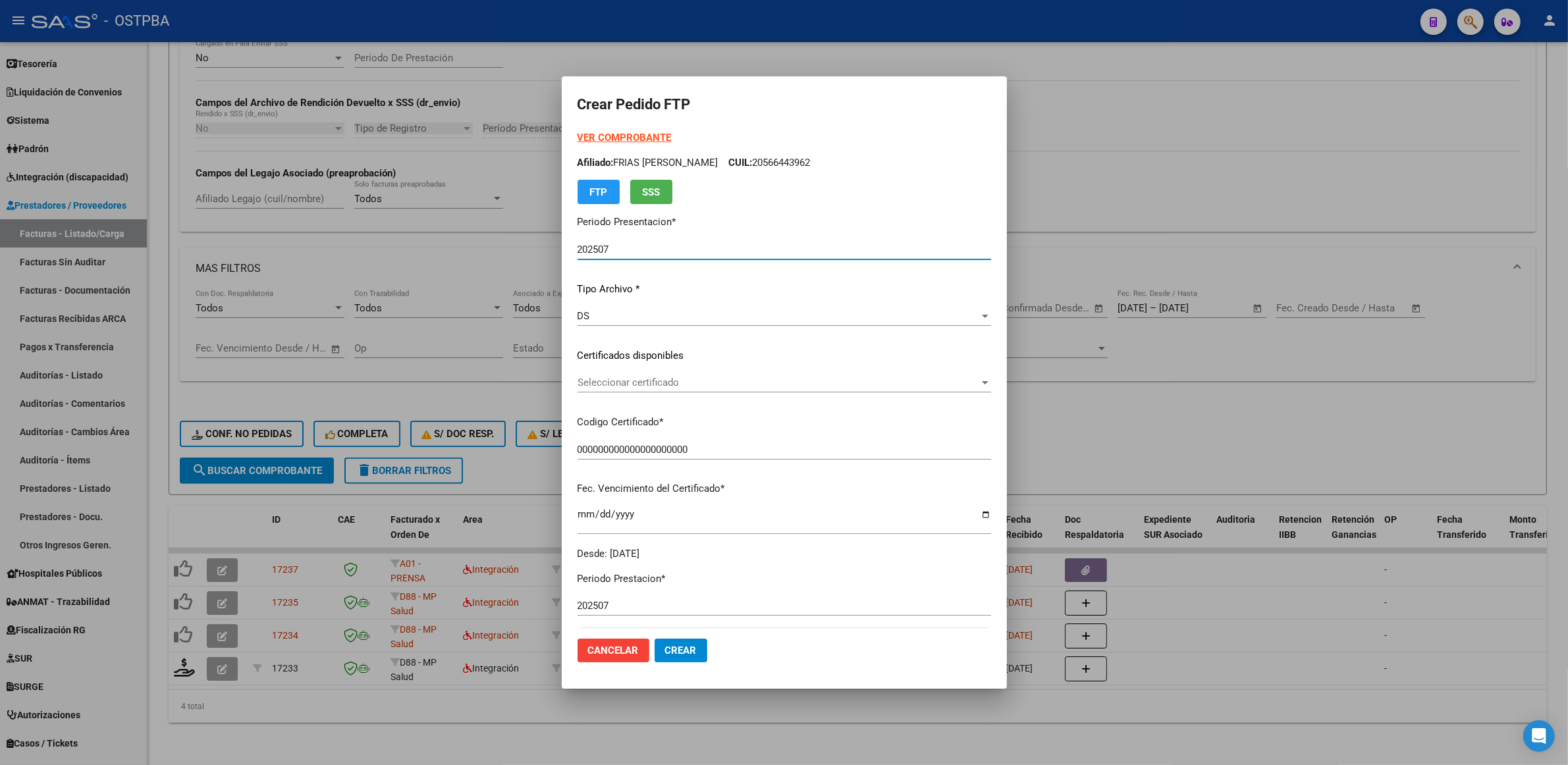
click at [953, 374] on div "Seleccionar certificado Seleccionar certificado" at bounding box center [784, 382] width 414 height 19
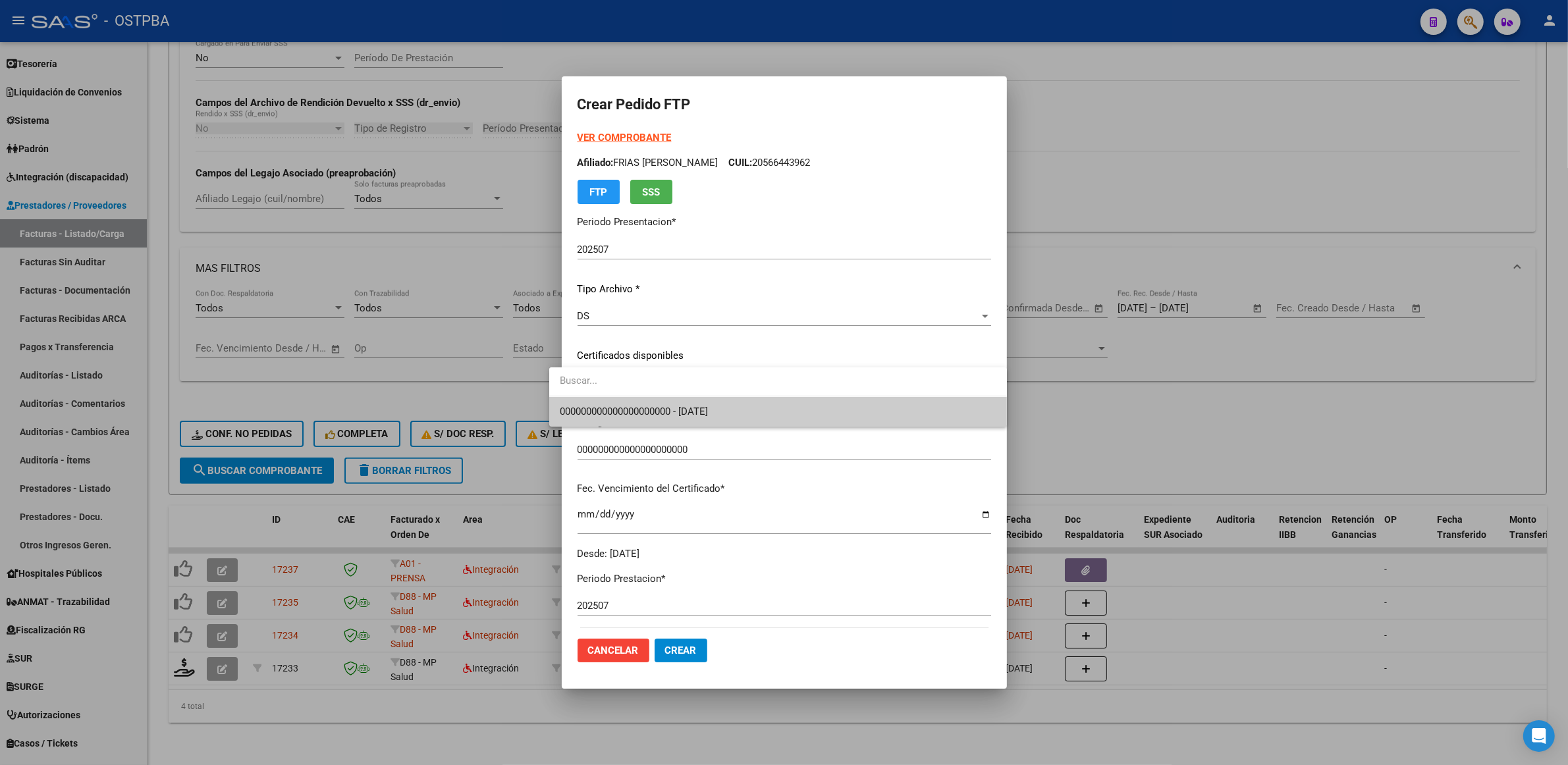
click at [927, 414] on span "000000000000000000000 - [DATE]" at bounding box center [778, 412] width 436 height 29
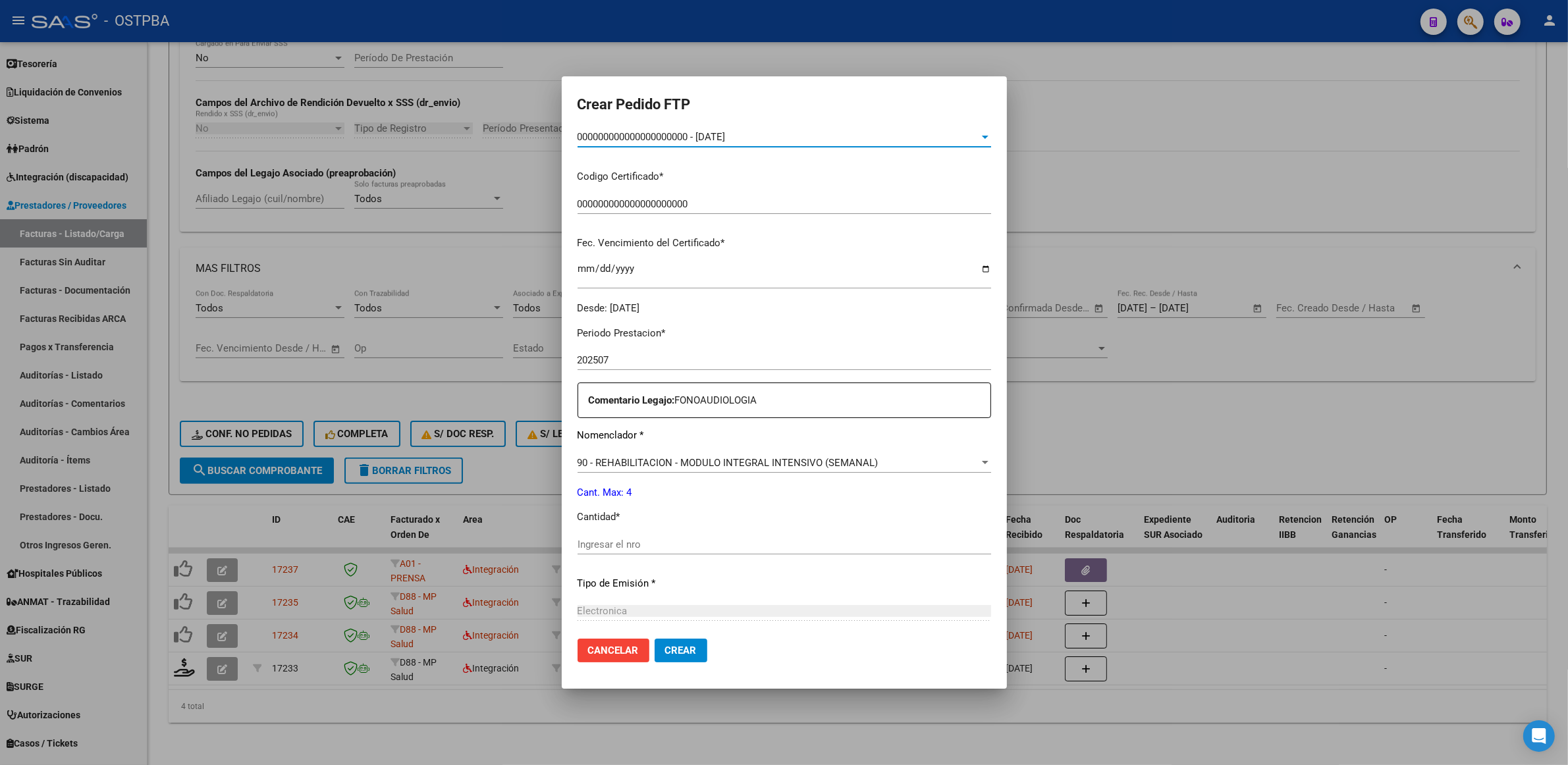
scroll to position [247, 0]
click at [758, 542] on input "Ingresar el nro" at bounding box center [784, 543] width 414 height 12
type input "4"
click at [681, 649] on button "Crear" at bounding box center [681, 650] width 53 height 23
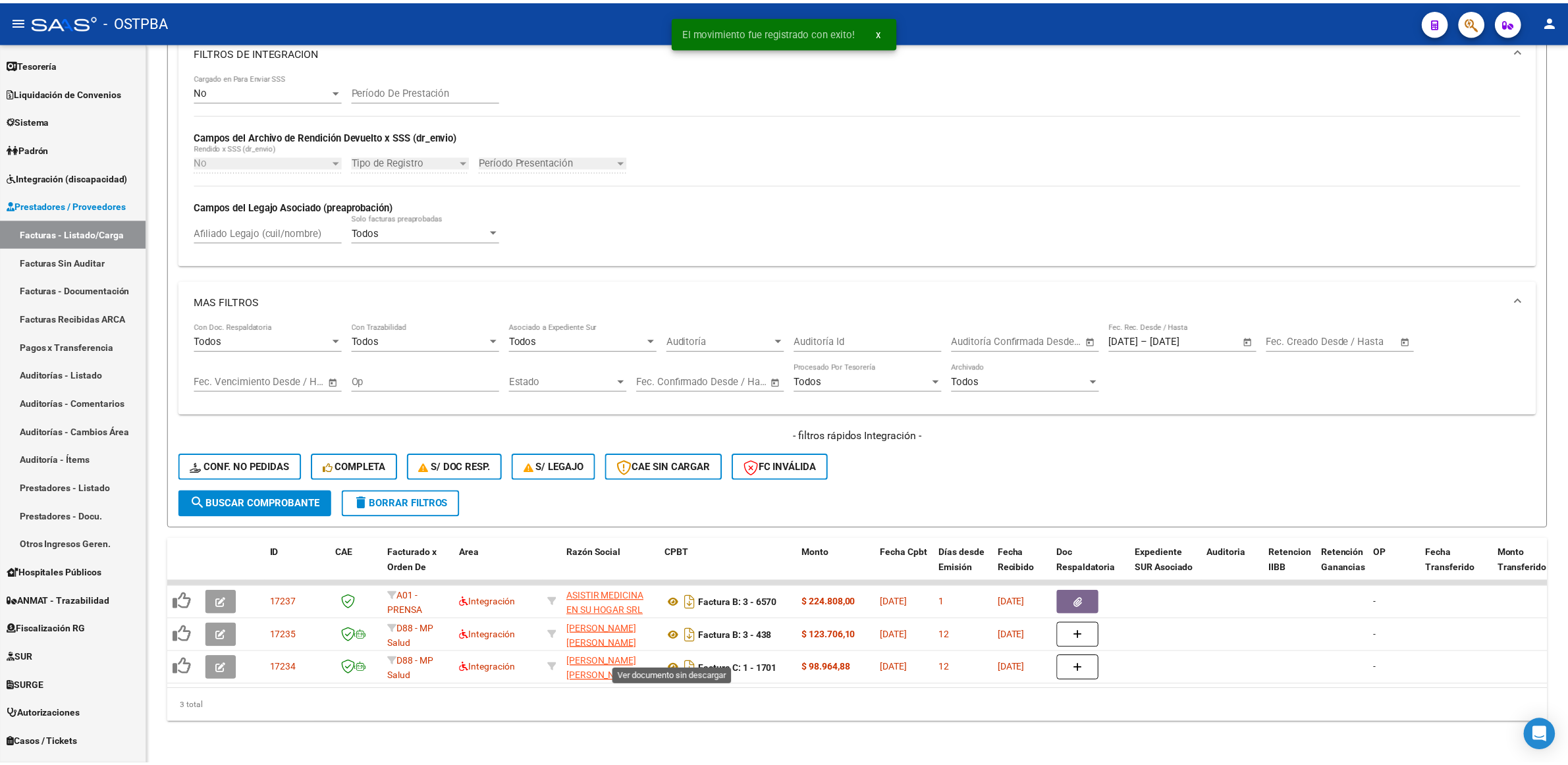
scroll to position [351, 0]
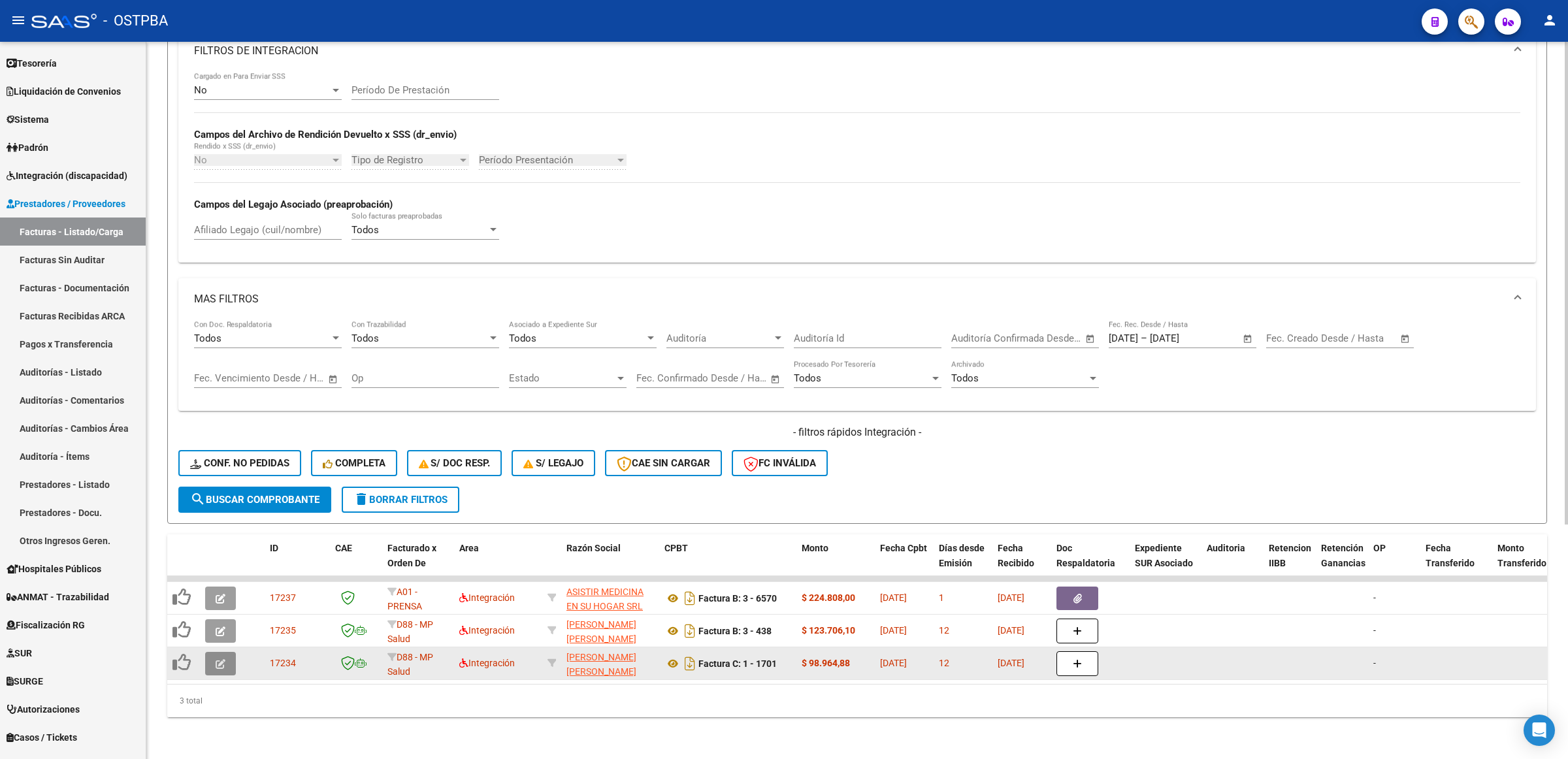
click at [227, 652] on button "button" at bounding box center [220, 663] width 31 height 23
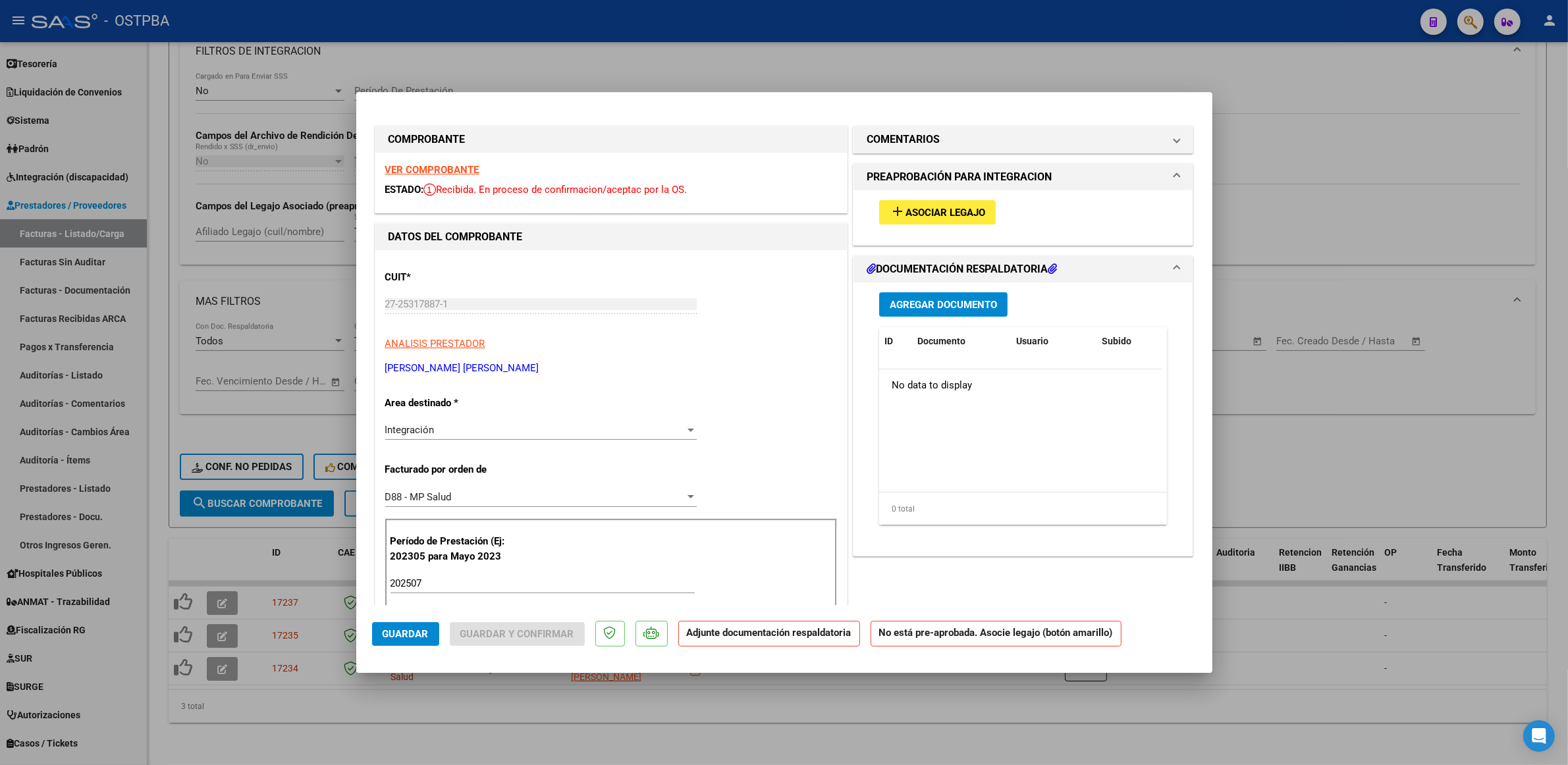
click at [445, 165] on strong "VER COMPROBANTE" at bounding box center [432, 169] width 94 height 12
click at [926, 212] on span "Asociar Legajo" at bounding box center [946, 212] width 80 height 12
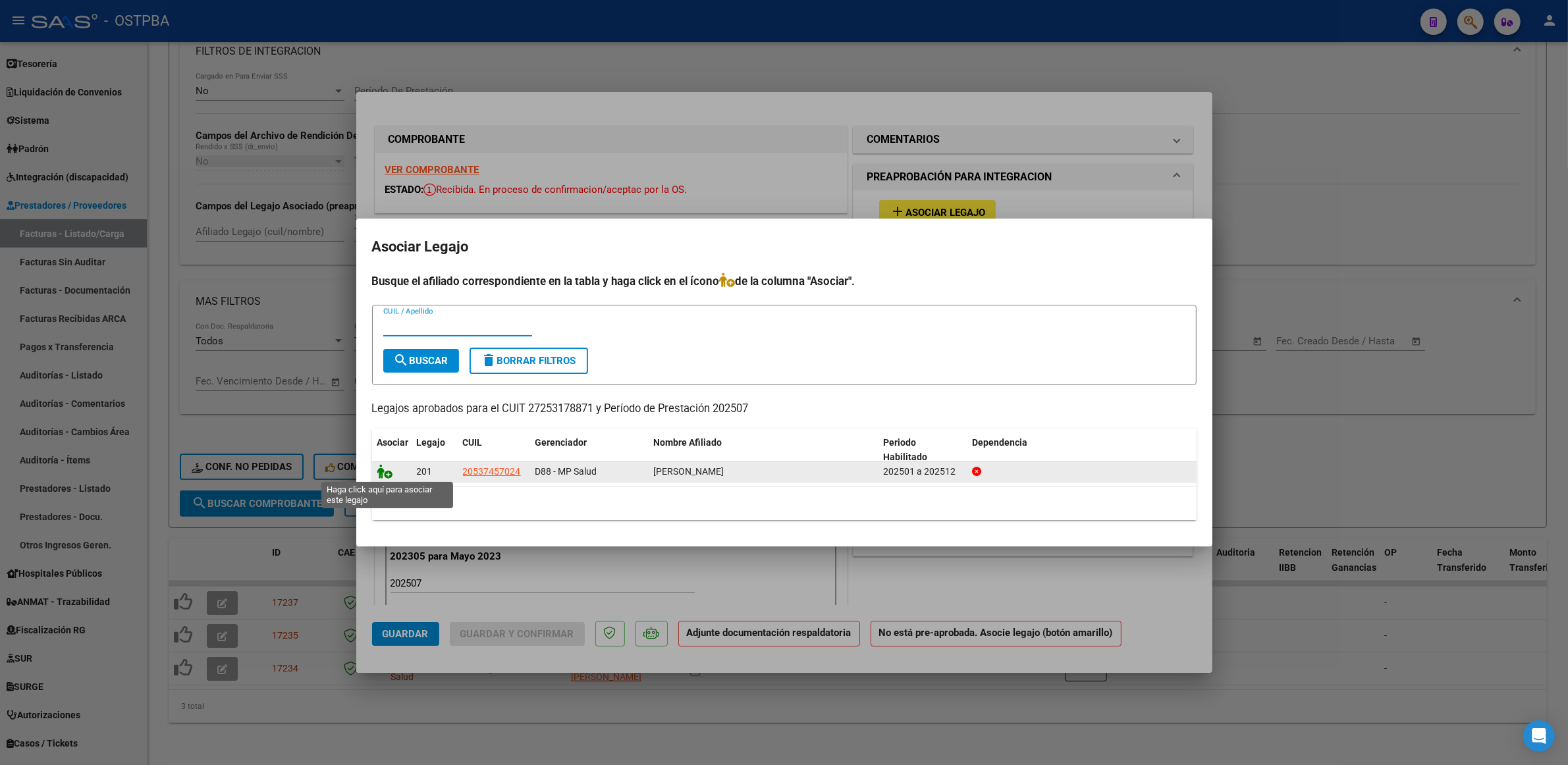
click at [384, 469] on icon at bounding box center [386, 471] width 16 height 15
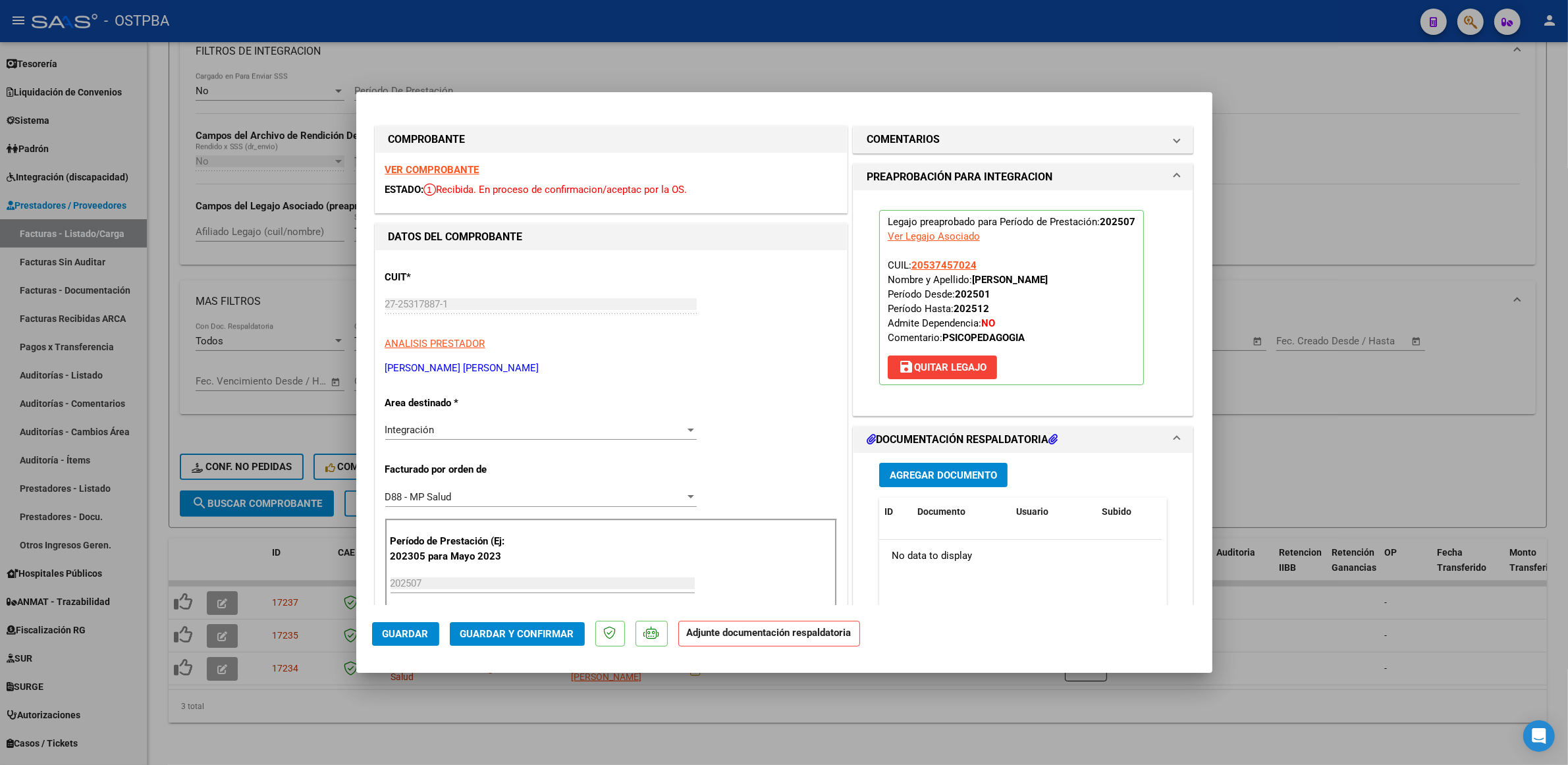
click at [1295, 623] on div at bounding box center [784, 382] width 1568 height 765
type input "$ 0,00"
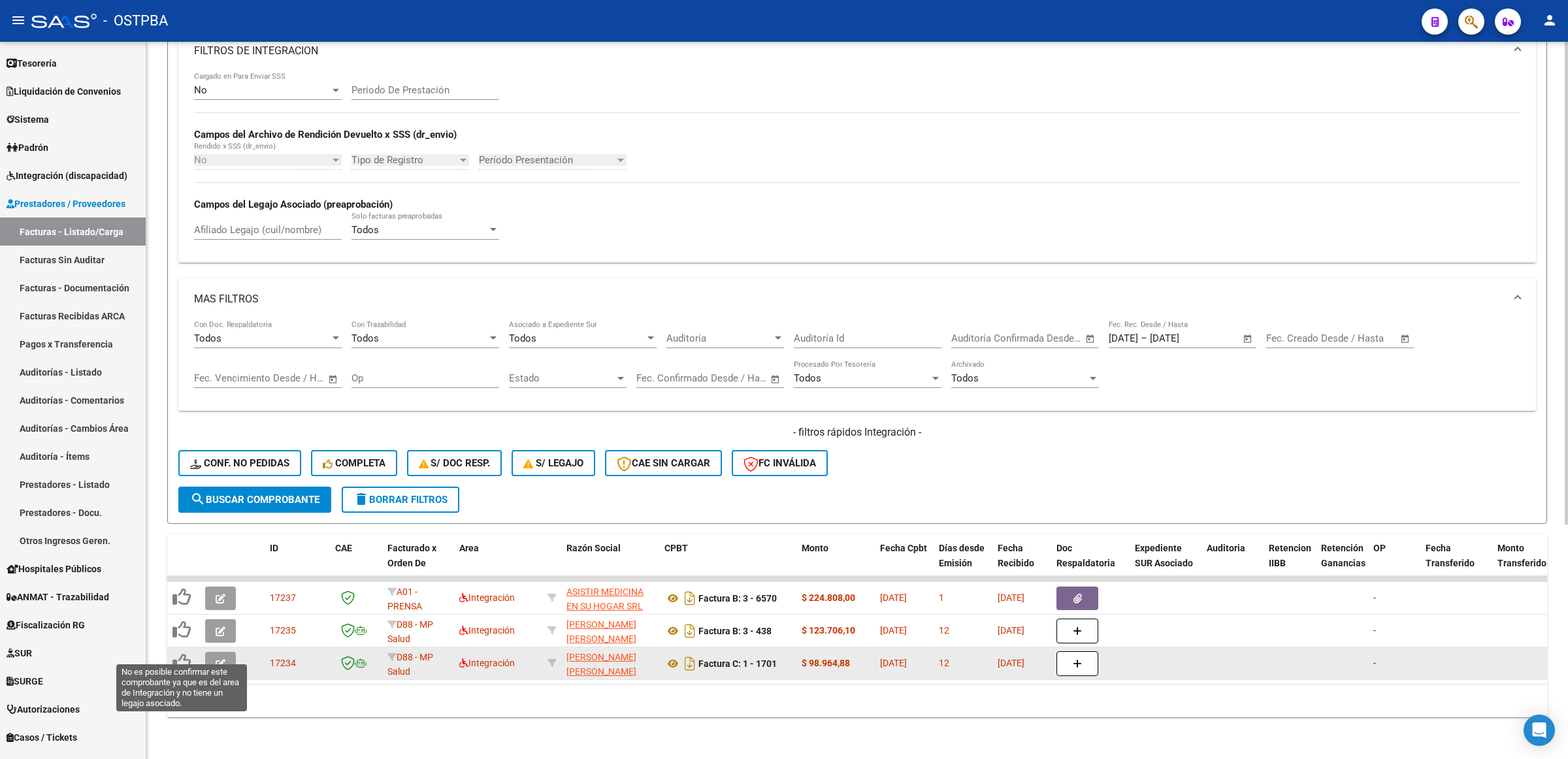
click at [177, 653] on icon at bounding box center [182, 661] width 18 height 18
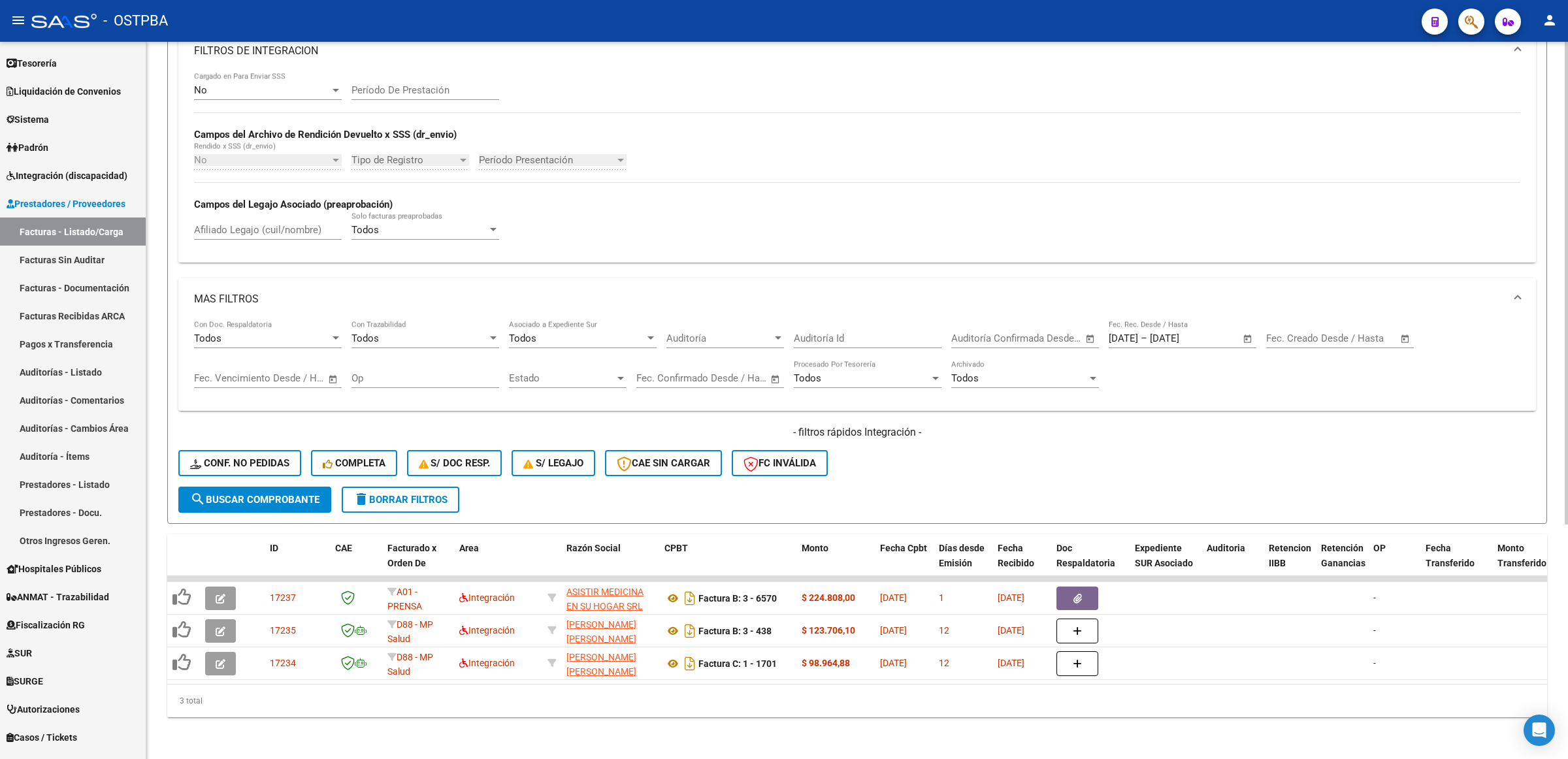
click at [260, 487] on button "search Buscar Comprobante" at bounding box center [255, 499] width 153 height 26
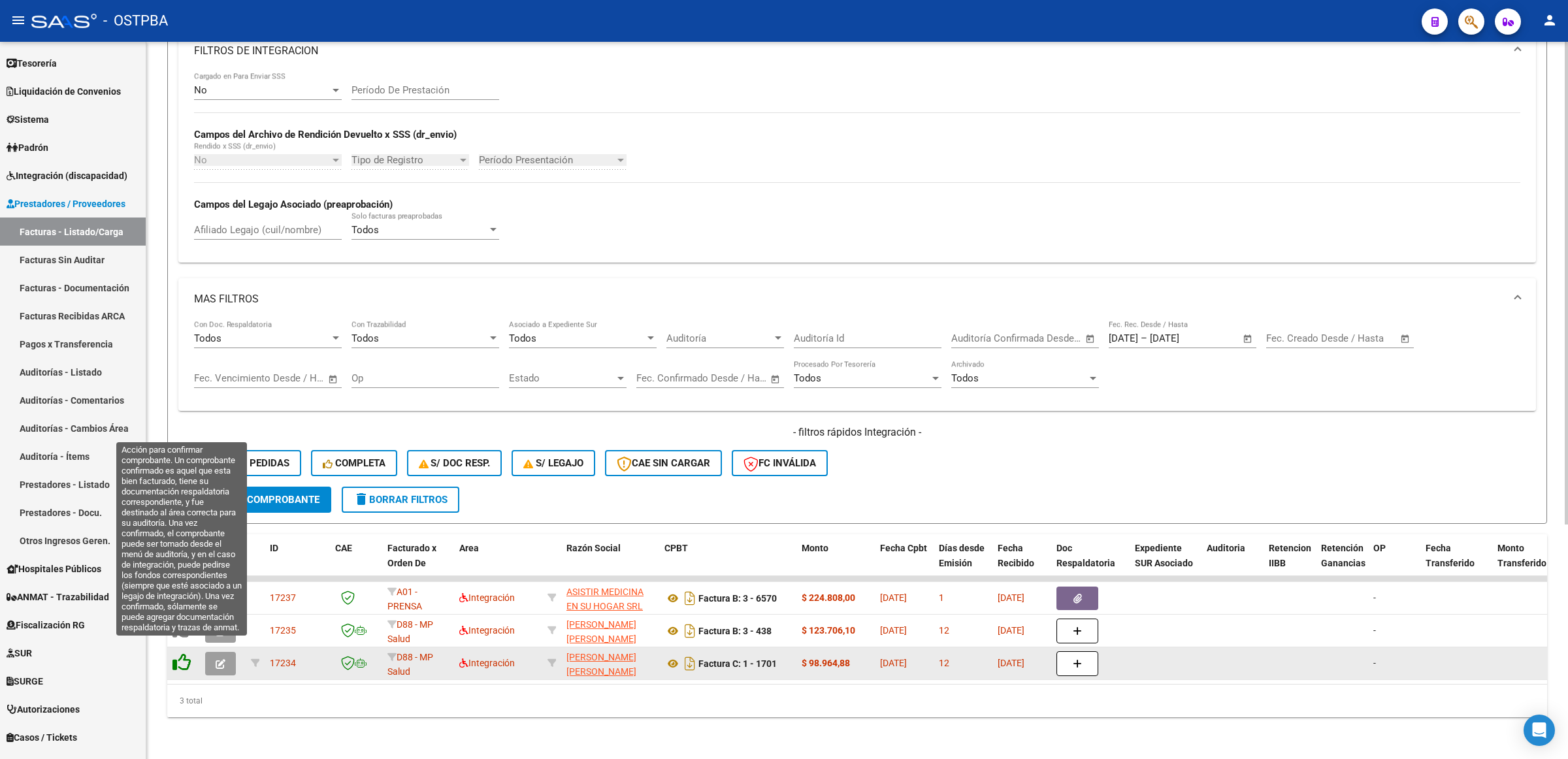
click at [181, 654] on icon at bounding box center [182, 661] width 18 height 18
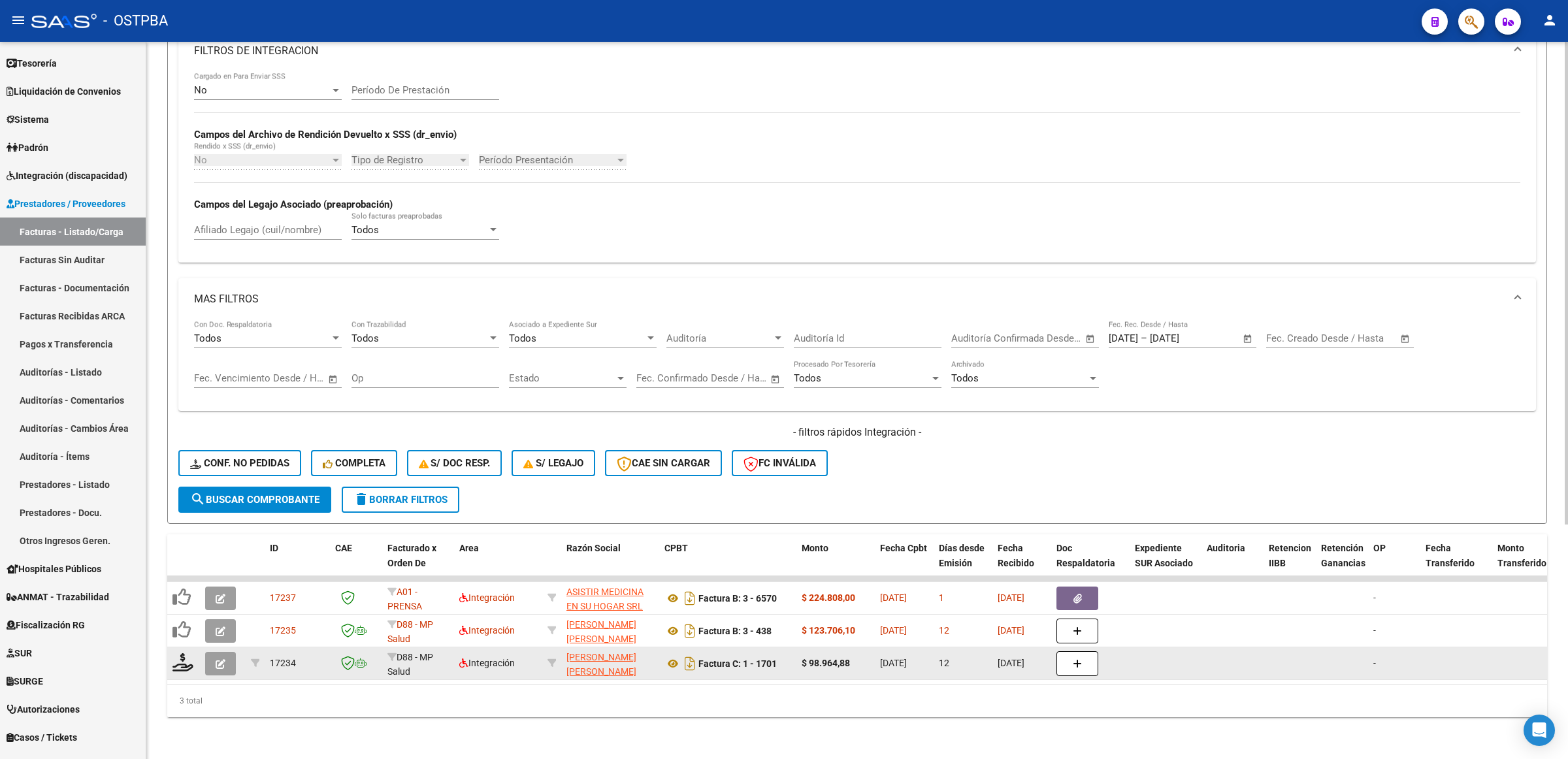
click at [168, 651] on datatable-body-cell at bounding box center [184, 662] width 33 height 32
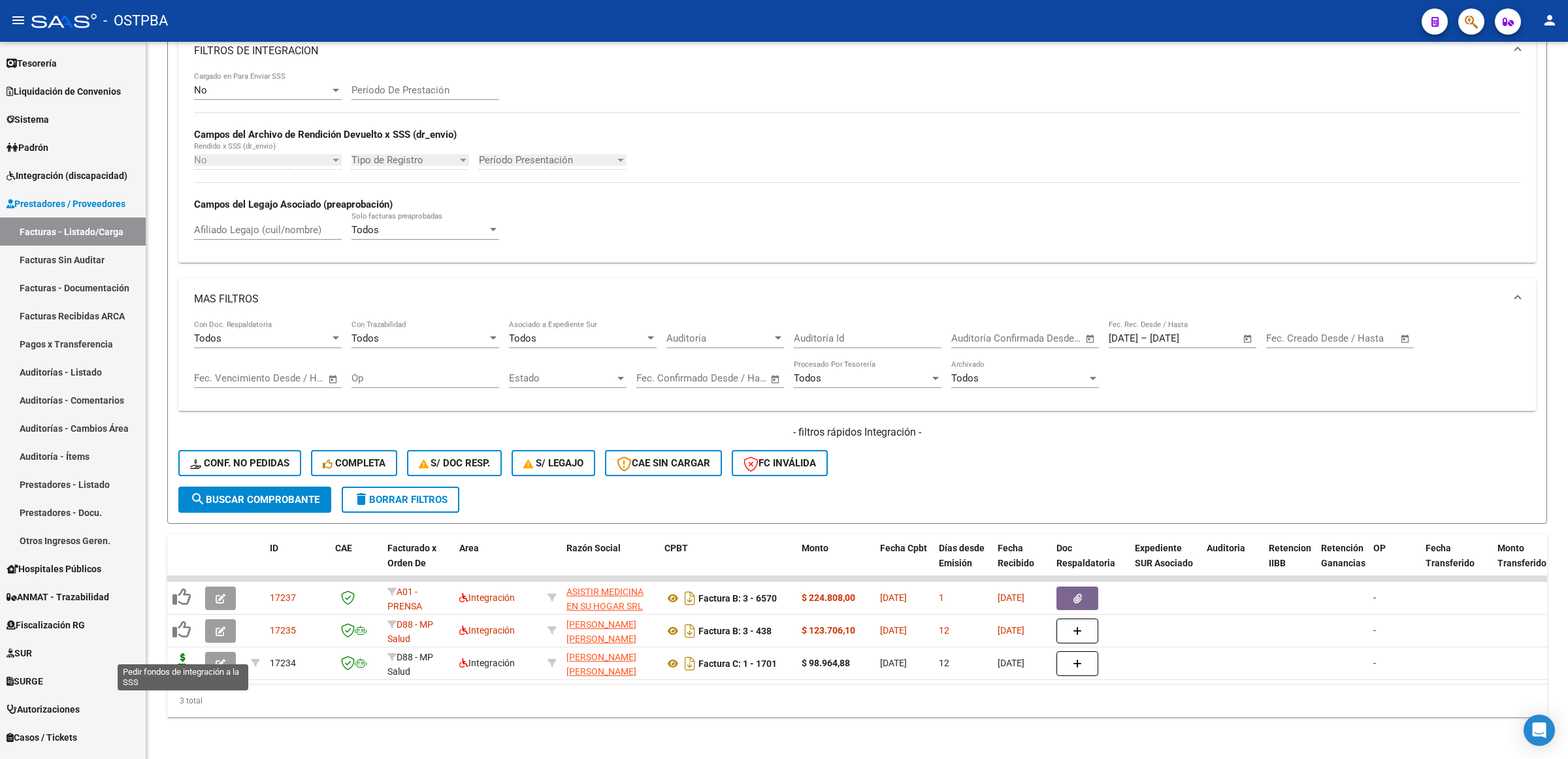
click at [177, 653] on icon at bounding box center [184, 661] width 21 height 18
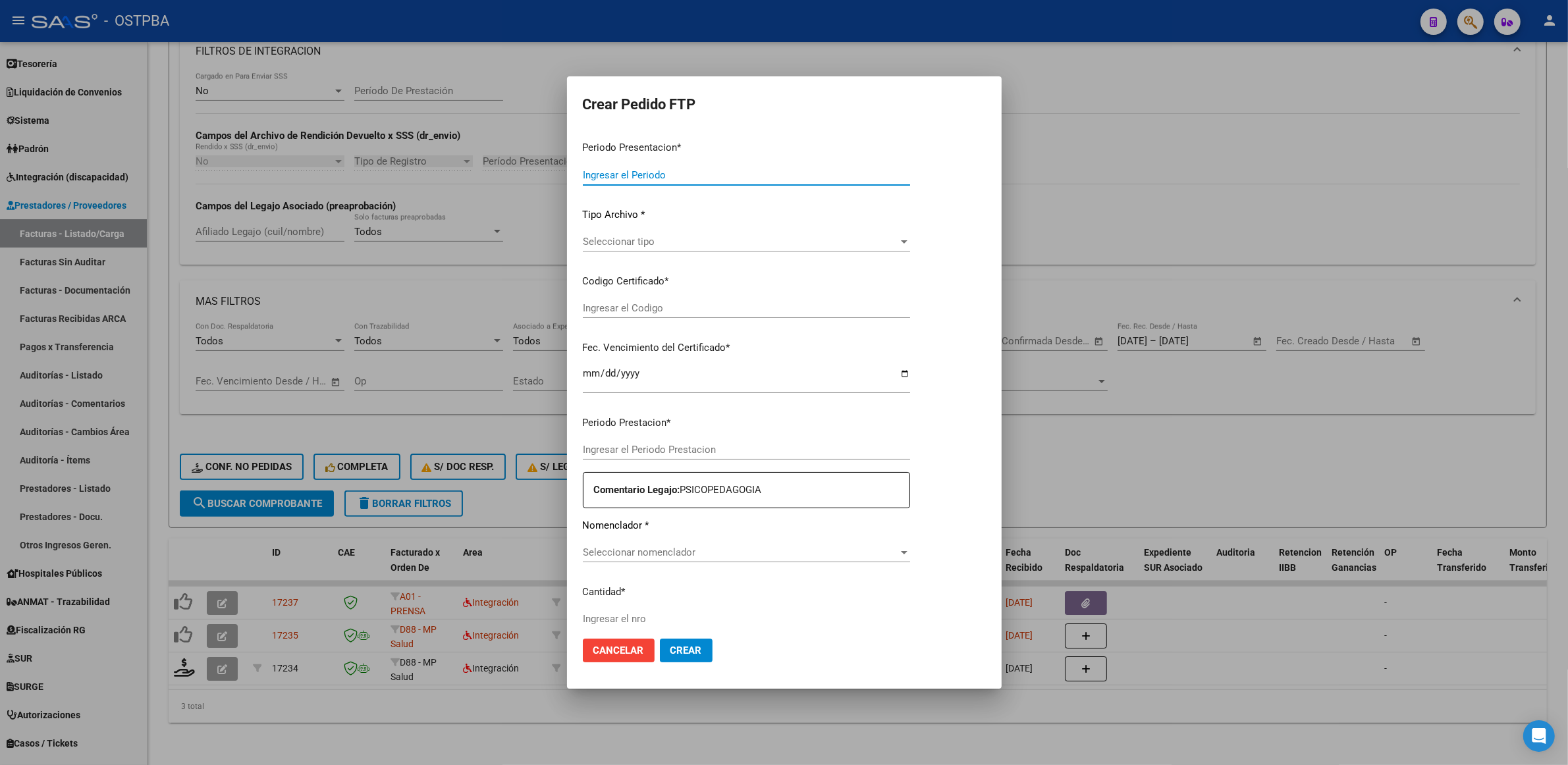
type input "202507"
type input "$ 98.964,88"
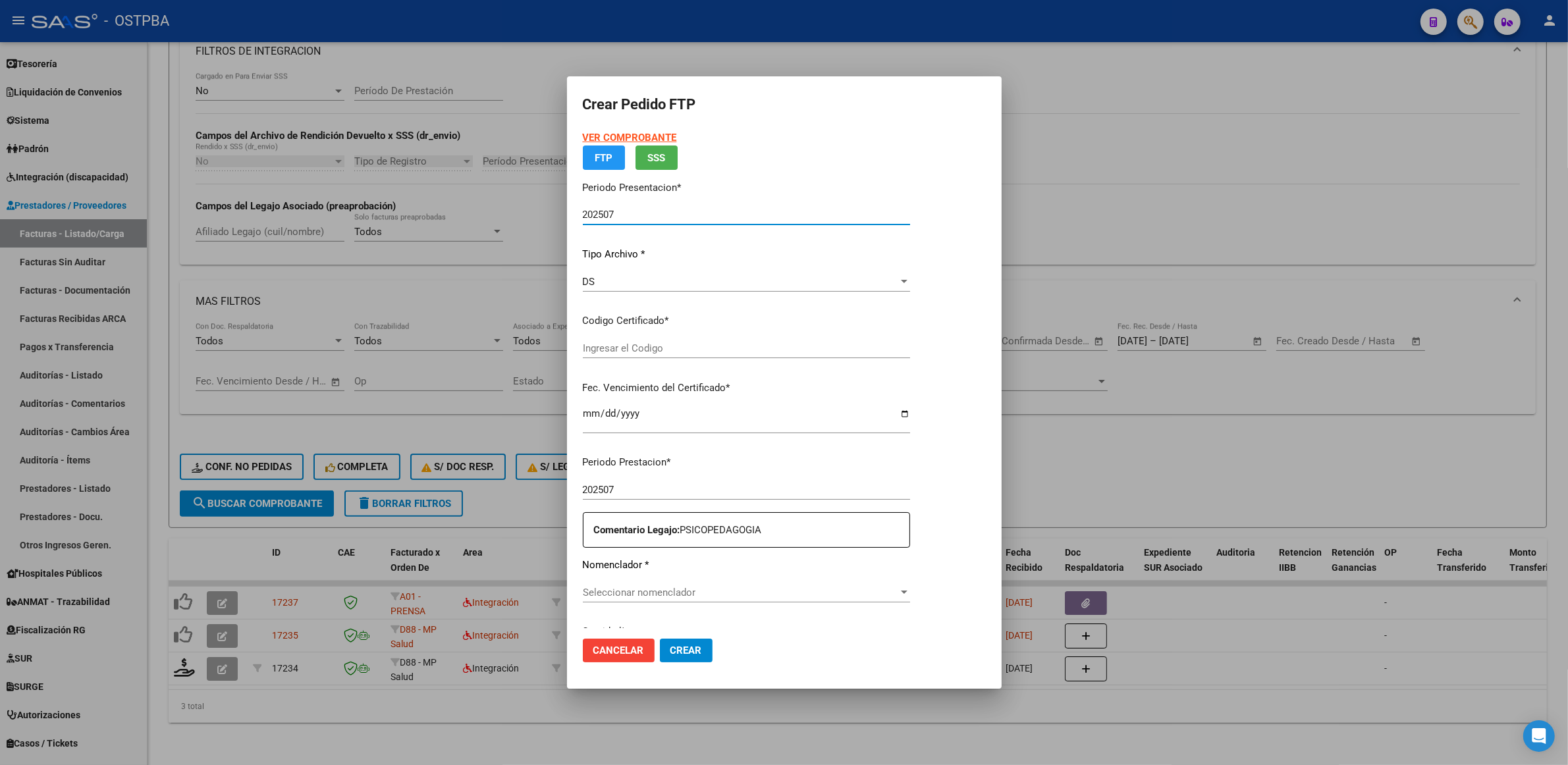
type input "0000000000000000000000"
type input "[DATE]"
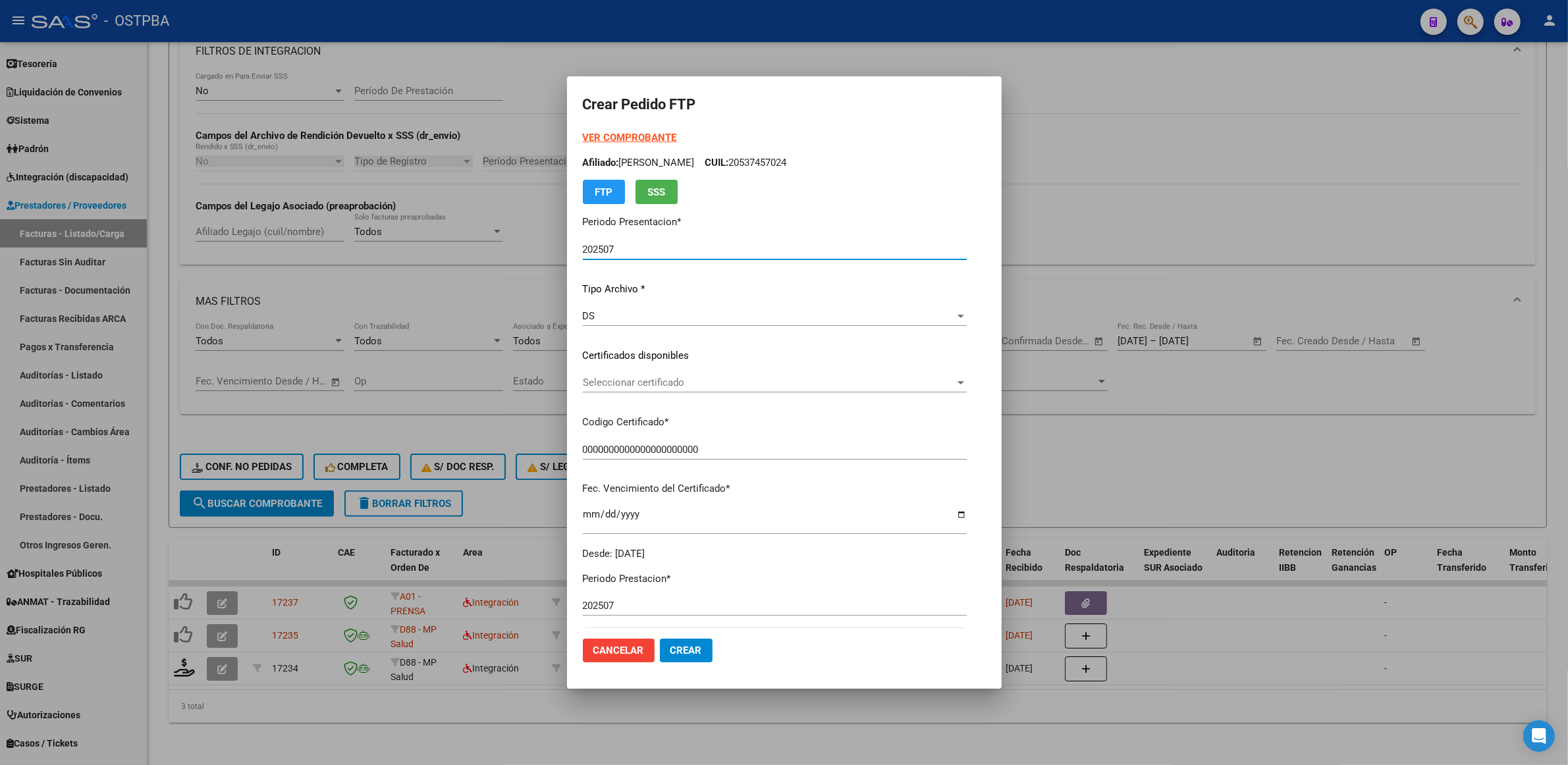
click at [907, 383] on span "Seleccionar certificado" at bounding box center [769, 382] width 372 height 12
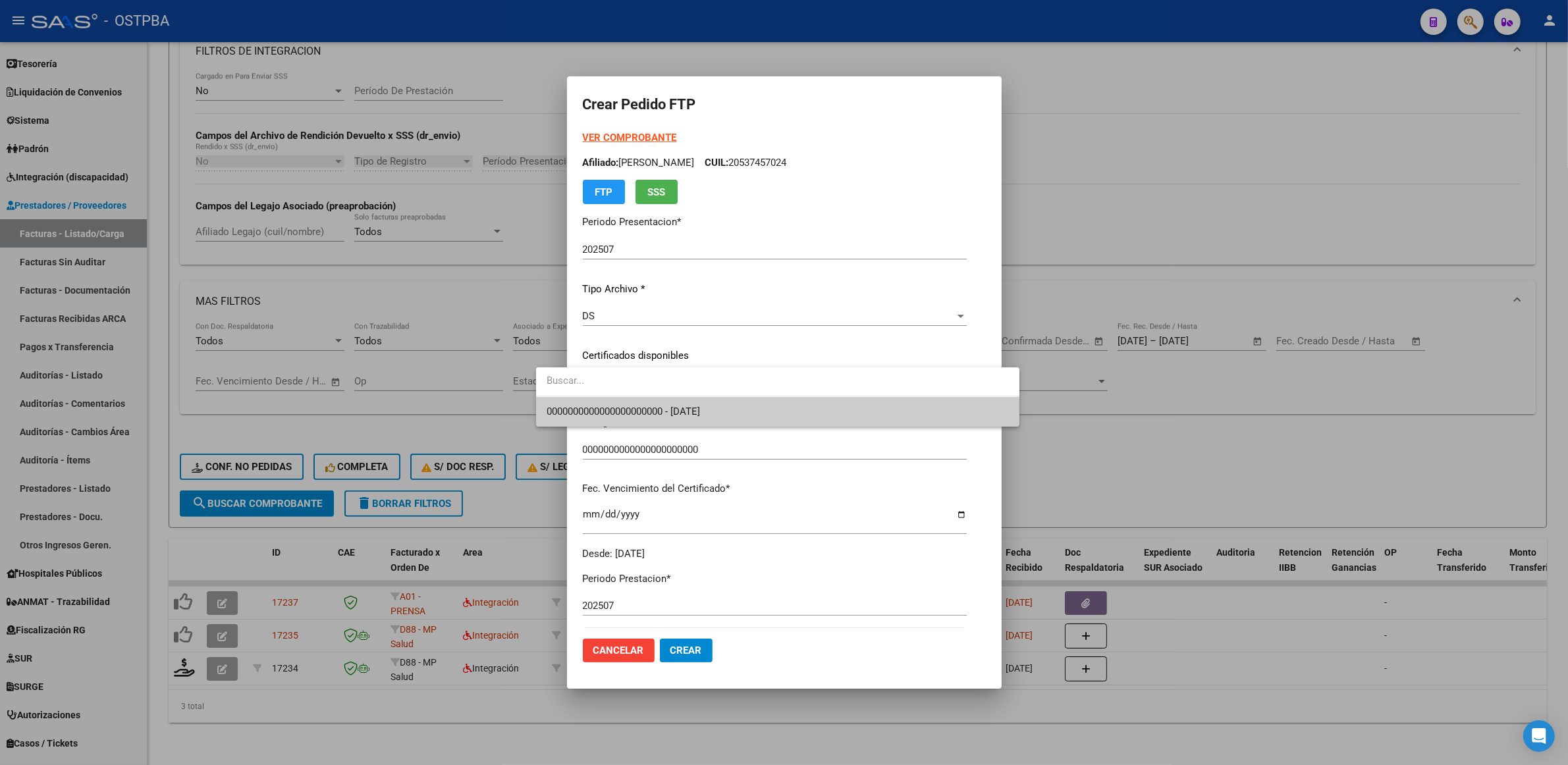
click at [765, 409] on span "0000000000000000000000 - [DATE]" at bounding box center [777, 412] width 463 height 29
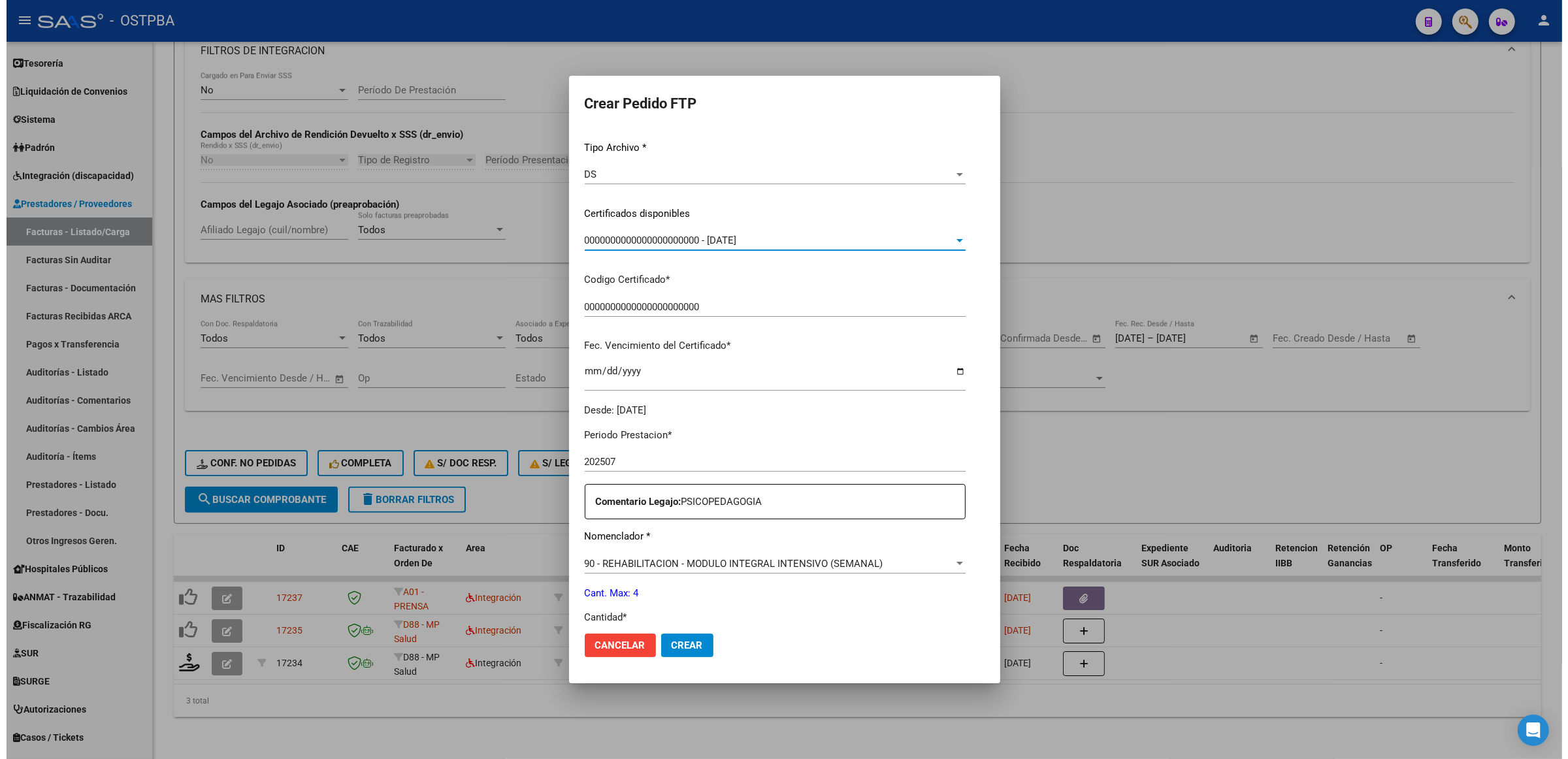
scroll to position [380, 0]
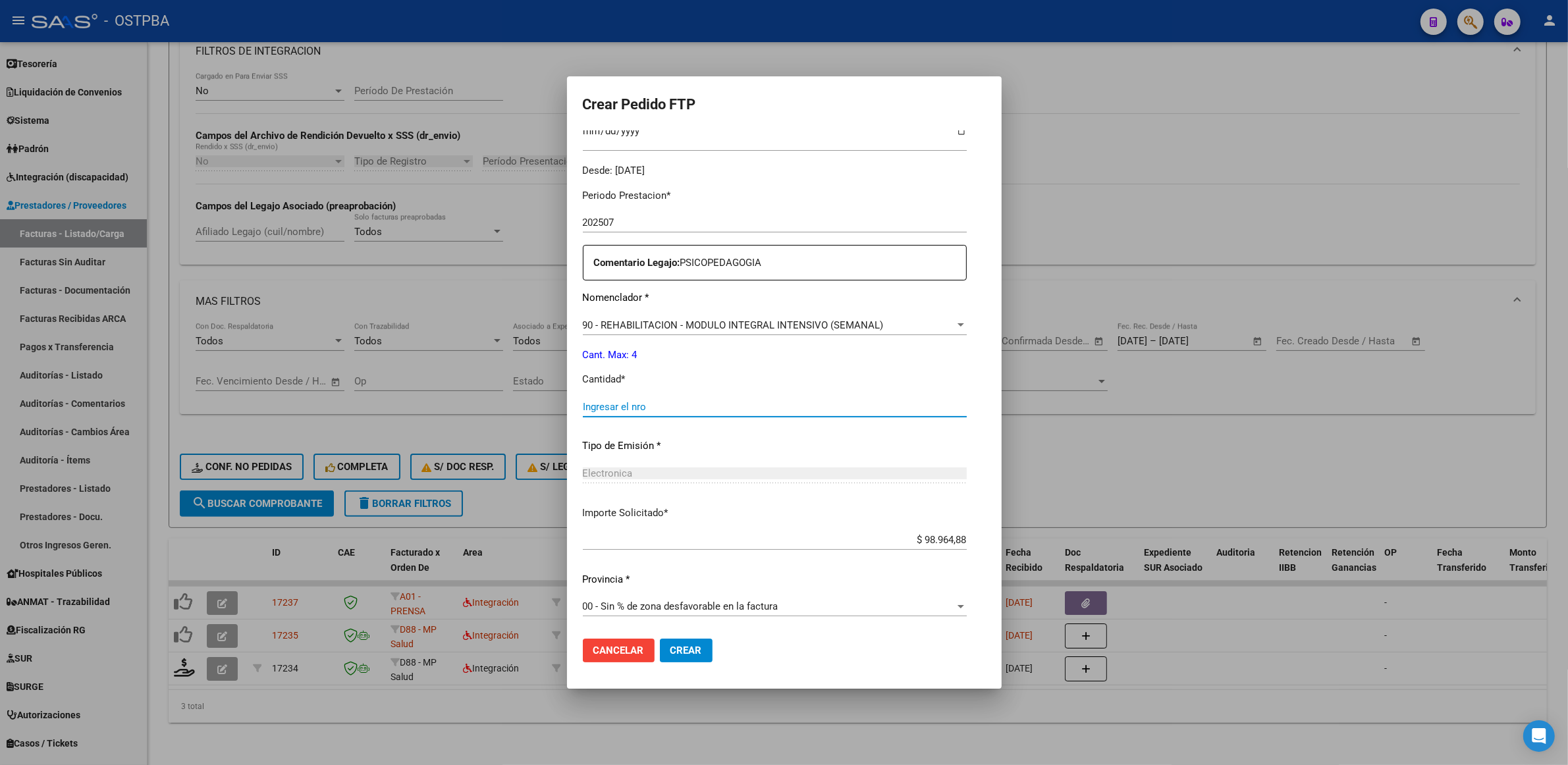
click at [685, 407] on input "Ingresar el nro" at bounding box center [775, 407] width 384 height 12
type input "4"
click at [660, 639] on button "Crear" at bounding box center [687, 650] width 53 height 23
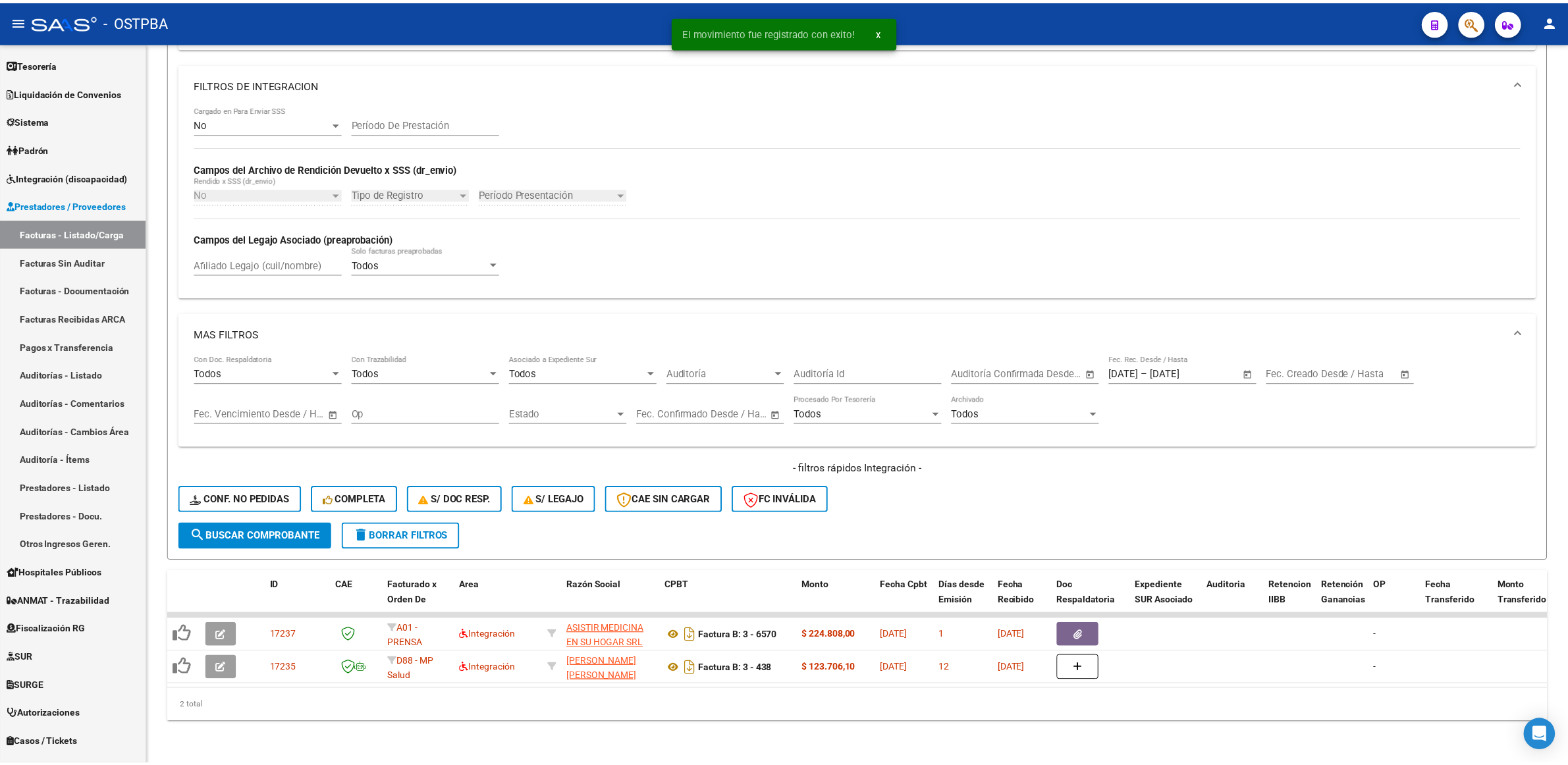
scroll to position [318, 0]
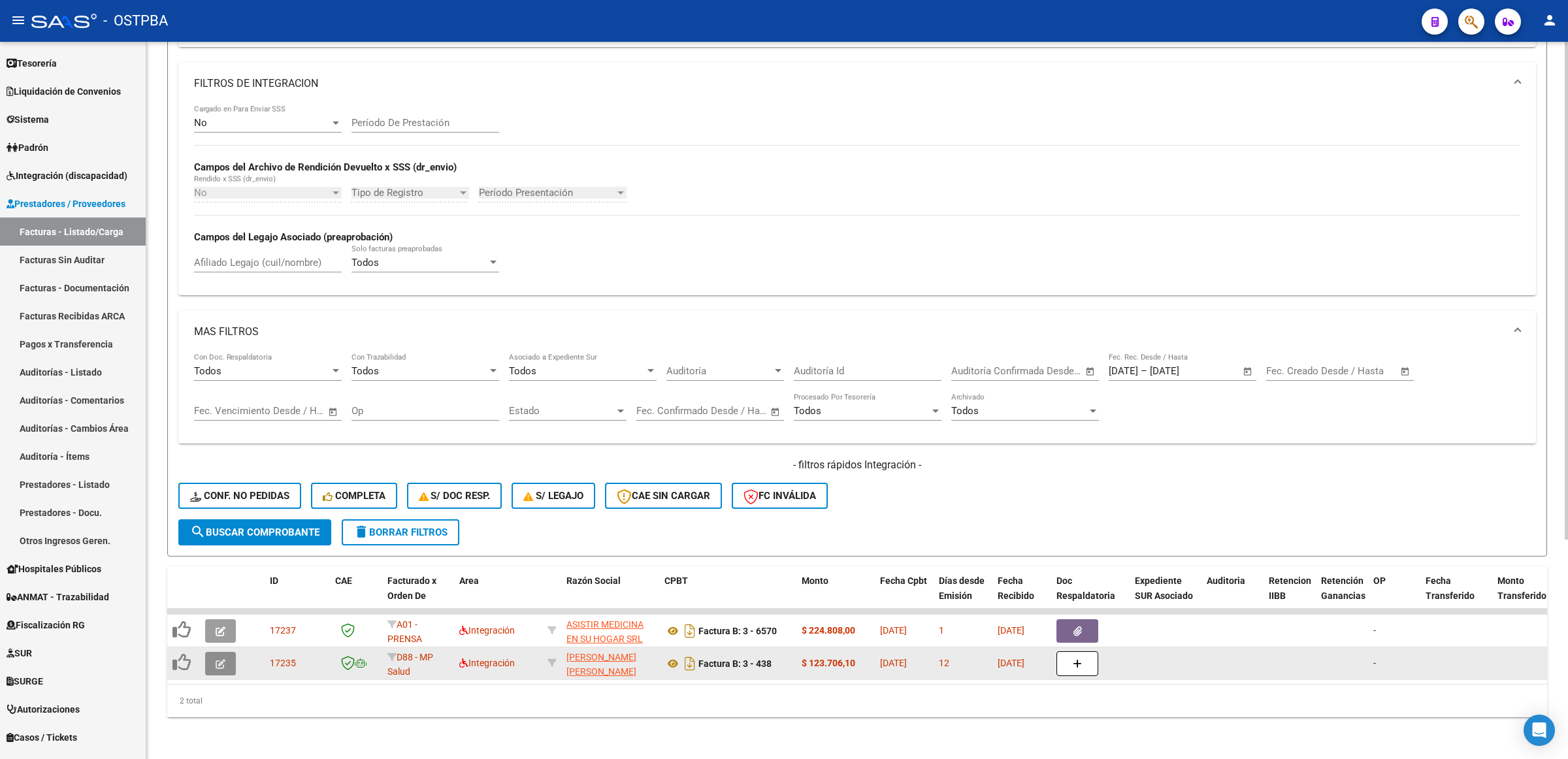
click at [227, 652] on button "button" at bounding box center [220, 663] width 31 height 23
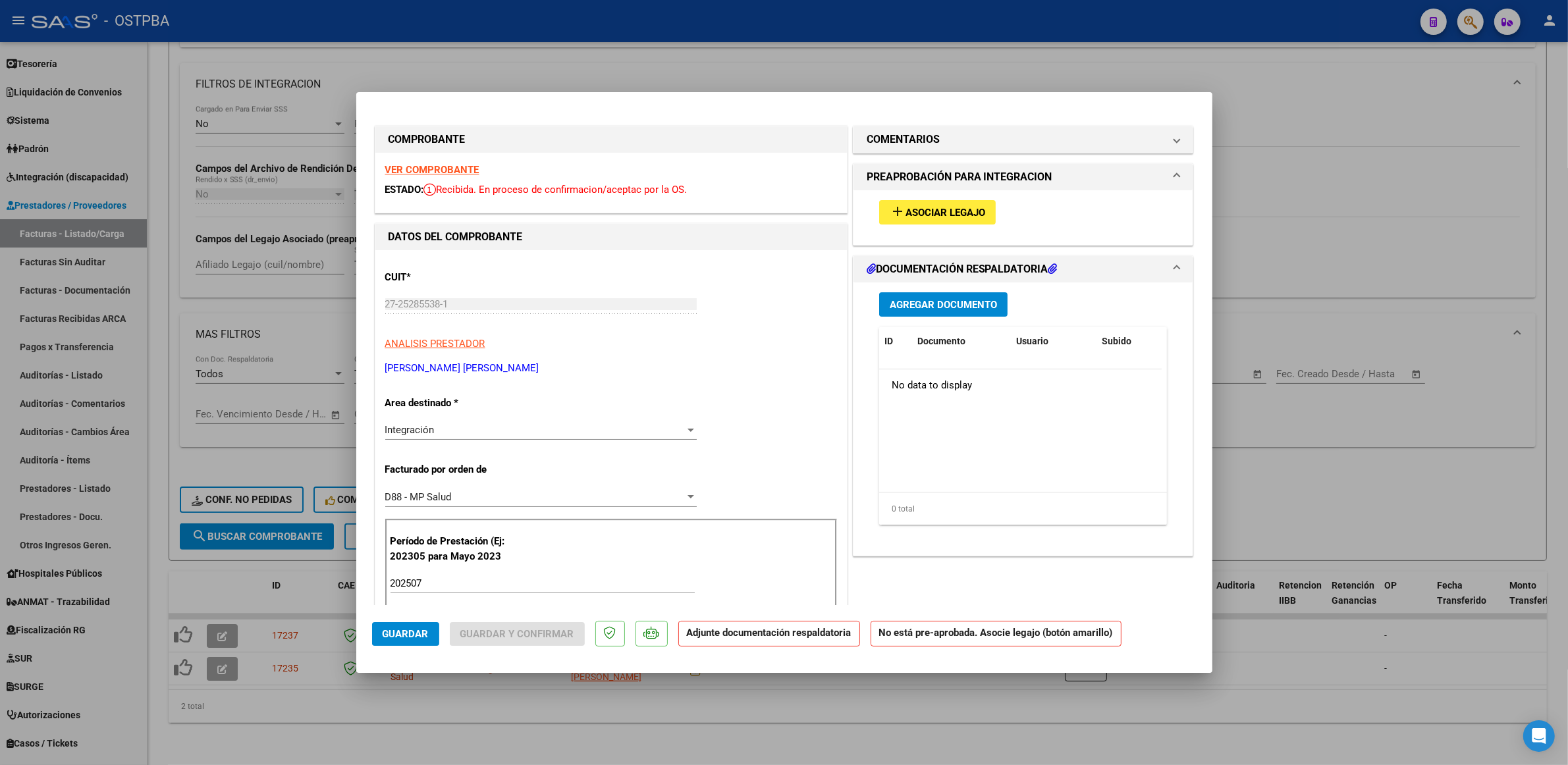
click at [438, 170] on strong "VER COMPROBANTE" at bounding box center [432, 169] width 94 height 12
click at [907, 211] on span "Asociar Legajo" at bounding box center [946, 212] width 80 height 12
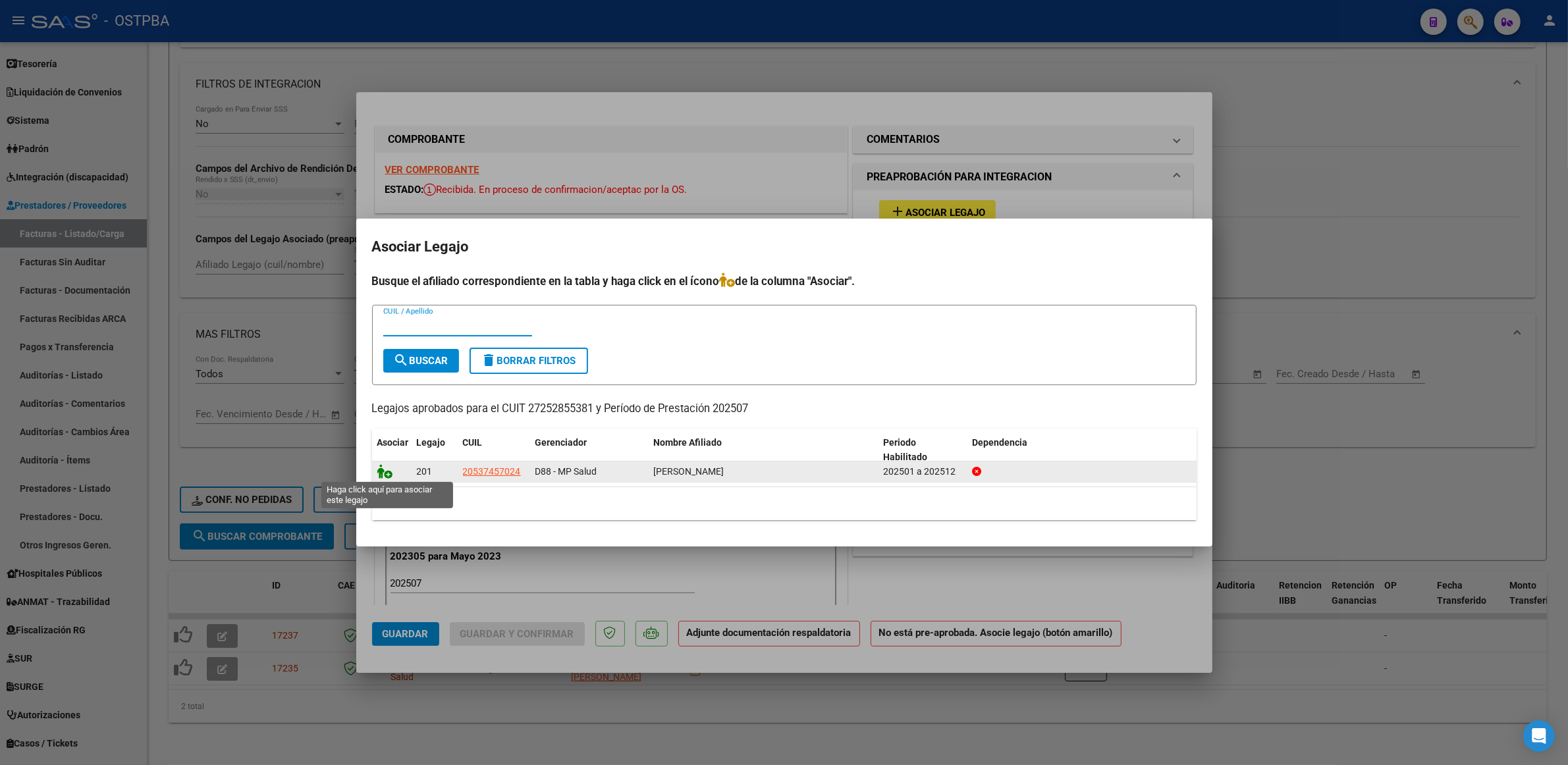
click at [379, 465] on icon at bounding box center [386, 471] width 16 height 15
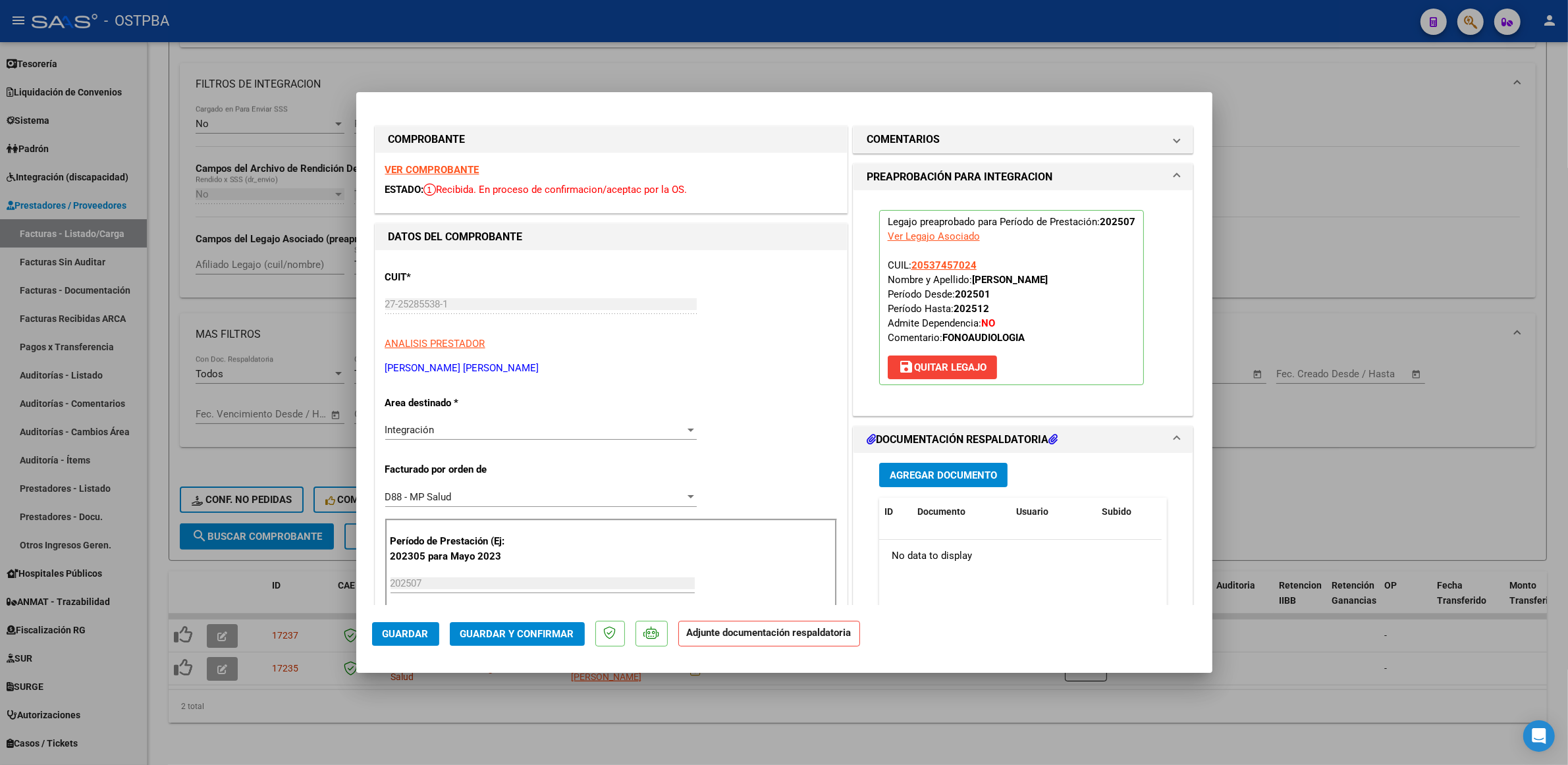
click at [1339, 695] on div at bounding box center [784, 382] width 1568 height 765
type input "$ 0,00"
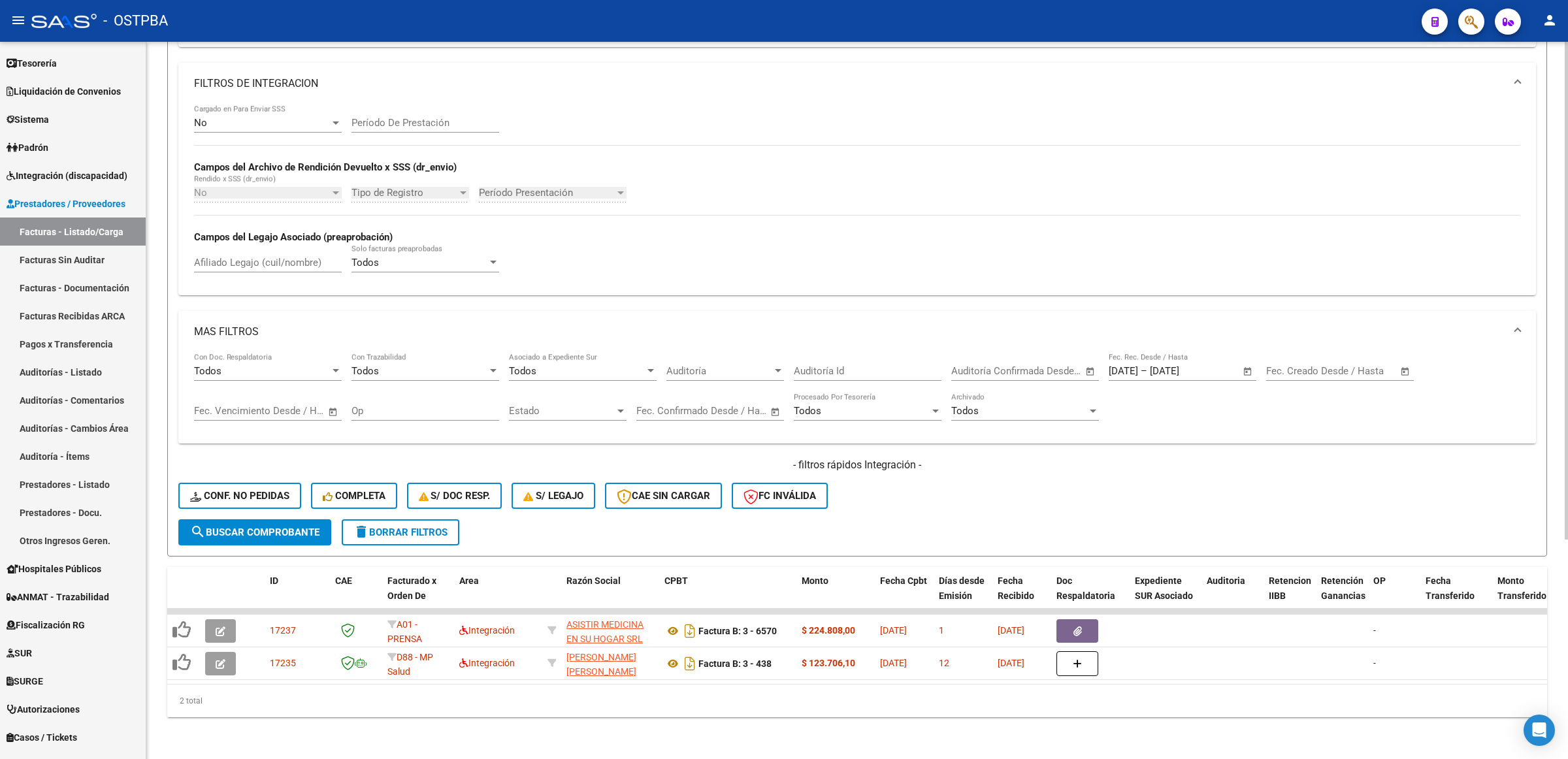
click at [281, 526] on span "search Buscar Comprobante" at bounding box center [255, 532] width 129 height 12
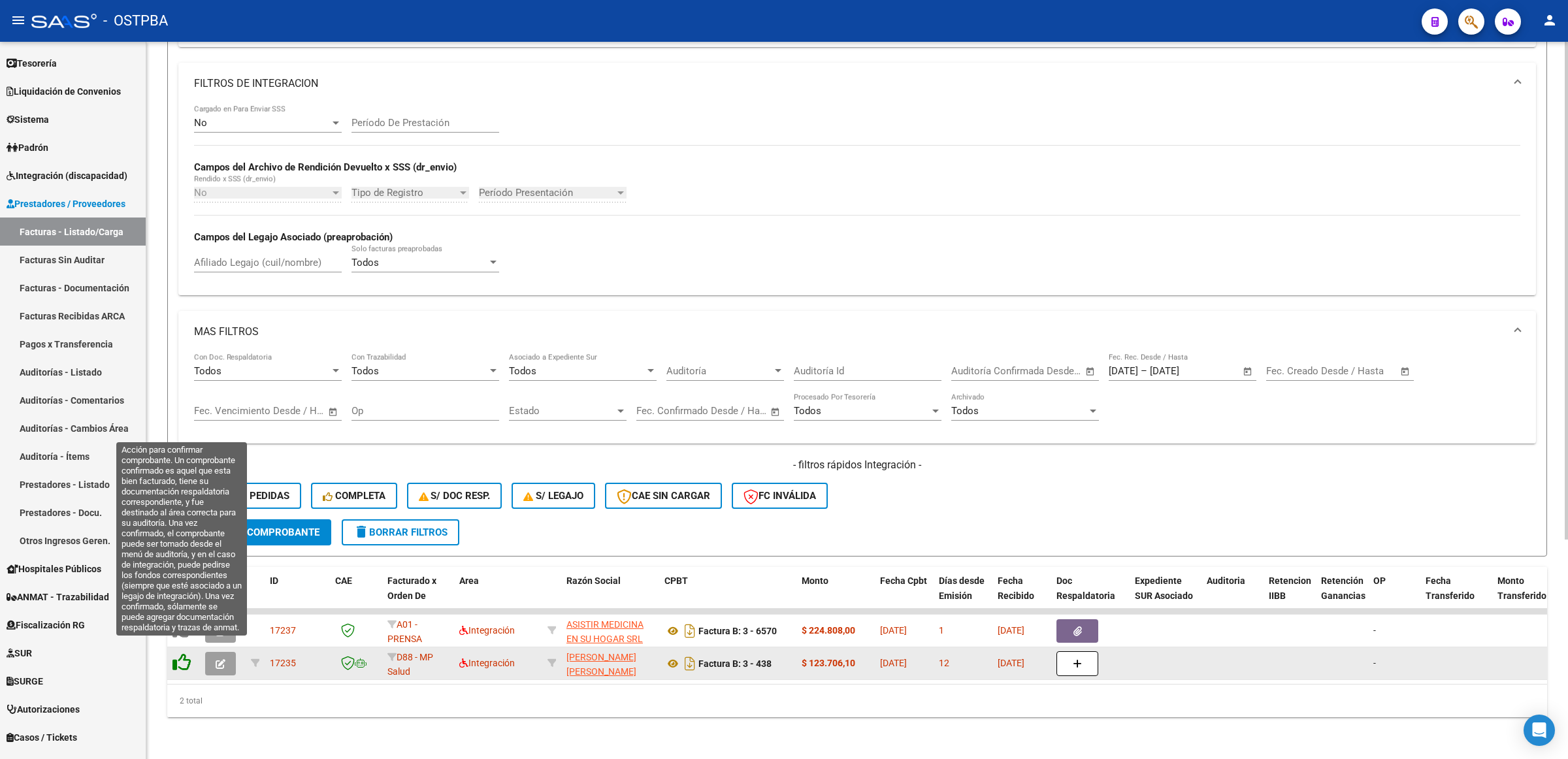
click at [185, 653] on icon at bounding box center [182, 661] width 18 height 18
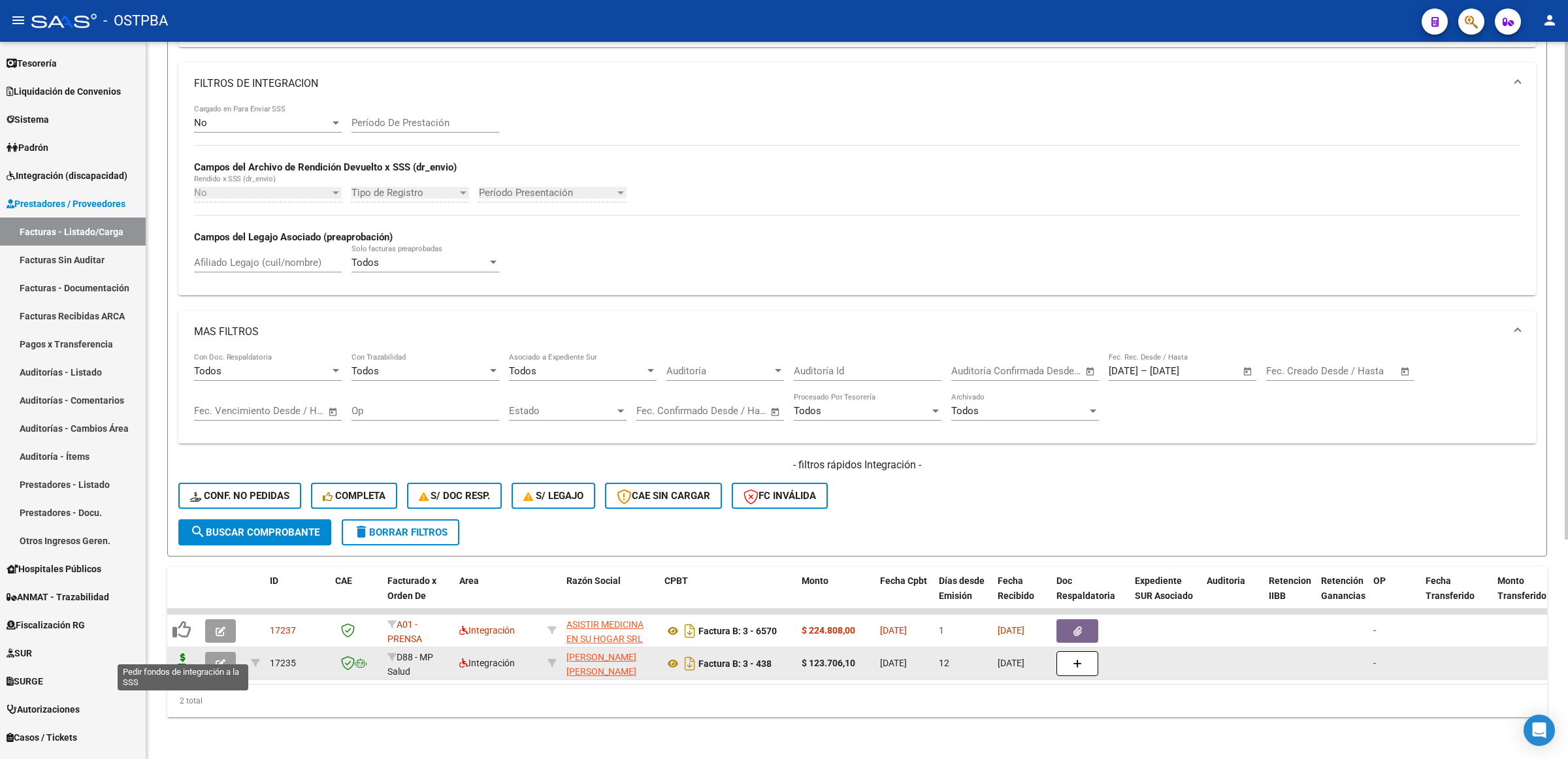
click at [182, 653] on icon at bounding box center [184, 661] width 21 height 18
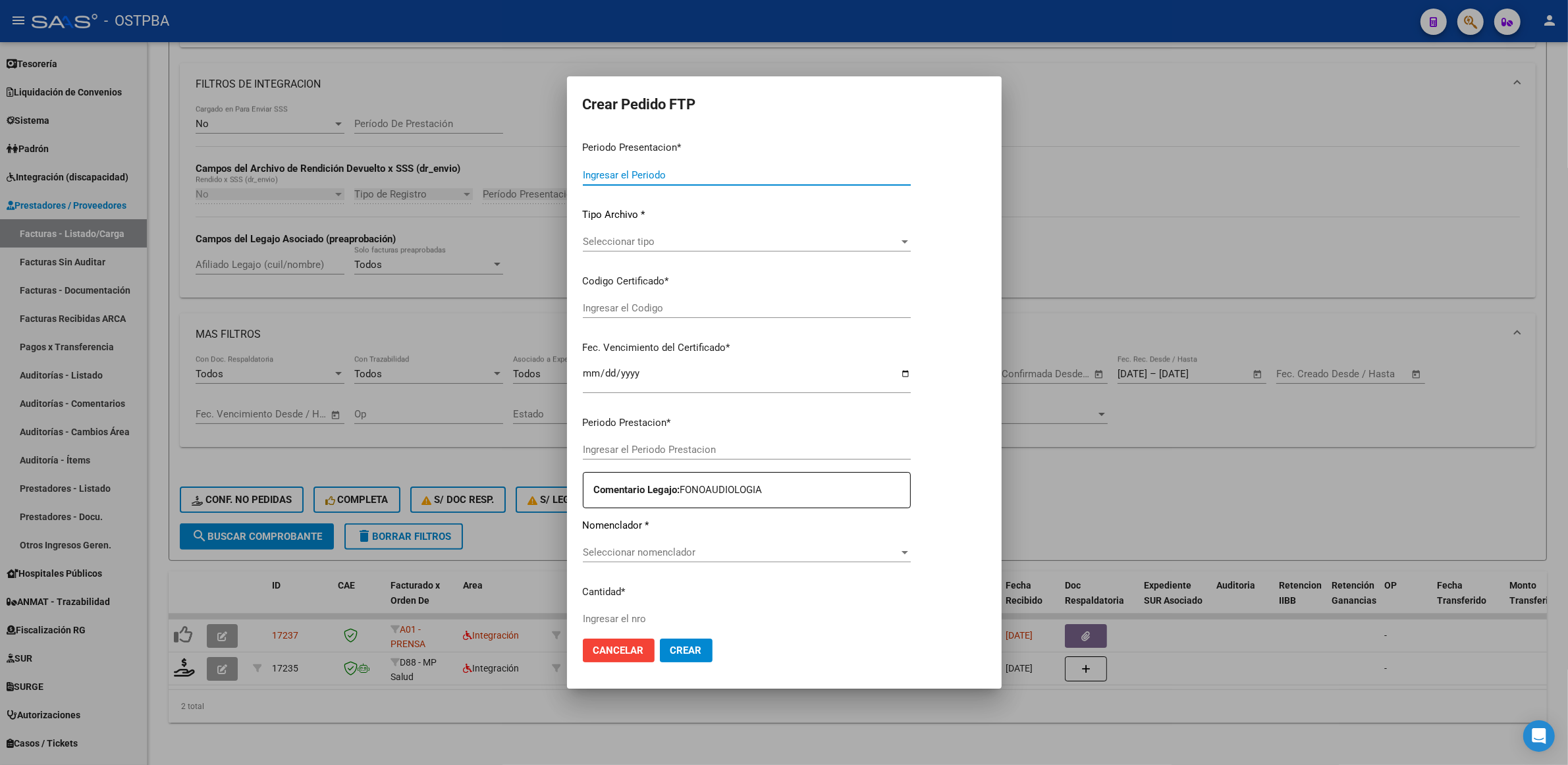
type input "202507"
type input "$ 123.706,10"
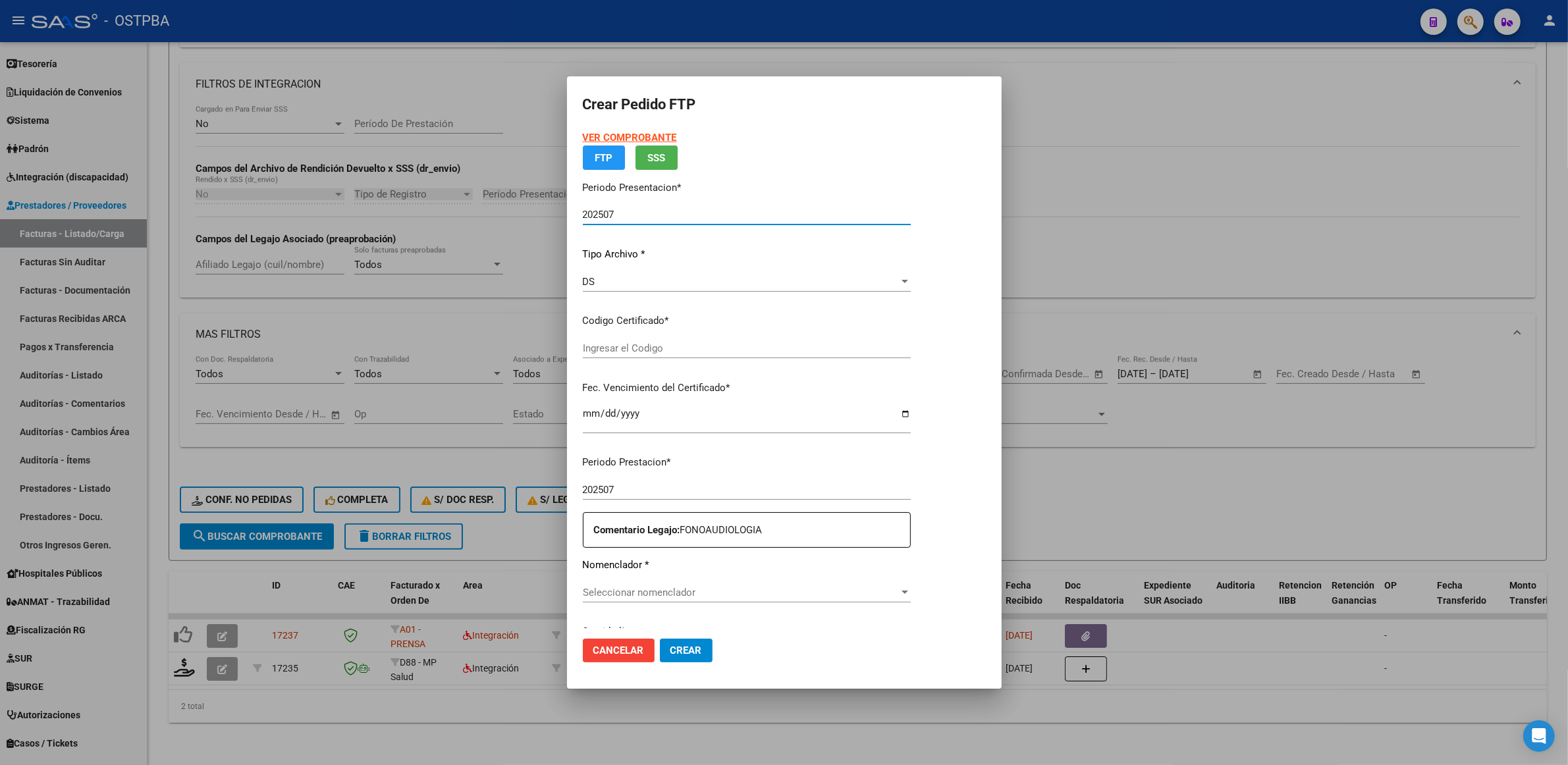
type input "0000000000000000000000"
type input "[DATE]"
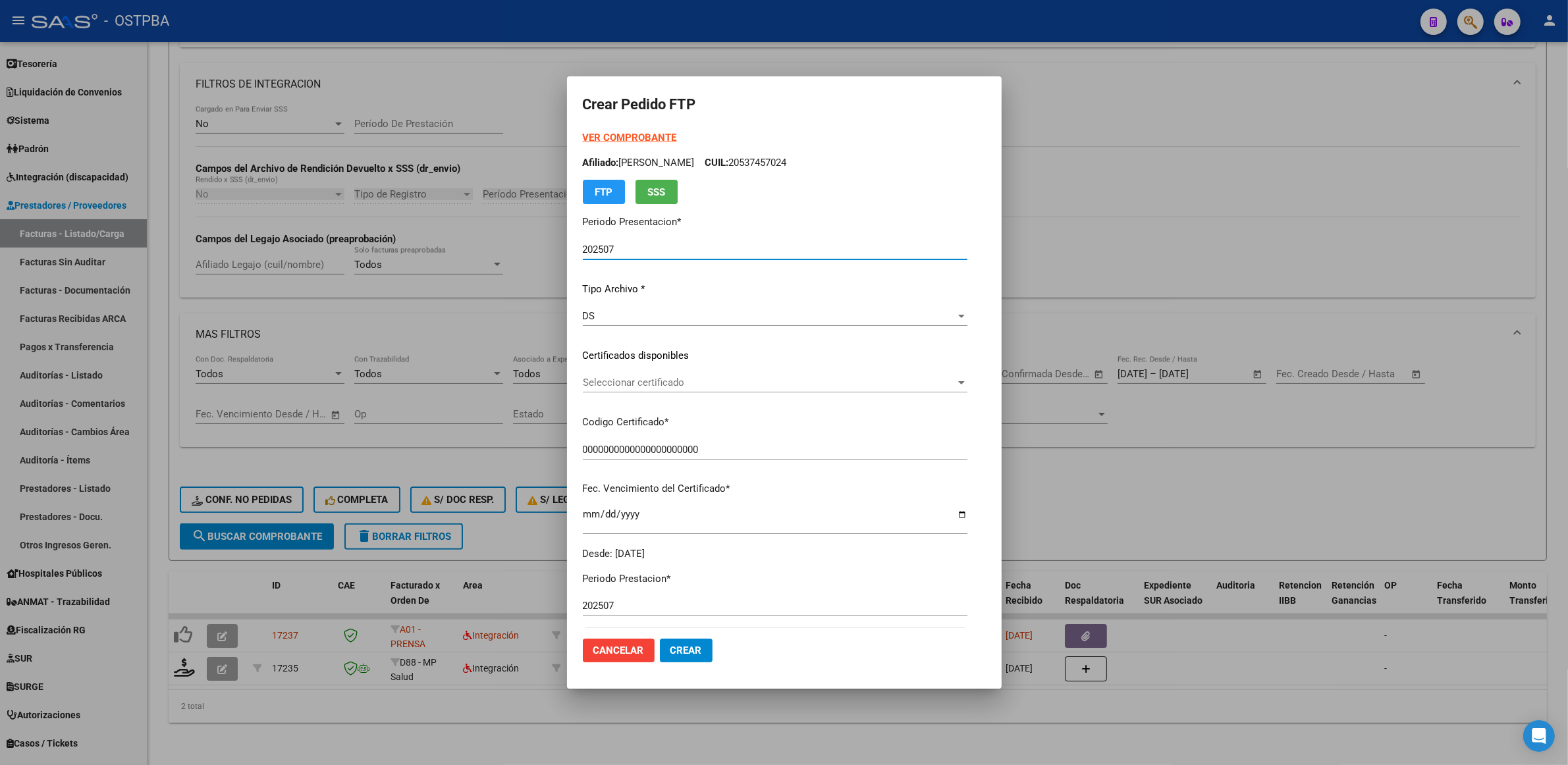
click at [955, 382] on span "Seleccionar certificado" at bounding box center [769, 382] width 373 height 12
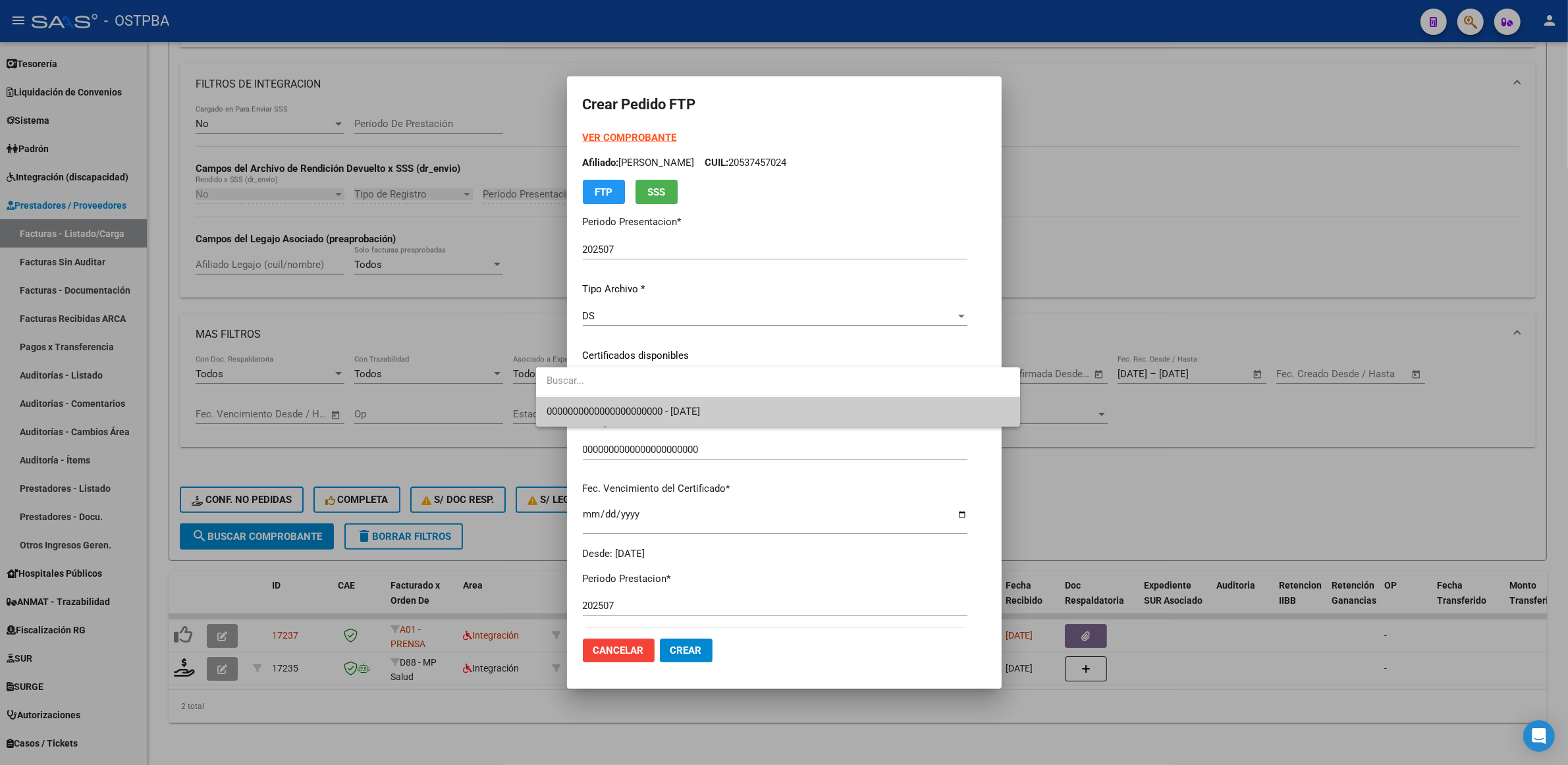
click at [839, 423] on span "0000000000000000000000 - [DATE]" at bounding box center [778, 412] width 464 height 29
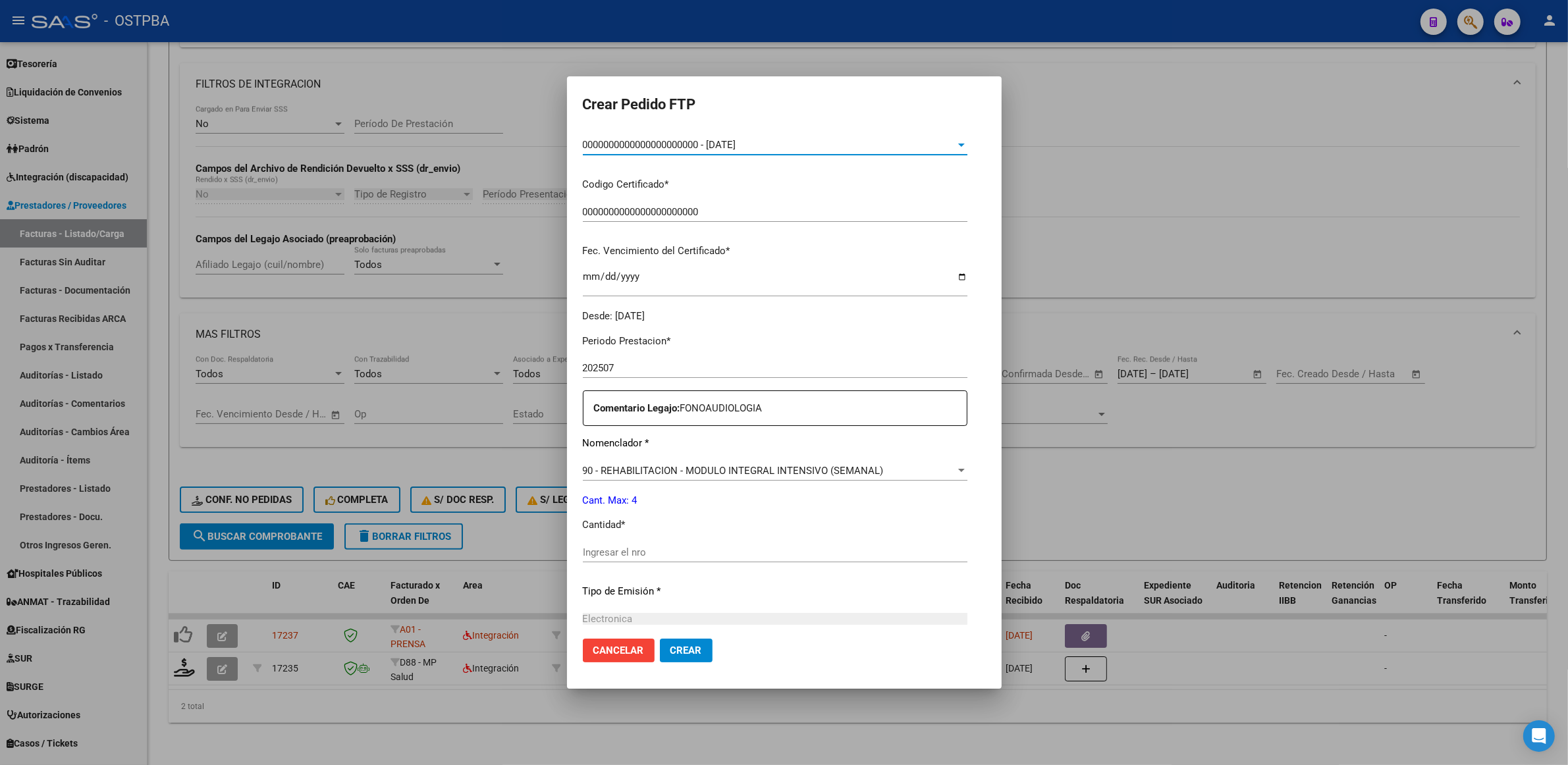
scroll to position [247, 0]
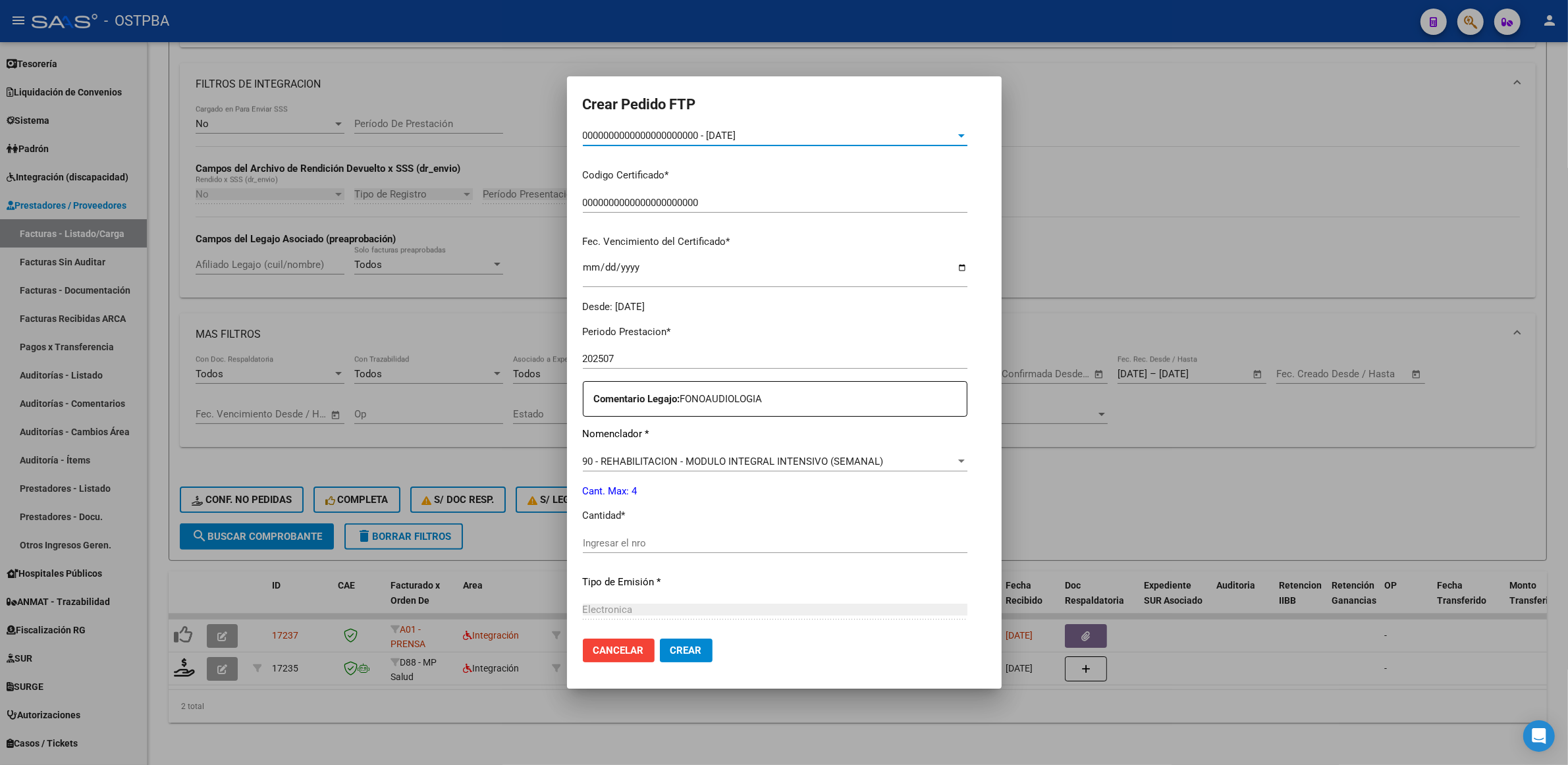
click at [707, 540] on input "Ingresar el nro" at bounding box center [775, 543] width 385 height 12
type input "4"
click at [671, 650] on span "Crear" at bounding box center [687, 650] width 31 height 12
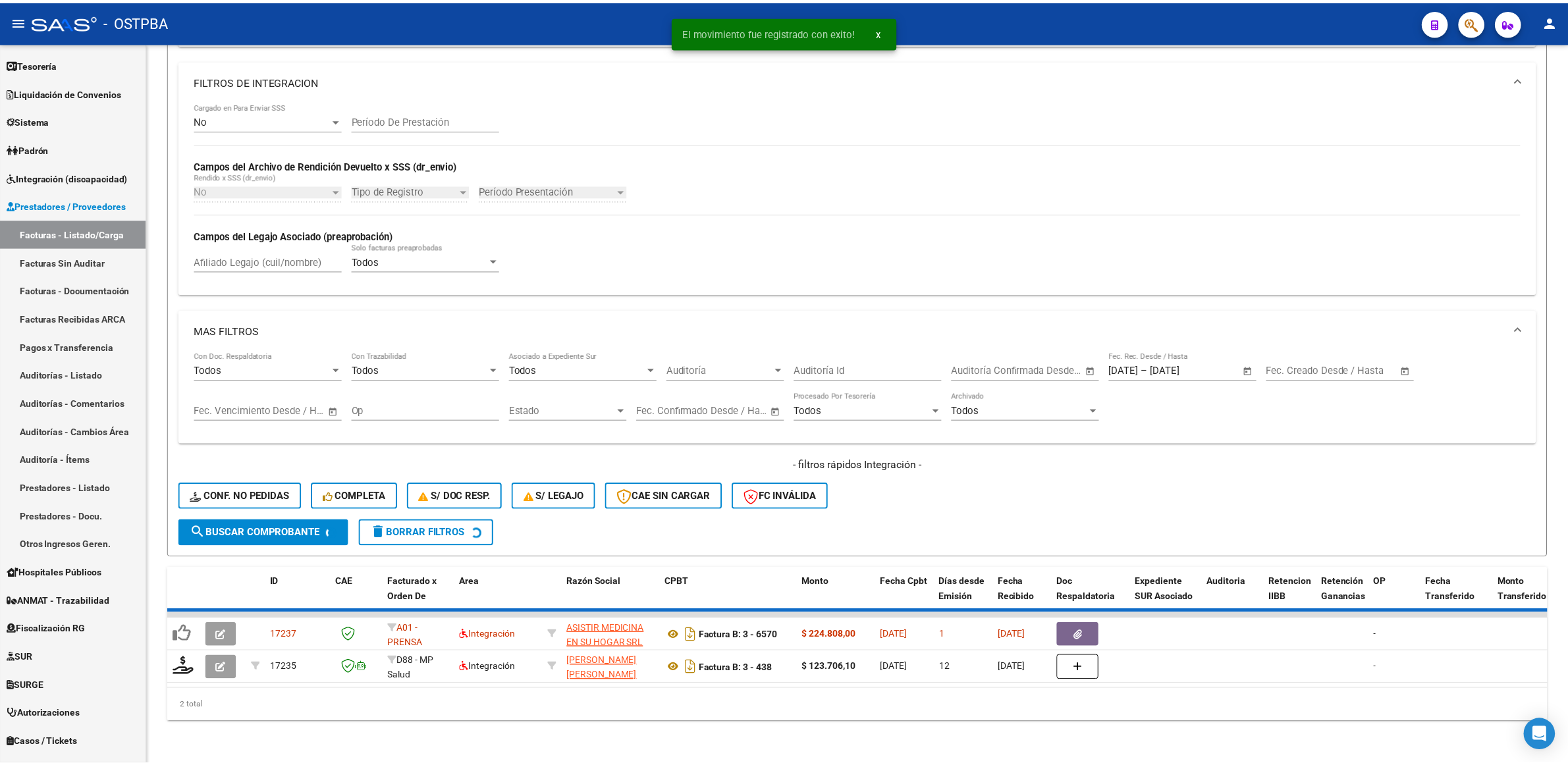
scroll to position [285, 0]
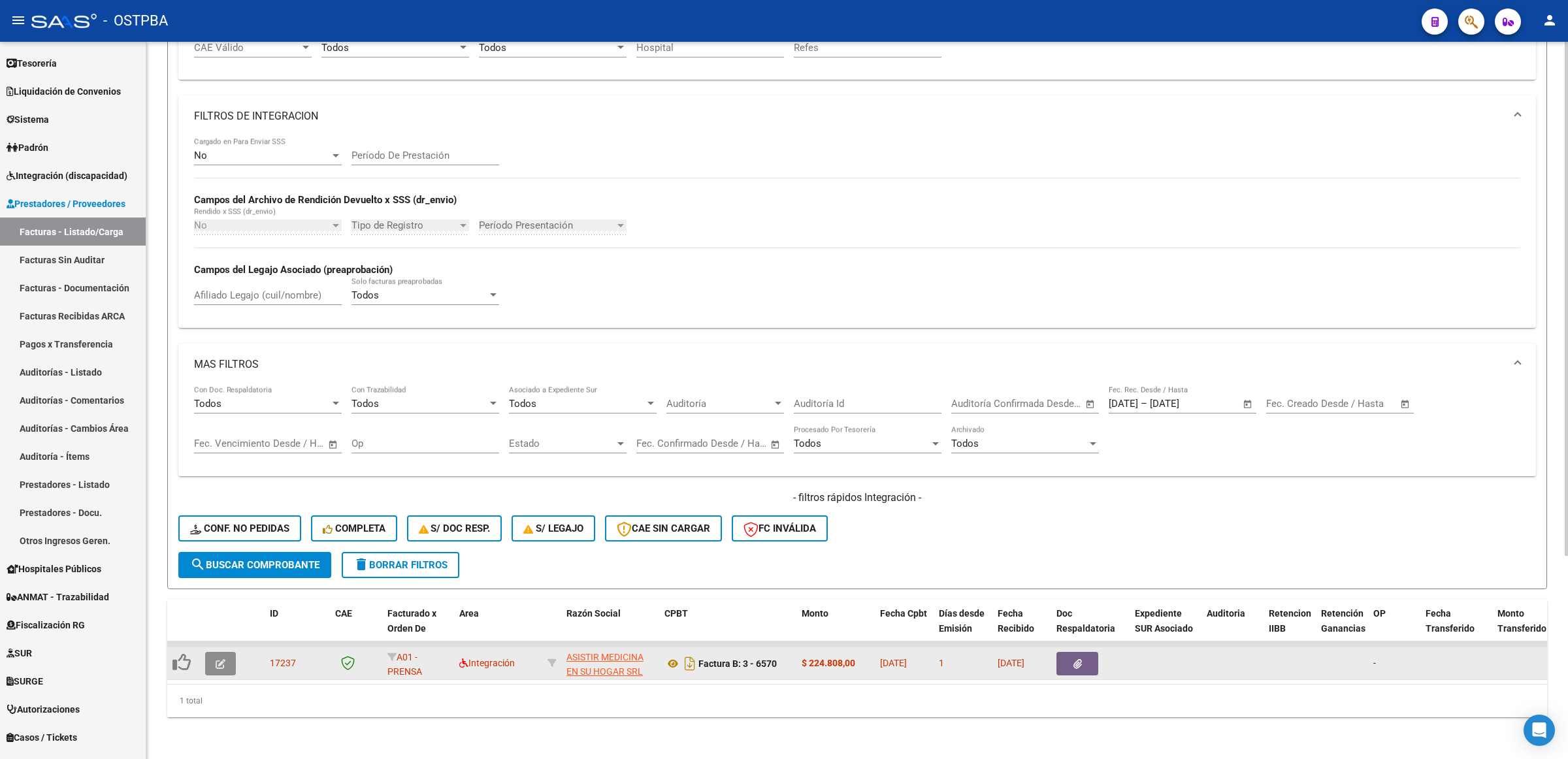
click at [215, 659] on icon "button" at bounding box center [220, 663] width 10 height 10
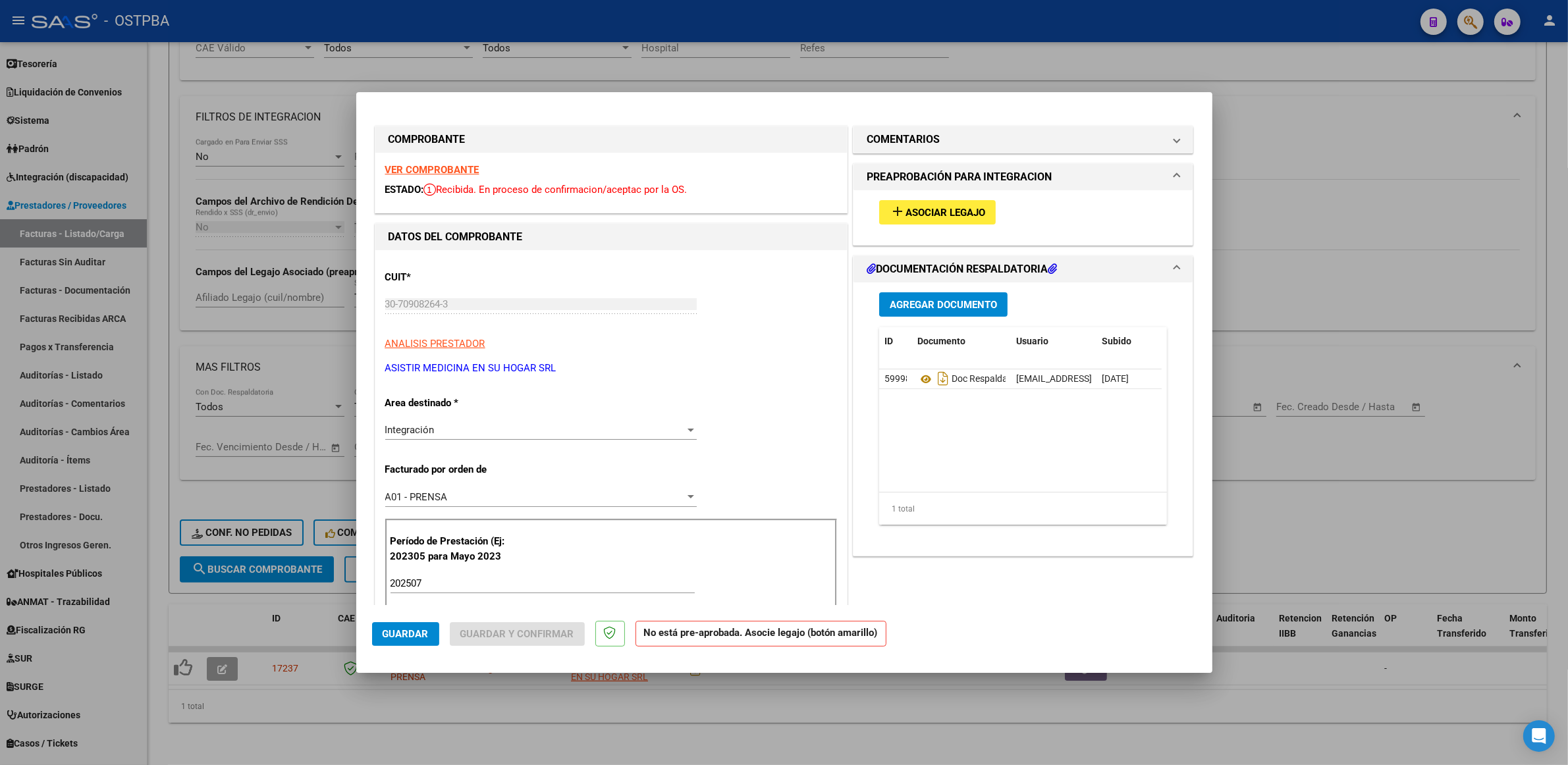
click at [425, 169] on strong "VER COMPROBANTE" at bounding box center [432, 169] width 94 height 12
click at [930, 224] on button "add Asociar Legajo" at bounding box center [938, 212] width 117 height 24
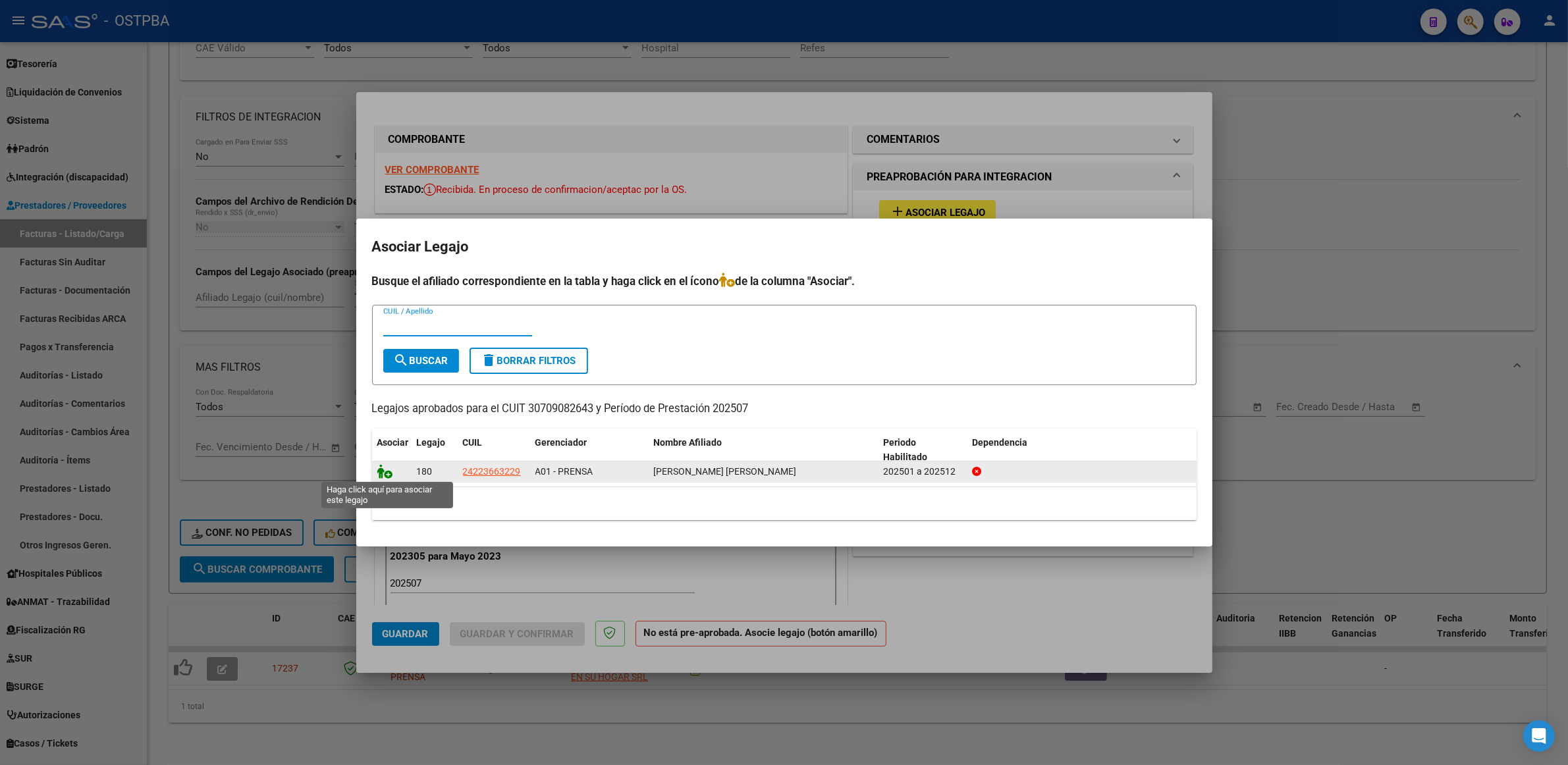
click at [383, 467] on icon at bounding box center [386, 471] width 16 height 15
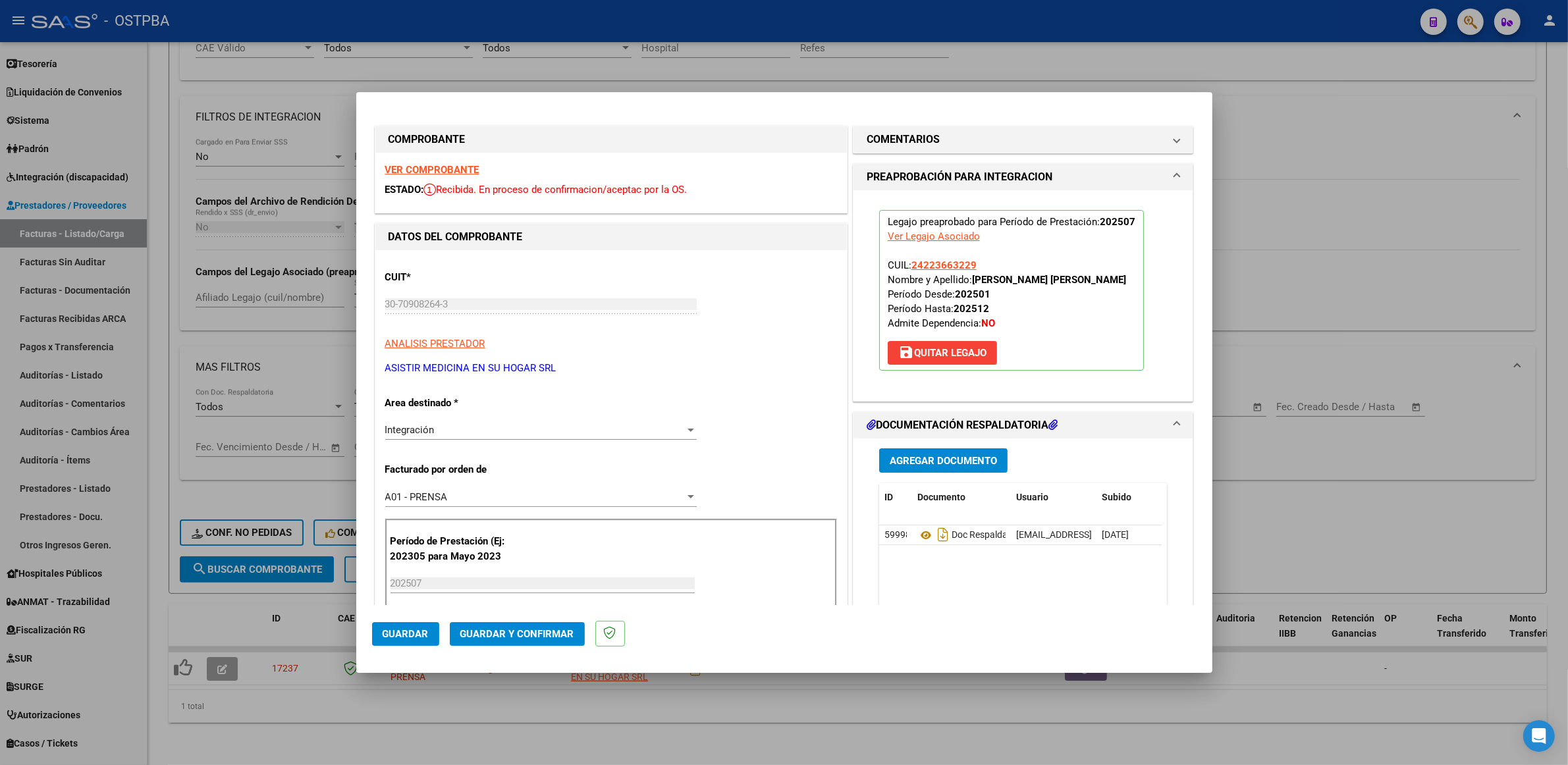
click at [1388, 534] on div at bounding box center [784, 382] width 1568 height 765
type input "$ 0,00"
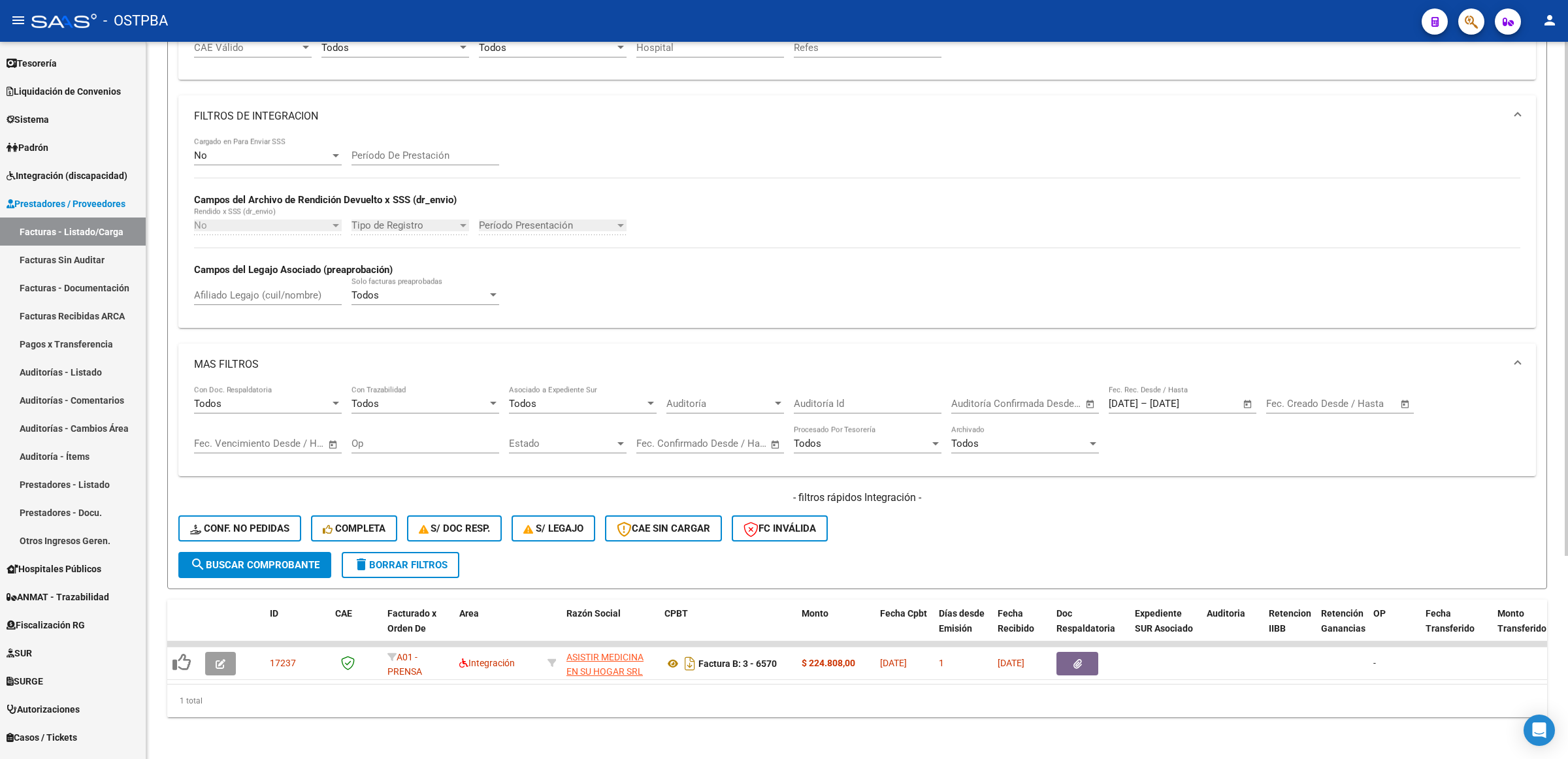
click at [255, 559] on span "search Buscar Comprobante" at bounding box center [255, 565] width 129 height 12
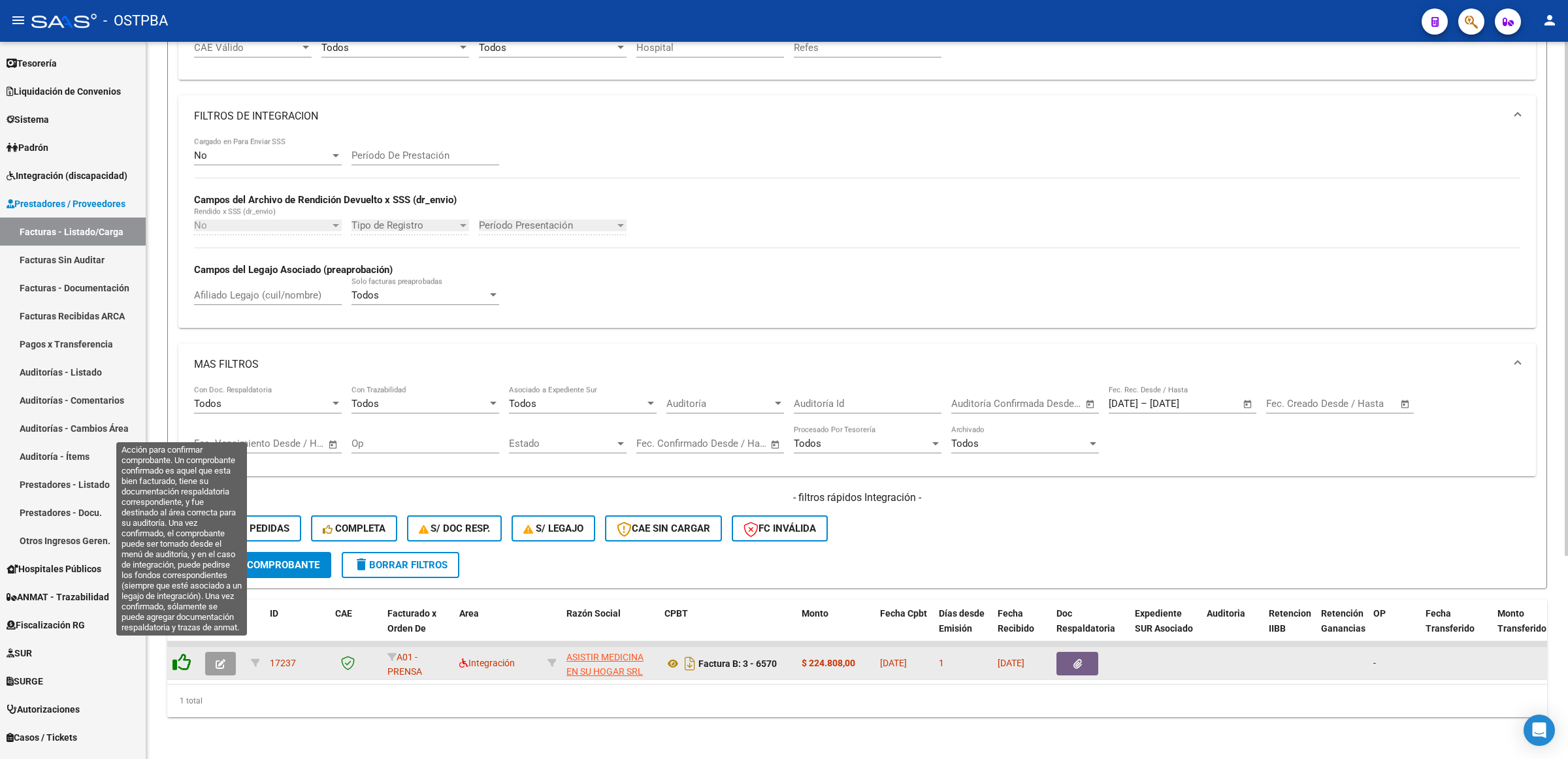
click at [185, 657] on icon at bounding box center [182, 661] width 18 height 18
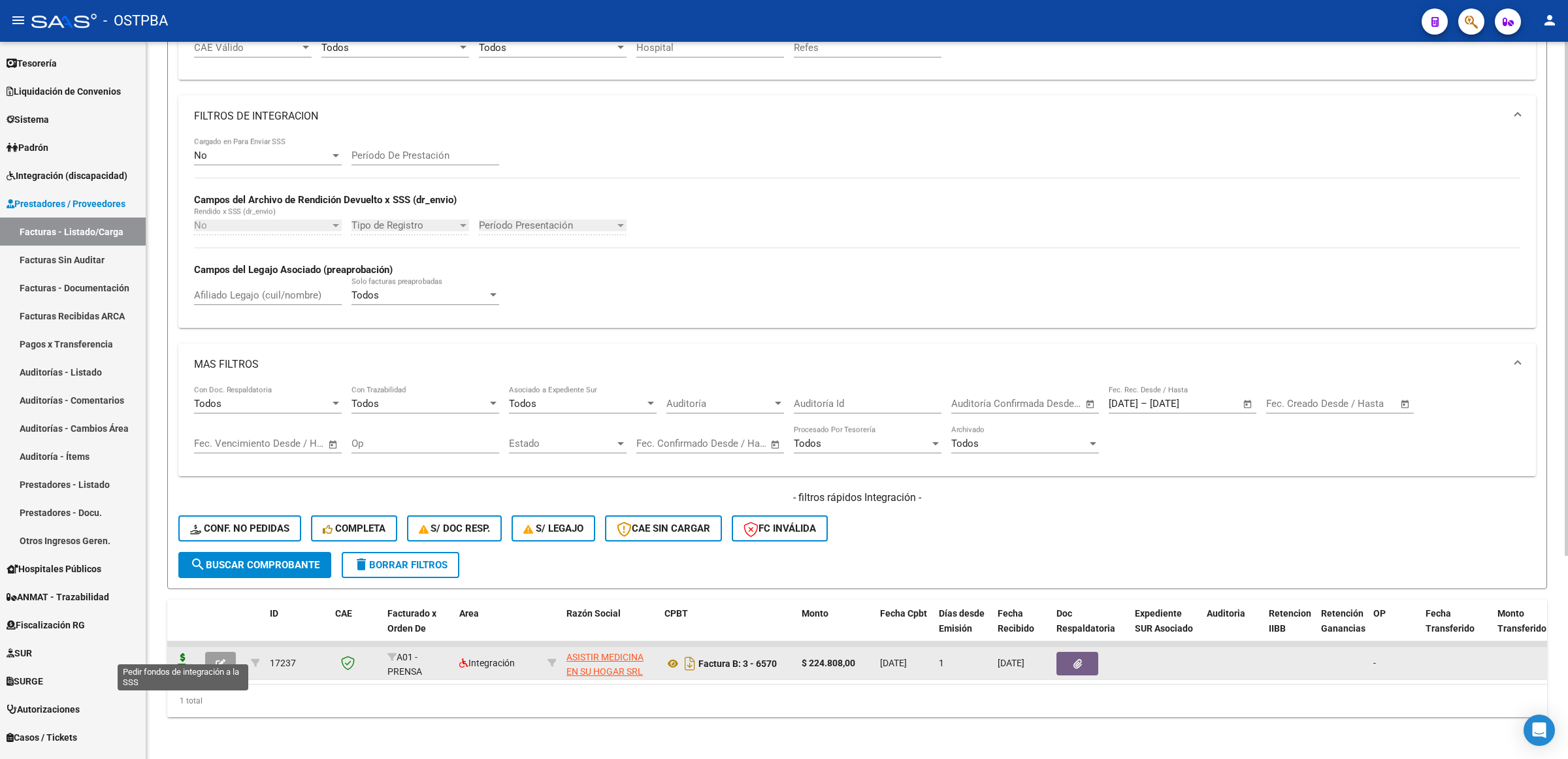
click at [180, 653] on icon at bounding box center [184, 661] width 21 height 18
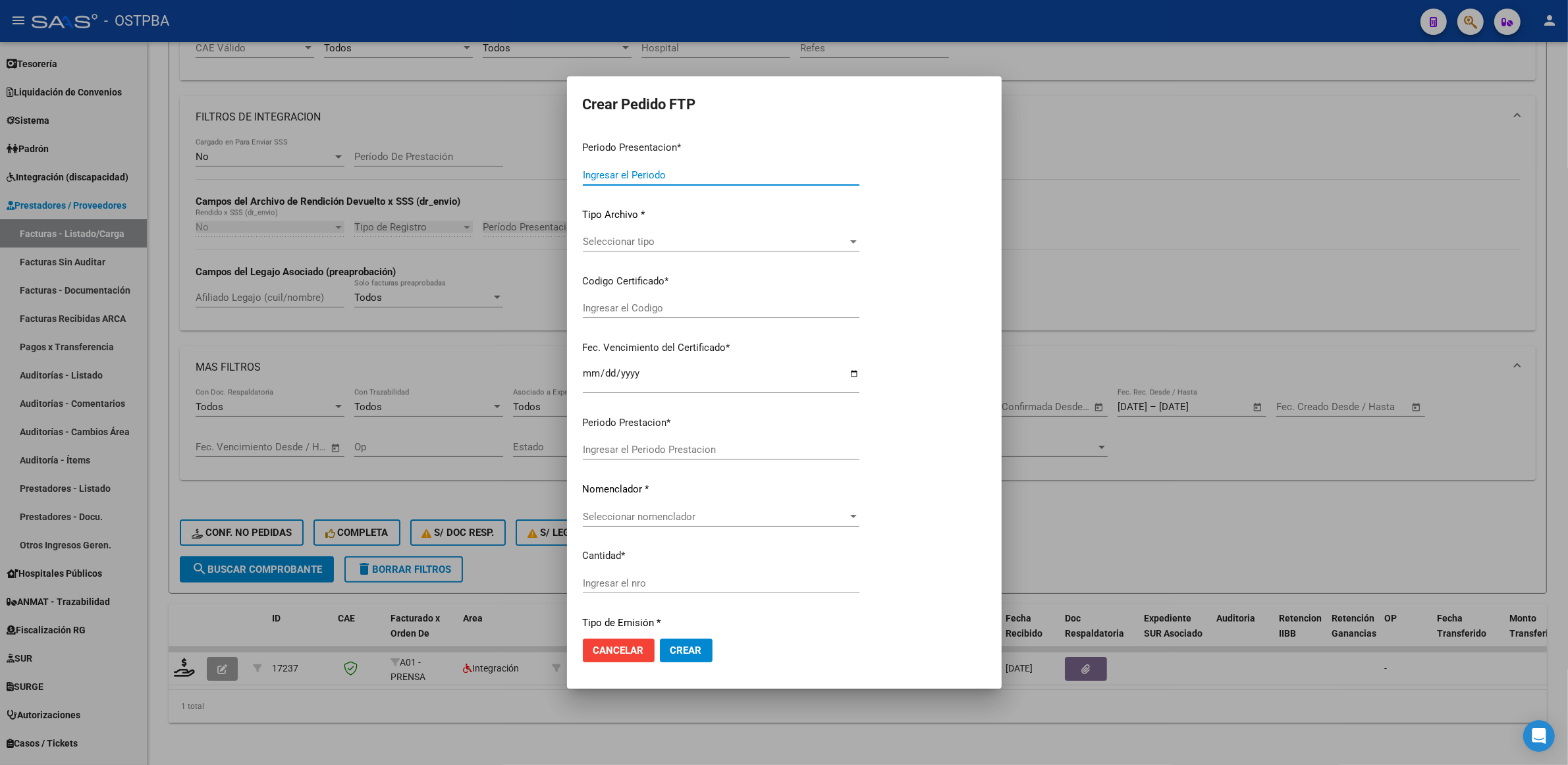
type input "202507"
type input "$ 224.808,00"
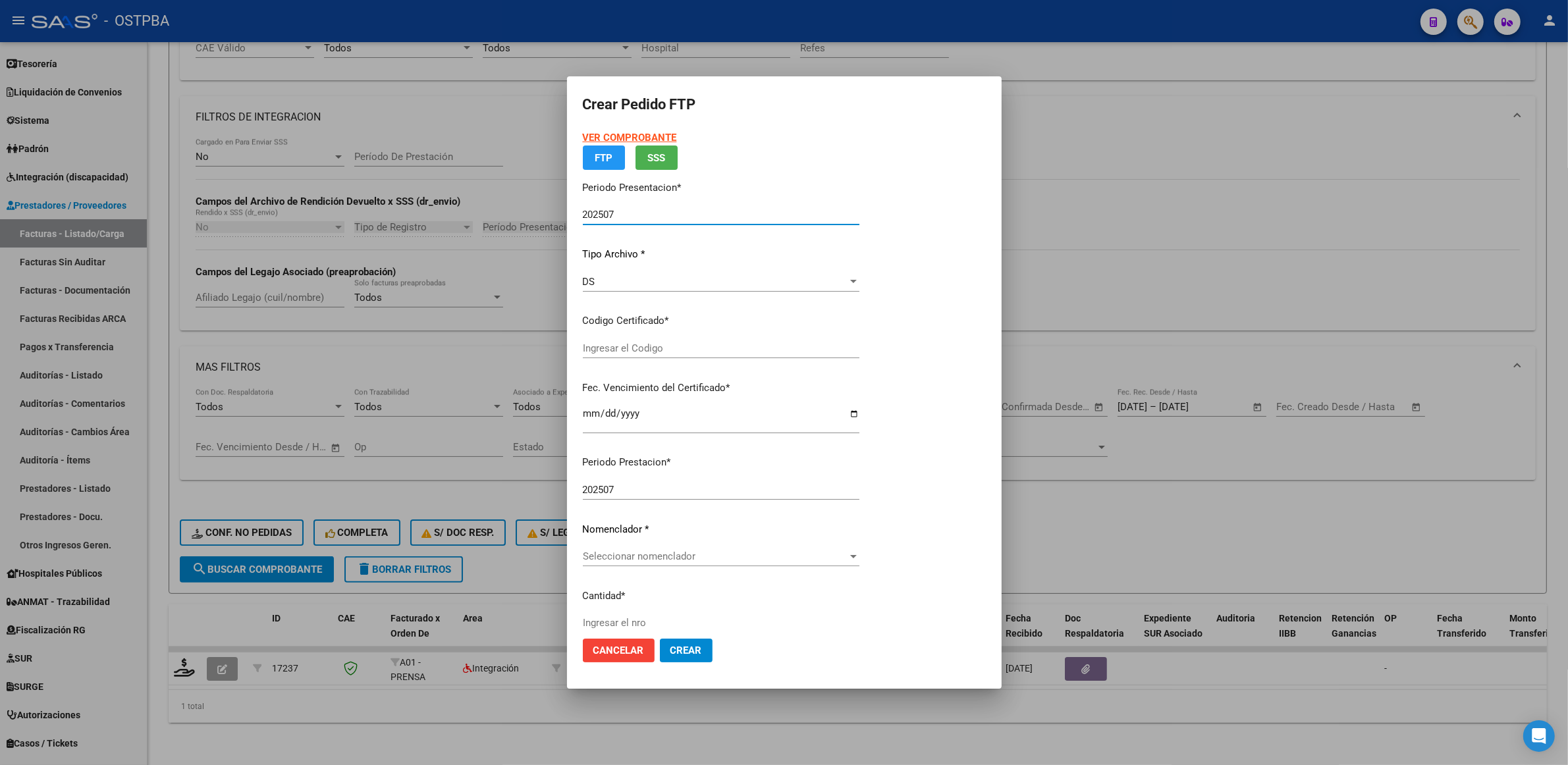
type input "00000000000000000000"
type input "[DATE]"
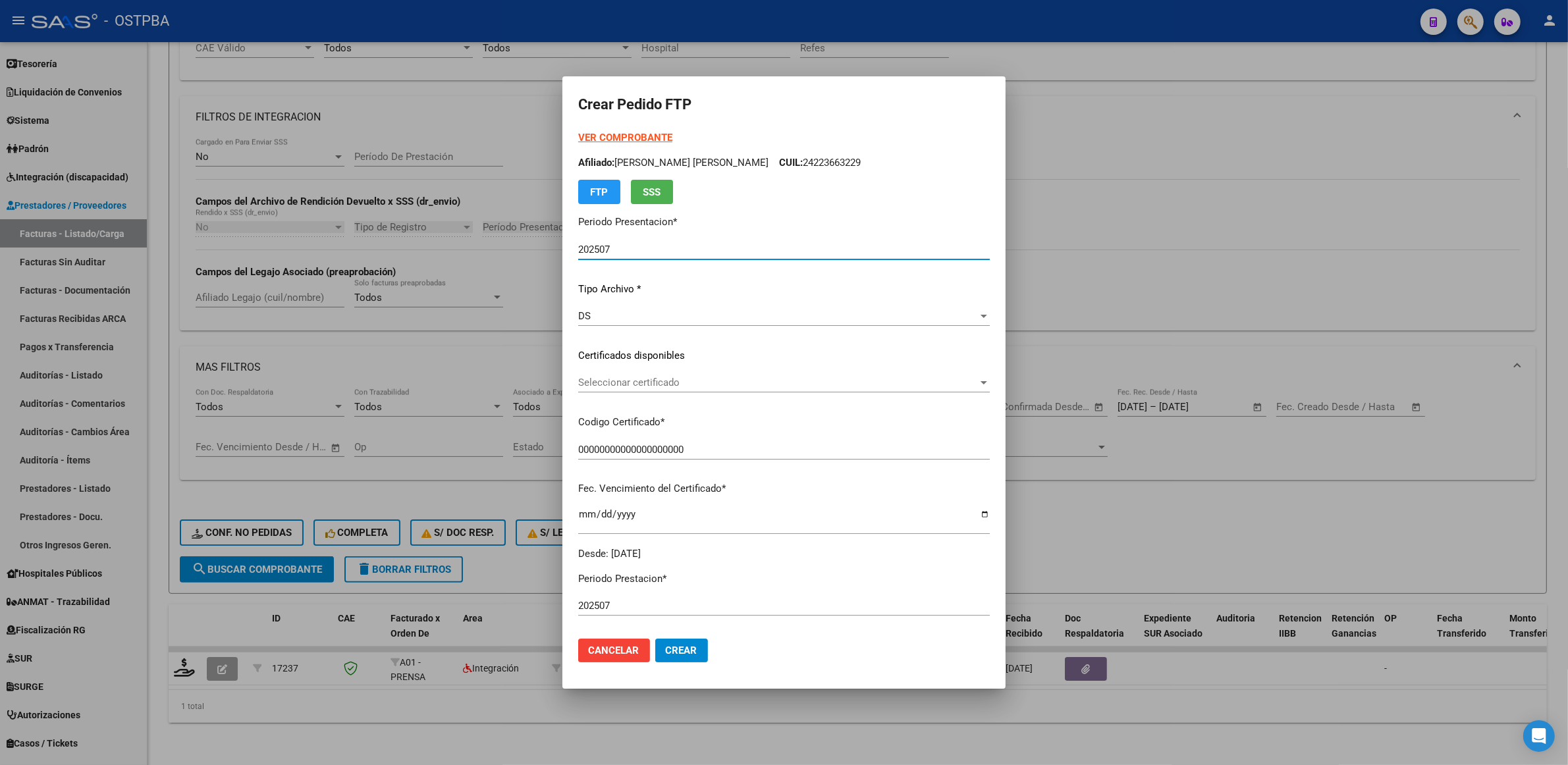
click at [896, 380] on span "Seleccionar certificado" at bounding box center [778, 382] width 400 height 12
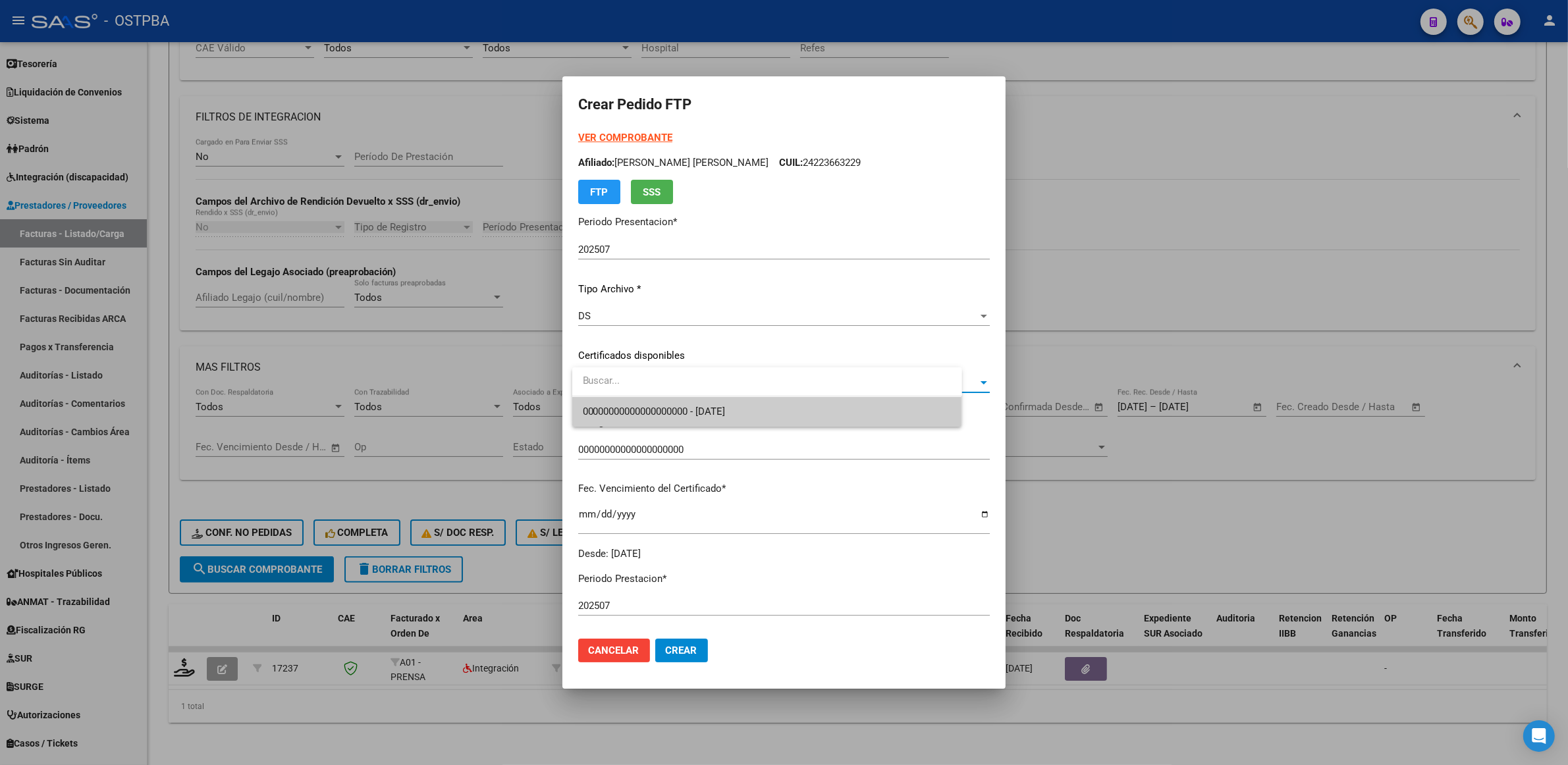
click at [765, 403] on span "00000000000000000000 - [DATE]" at bounding box center [767, 412] width 369 height 29
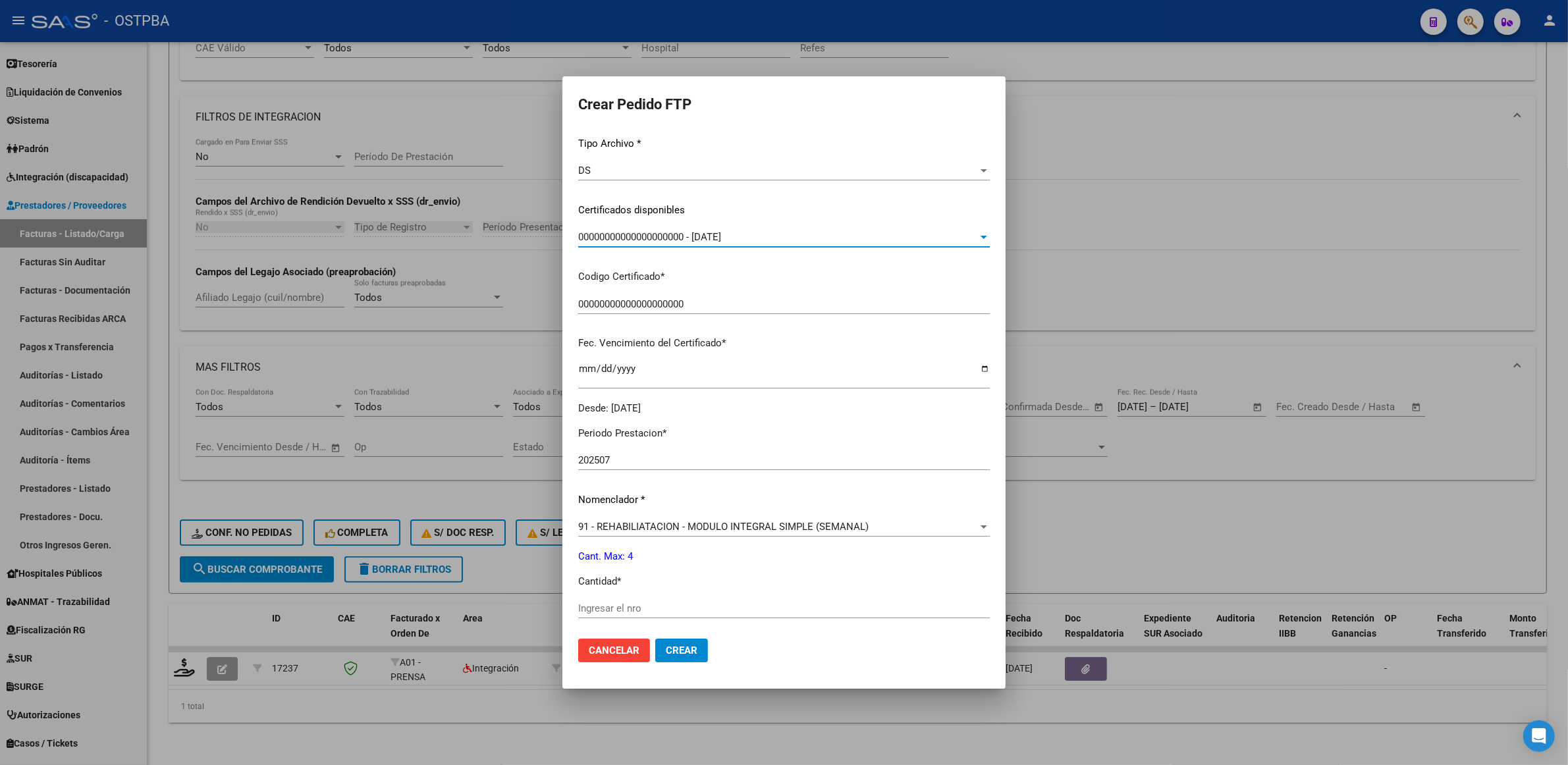
scroll to position [247, 0]
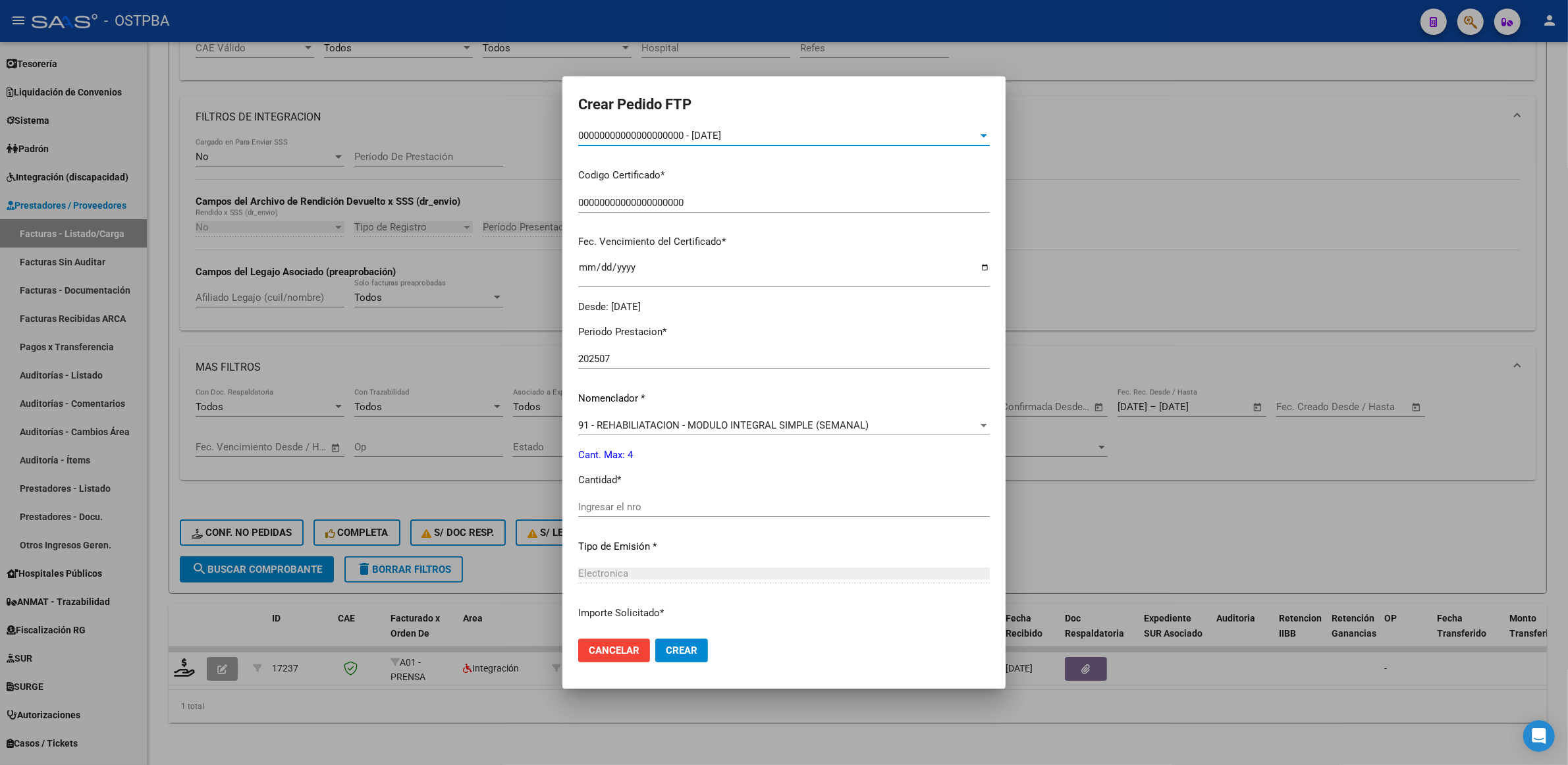
click at [687, 509] on input "Ingresar el nro" at bounding box center [784, 507] width 412 height 12
type input "4"
click at [681, 647] on span "Crear" at bounding box center [682, 650] width 31 height 12
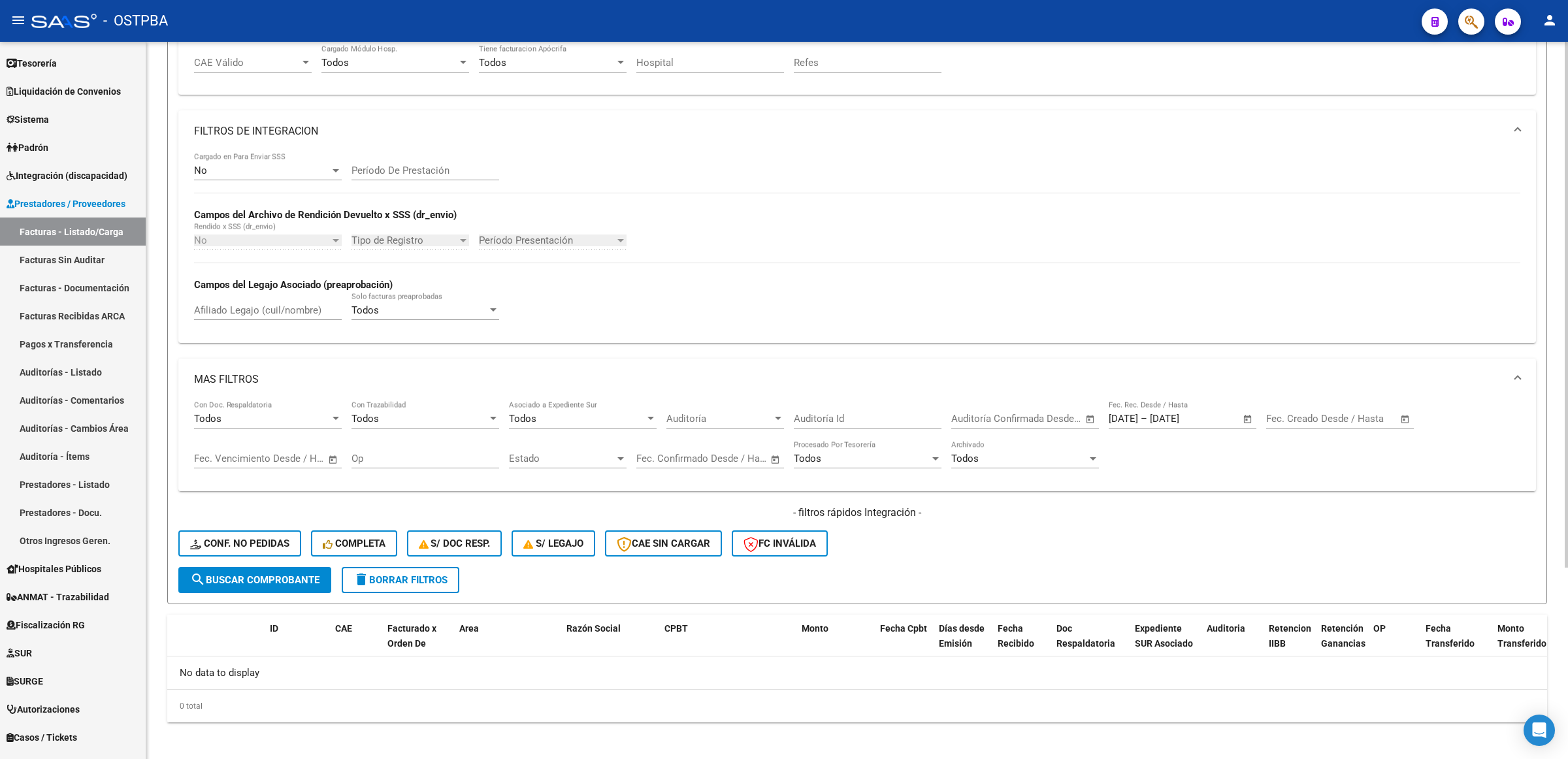
scroll to position [0, 0]
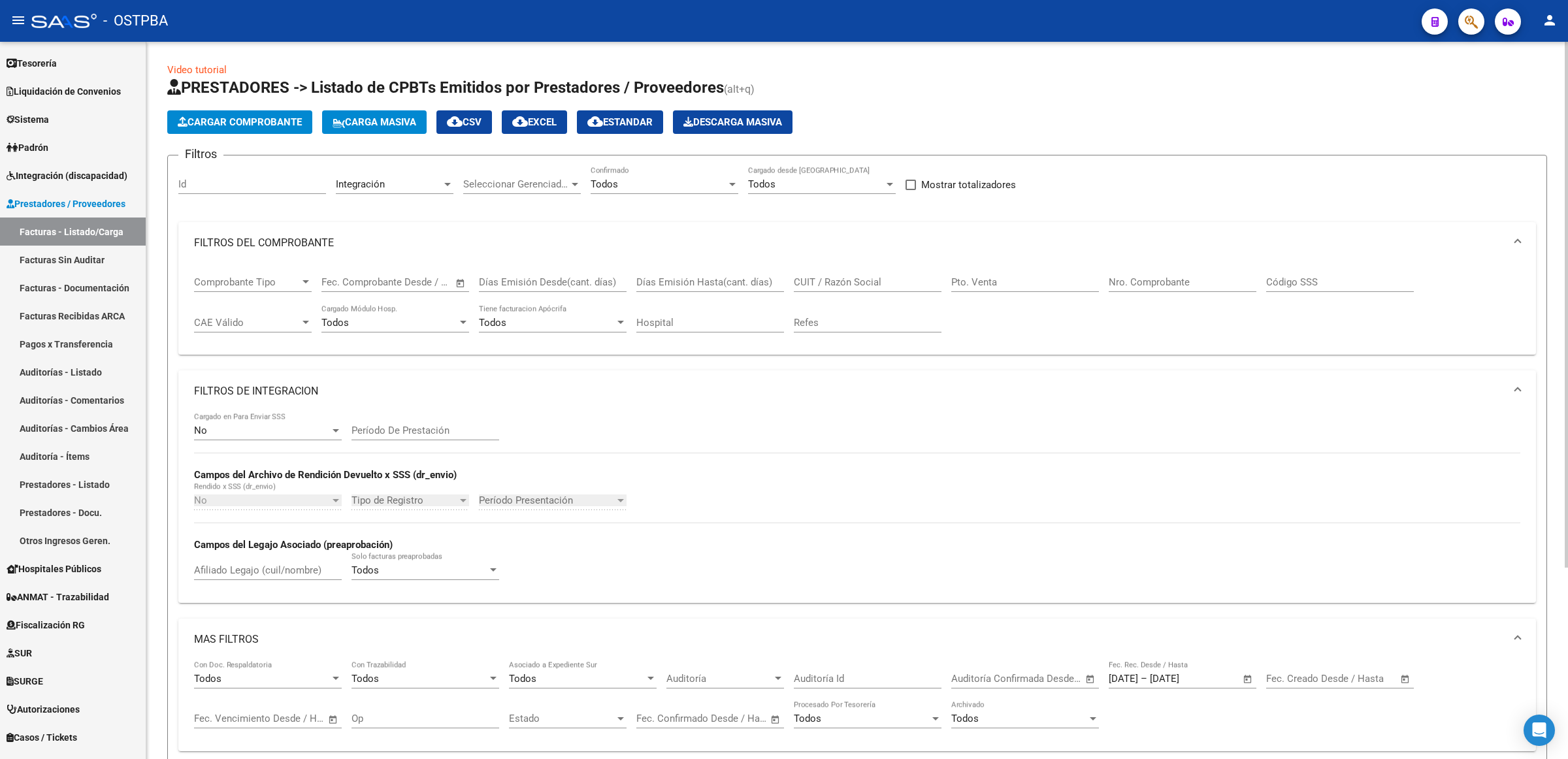
click at [440, 191] on div "Integración Area" at bounding box center [395, 180] width 118 height 28
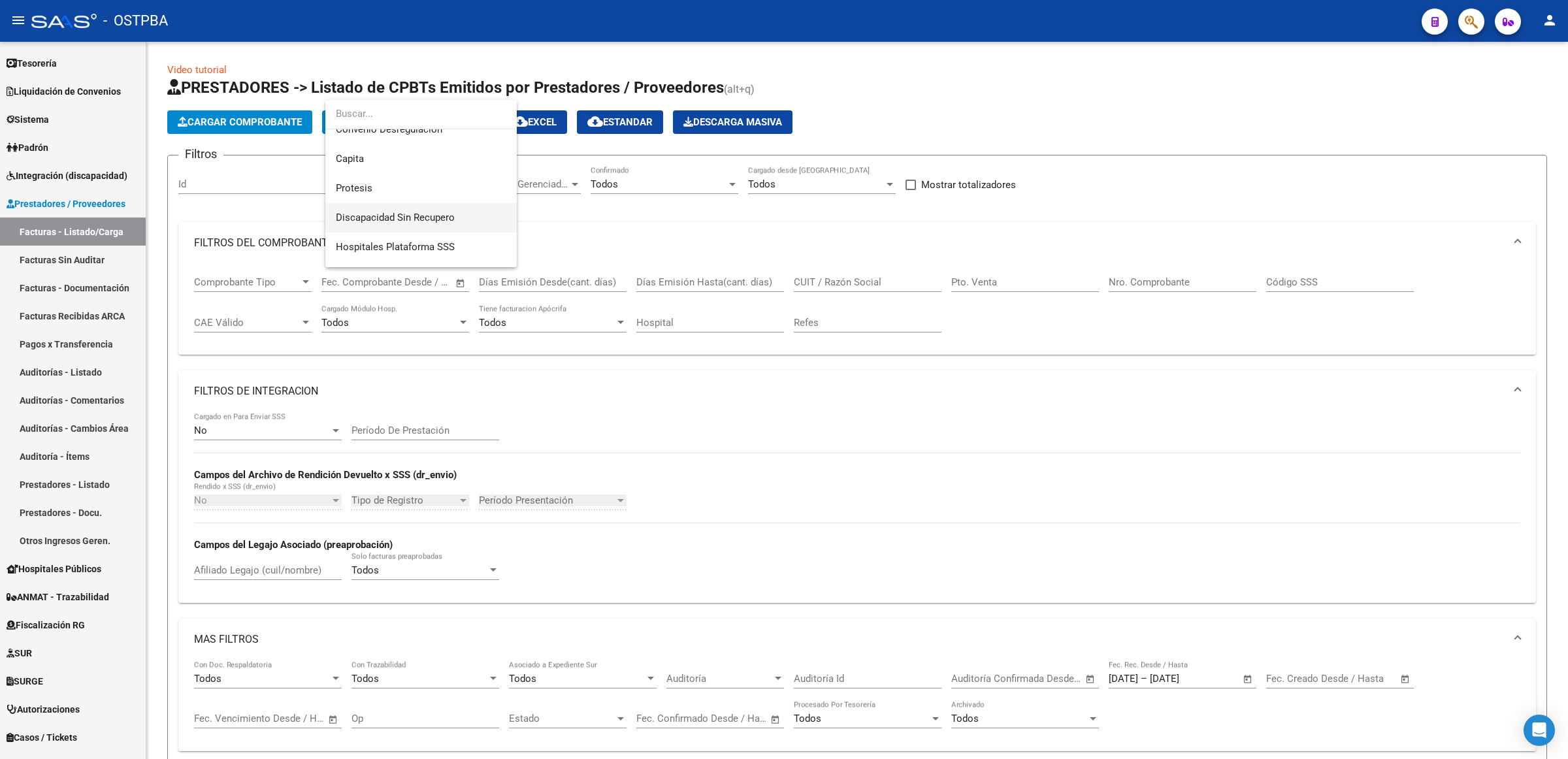
scroll to position [193, 0]
click at [452, 213] on span "Discapacidad Sin Recupero" at bounding box center [395, 214] width 119 height 12
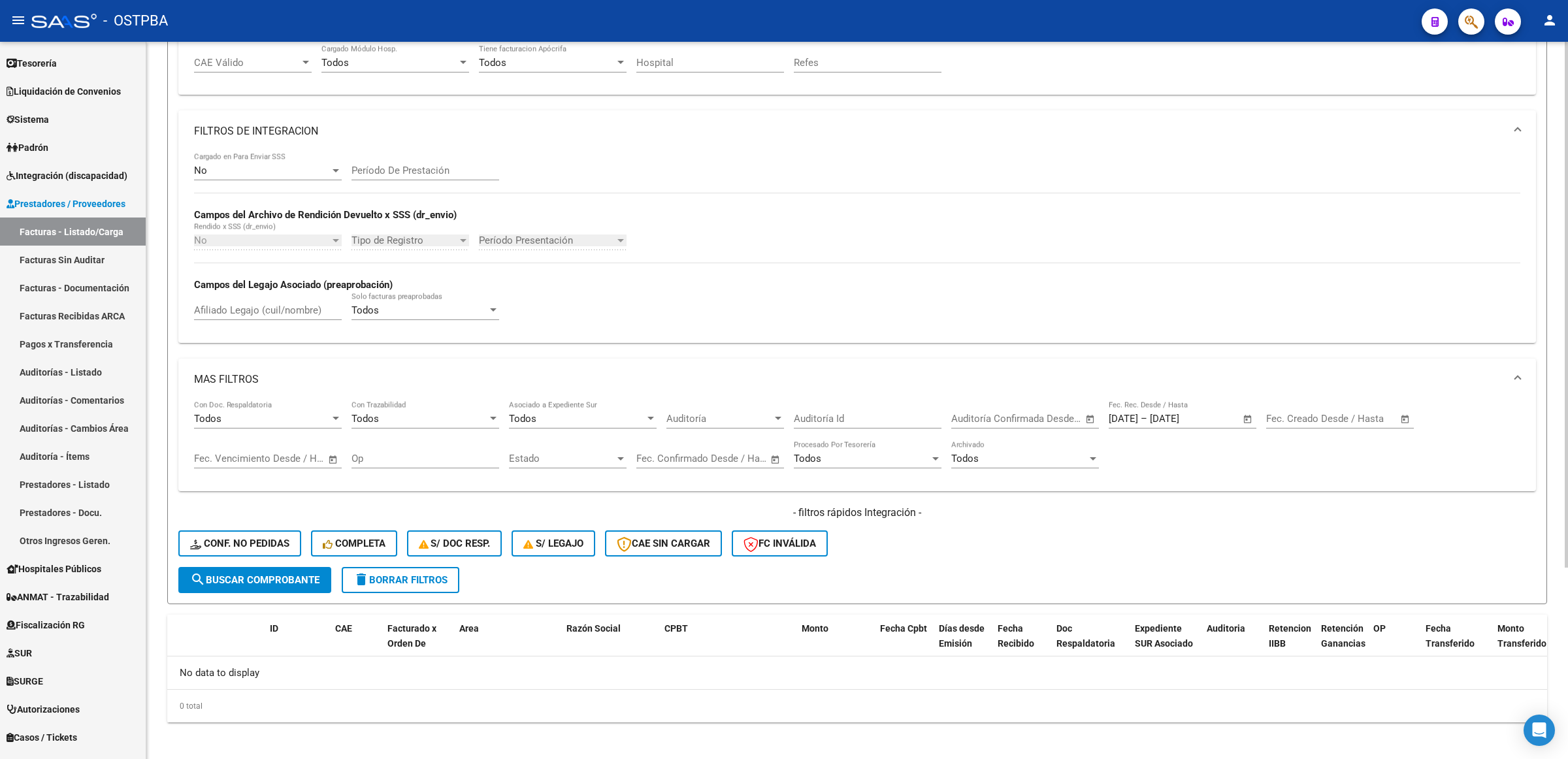
click at [282, 578] on span "search Buscar Comprobante" at bounding box center [255, 580] width 129 height 12
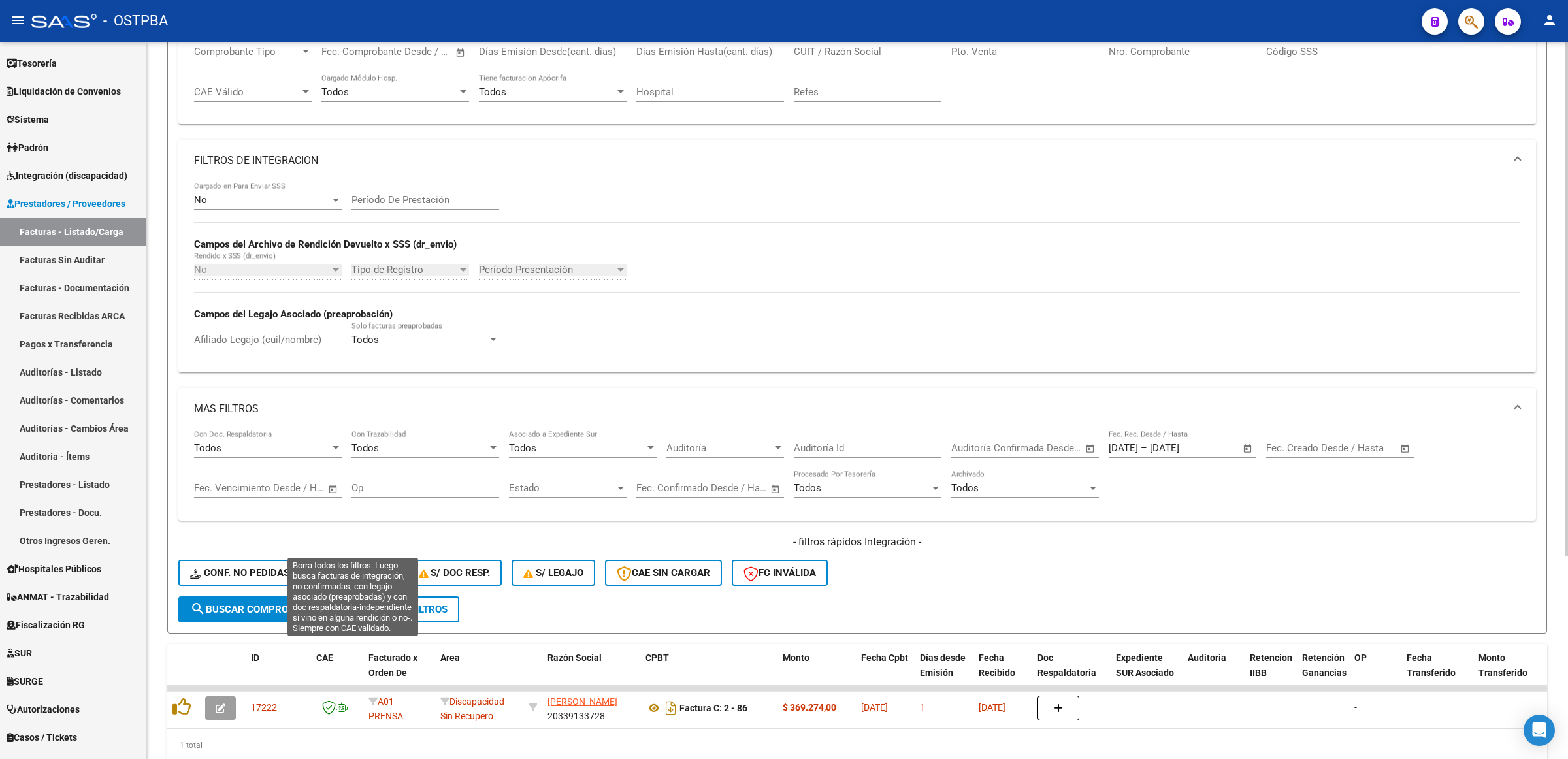
scroll to position [260, 0]
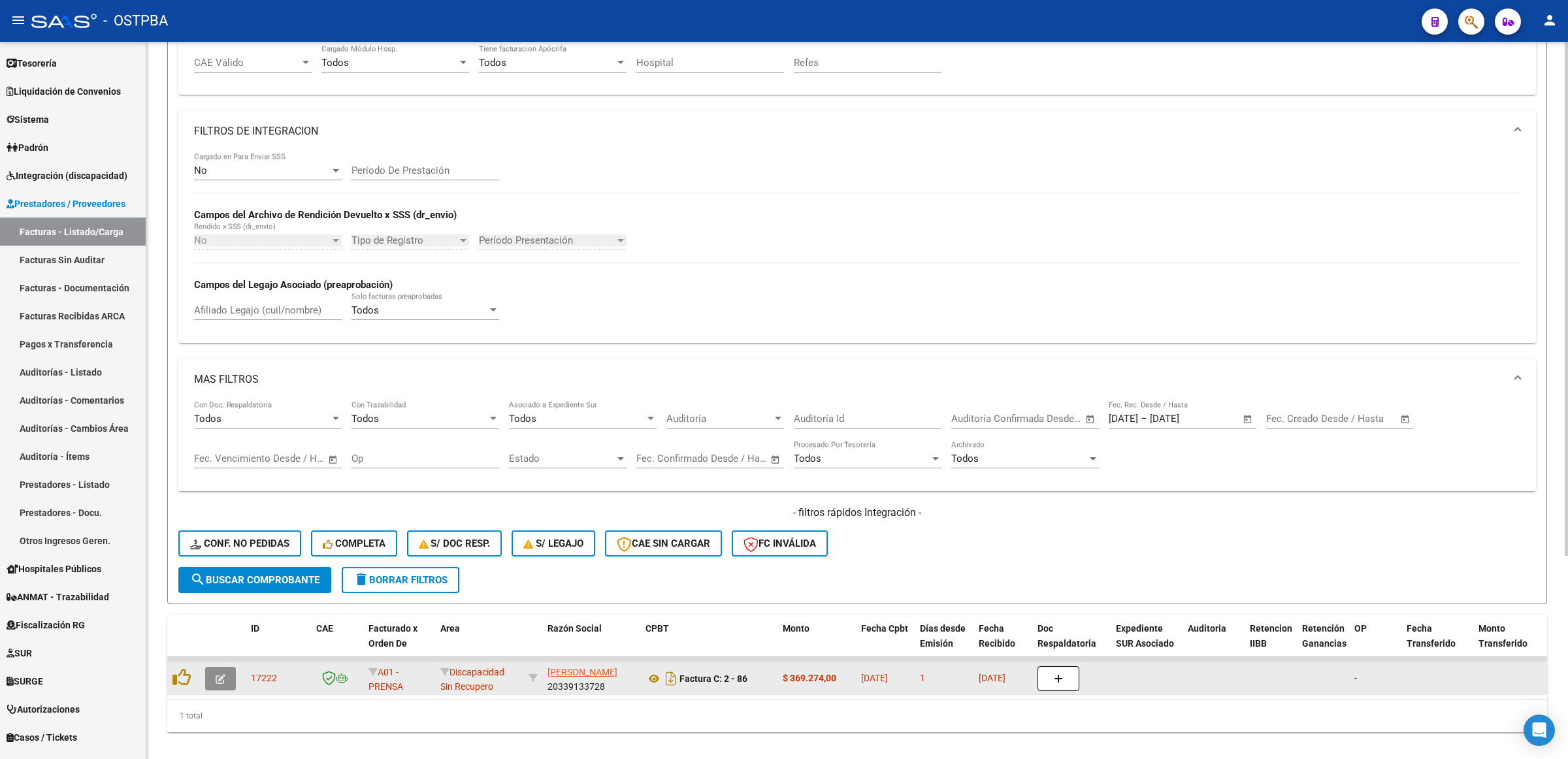
click at [215, 674] on icon "button" at bounding box center [220, 679] width 10 height 10
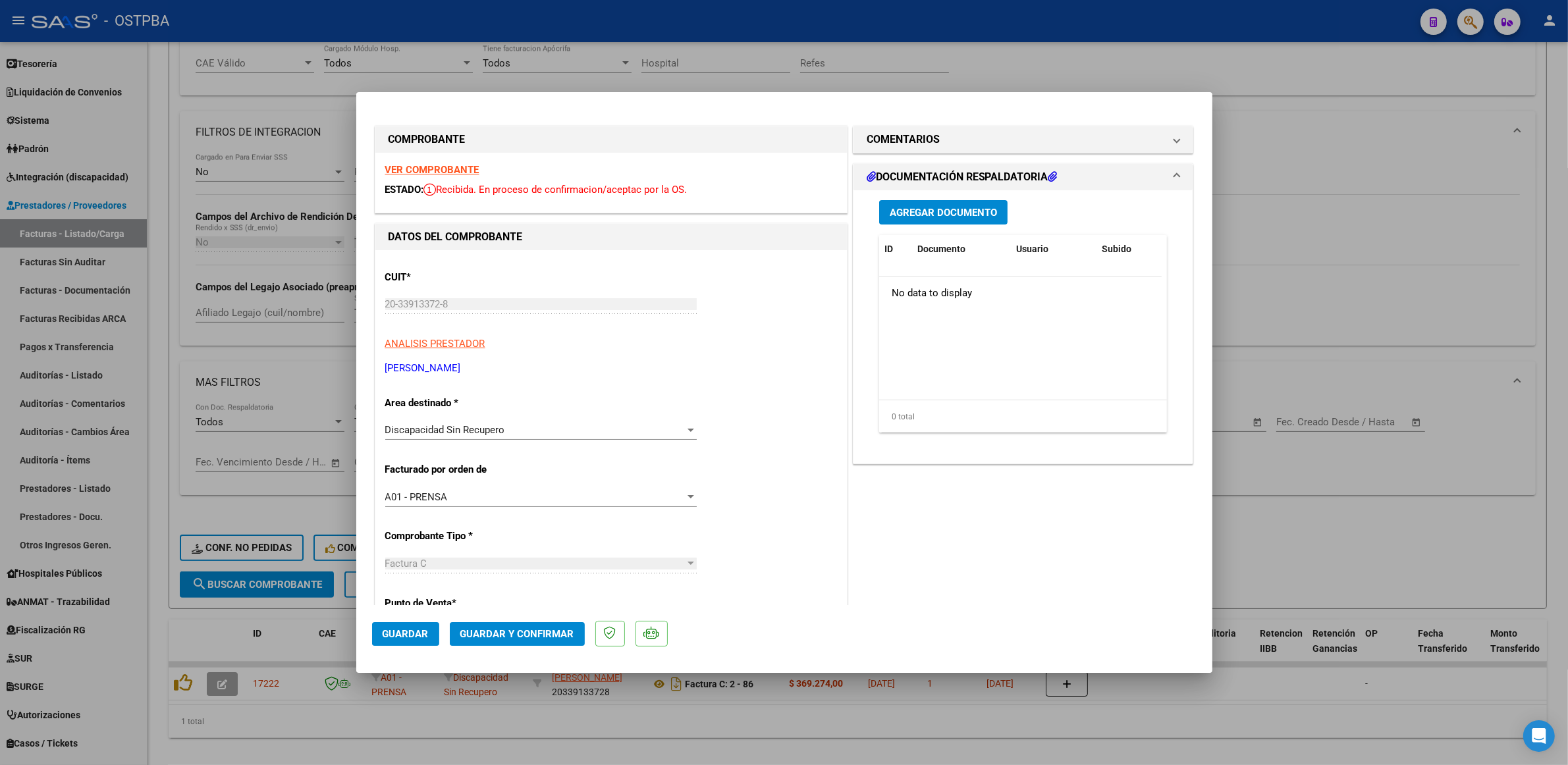
click at [460, 167] on strong "VER COMPROBANTE" at bounding box center [432, 169] width 94 height 12
click at [1382, 526] on div at bounding box center [784, 382] width 1568 height 765
type input "$ 0,00"
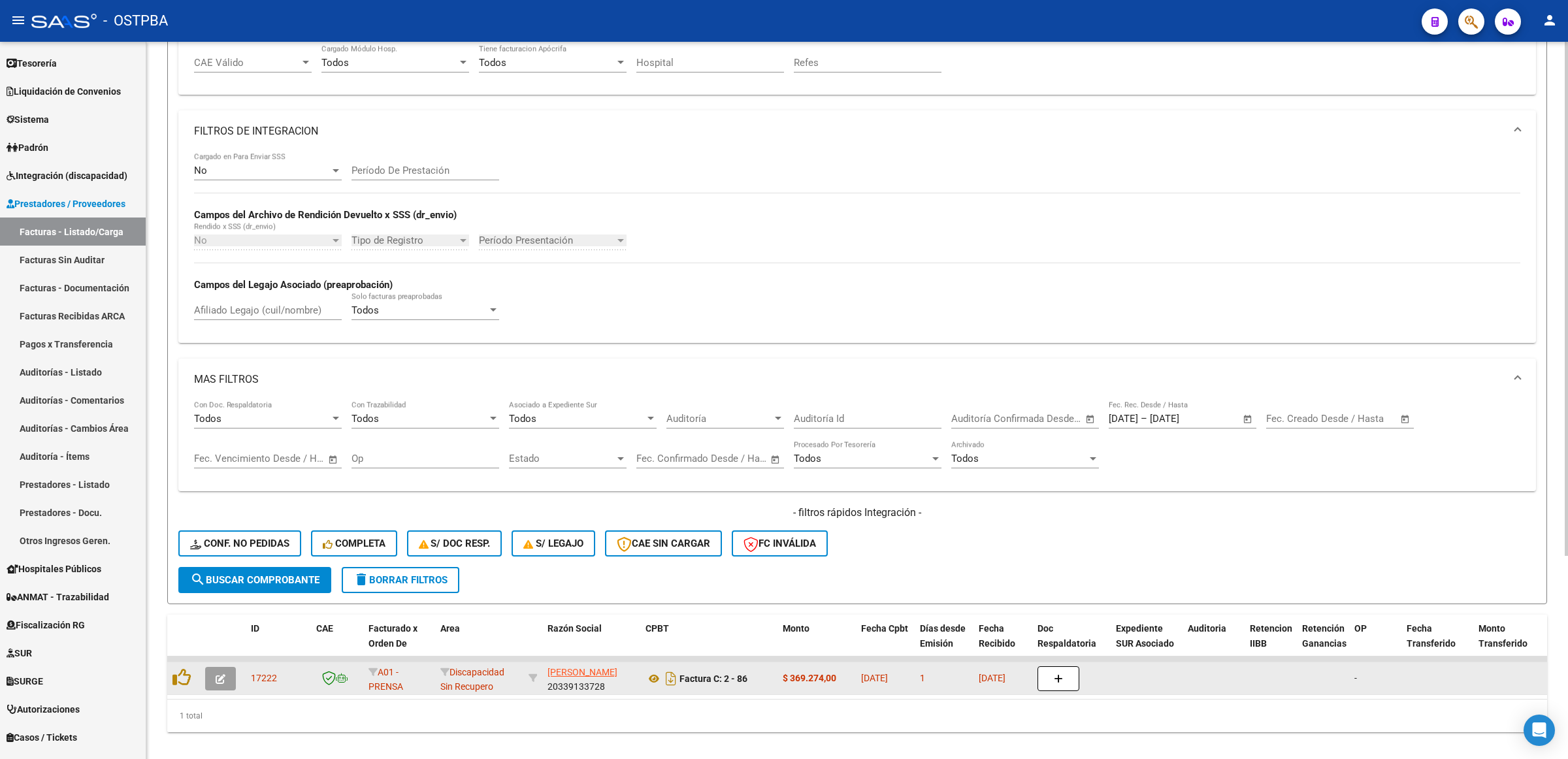
click at [221, 674] on icon "button" at bounding box center [220, 679] width 10 height 10
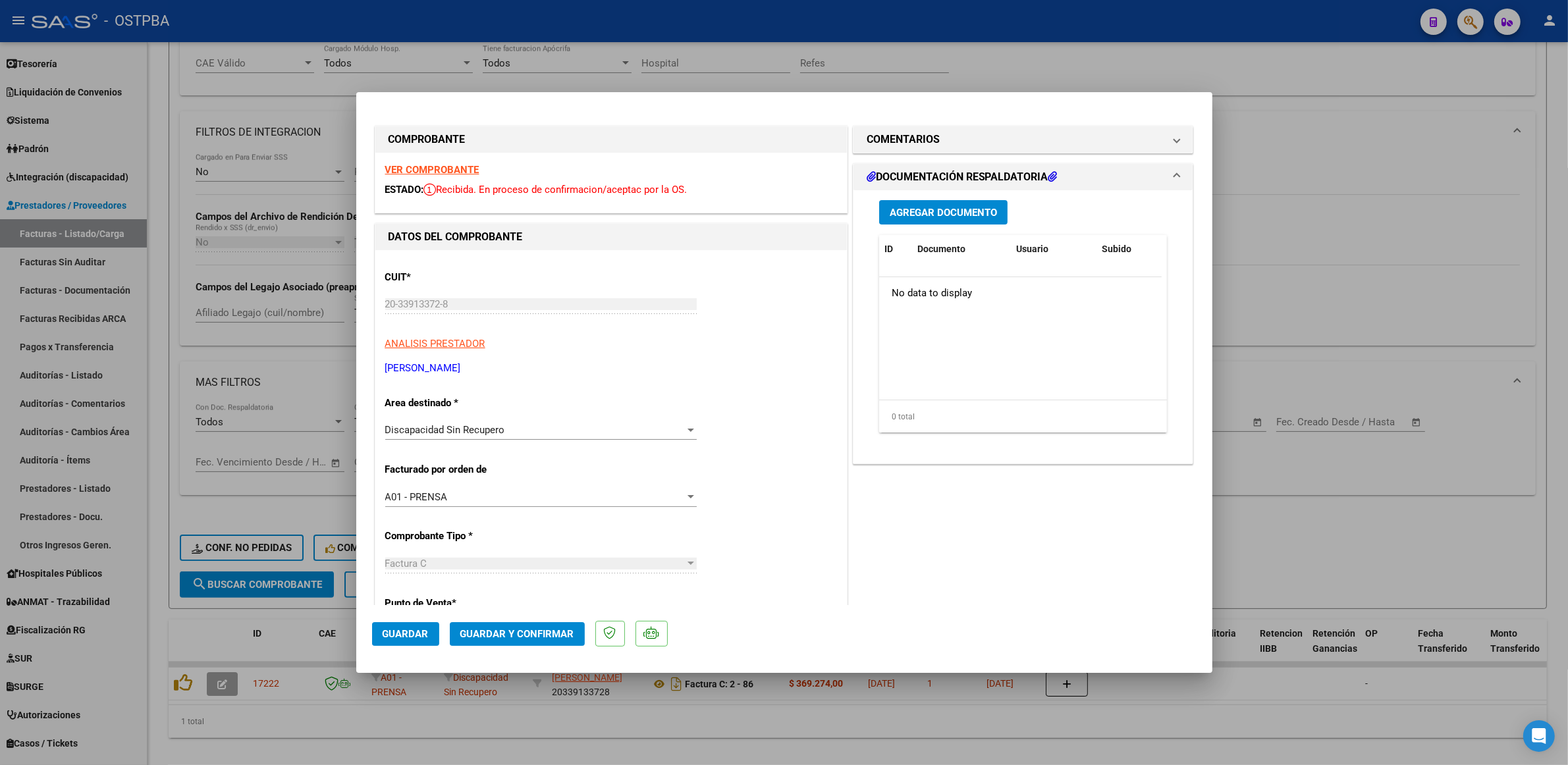
click at [406, 637] on span "Guardar" at bounding box center [405, 634] width 46 height 12
click at [521, 638] on span "Guardar y Confirmar" at bounding box center [517, 634] width 114 height 12
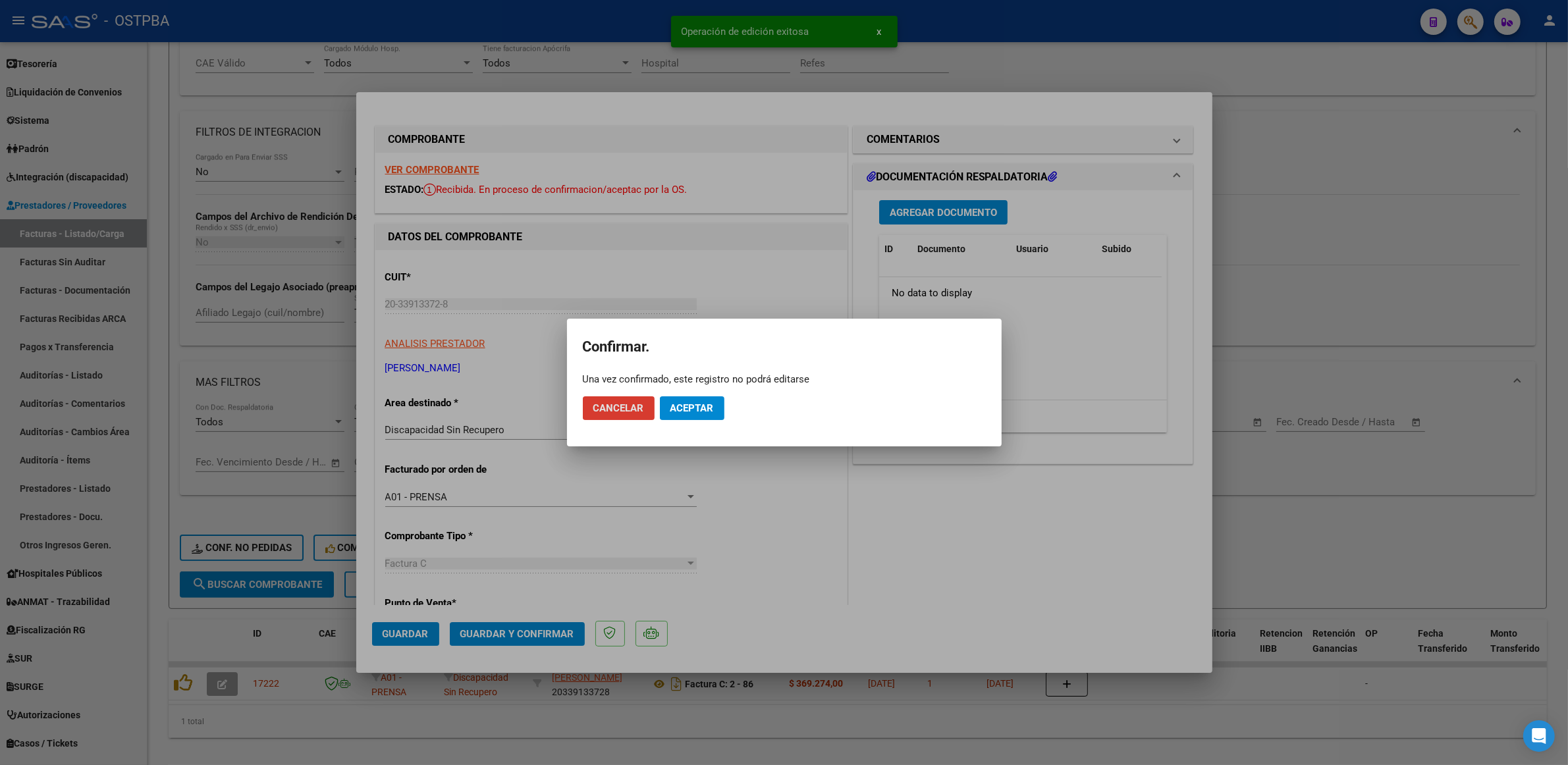
click at [699, 412] on span "Aceptar" at bounding box center [692, 408] width 44 height 12
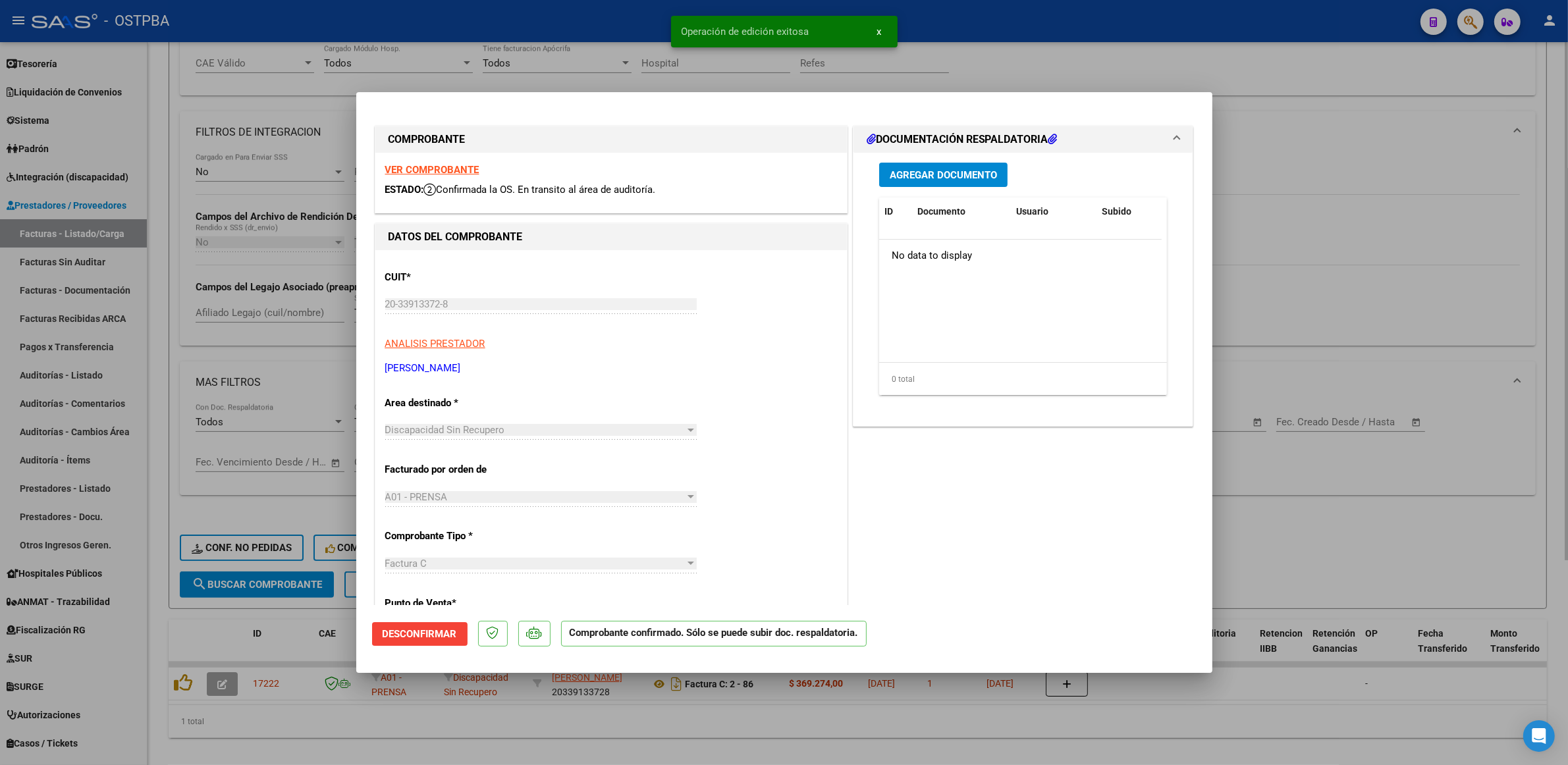
click at [1308, 544] on div at bounding box center [784, 382] width 1568 height 765
type input "$ 0,00"
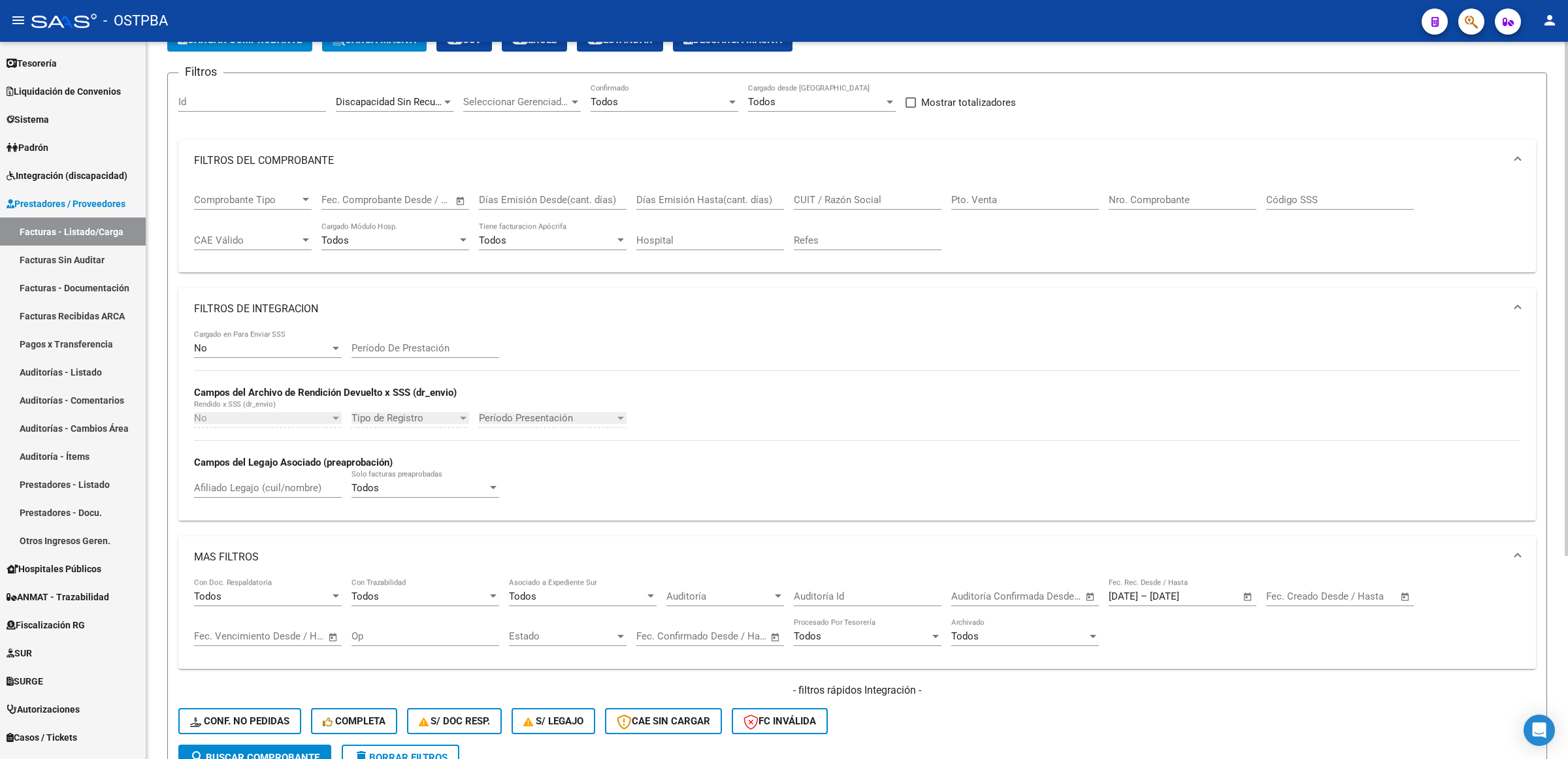
scroll to position [0, 0]
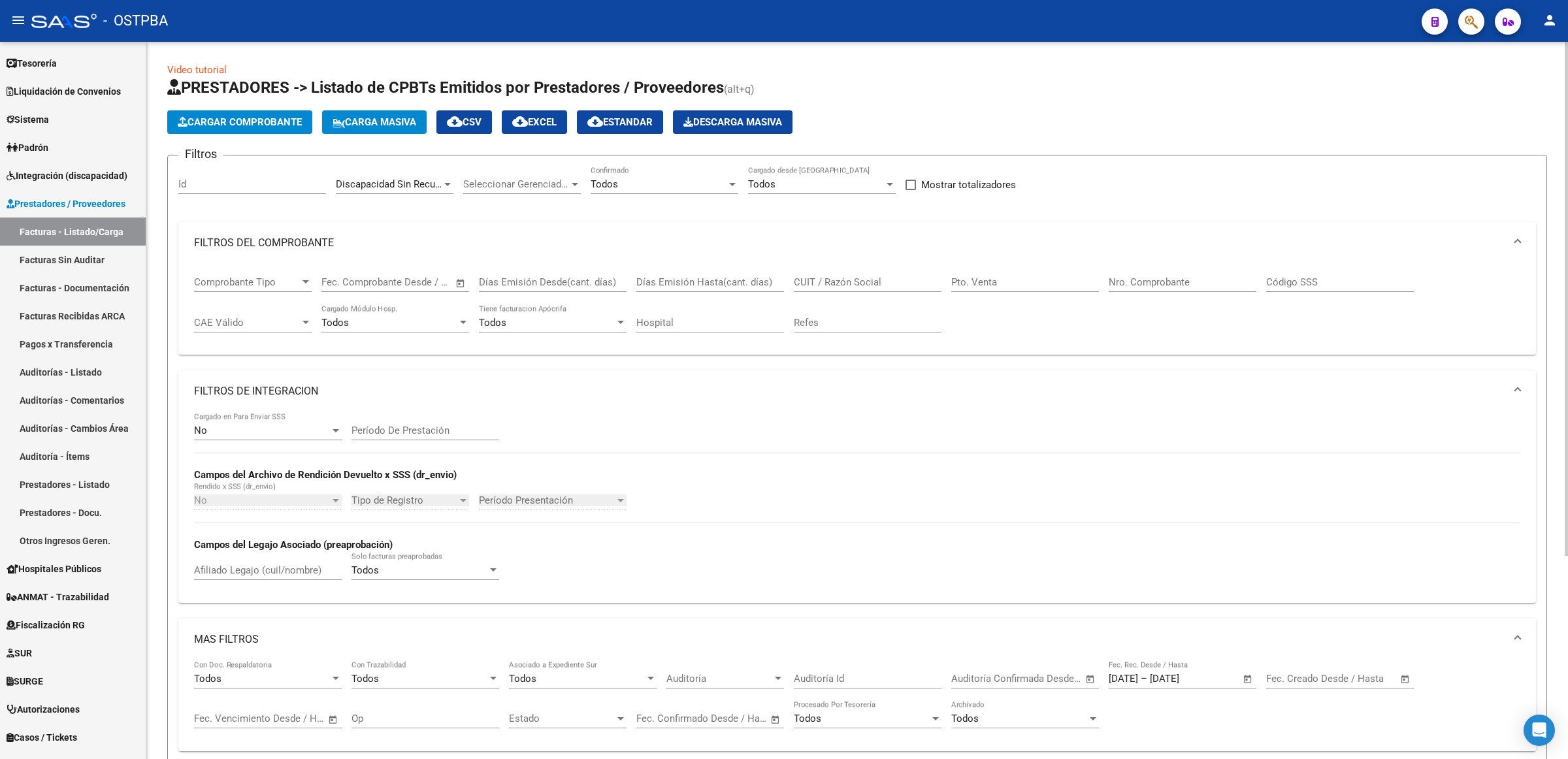
click at [432, 179] on span "Discapacidad Sin Recupero" at bounding box center [395, 184] width 119 height 12
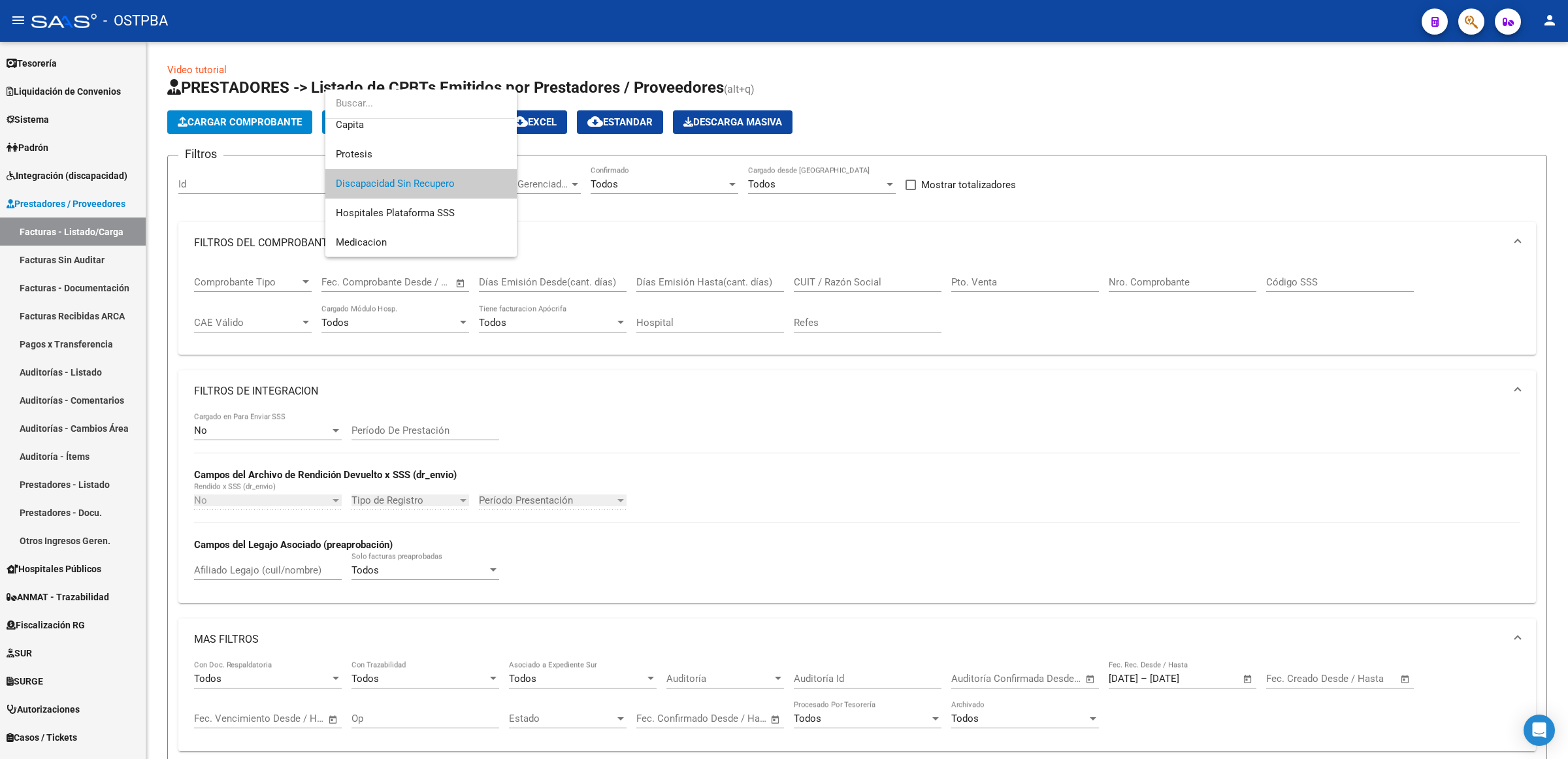
scroll to position [34, 0]
click at [390, 214] on span "Integración" at bounding box center [421, 217] width 171 height 29
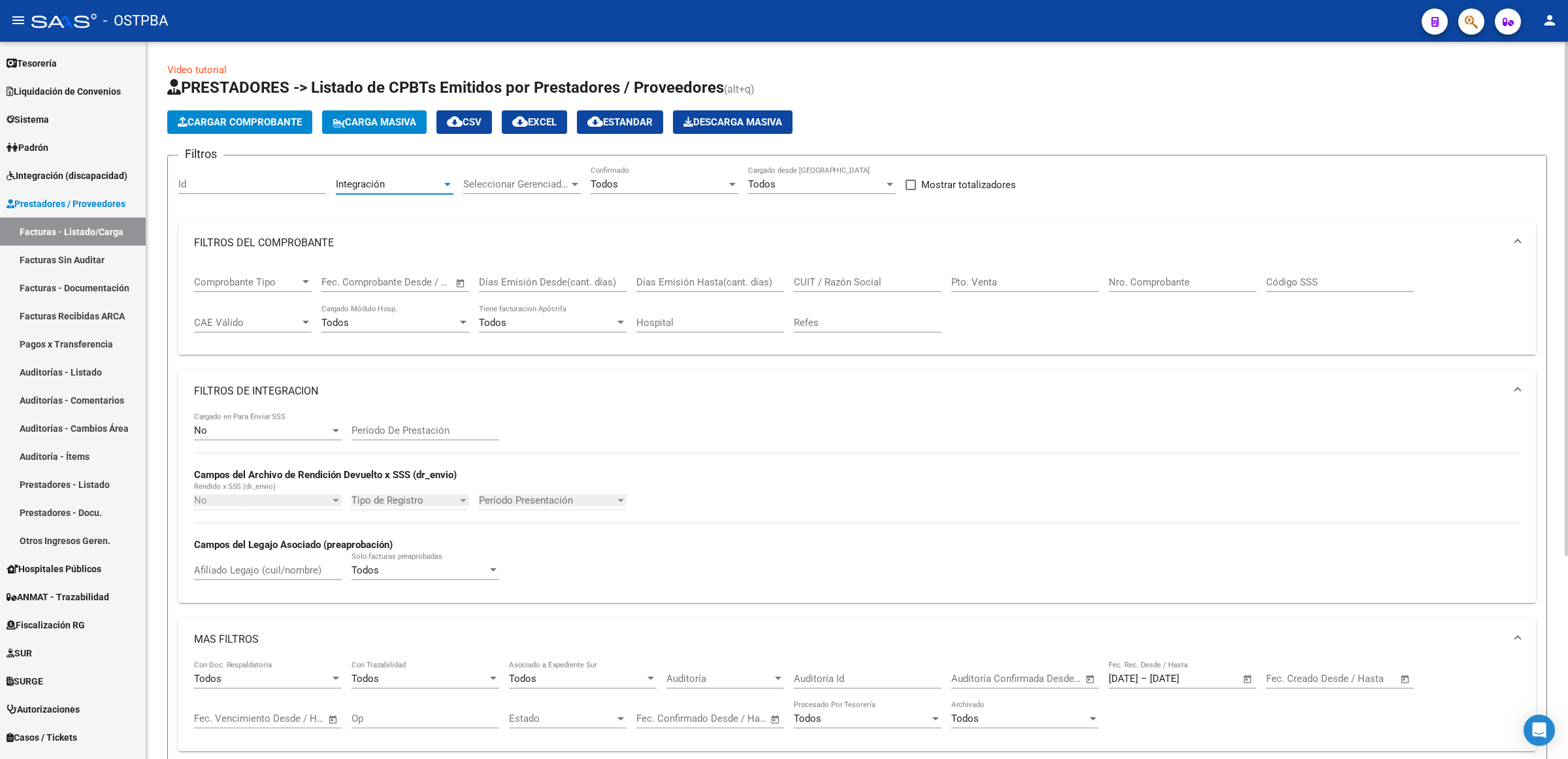
scroll to position [283, 0]
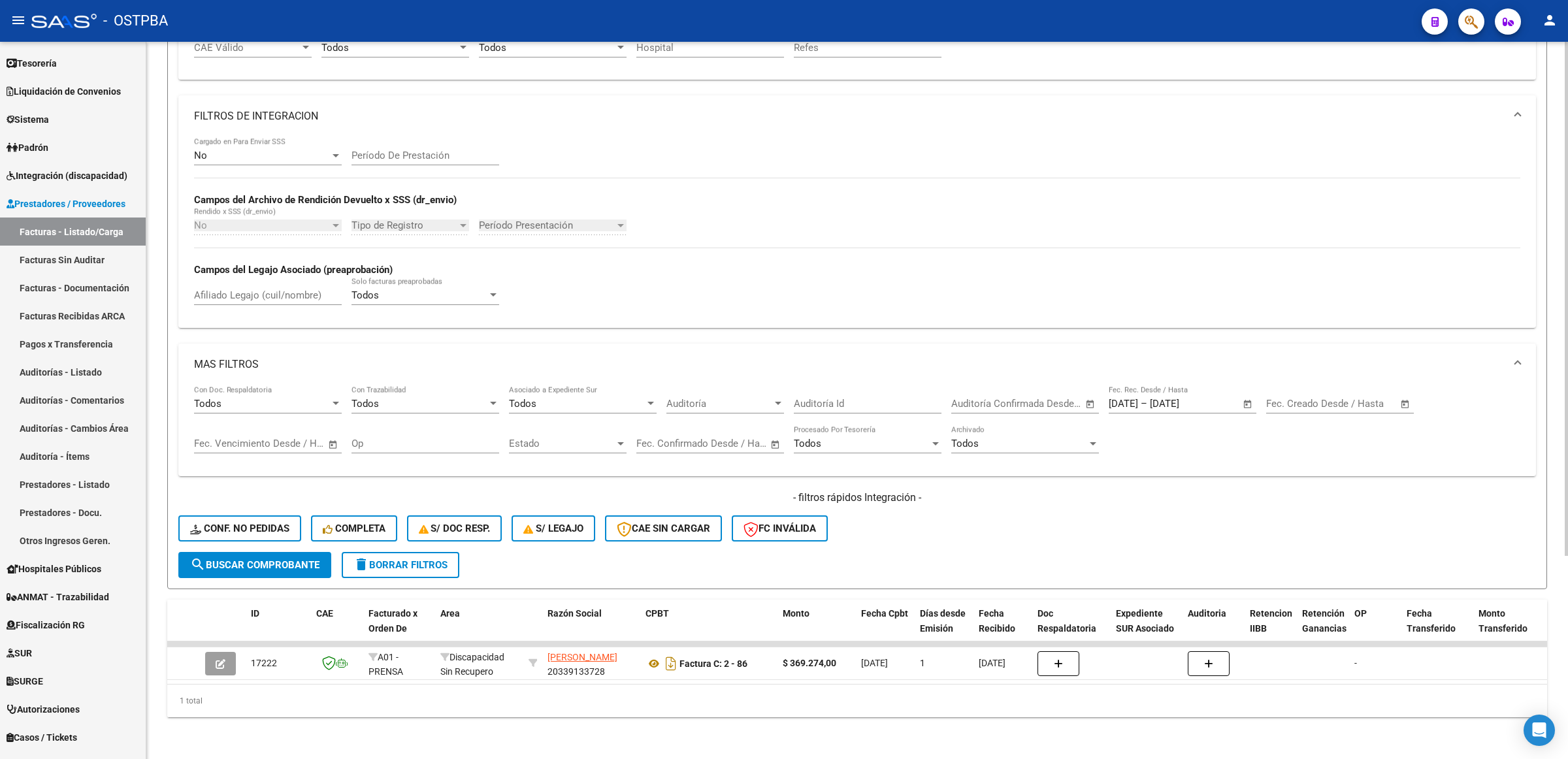
click at [230, 559] on span "search Buscar Comprobante" at bounding box center [255, 565] width 129 height 12
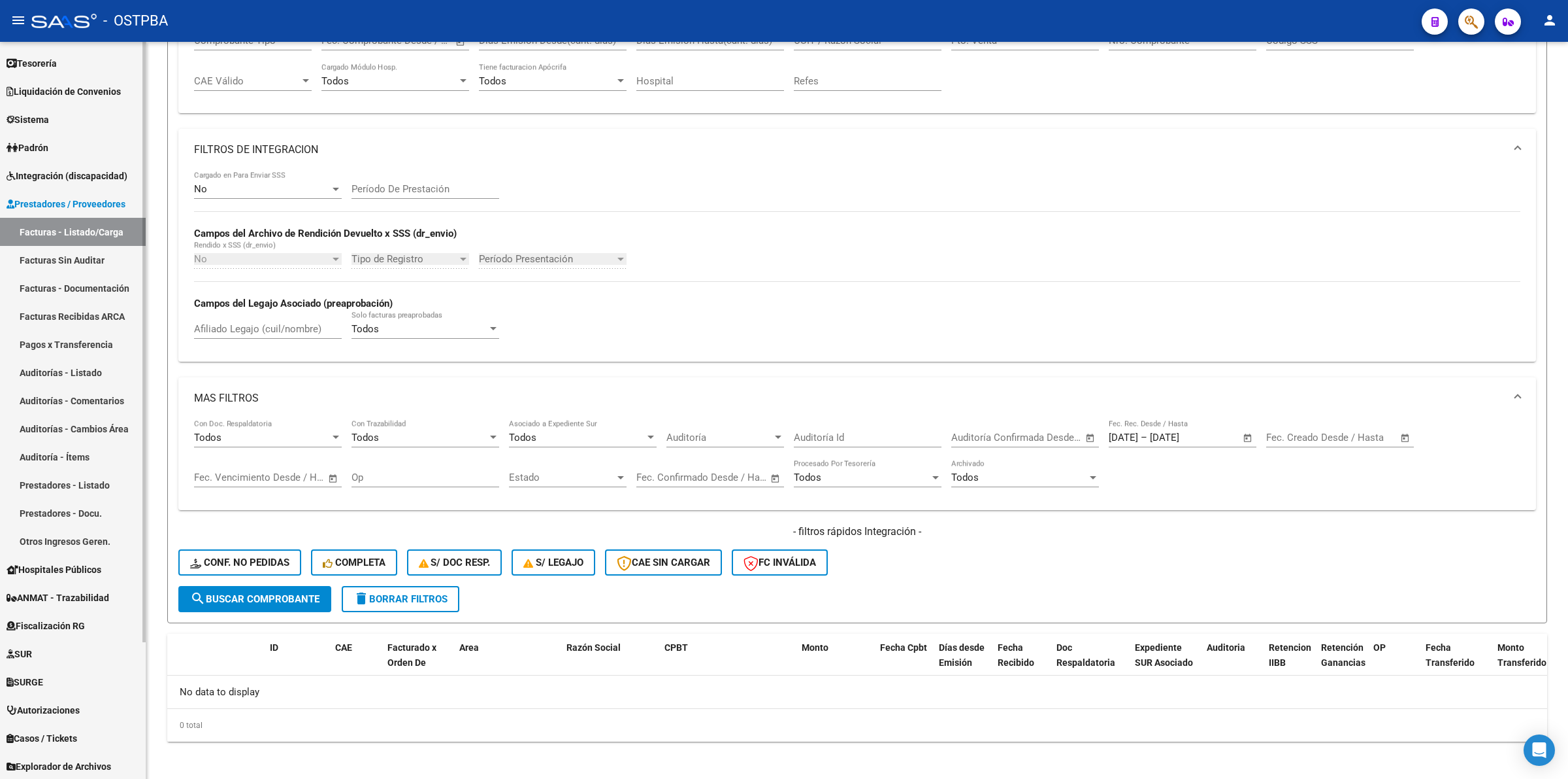
scroll to position [0, 0]
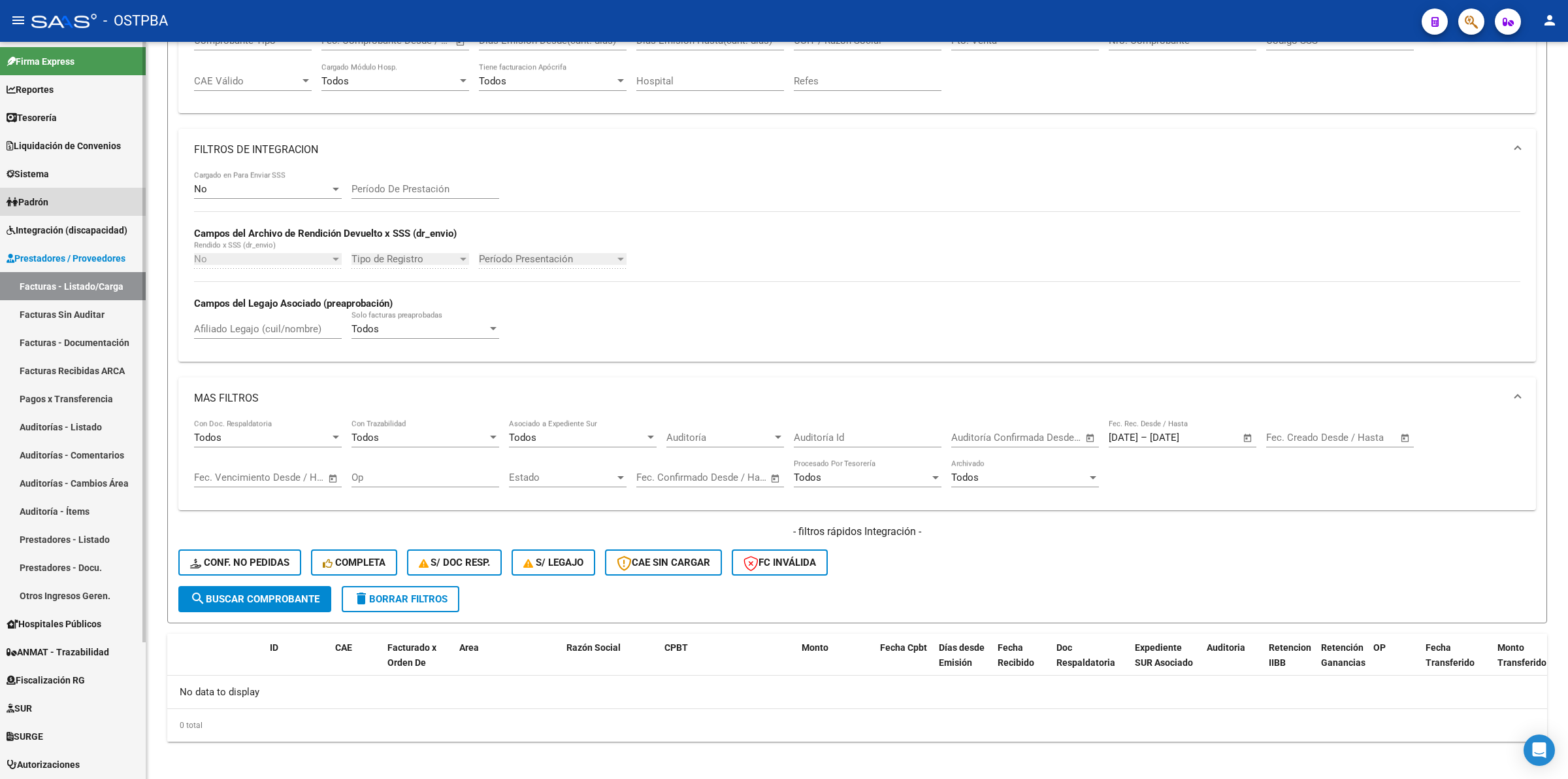
click at [60, 207] on link "Padrón" at bounding box center [72, 201] width 146 height 28
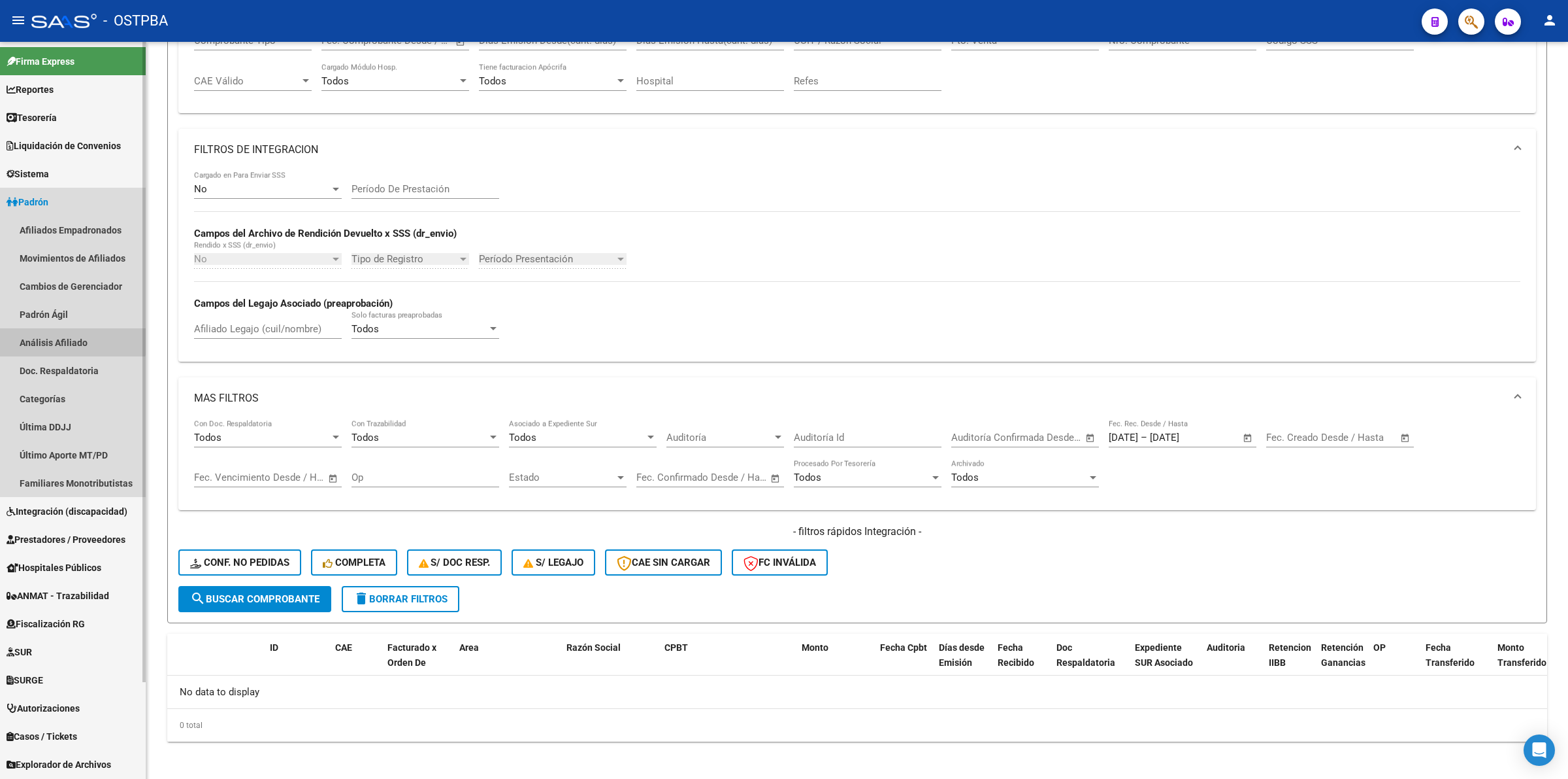
click at [63, 337] on link "Análisis Afiliado" at bounding box center [72, 342] width 146 height 28
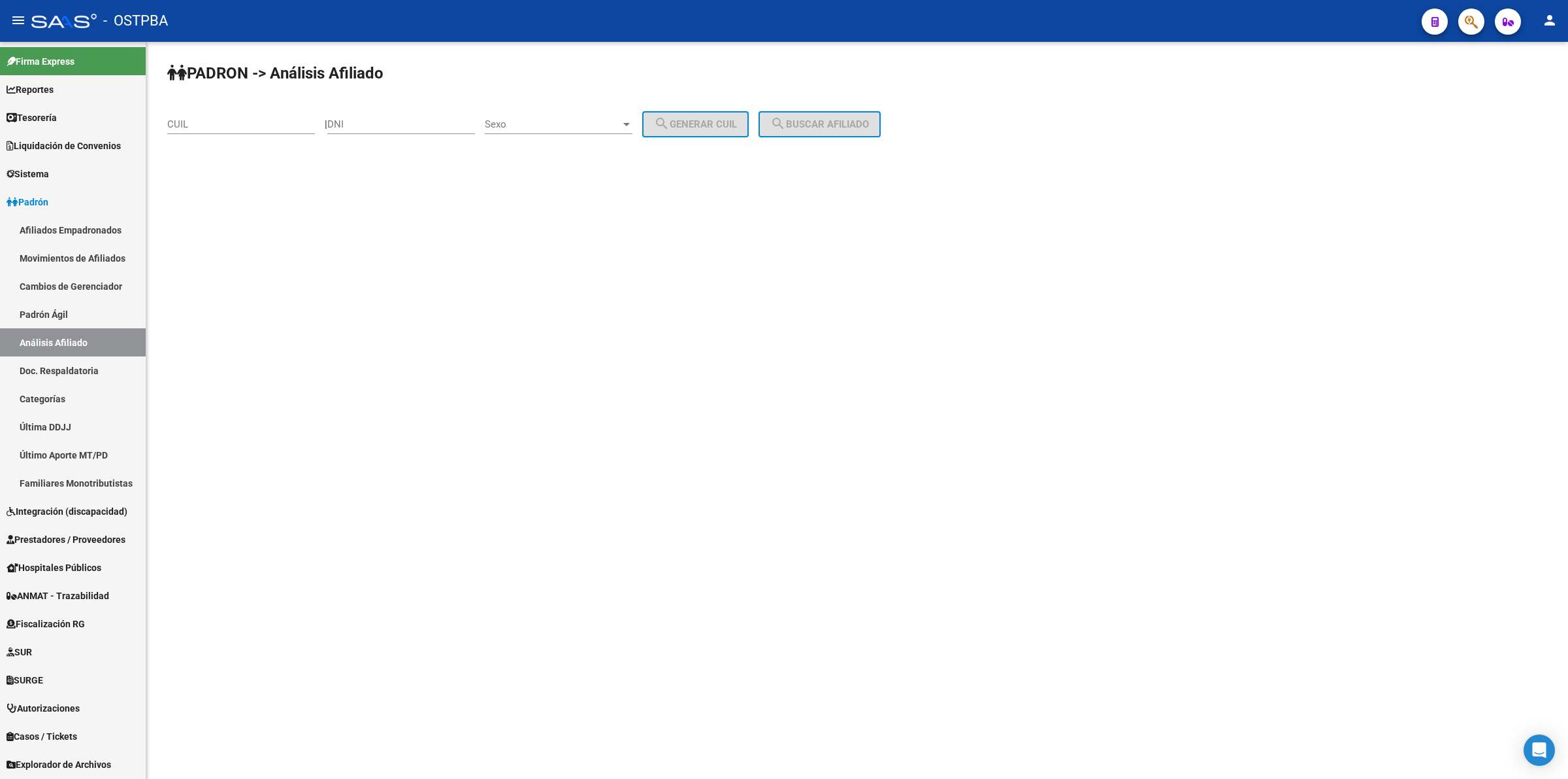
click at [451, 130] on div "DNI" at bounding box center [401, 120] width 148 height 28
click at [249, 130] on div "CUIL" at bounding box center [241, 120] width 148 height 28
paste input "20-54742463-9"
type input "20-54742463-9"
click at [841, 116] on button "search Buscar afiliado" at bounding box center [819, 124] width 122 height 26
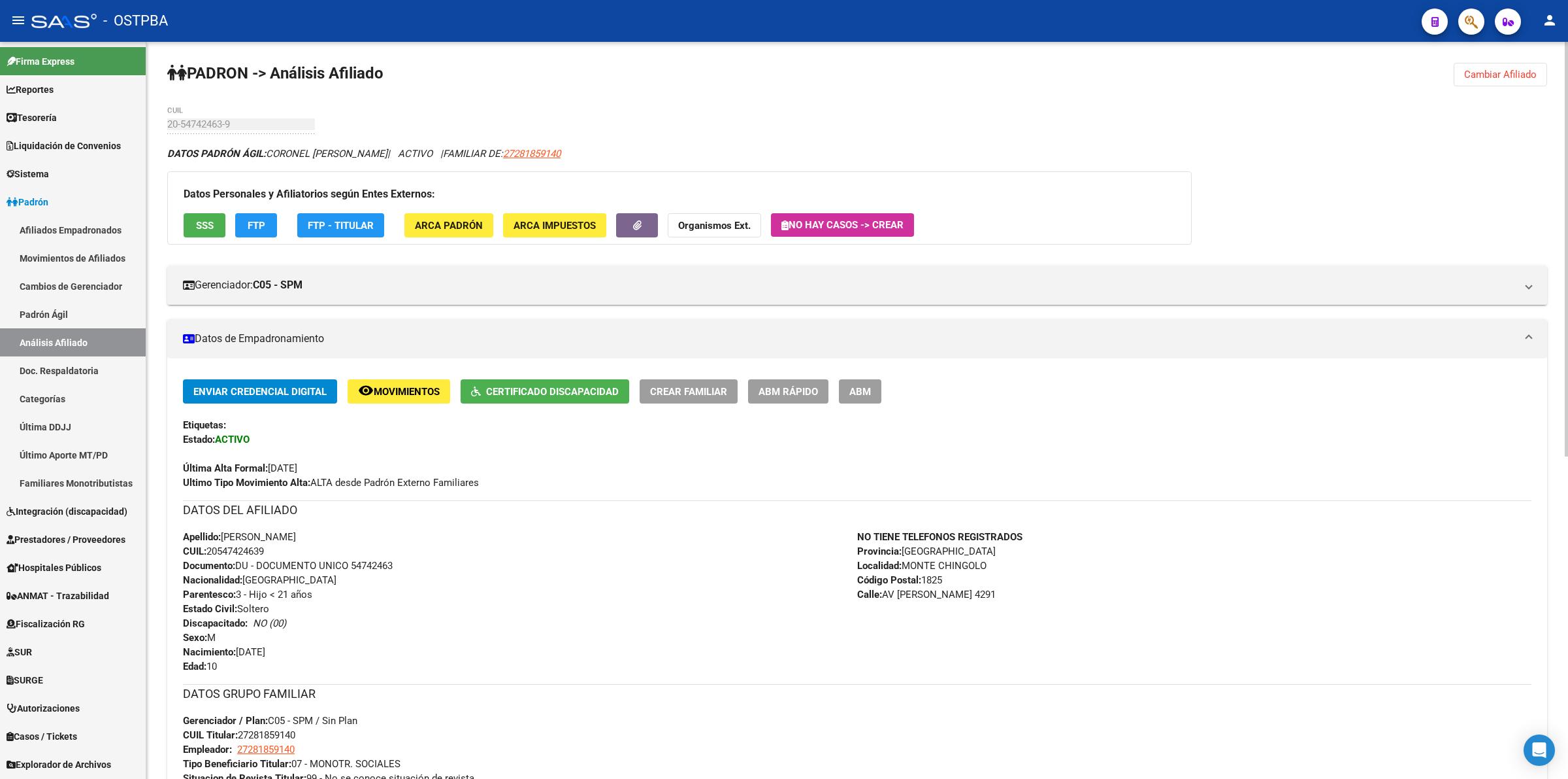
click at [197, 225] on span "SSS" at bounding box center [205, 225] width 17 height 12
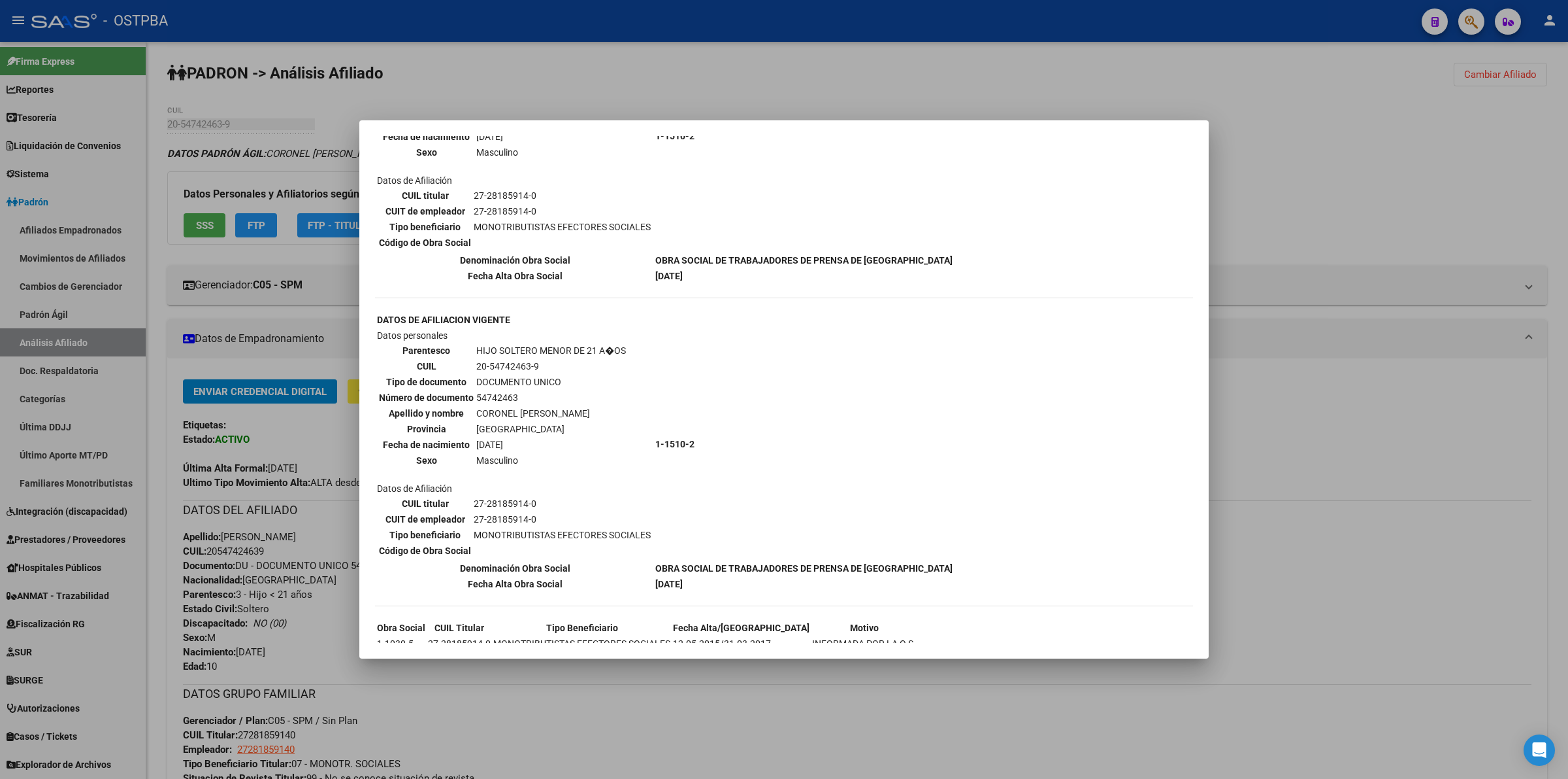
scroll to position [498, 0]
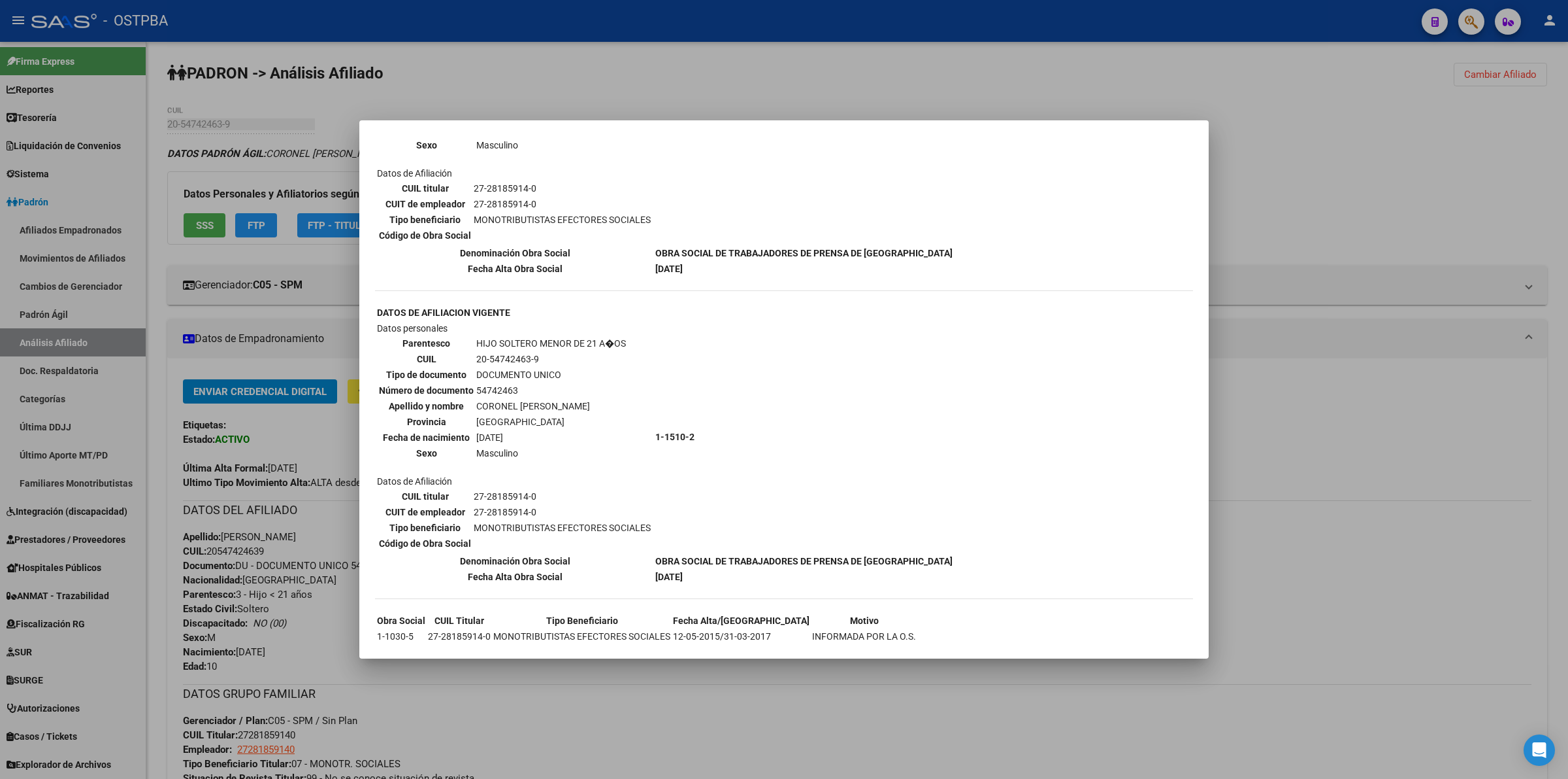
click at [1373, 215] on div at bounding box center [784, 390] width 1568 height 779
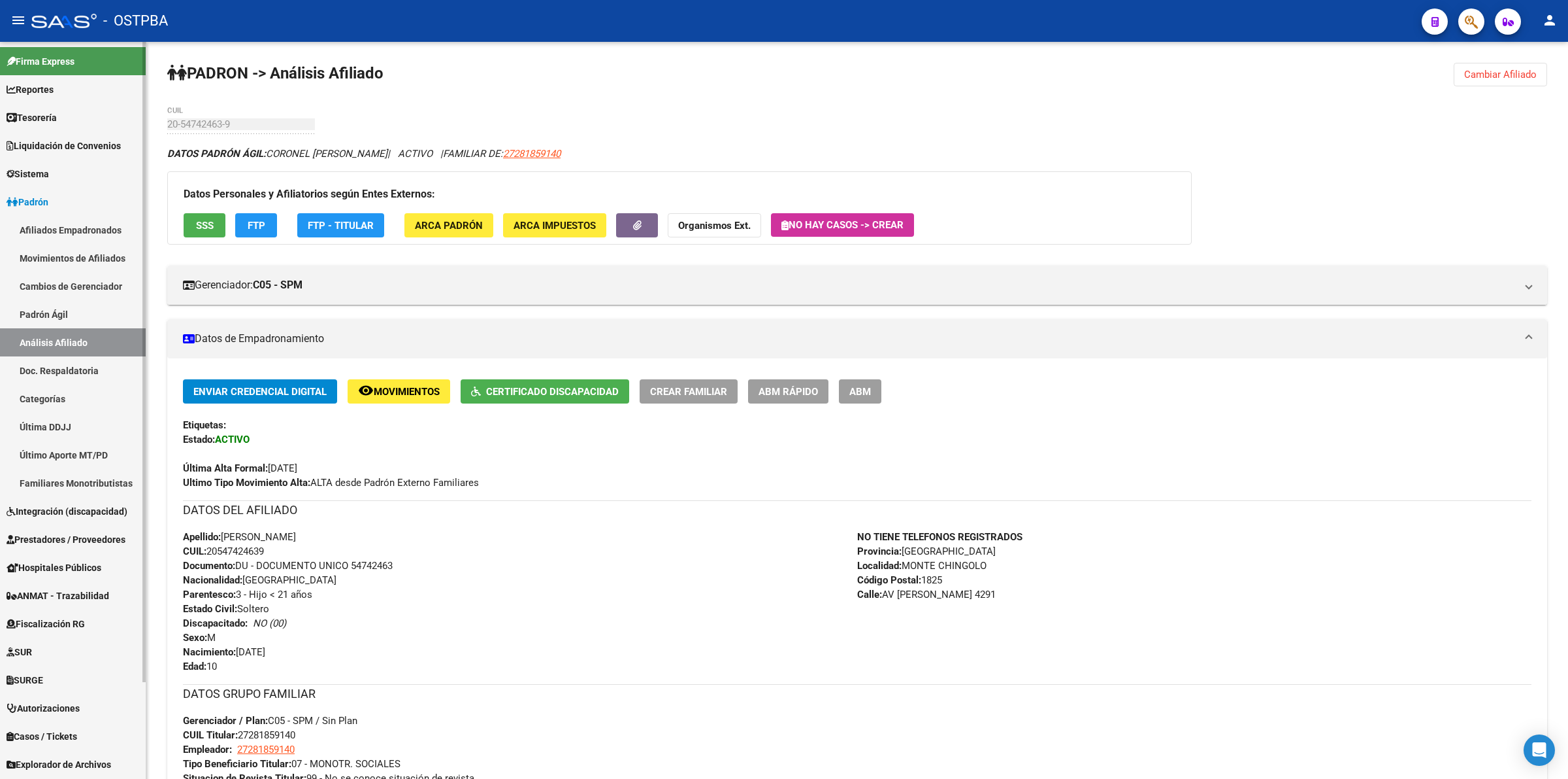
click at [70, 508] on span "Integración (discapacidad)" at bounding box center [67, 511] width 121 height 14
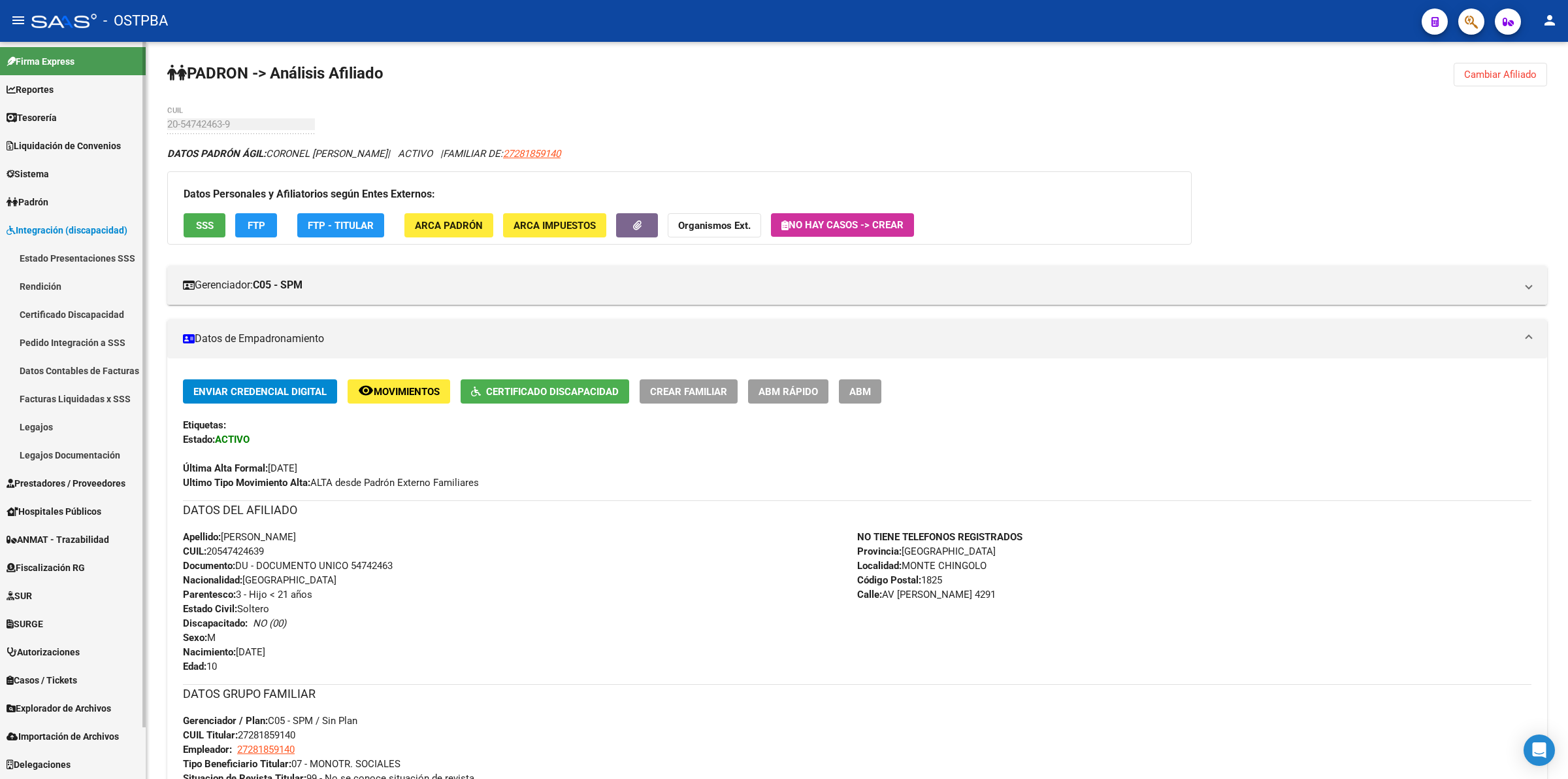
click at [63, 345] on link "Pedido Integración a SSS" at bounding box center [72, 342] width 146 height 28
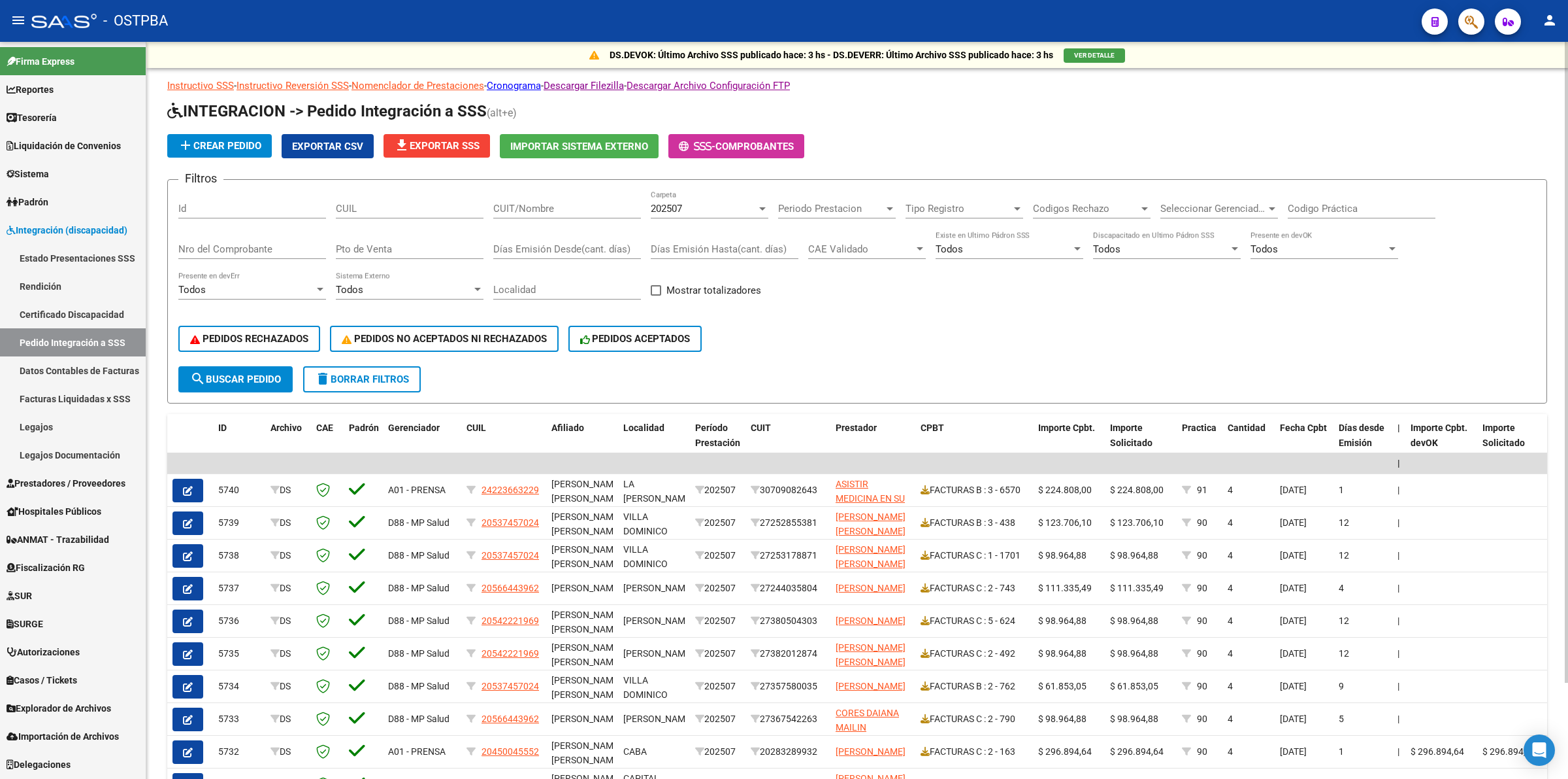
click at [462, 141] on span "file_download Exportar SSS" at bounding box center [437, 146] width 86 height 12
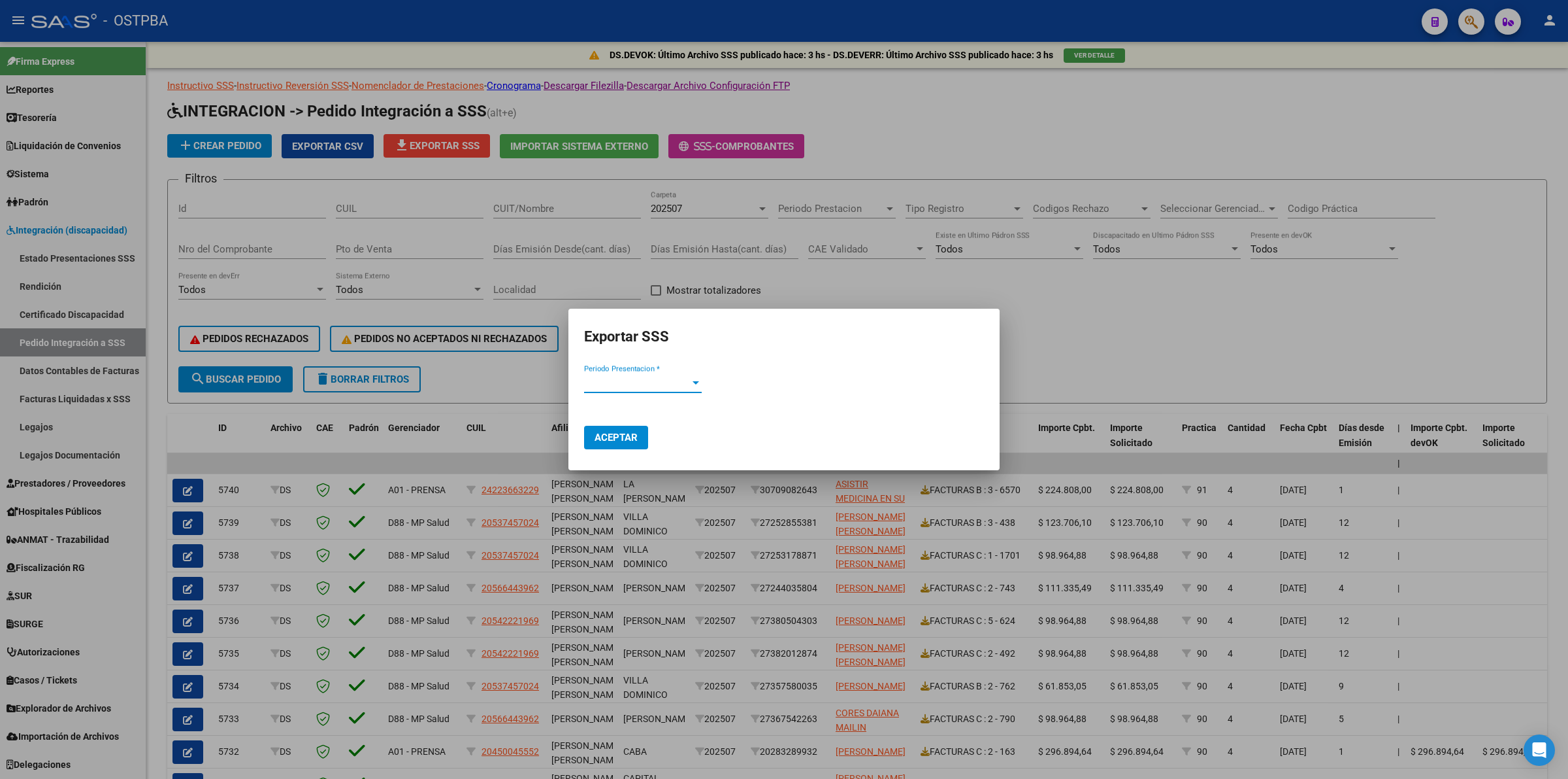
click at [633, 384] on span "Periodo Presentacion *" at bounding box center [638, 383] width 106 height 12
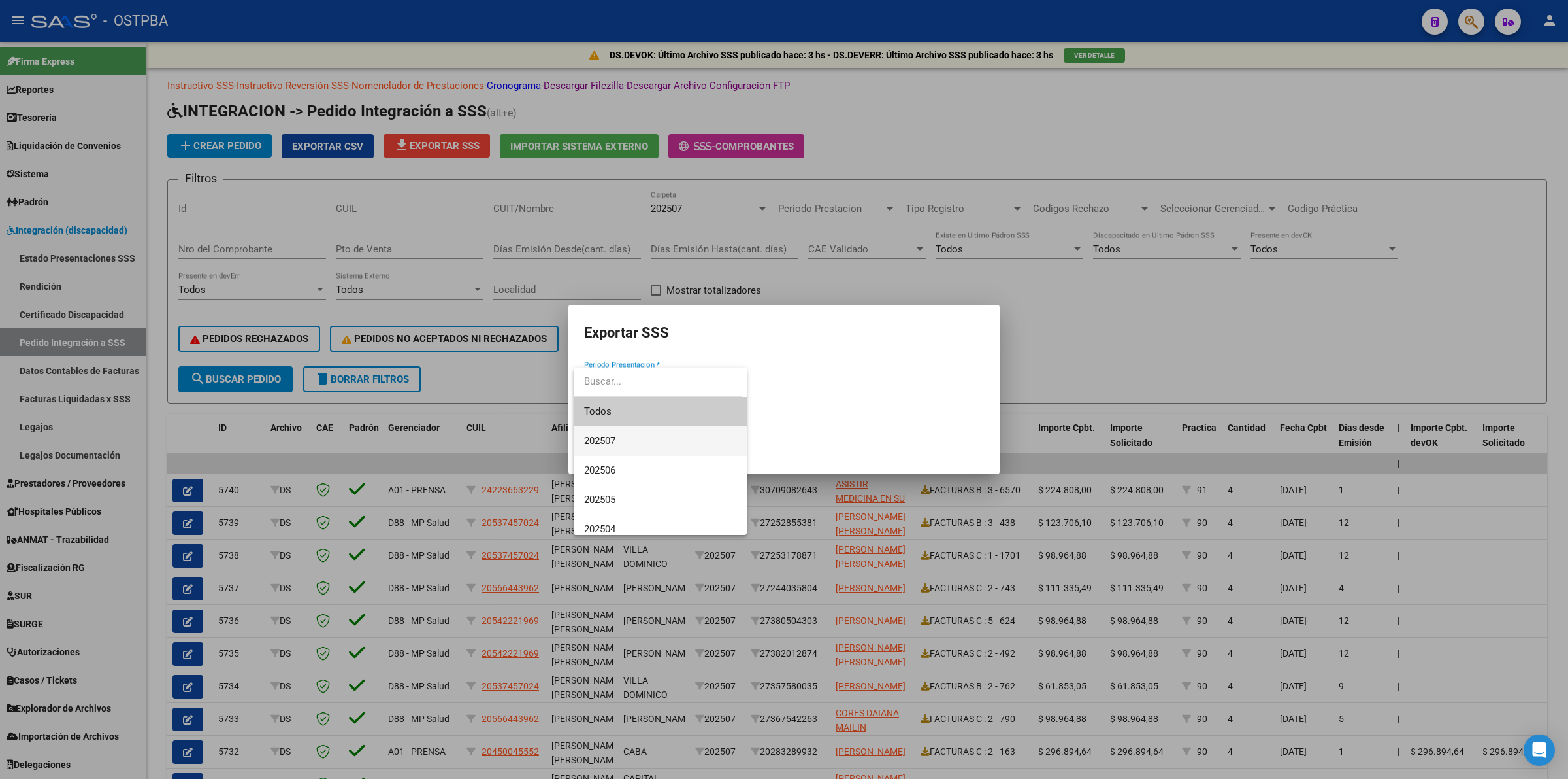
click at [629, 444] on span "202507" at bounding box center [661, 441] width 153 height 29
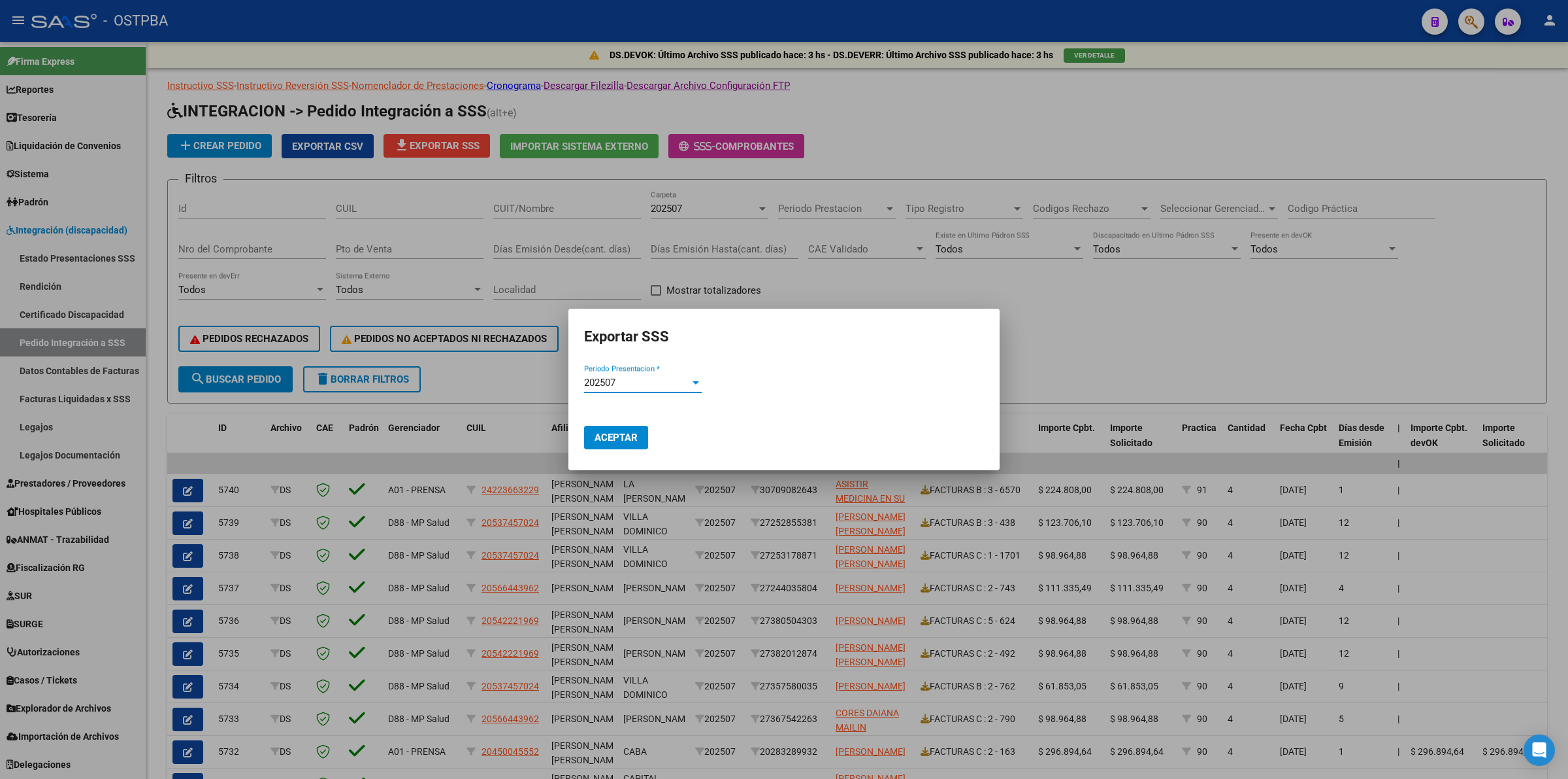
click at [619, 436] on span "Aceptar" at bounding box center [616, 437] width 43 height 12
click at [1287, 361] on div at bounding box center [784, 390] width 1568 height 779
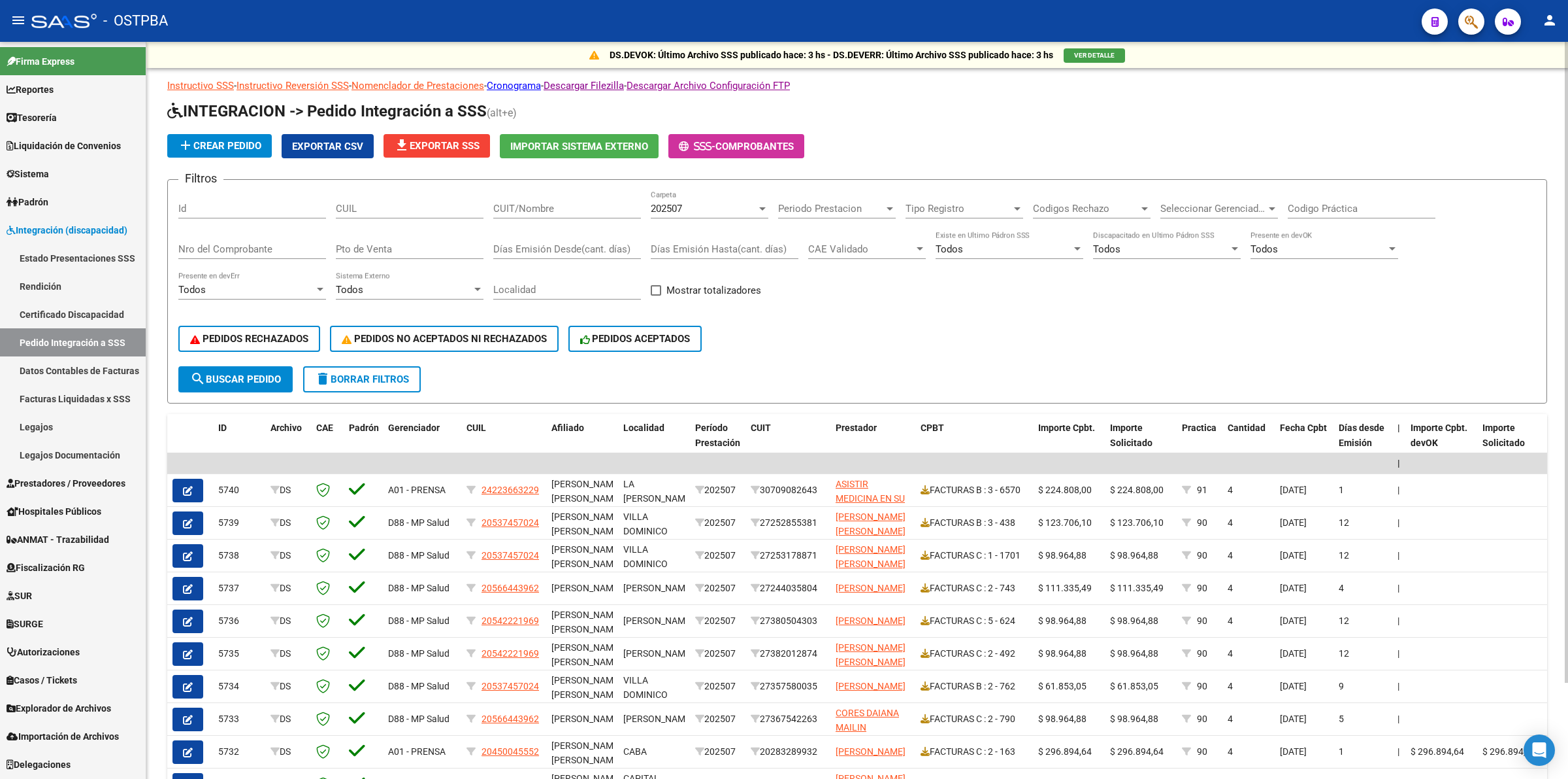
click at [1422, 311] on div "PEDIDOS RECHAZADOS PEDIDOS NO ACEPTADOS NI RECHAZADOS PEDIDOS ACEPTADOS" at bounding box center [858, 338] width 1358 height 55
